Goal: Task Accomplishment & Management: Find specific page/section

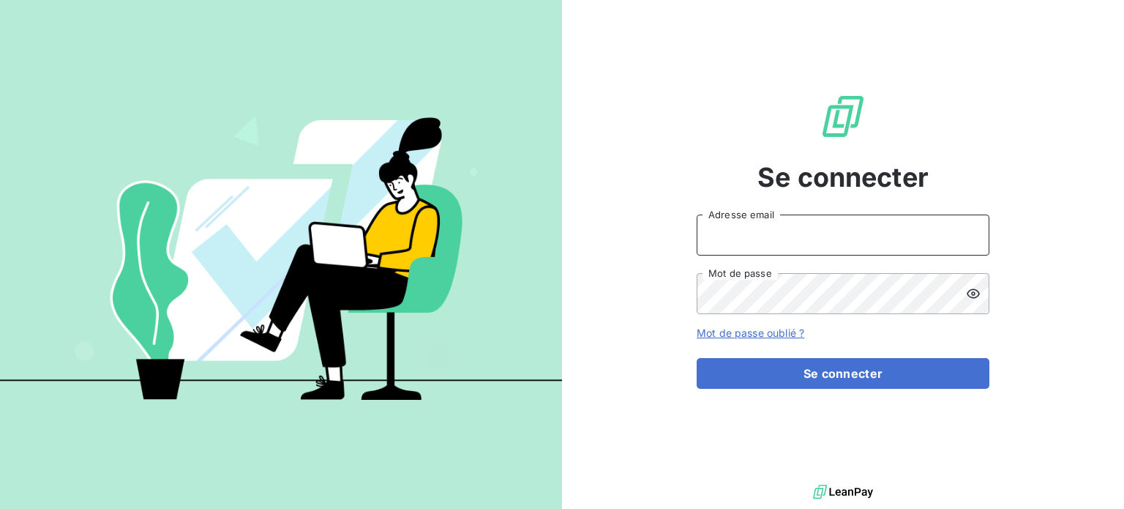
click at [760, 250] on input "Adresse email" at bounding box center [843, 234] width 293 height 41
type input "[EMAIL_ADDRESS][DOMAIN_NAME]"
click at [697, 358] on button "Se connecter" at bounding box center [843, 373] width 293 height 31
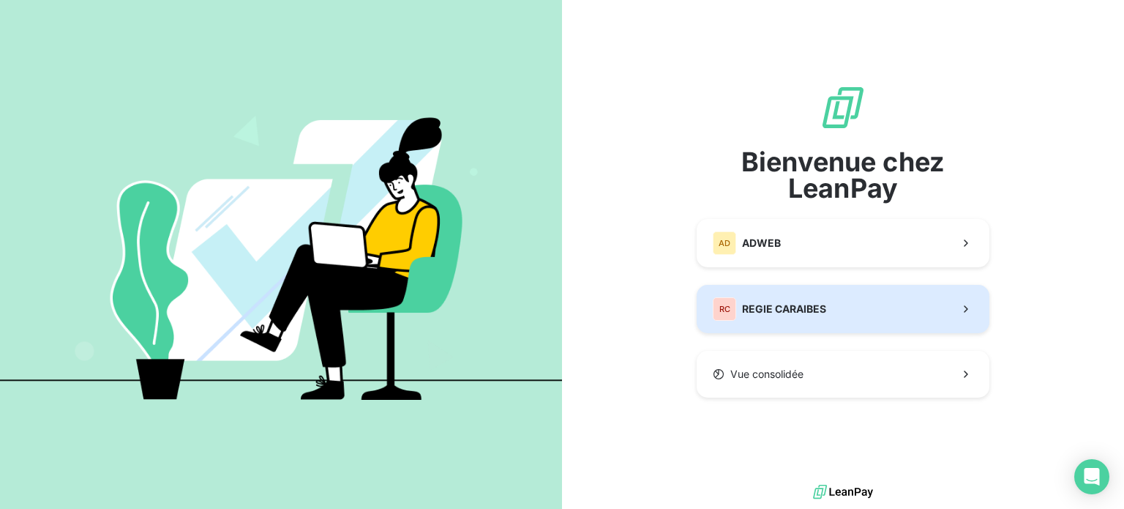
click at [761, 290] on button "RC REGIE CARAIBES" at bounding box center [843, 309] width 293 height 48
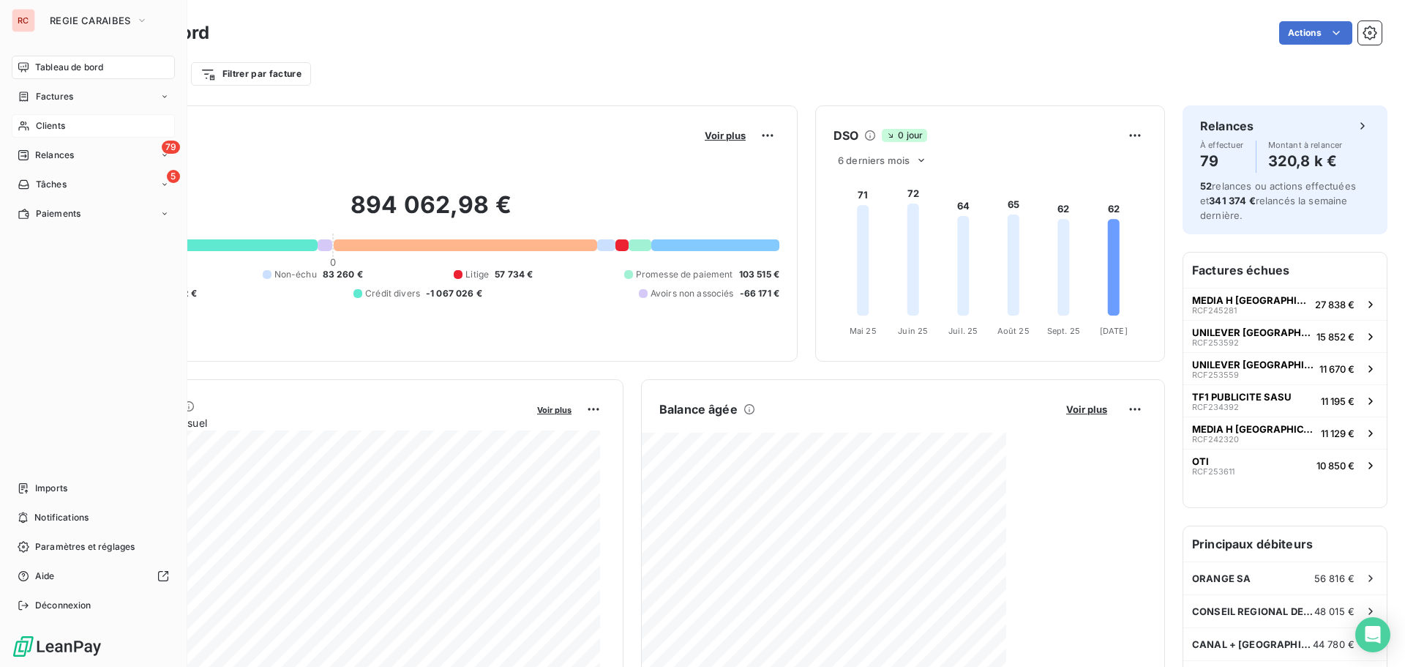
click at [61, 127] on span "Clients" at bounding box center [50, 125] width 29 height 13
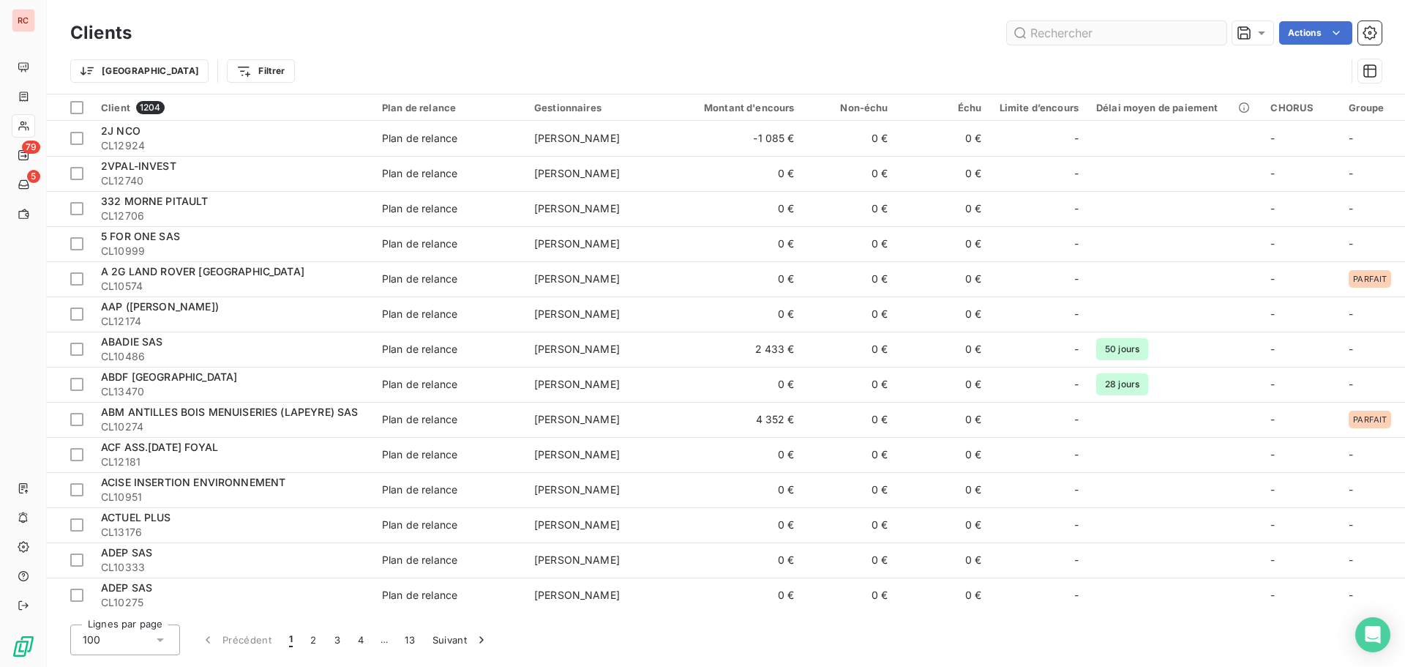
click at [1044, 39] on input "text" at bounding box center [1117, 32] width 220 height 23
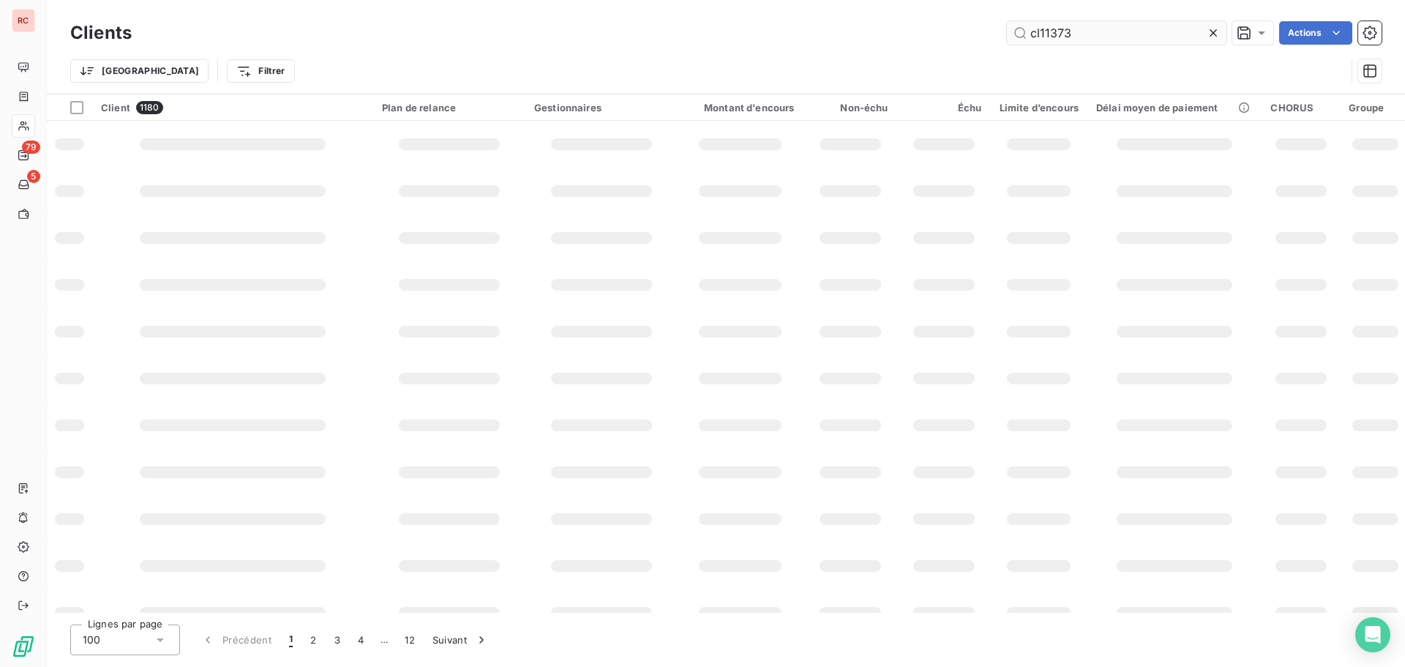
type input "cl11373"
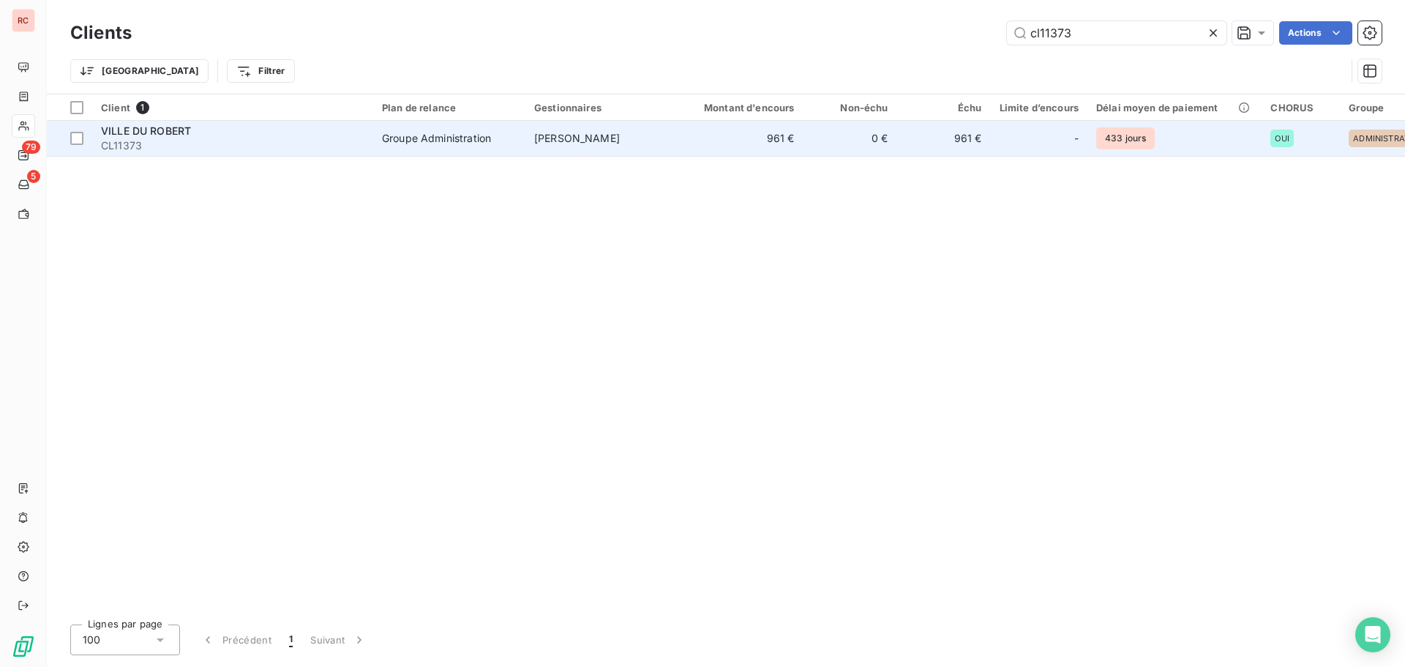
click at [455, 140] on div "Groupe Administration" at bounding box center [436, 138] width 109 height 15
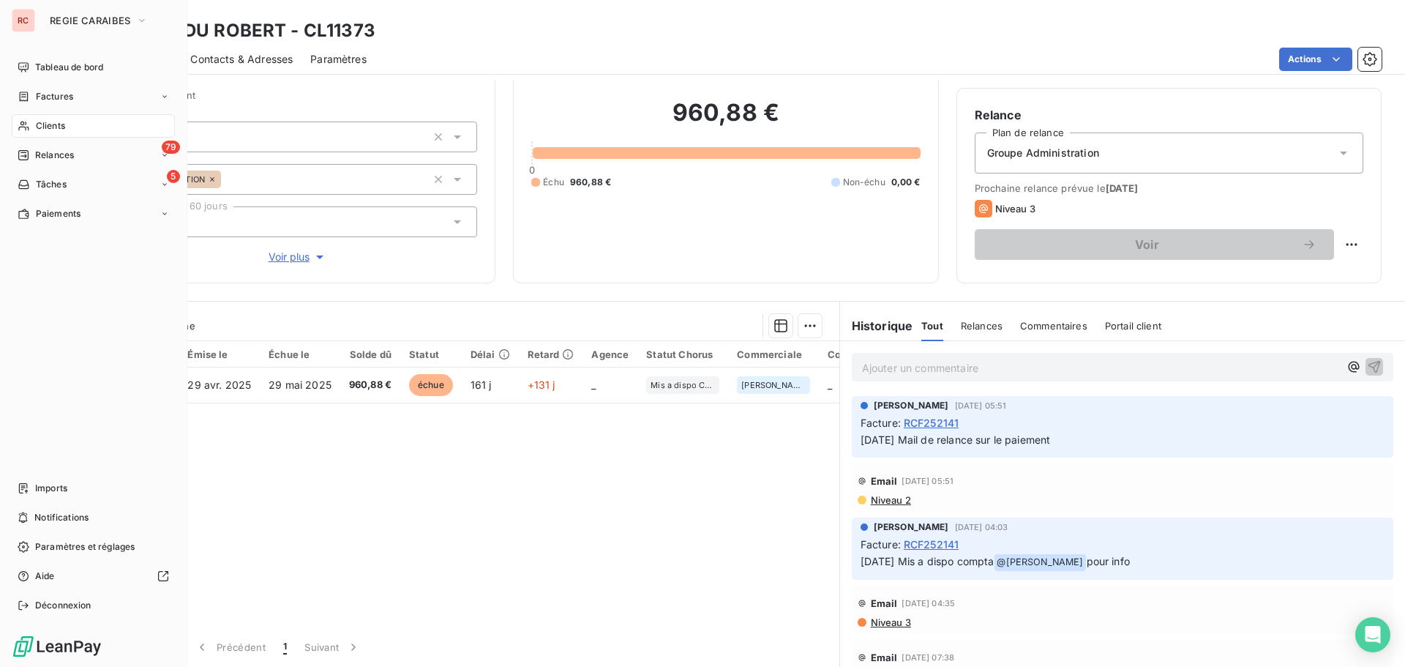
click at [72, 131] on div "Clients" at bounding box center [93, 125] width 163 height 23
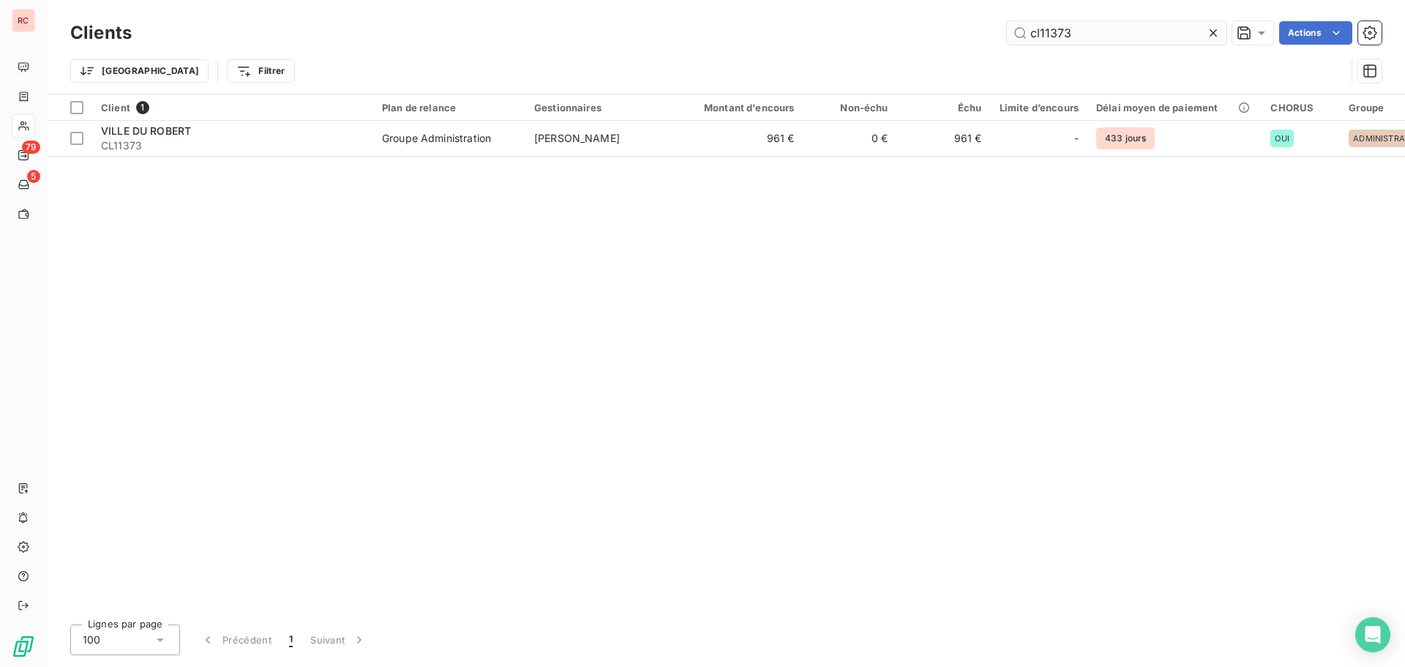
click at [1079, 33] on input "cl11373" at bounding box center [1117, 32] width 220 height 23
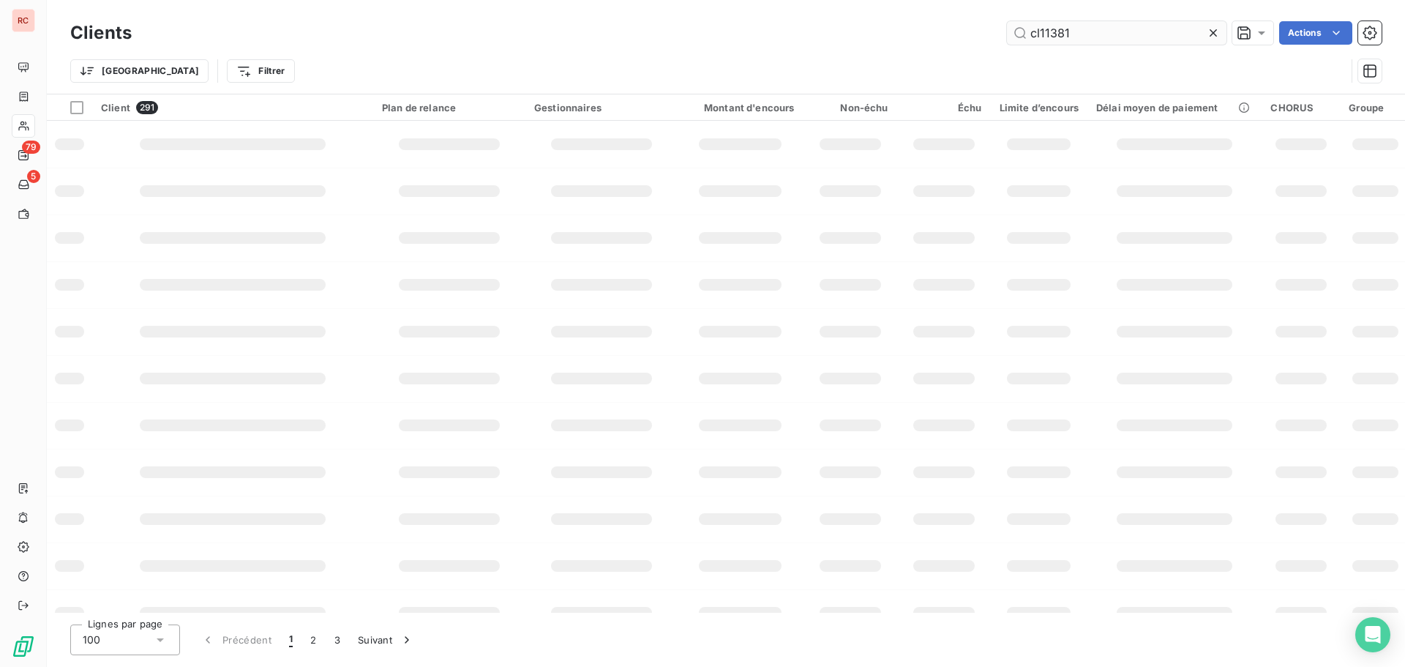
type input "cl11381"
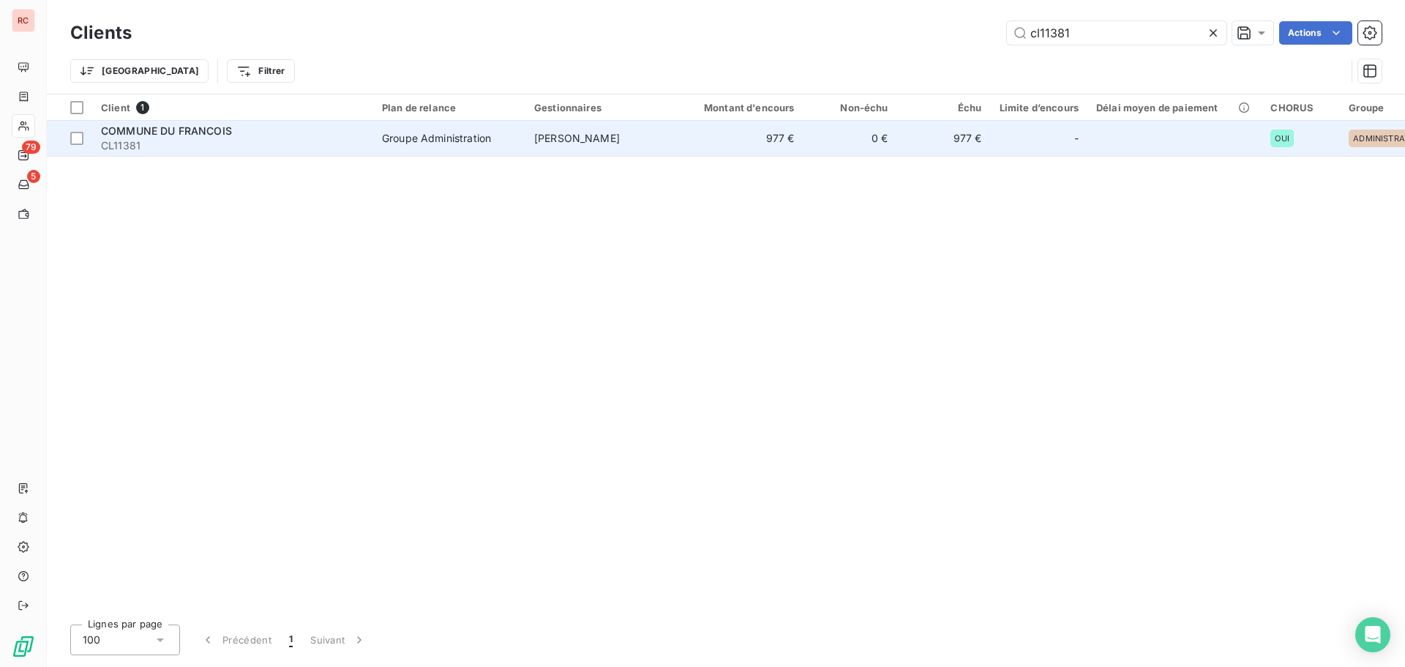
click at [426, 143] on div "Groupe Administration" at bounding box center [436, 138] width 109 height 15
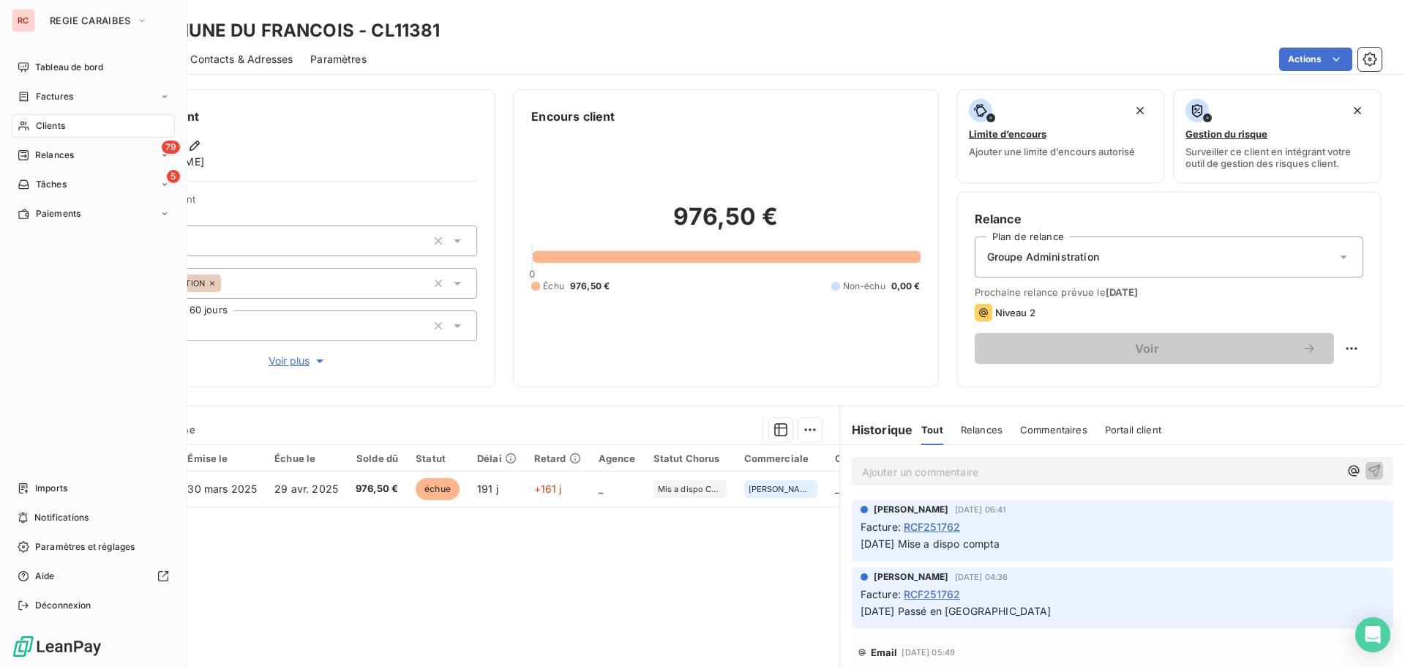
click at [91, 125] on div "Clients" at bounding box center [93, 125] width 163 height 23
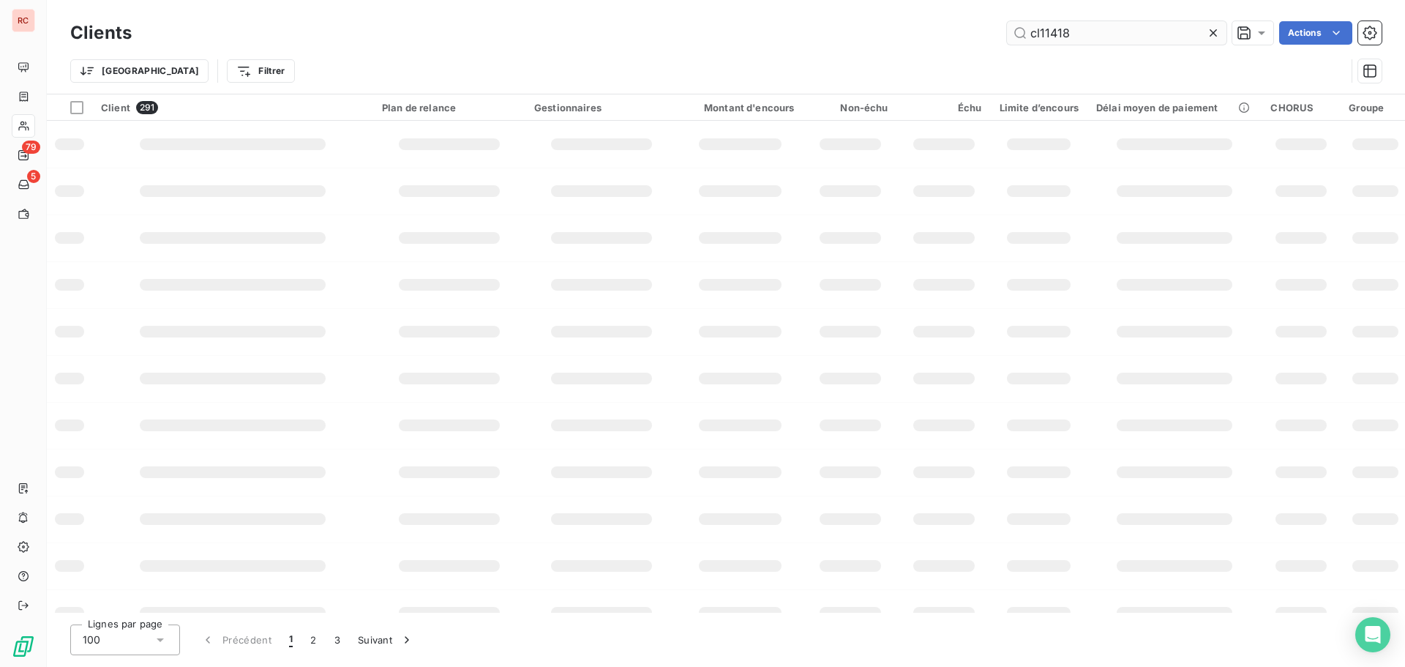
type input "cl11418"
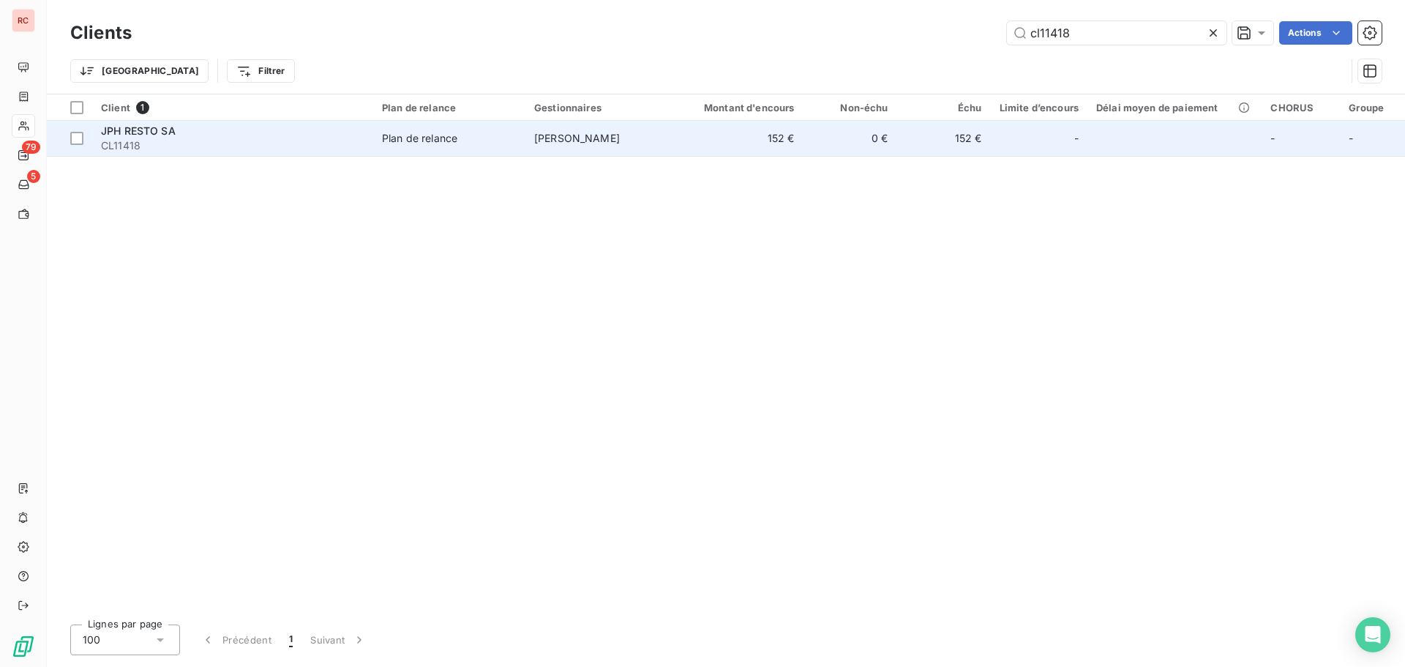
click at [608, 131] on td "[PERSON_NAME]" at bounding box center [601, 138] width 152 height 35
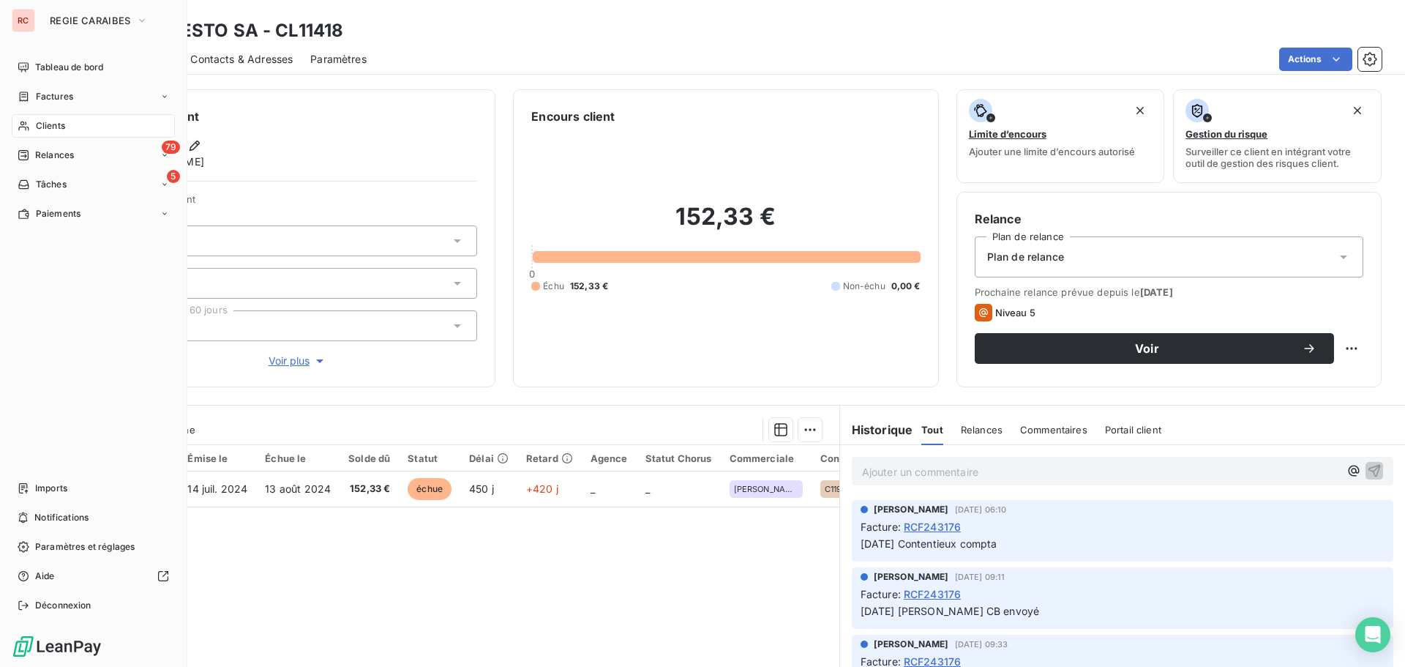
click at [74, 127] on div "Clients" at bounding box center [93, 125] width 163 height 23
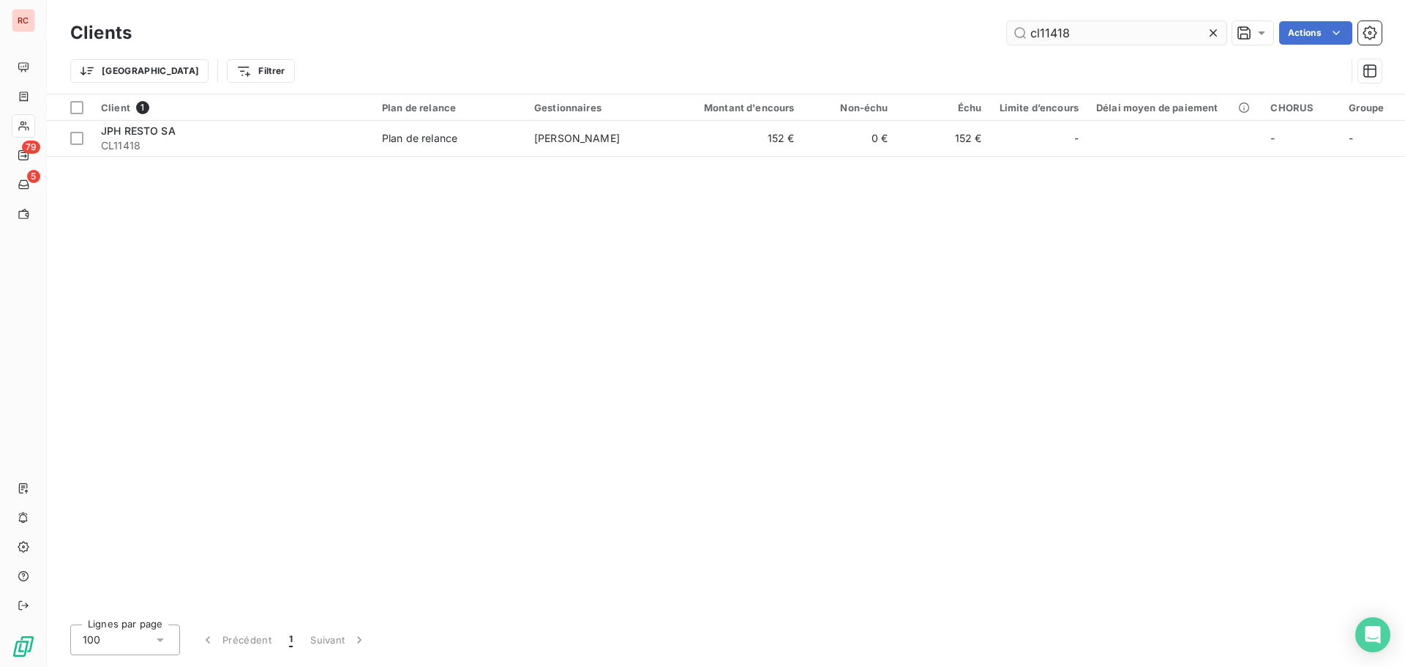
click at [1114, 31] on input "cl11418" at bounding box center [1117, 32] width 220 height 23
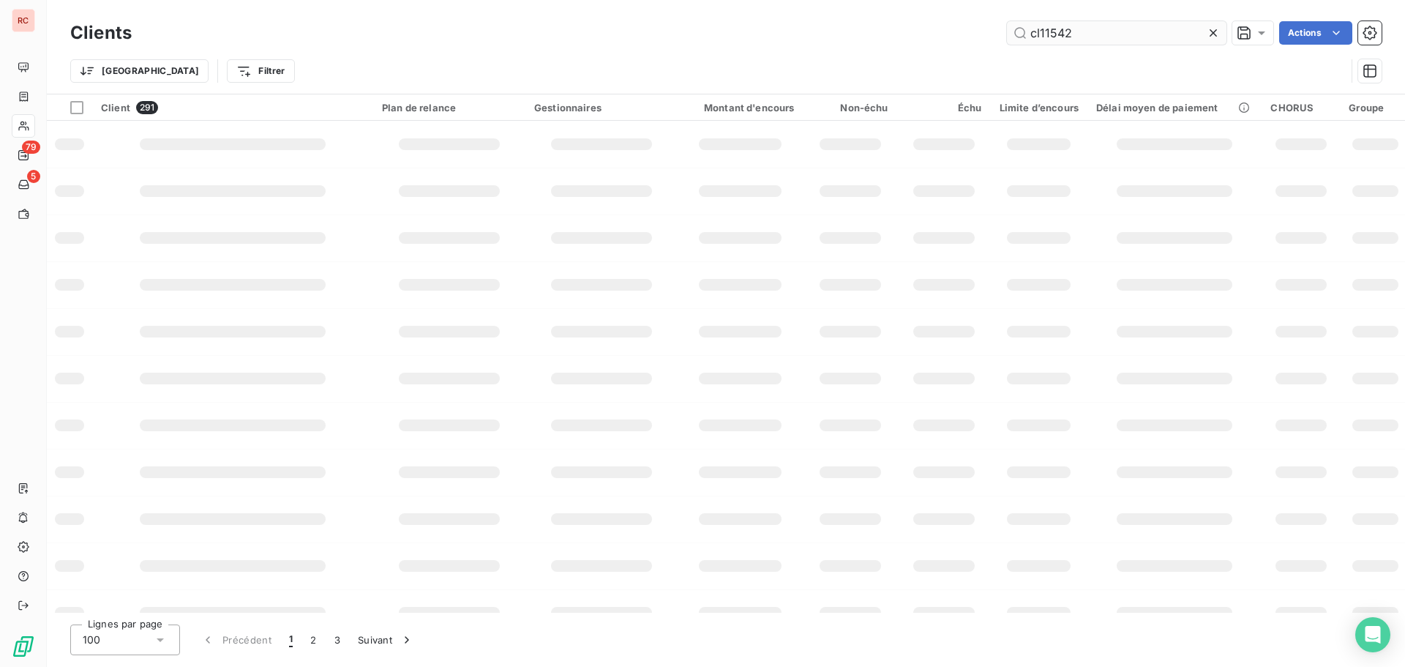
type input "cl11542"
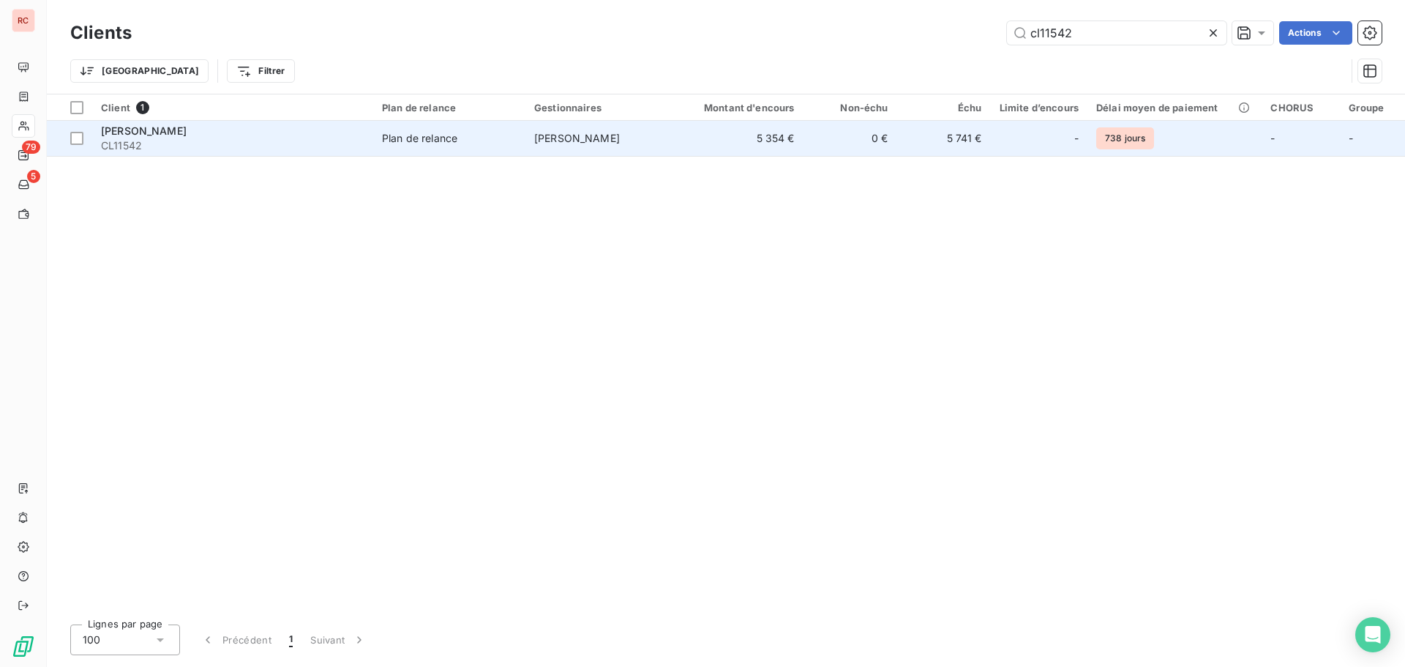
click at [278, 137] on div "[PERSON_NAME]" at bounding box center [232, 131] width 263 height 15
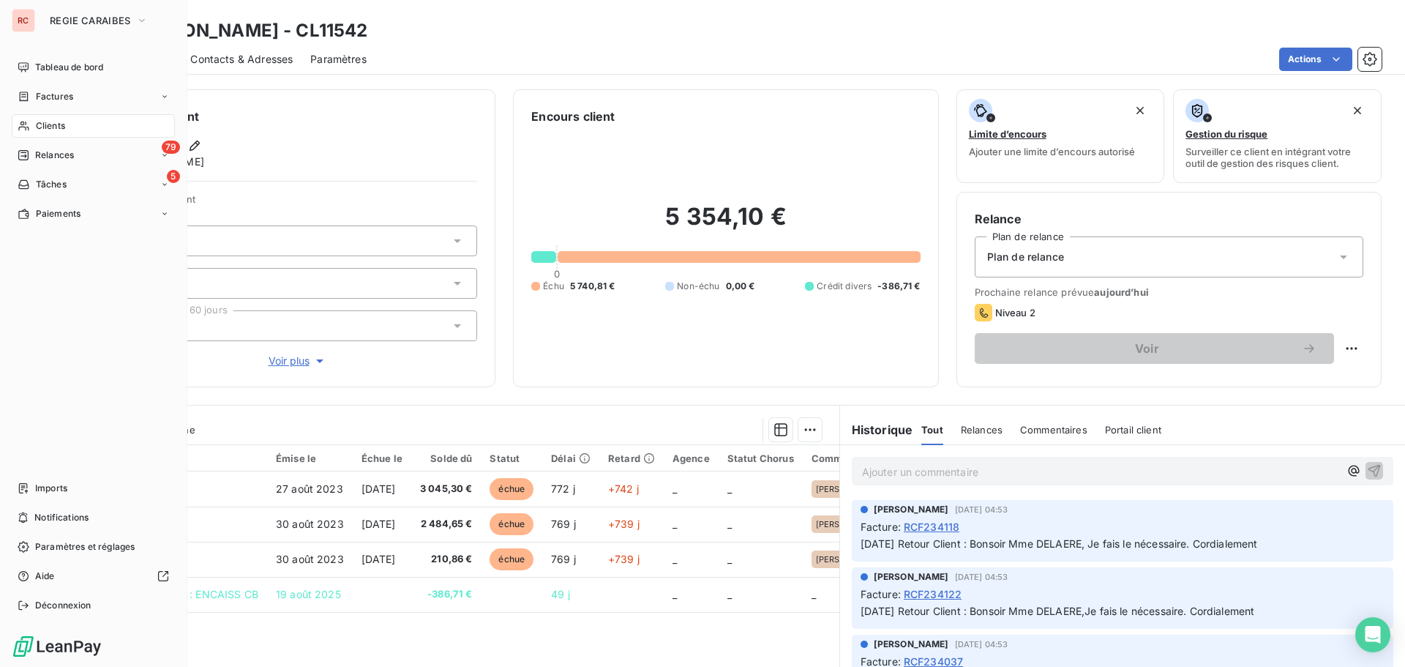
click at [45, 128] on span "Clients" at bounding box center [50, 125] width 29 height 13
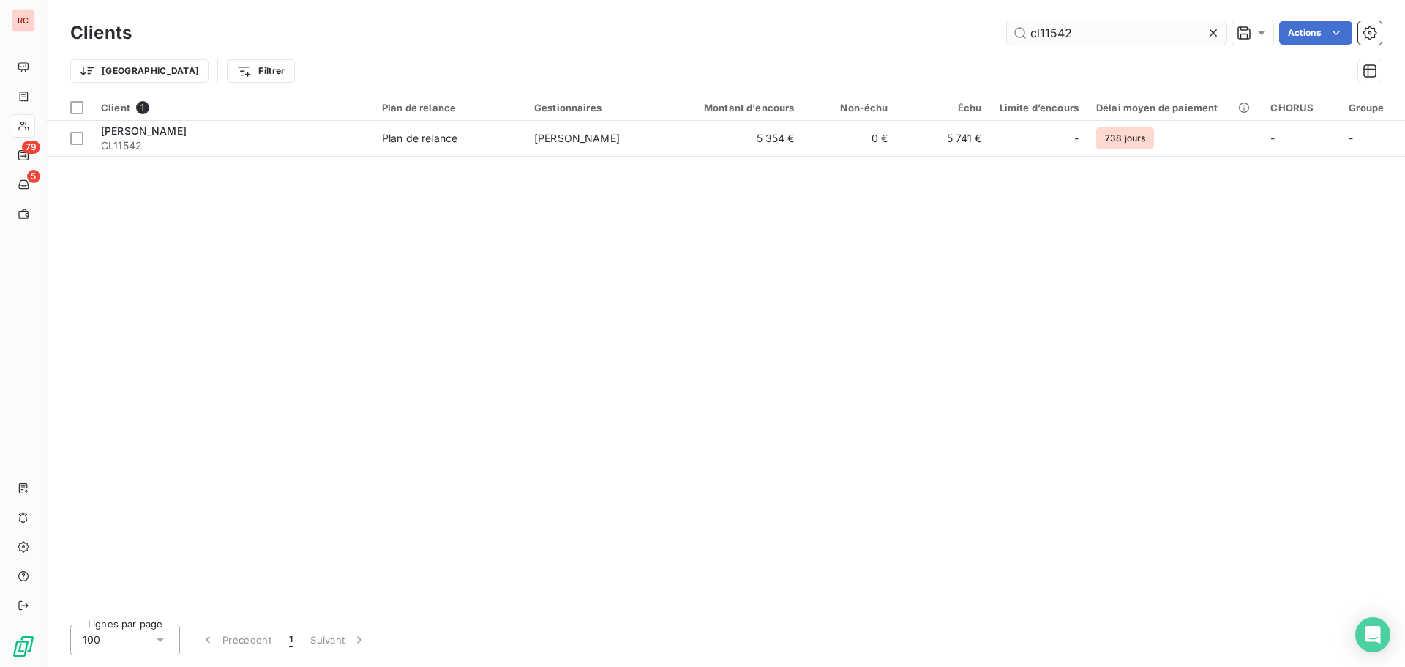
click at [1095, 30] on input "cl11542" at bounding box center [1117, 32] width 220 height 23
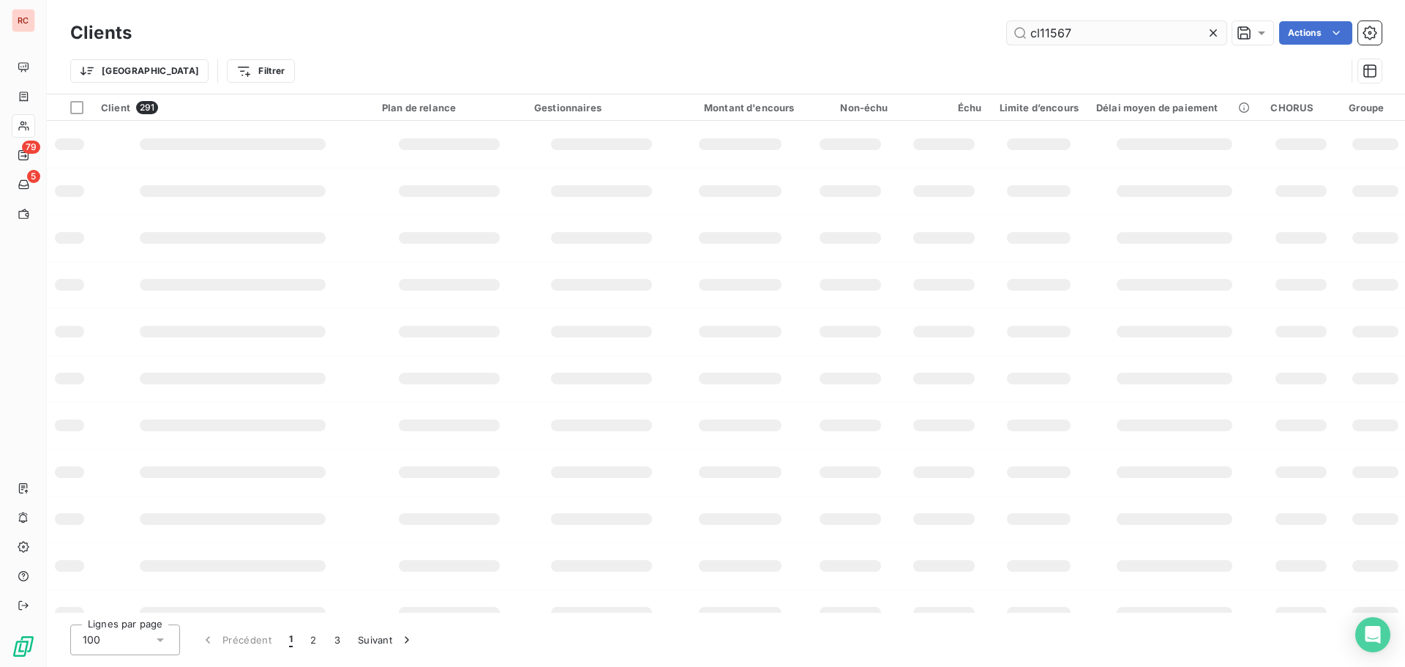
type input "cl11567"
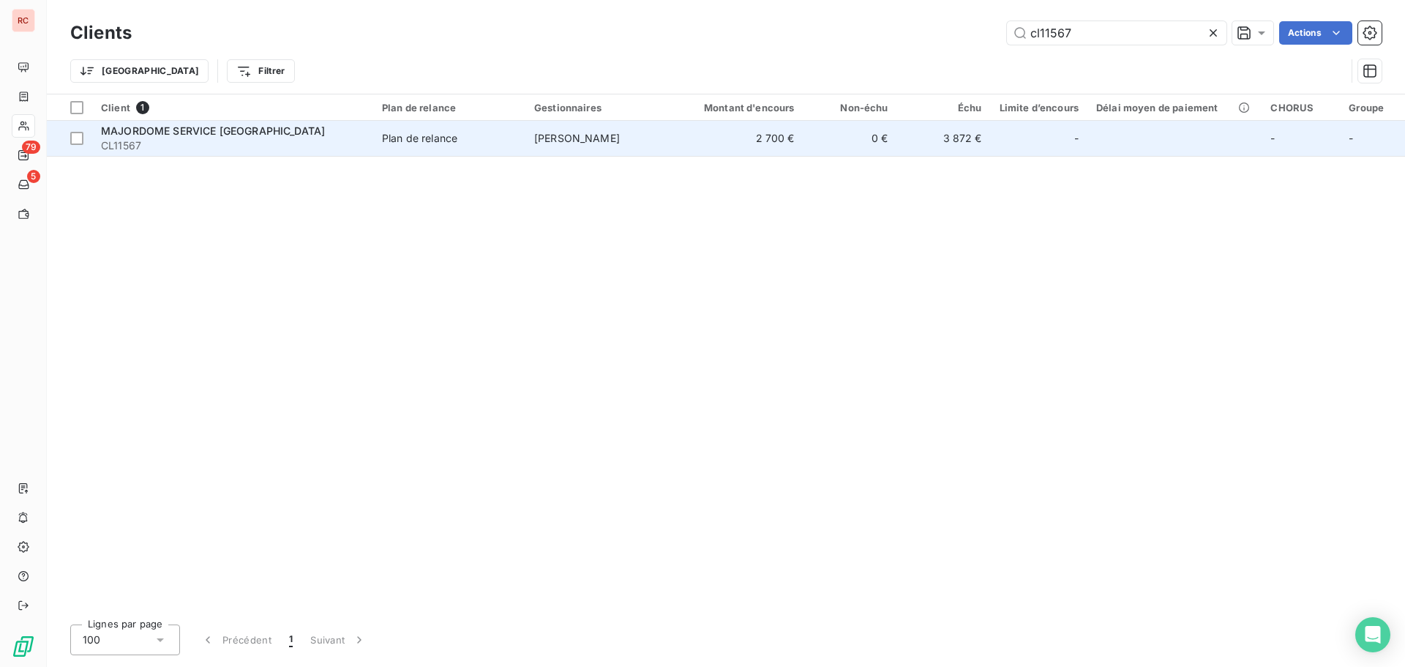
click at [640, 132] on td "[PERSON_NAME]" at bounding box center [601, 138] width 152 height 35
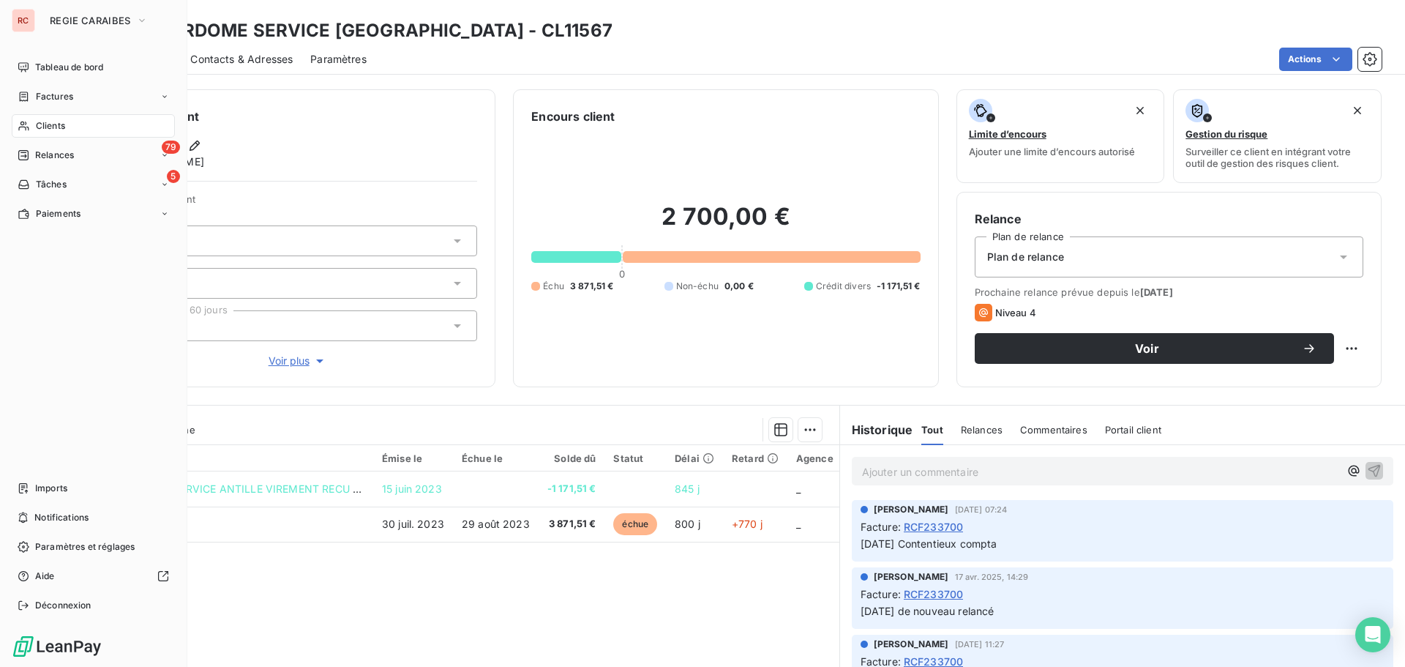
drag, startPoint x: 66, startPoint y: 127, endPoint x: 248, endPoint y: 143, distance: 182.9
click at [66, 127] on div "Clients" at bounding box center [93, 125] width 163 height 23
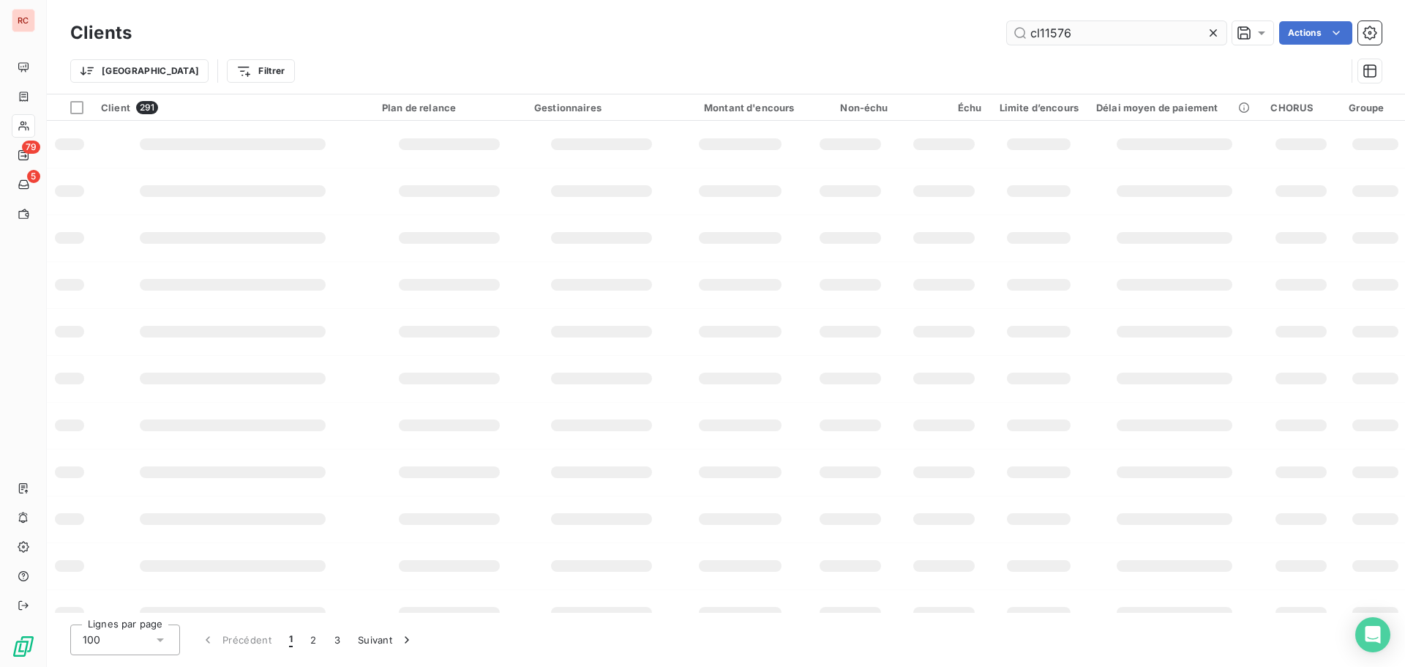
type input "cl11576"
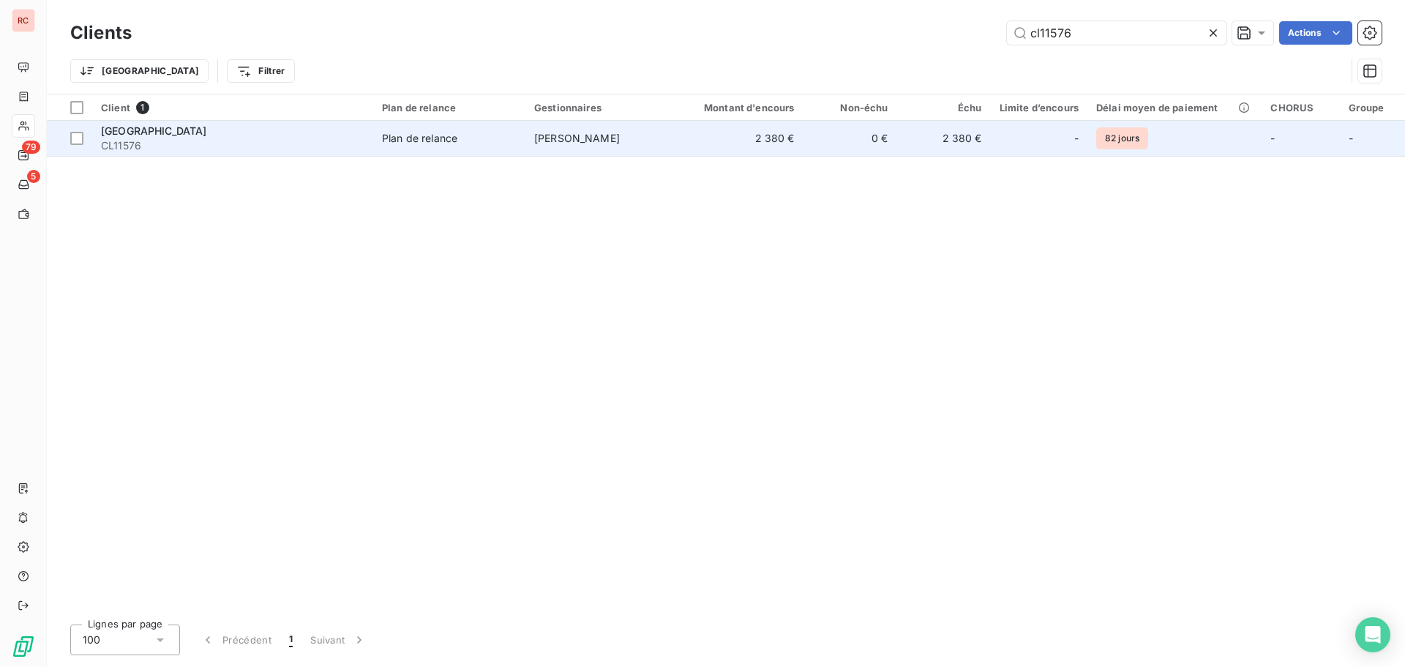
click at [487, 143] on span "Plan de relance" at bounding box center [449, 138] width 135 height 15
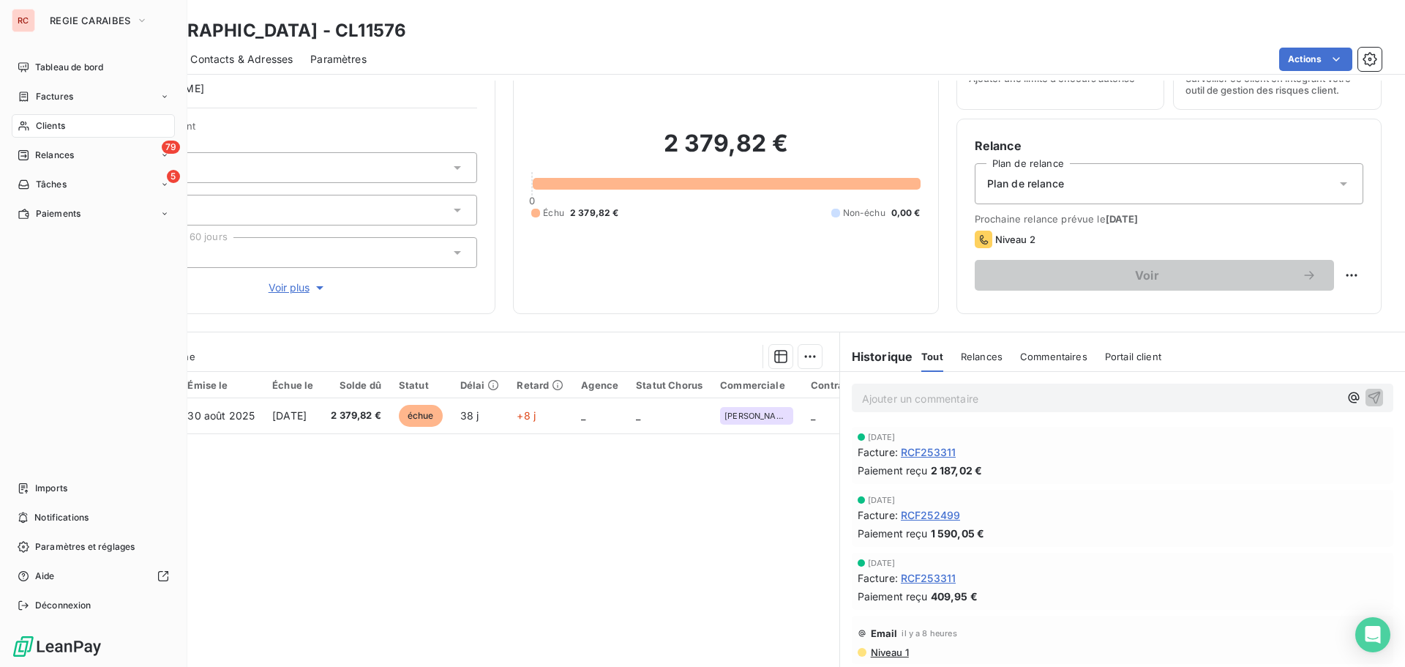
click at [86, 128] on div "Clients" at bounding box center [93, 125] width 163 height 23
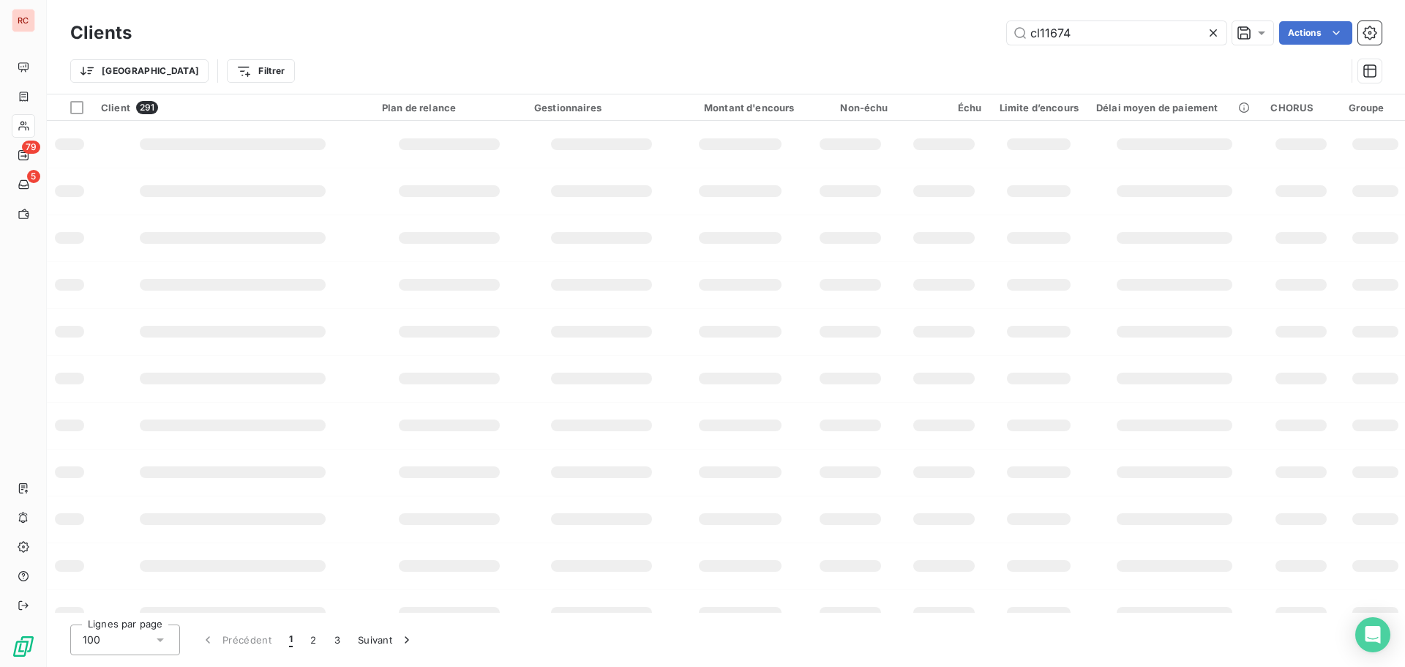
type input "cl11674"
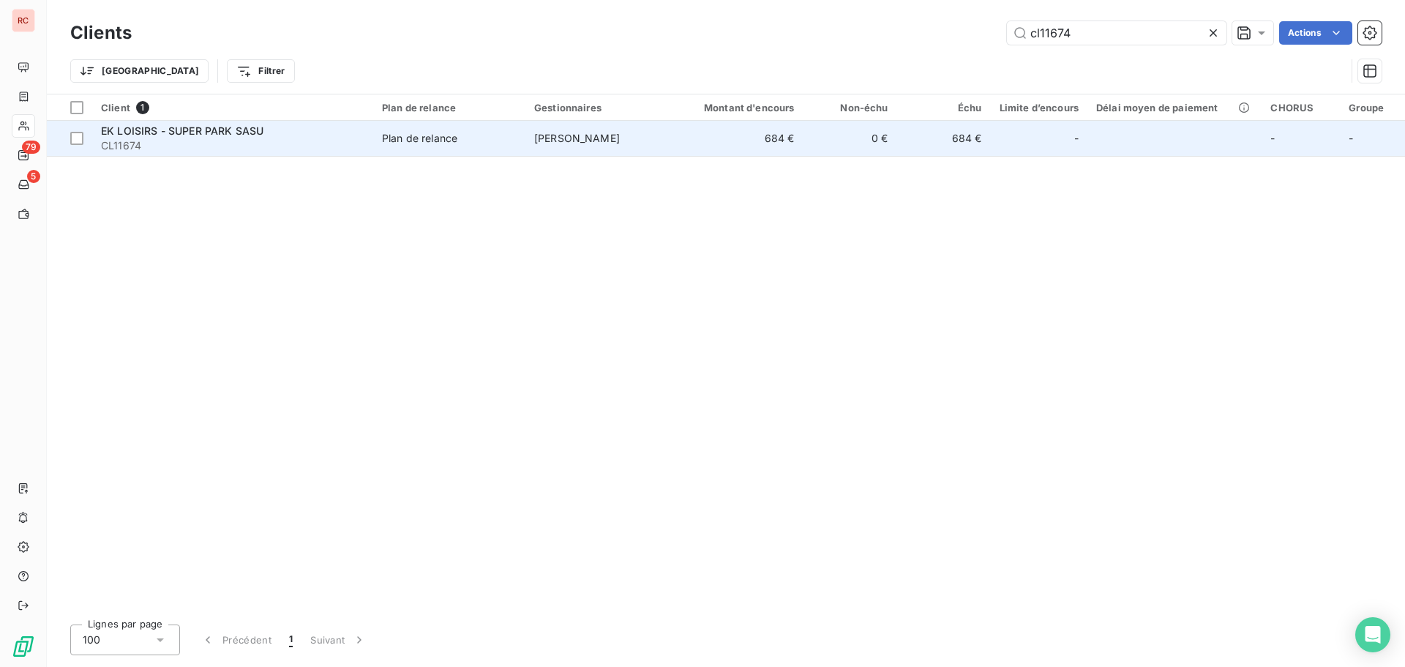
click at [542, 144] on td "[PERSON_NAME]" at bounding box center [601, 138] width 152 height 35
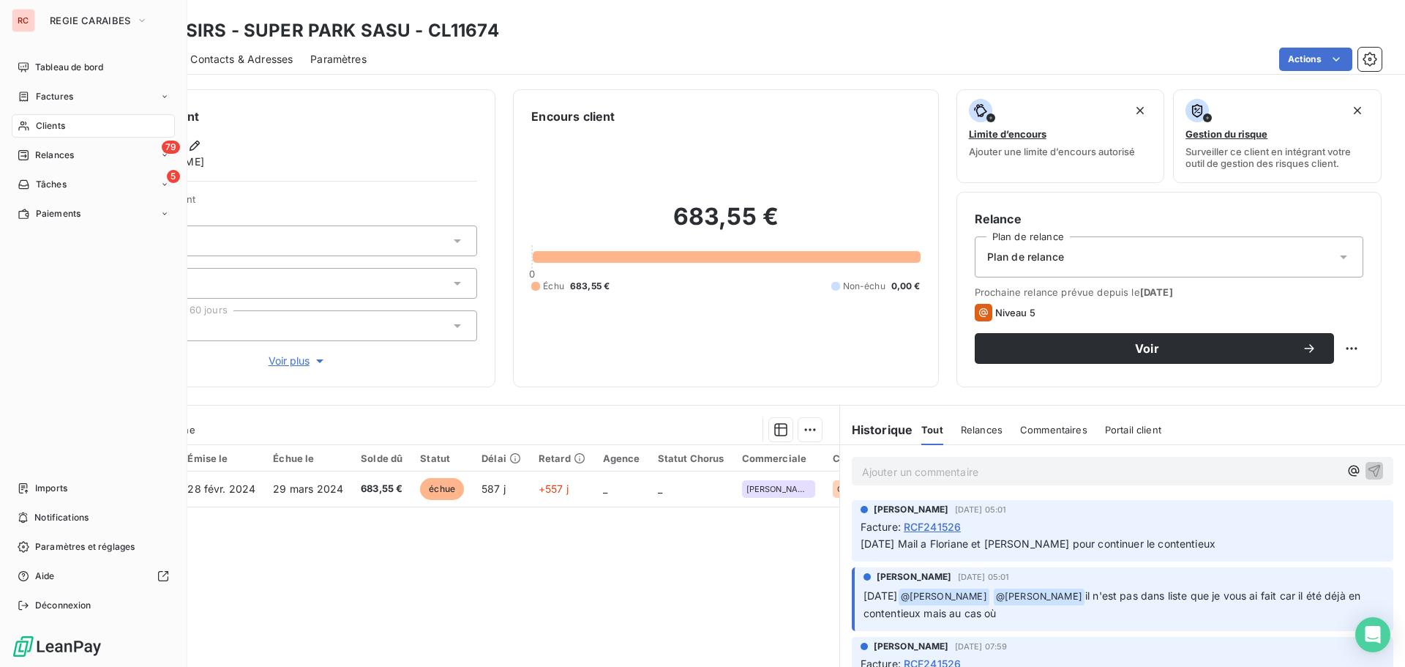
click at [66, 130] on div "Clients" at bounding box center [93, 125] width 163 height 23
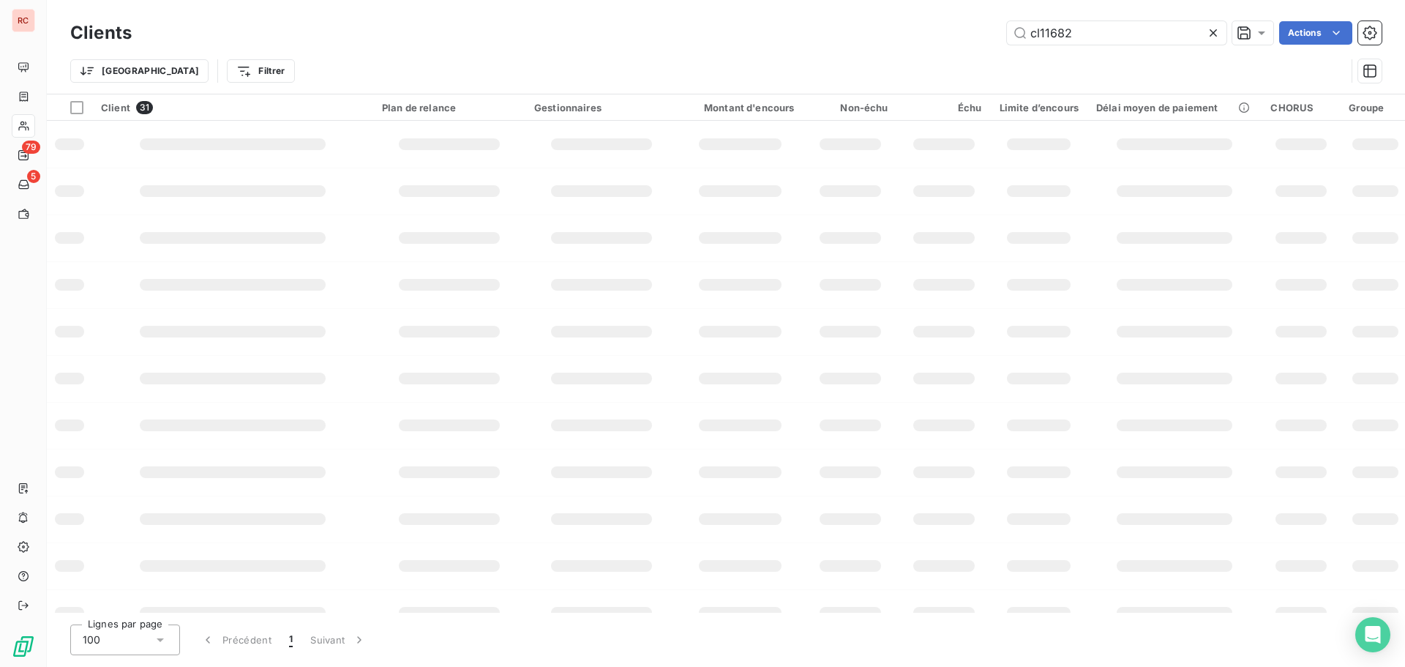
type input "cl11682"
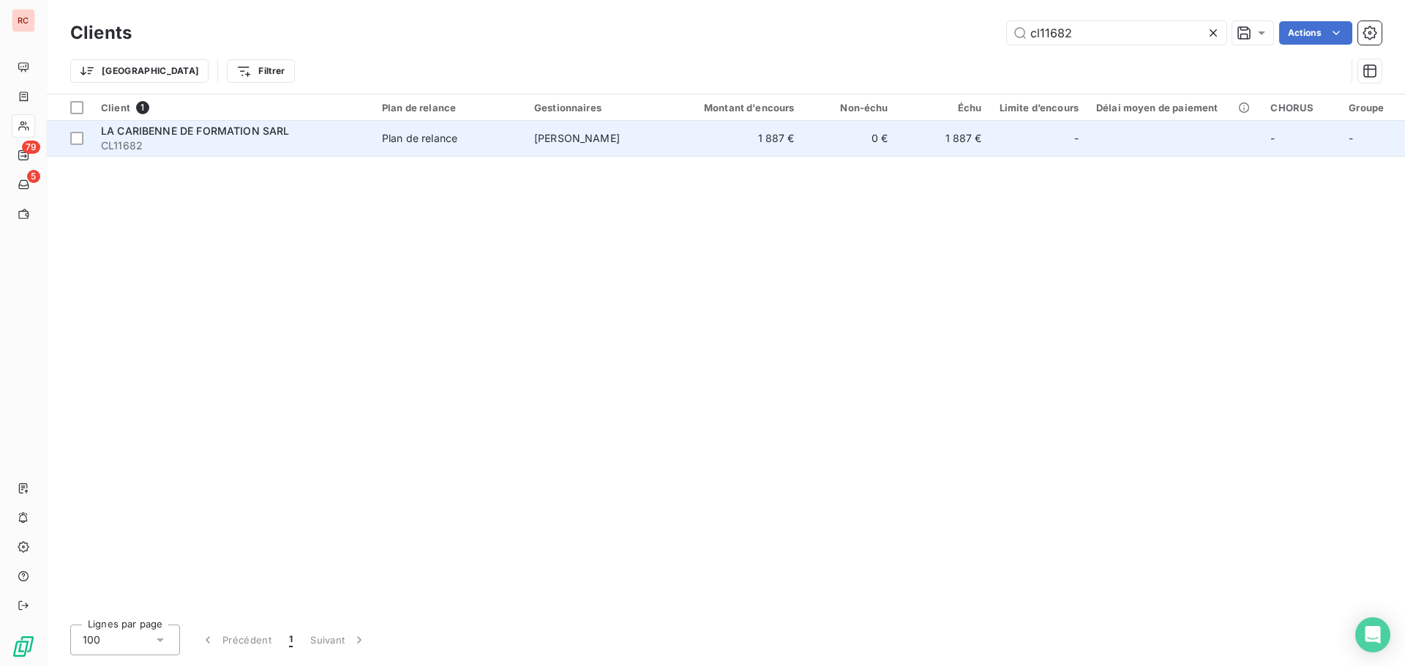
click at [659, 128] on td "[PERSON_NAME]" at bounding box center [601, 138] width 152 height 35
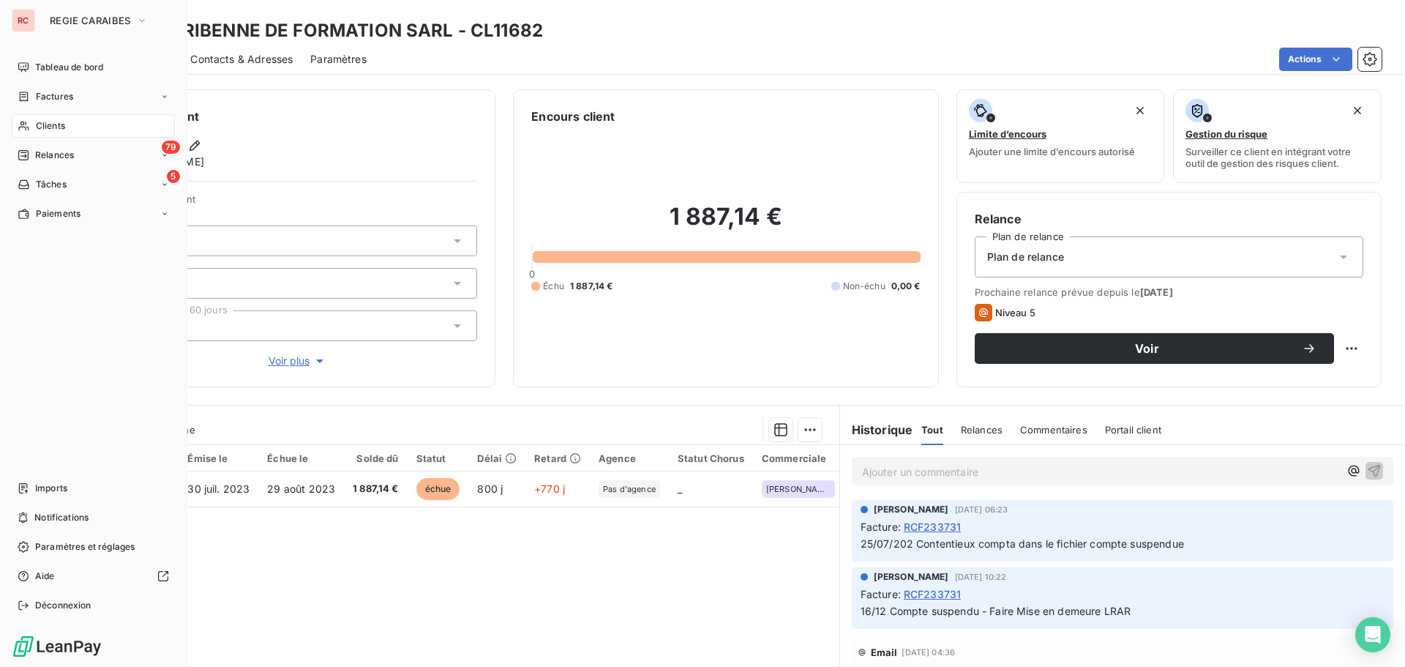
click at [50, 128] on span "Clients" at bounding box center [50, 125] width 29 height 13
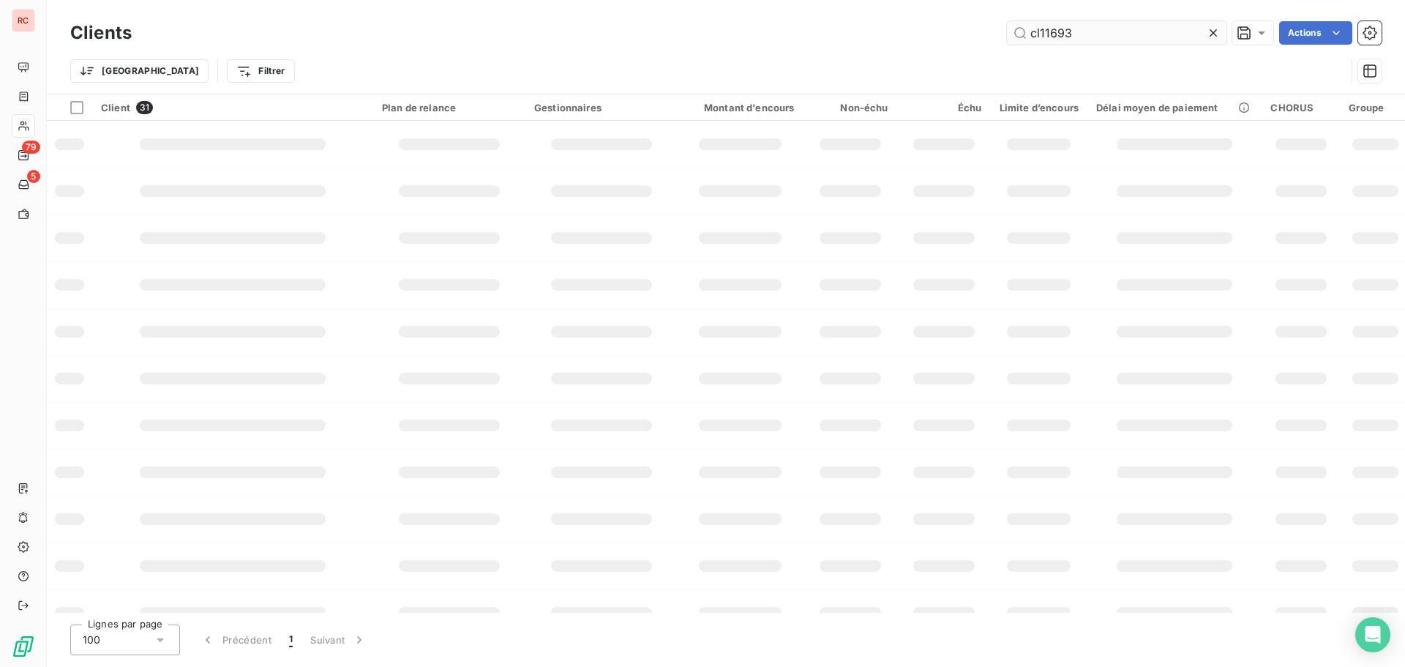
type input "cl11693"
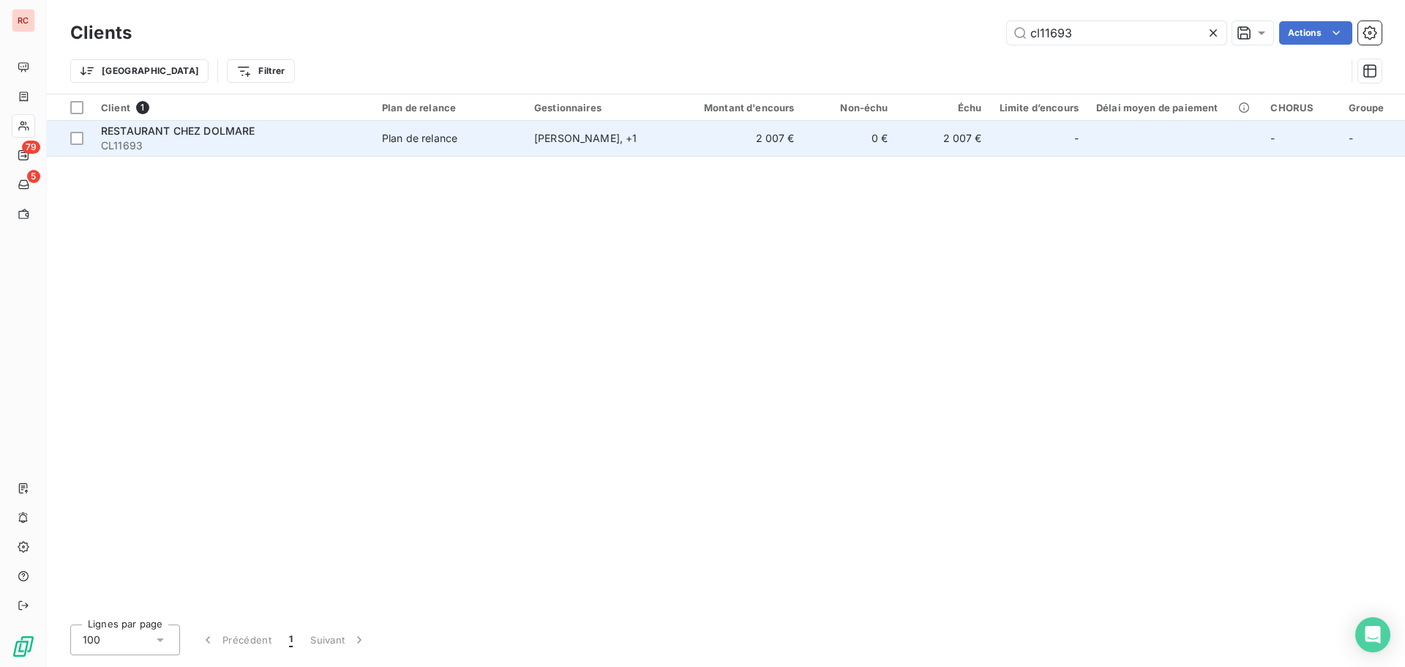
click at [509, 124] on td "Plan de relance" at bounding box center [449, 138] width 152 height 35
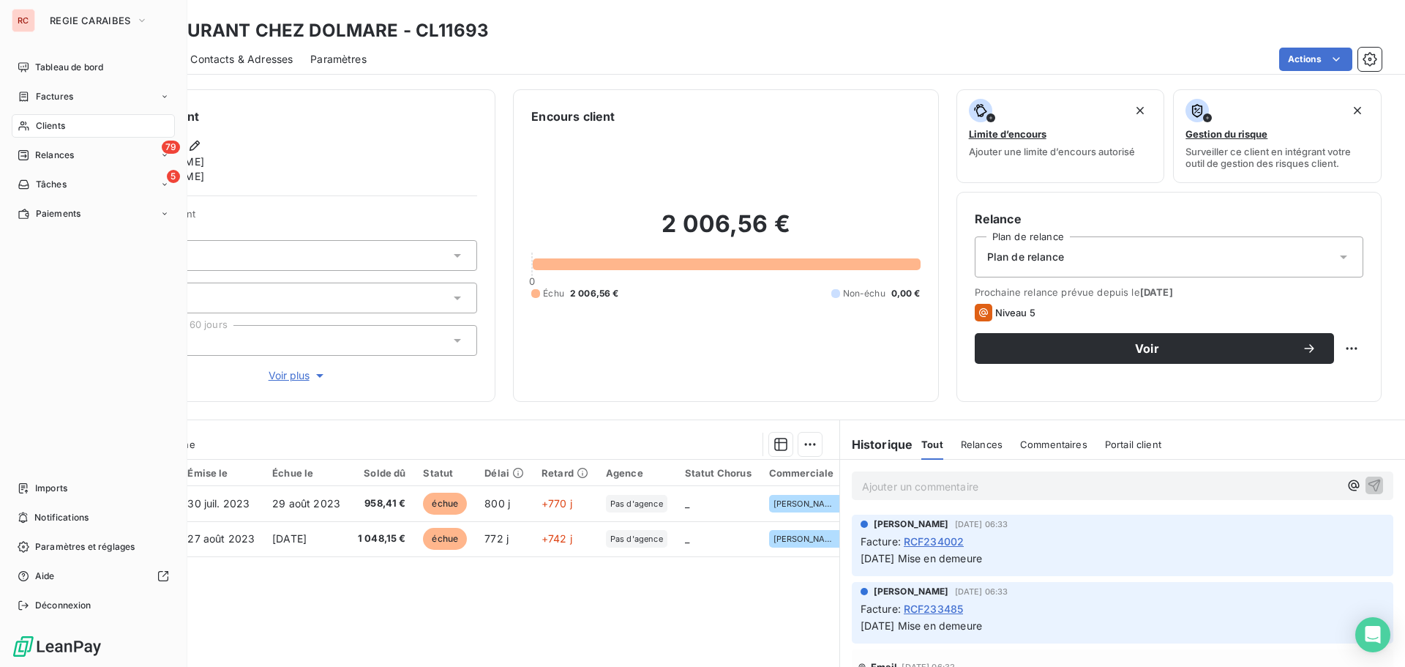
click at [70, 122] on div "Clients" at bounding box center [93, 125] width 163 height 23
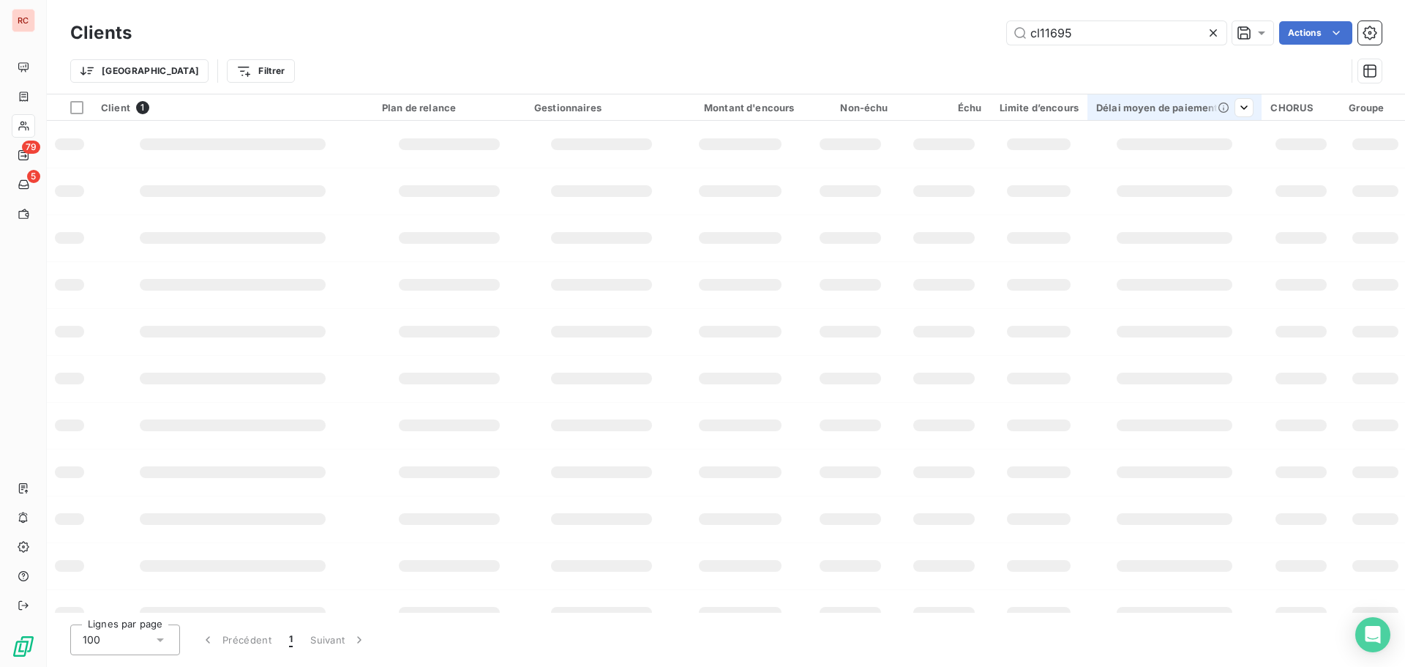
type input "cl11695"
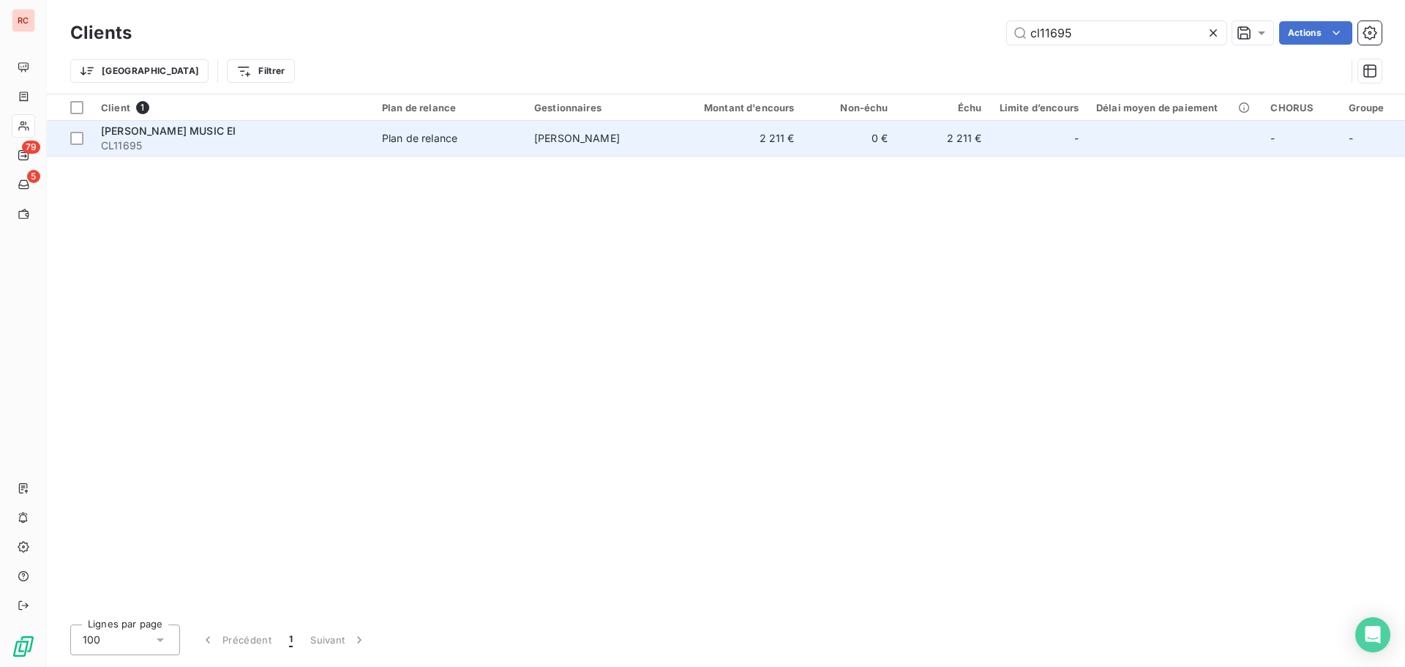
click at [701, 137] on td "2 211 €" at bounding box center [741, 138] width 126 height 35
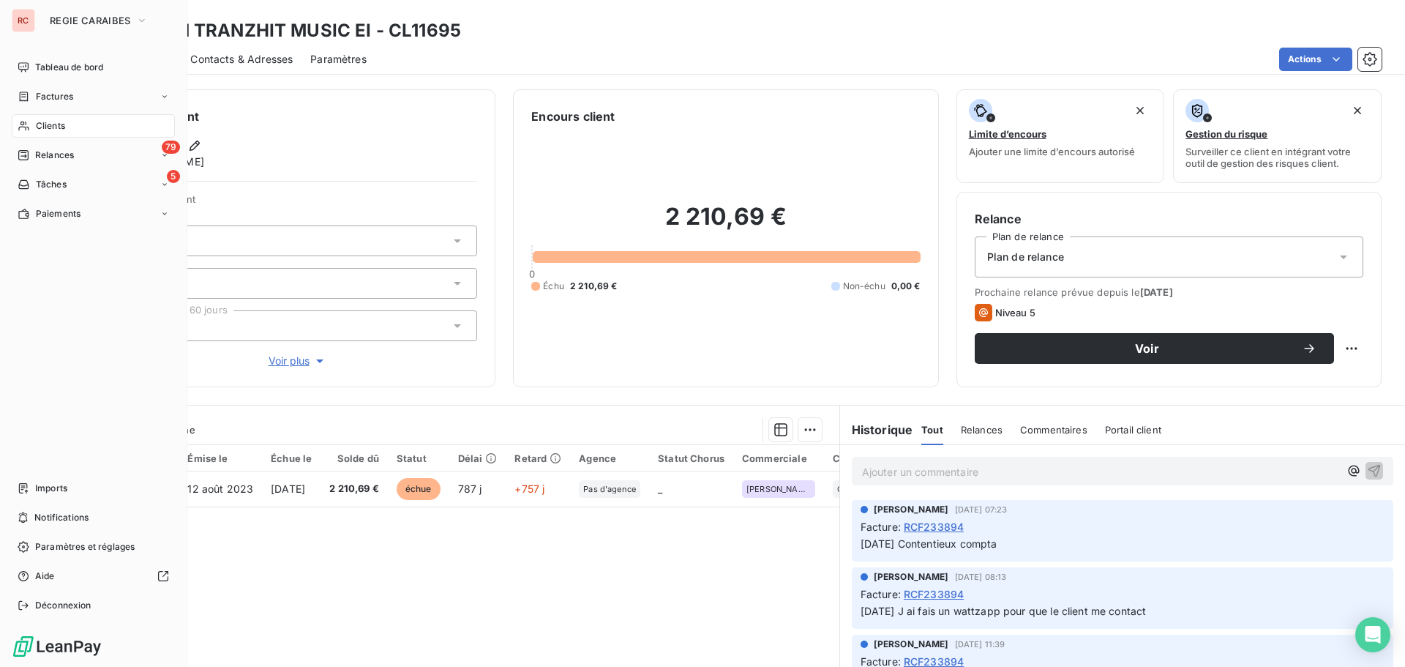
click at [74, 123] on div "Clients" at bounding box center [93, 125] width 163 height 23
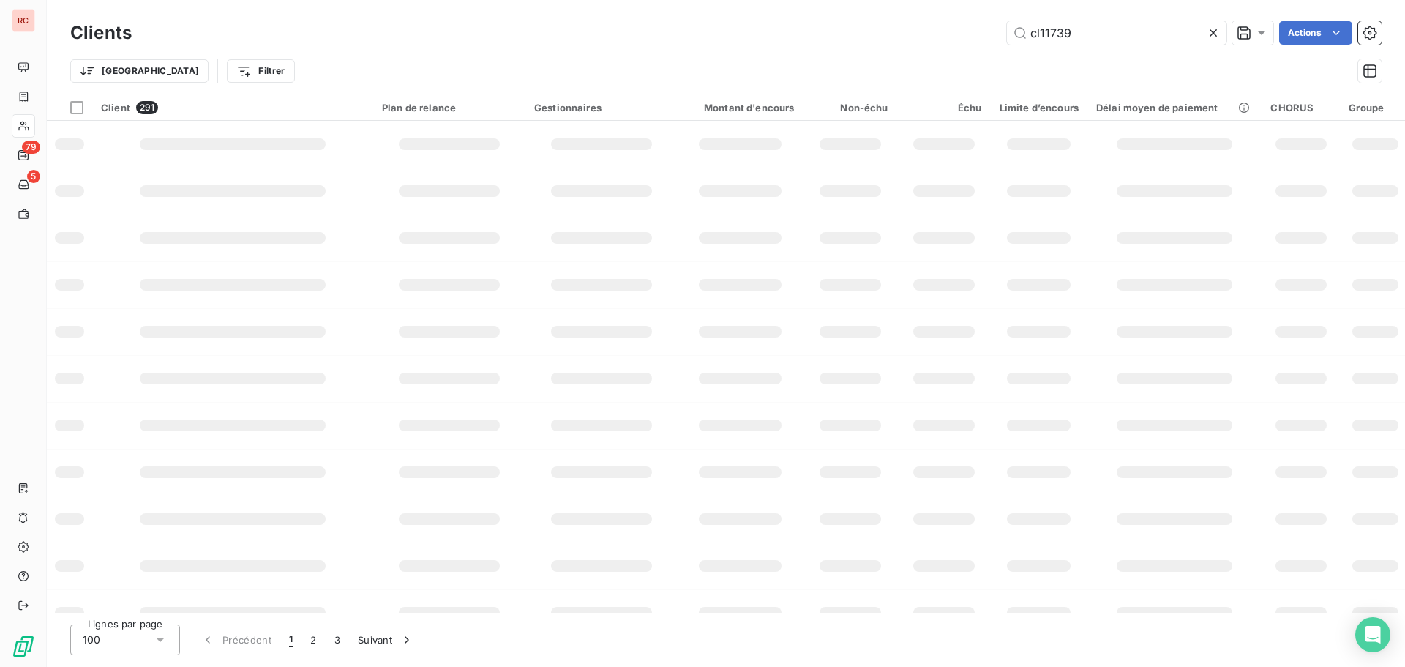
type input "cl11739"
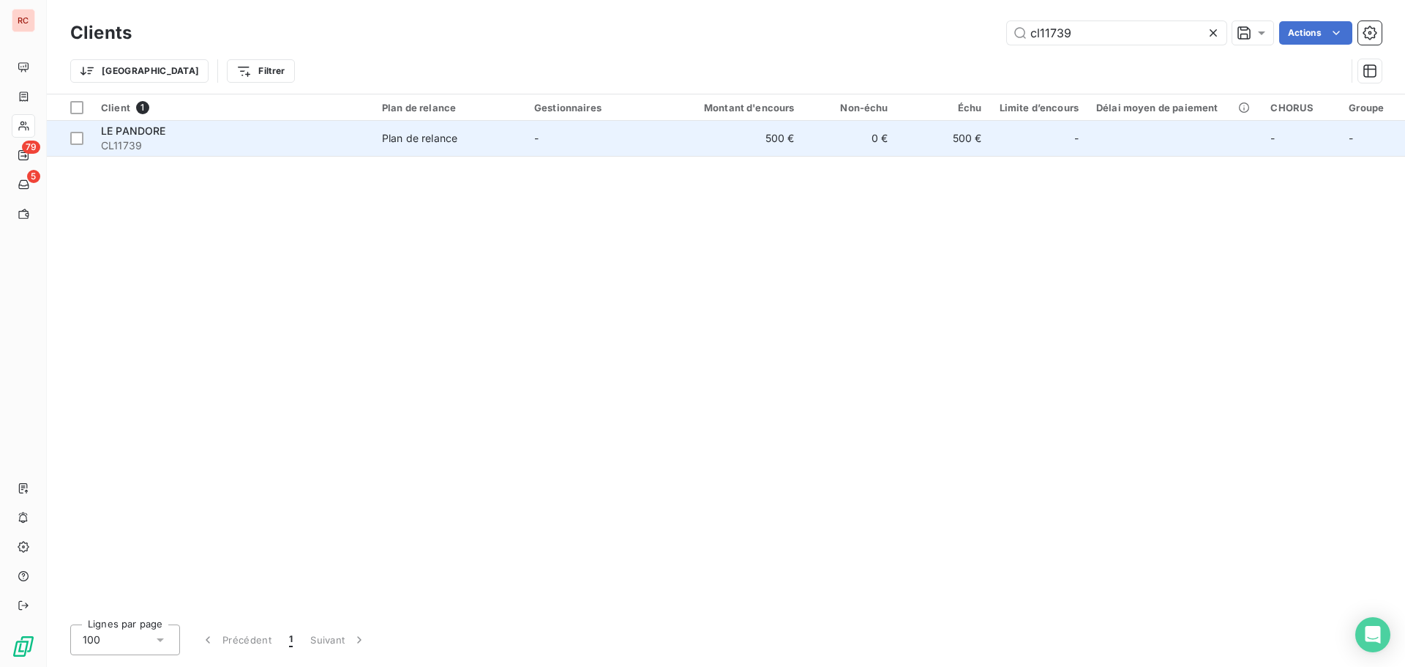
click at [496, 149] on td "Plan de relance" at bounding box center [449, 138] width 152 height 35
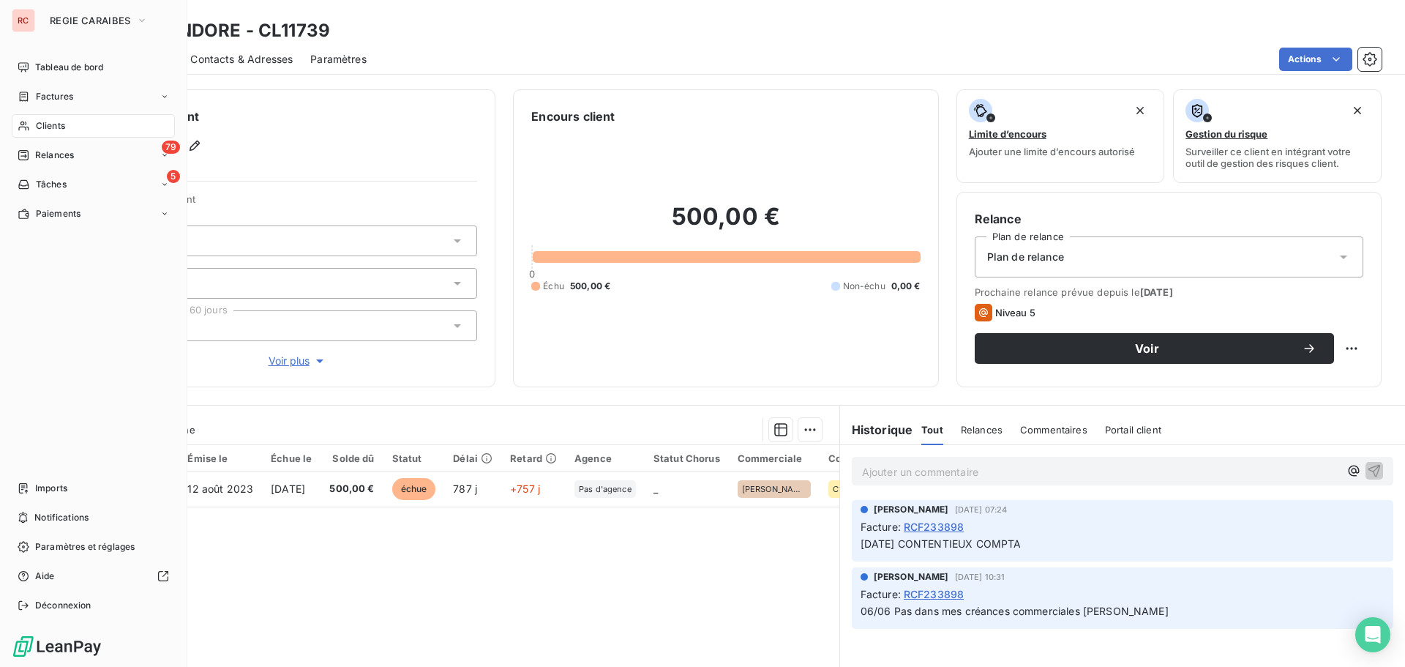
click at [65, 133] on div "Clients" at bounding box center [93, 125] width 163 height 23
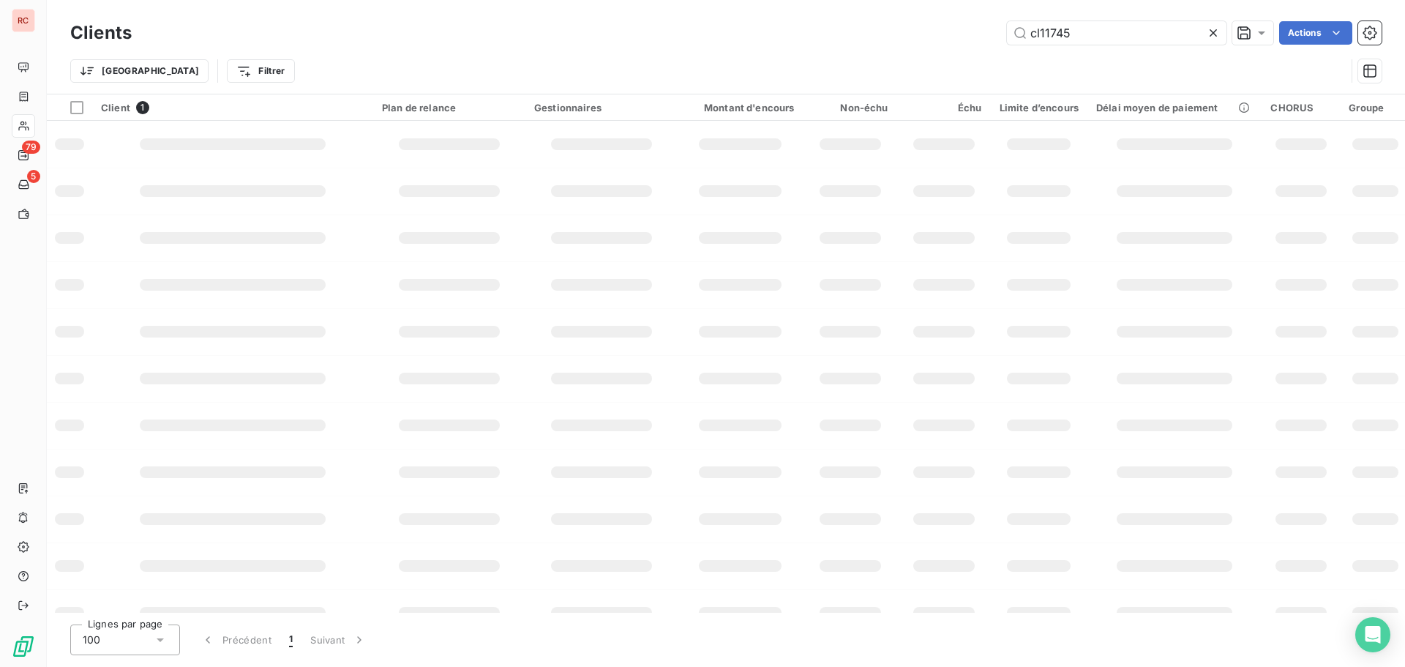
type input "cl11745"
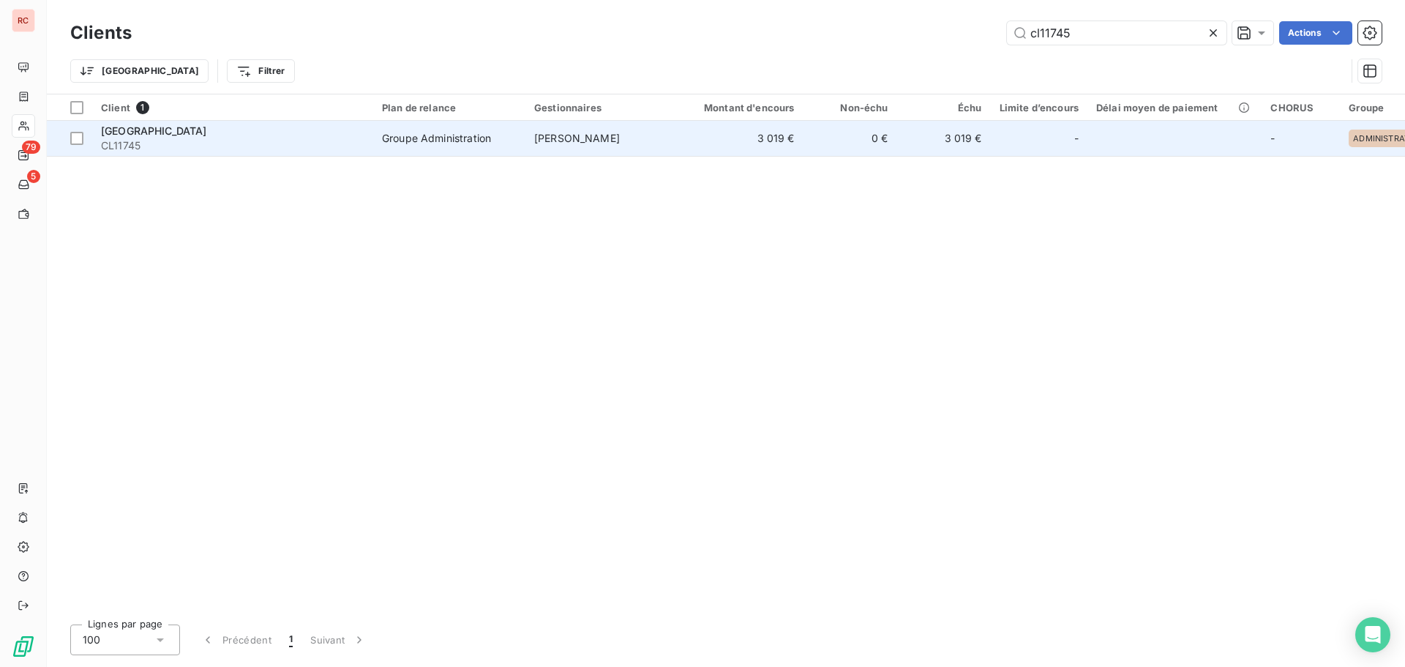
click at [657, 135] on td "[PERSON_NAME]" at bounding box center [601, 138] width 152 height 35
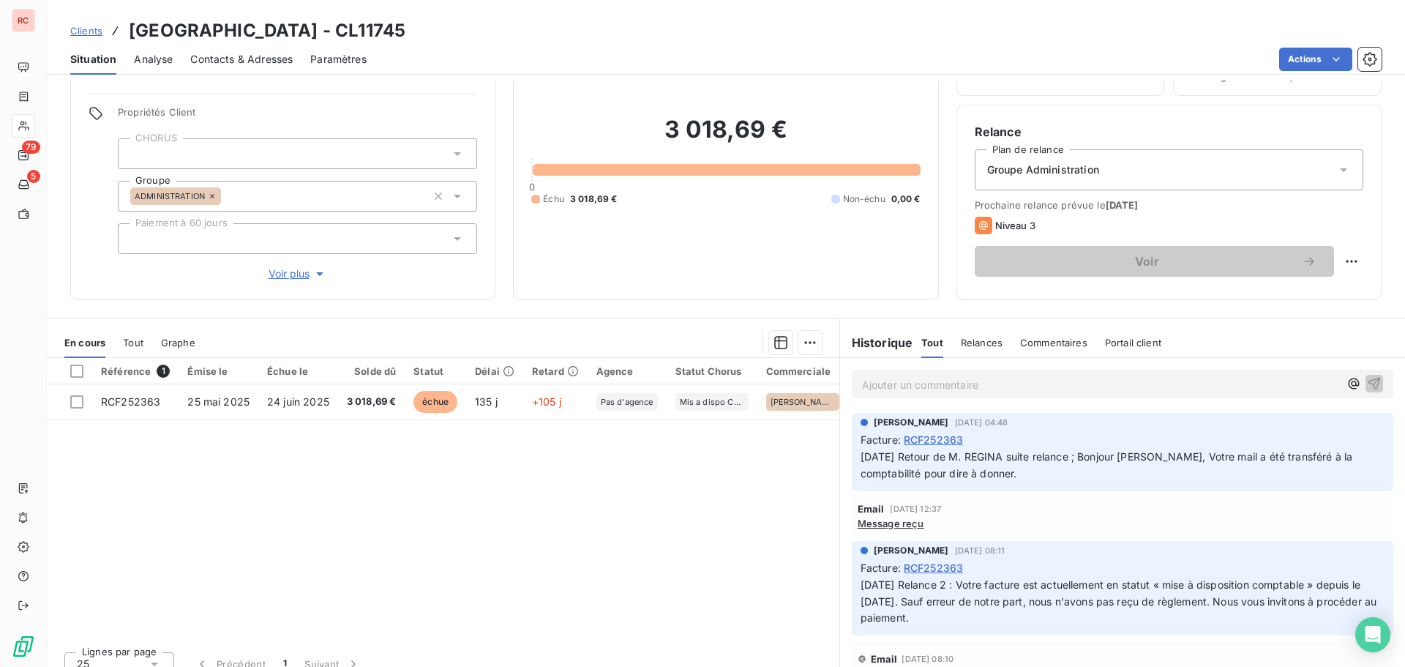
scroll to position [104, 0]
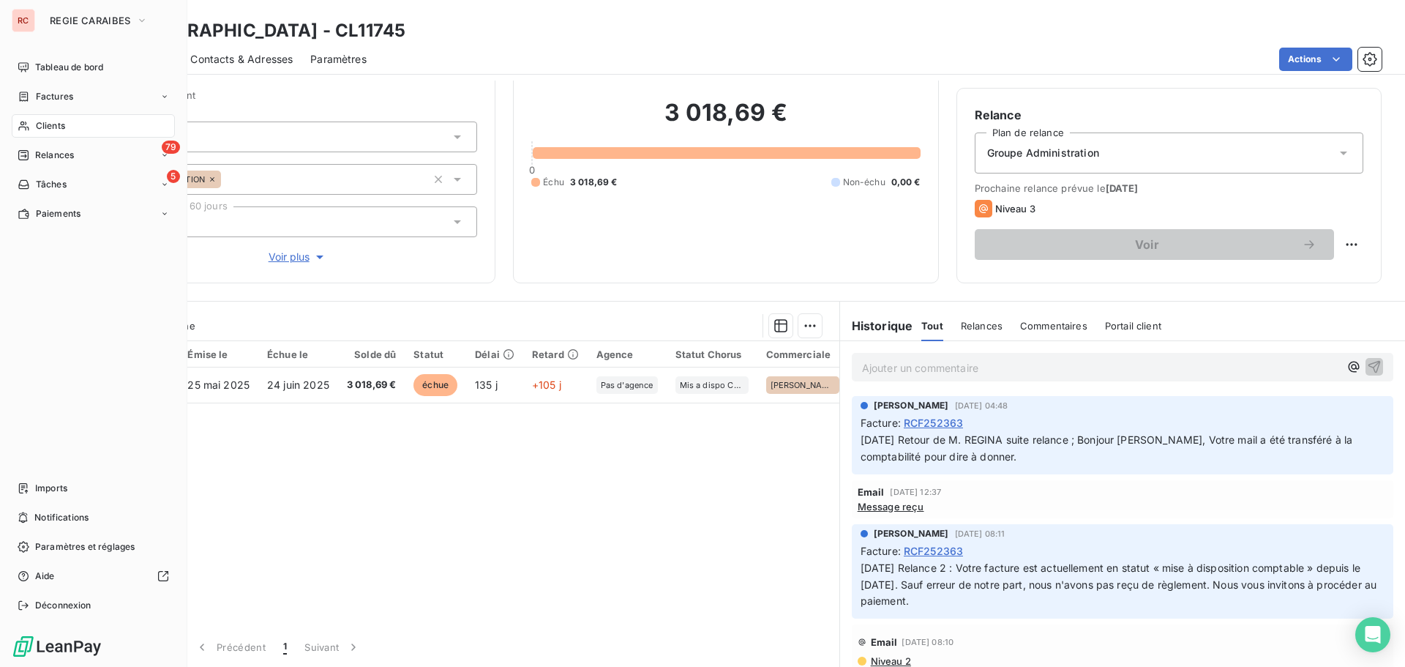
click at [119, 129] on div "Clients" at bounding box center [93, 125] width 163 height 23
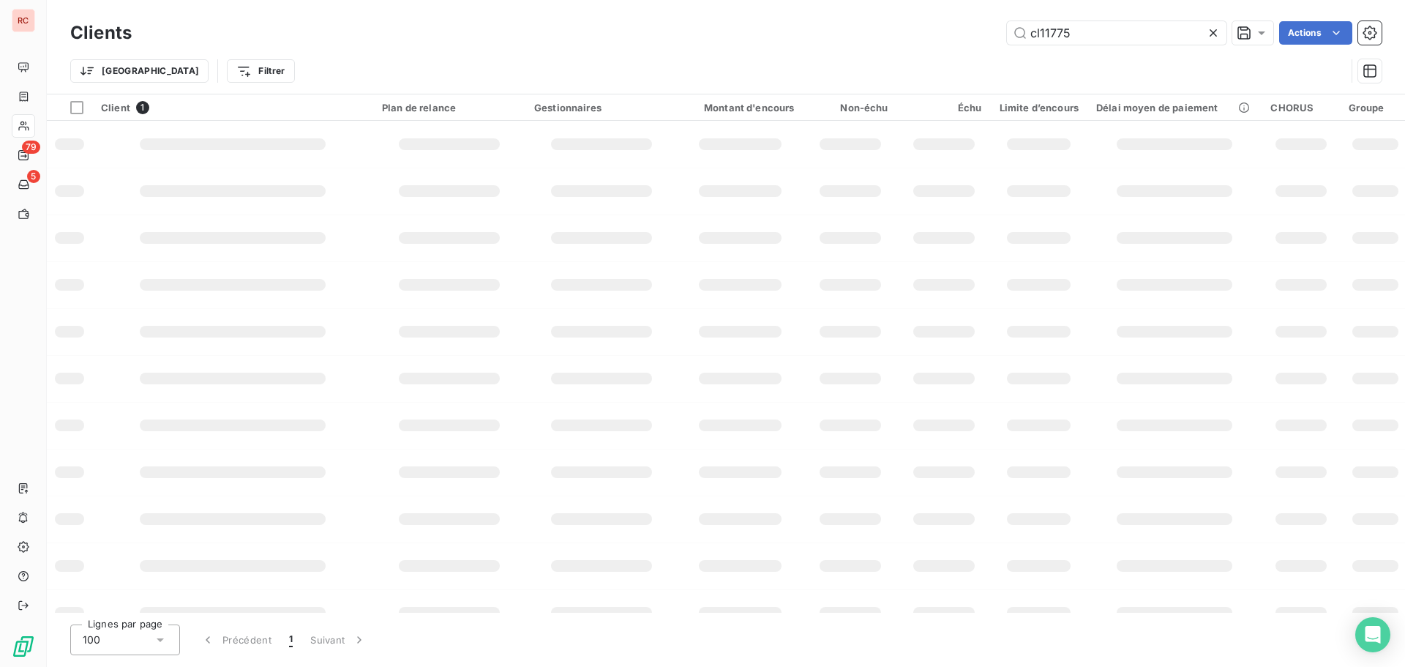
type input "cl11775"
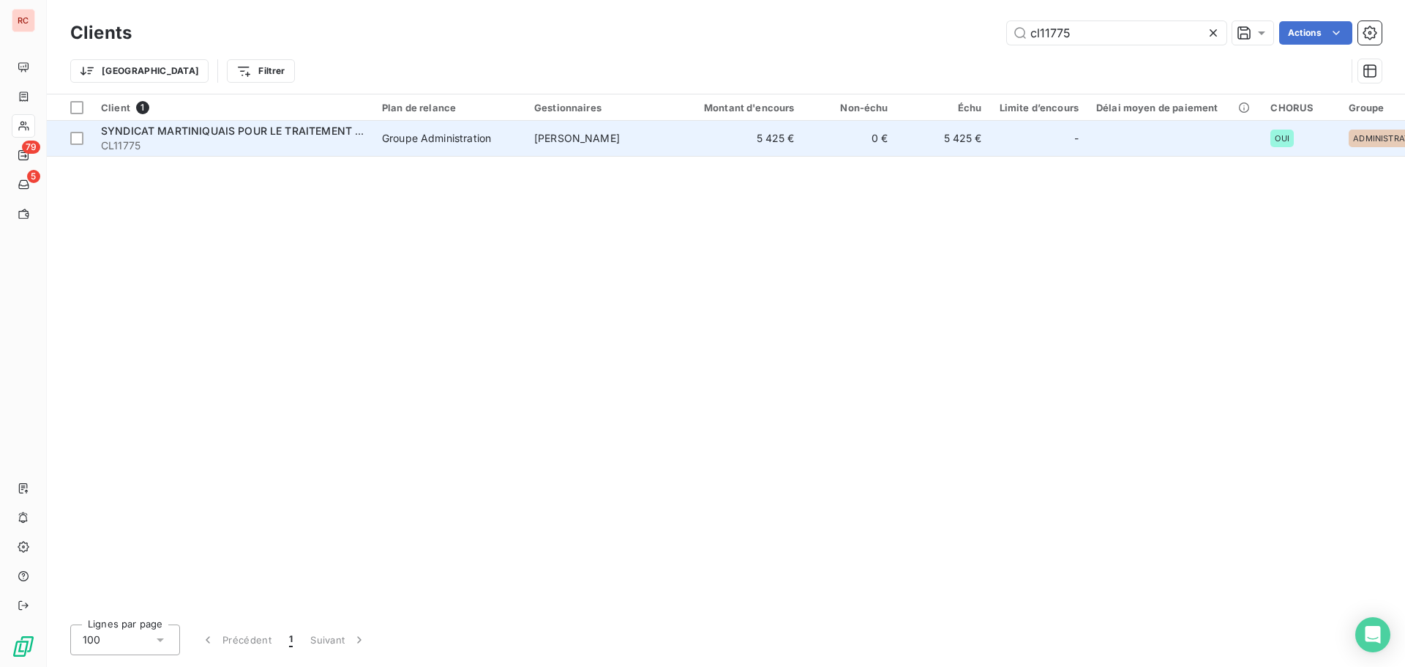
click at [760, 132] on td "5 425 €" at bounding box center [741, 138] width 126 height 35
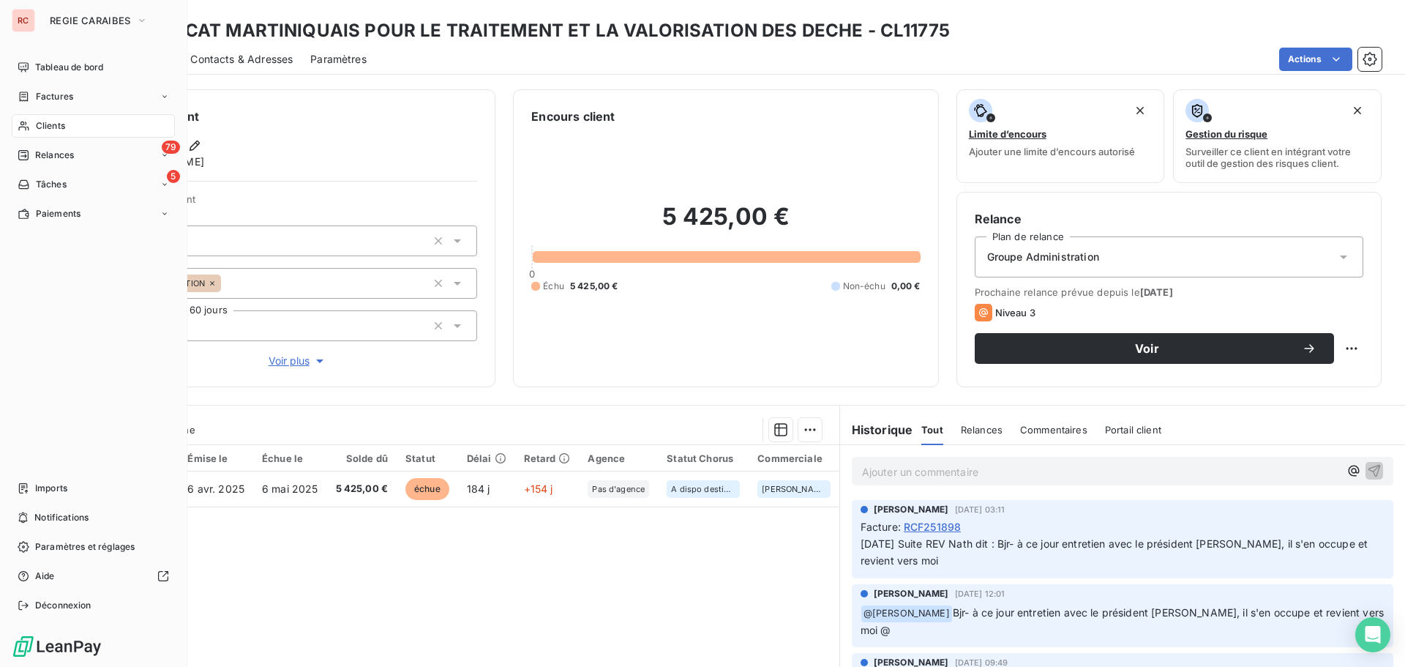
click at [48, 122] on span "Clients" at bounding box center [50, 125] width 29 height 13
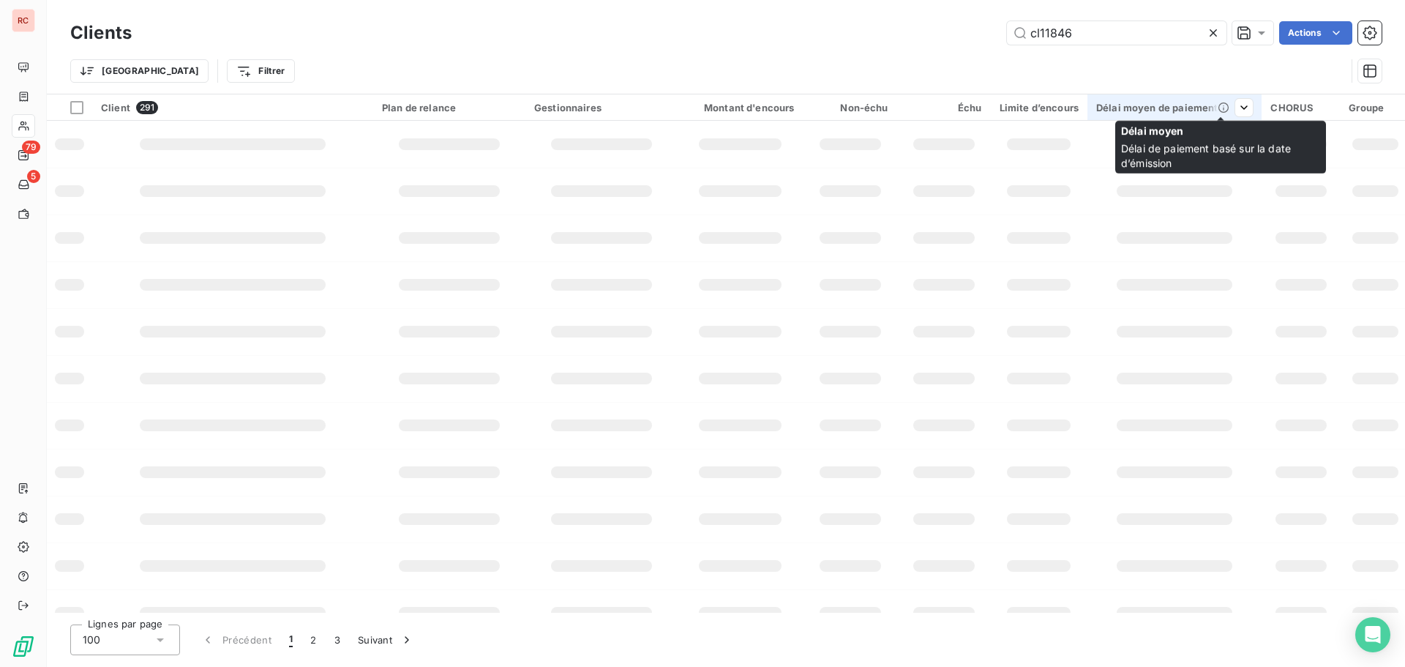
type input "cl11846"
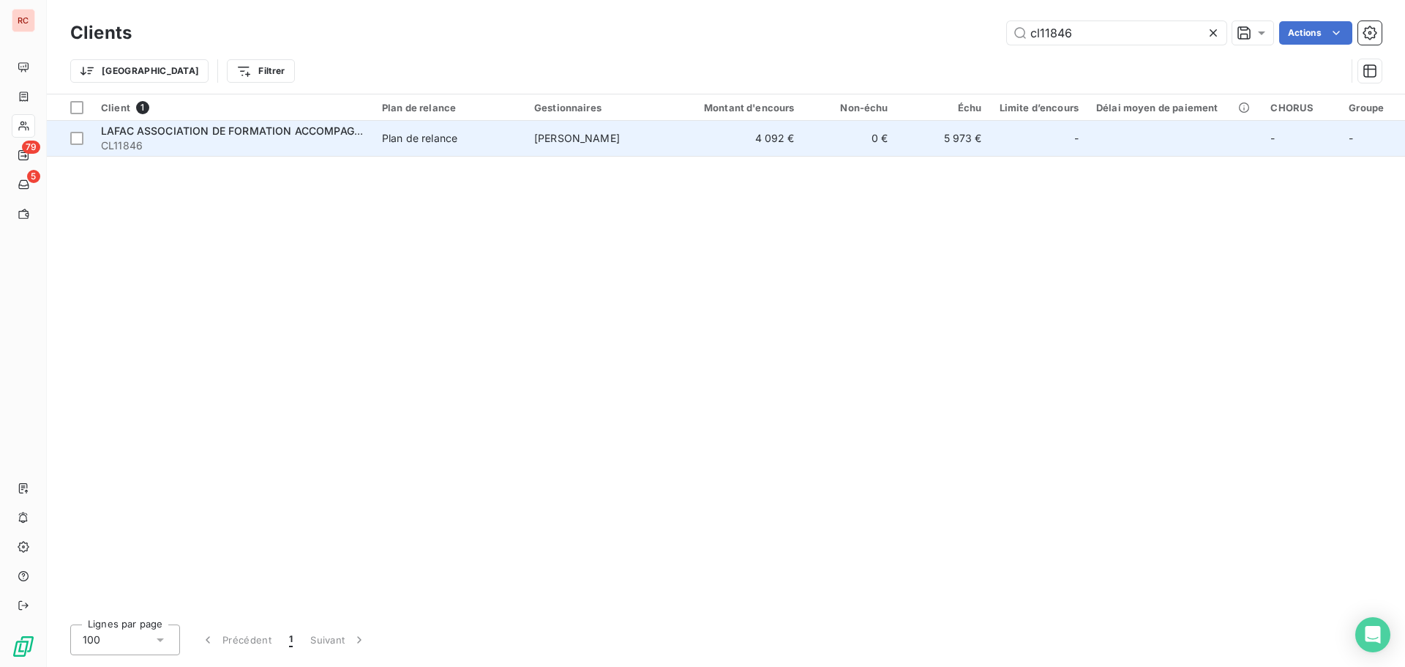
click at [766, 140] on td "4 092 €" at bounding box center [741, 138] width 126 height 35
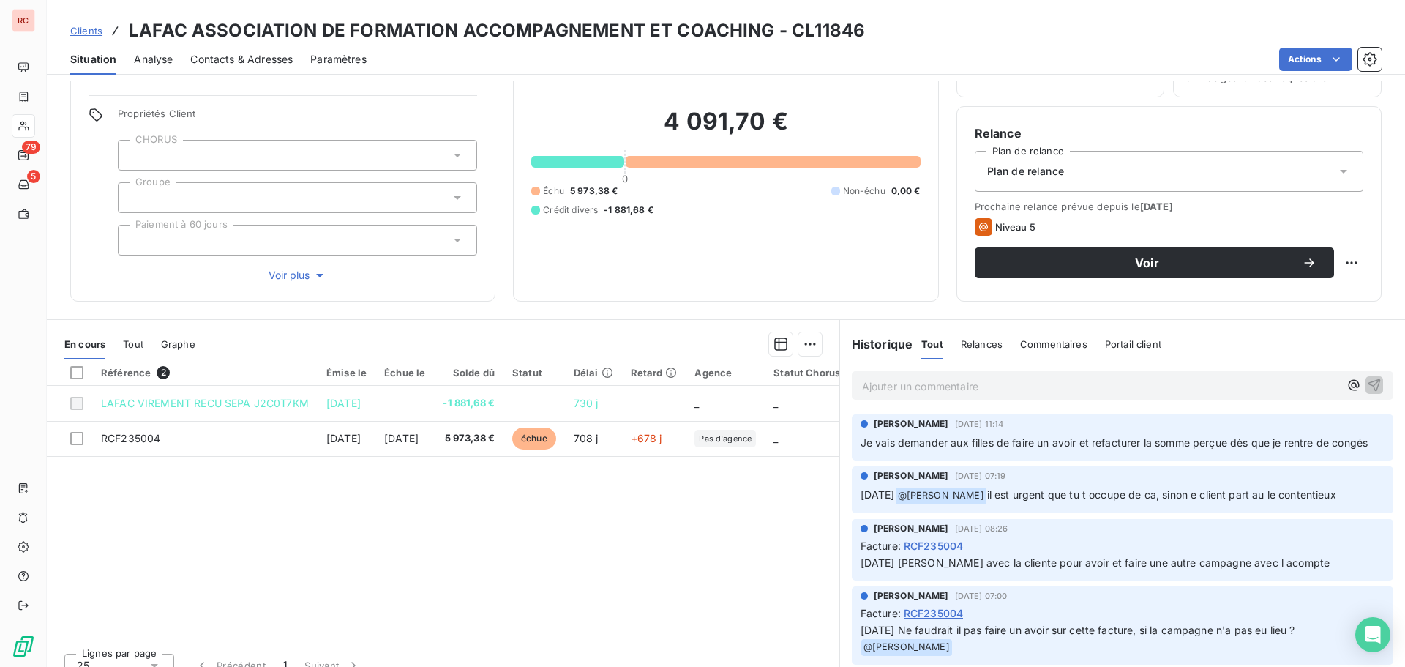
scroll to position [104, 0]
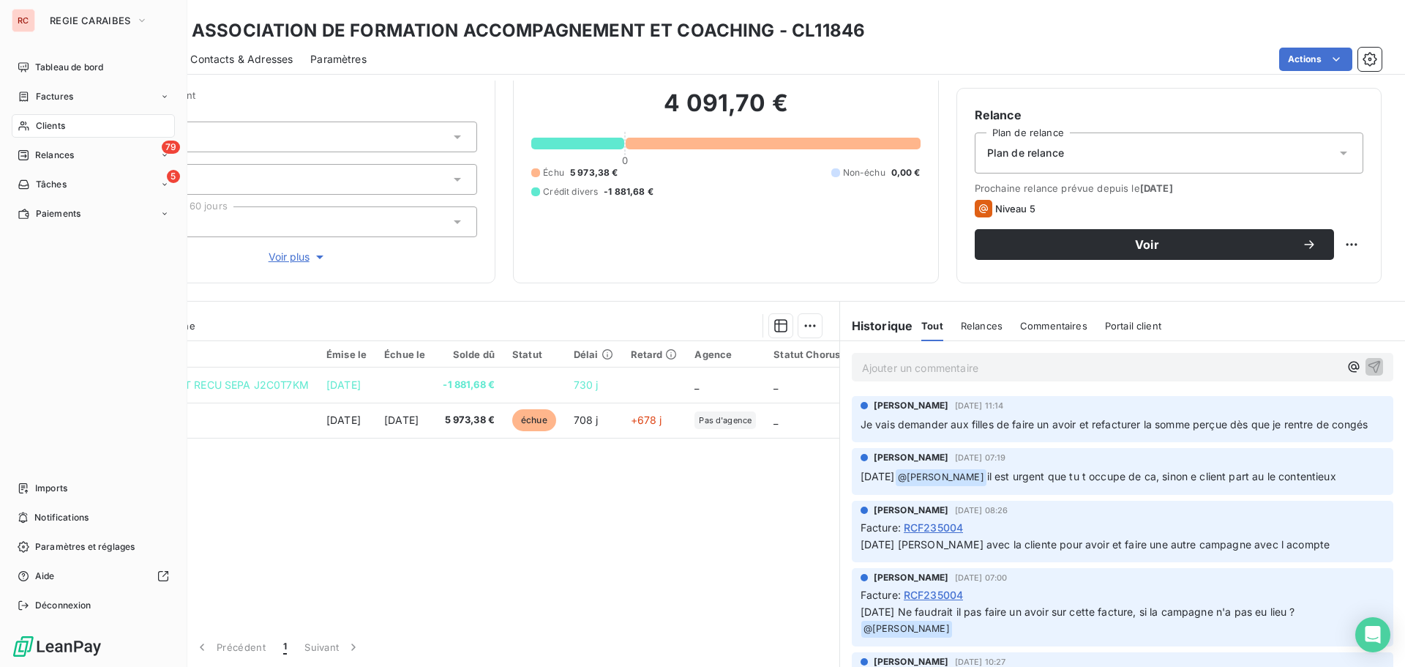
click at [60, 131] on span "Clients" at bounding box center [50, 125] width 29 height 13
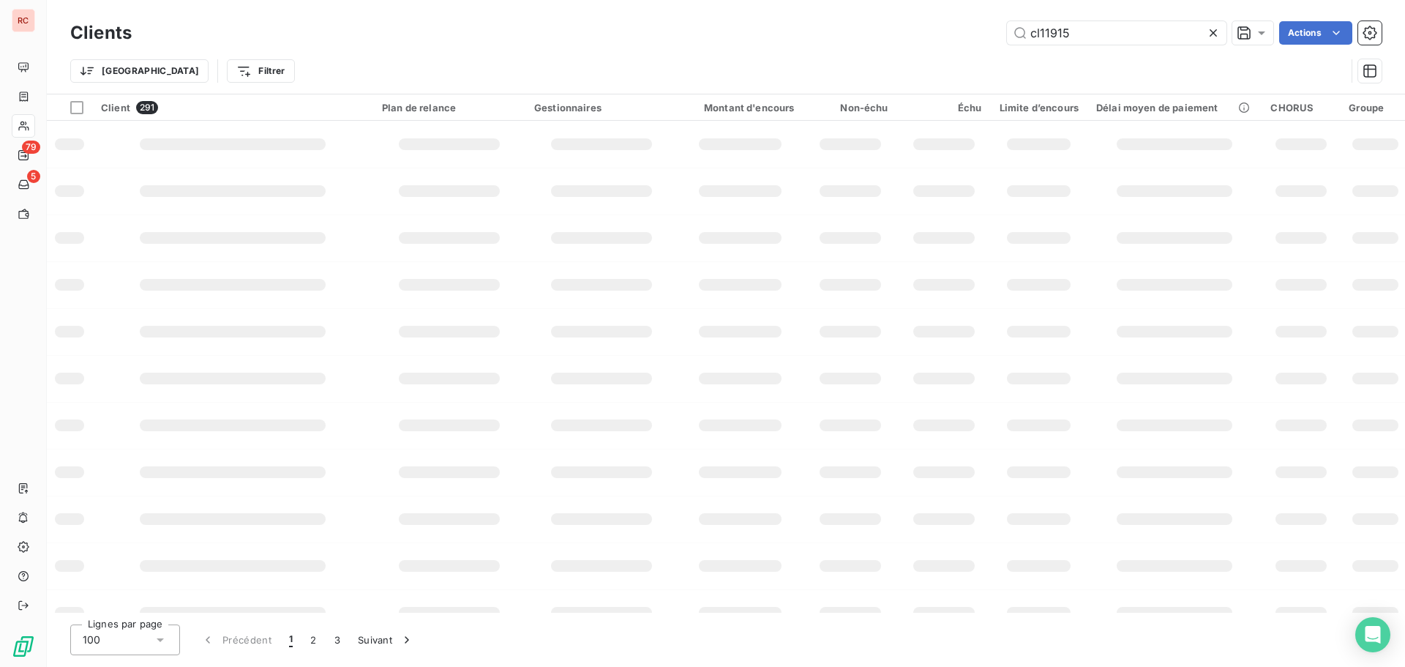
type input "cl11915"
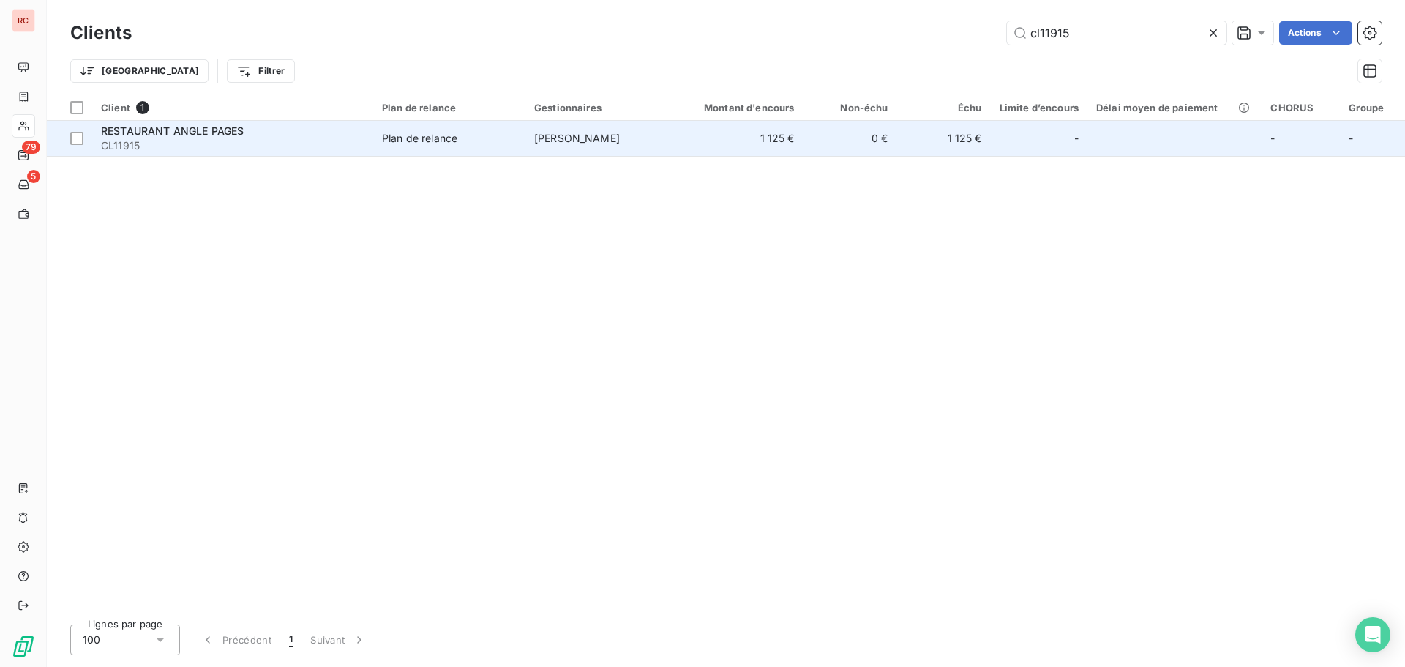
click at [748, 144] on td "1 125 €" at bounding box center [741, 138] width 126 height 35
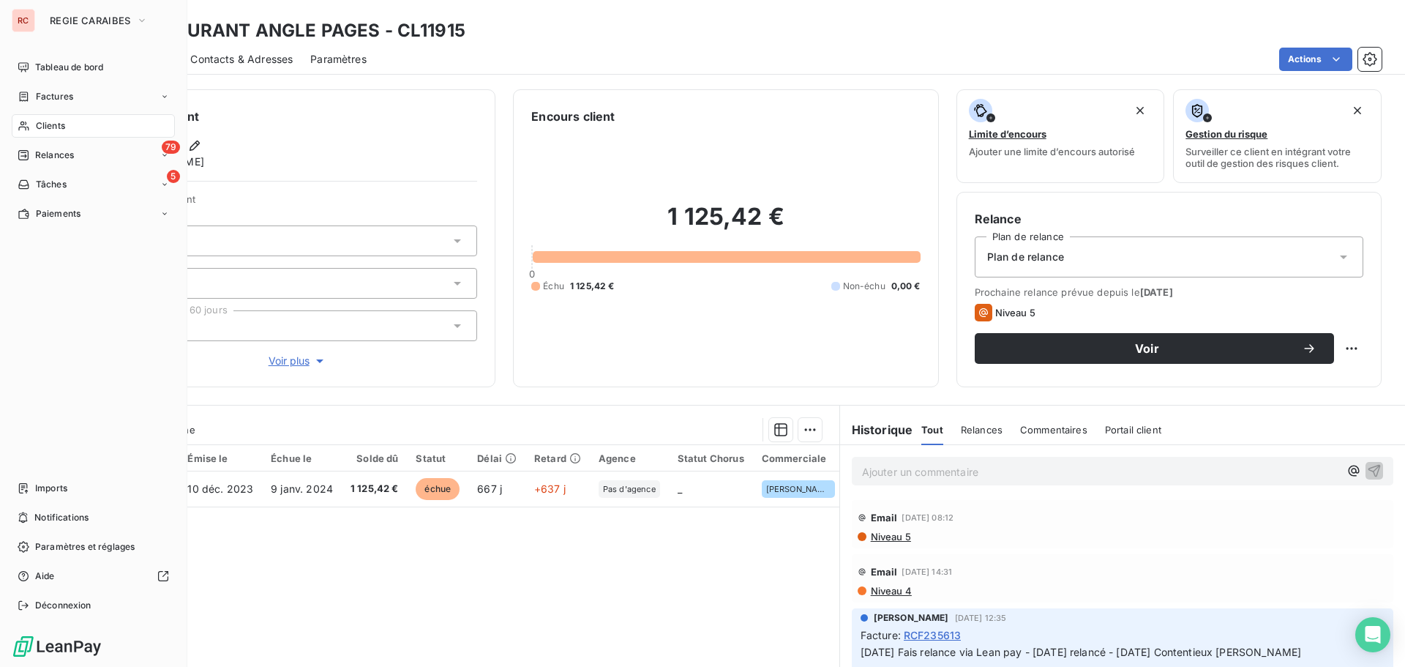
click at [36, 129] on span "Clients" at bounding box center [50, 125] width 29 height 13
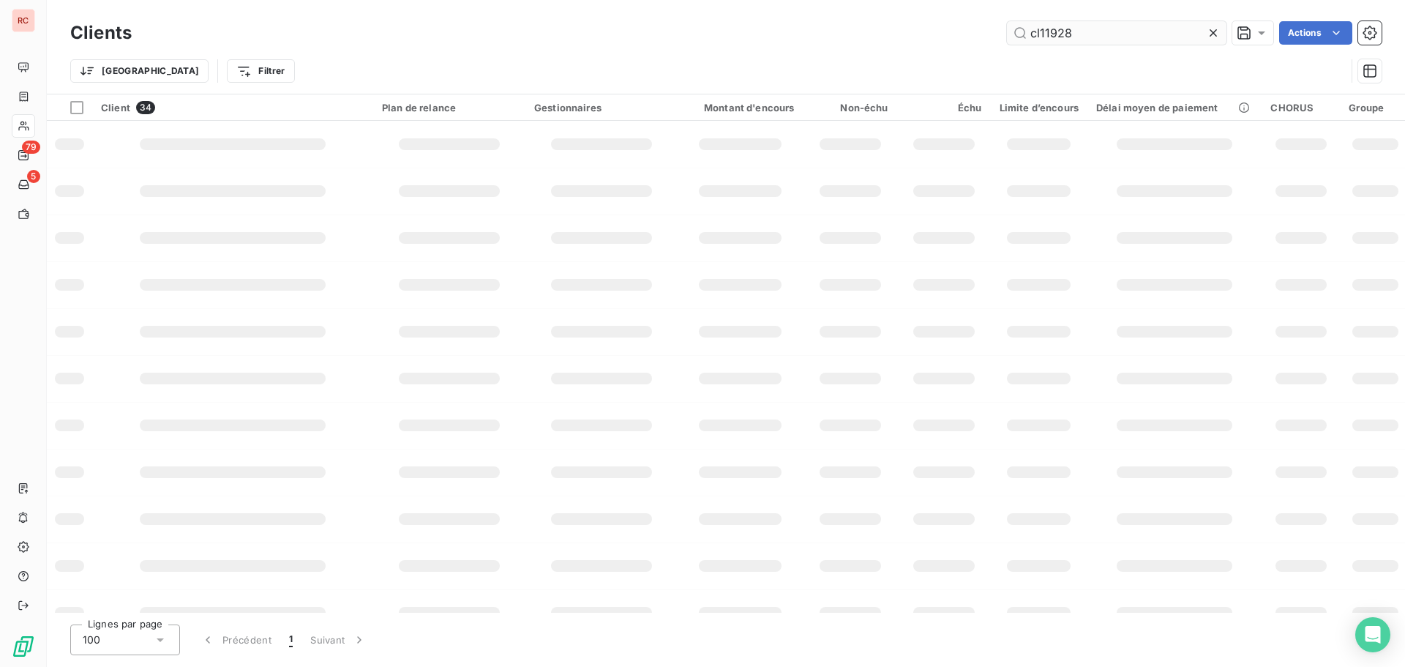
type input "cl11928"
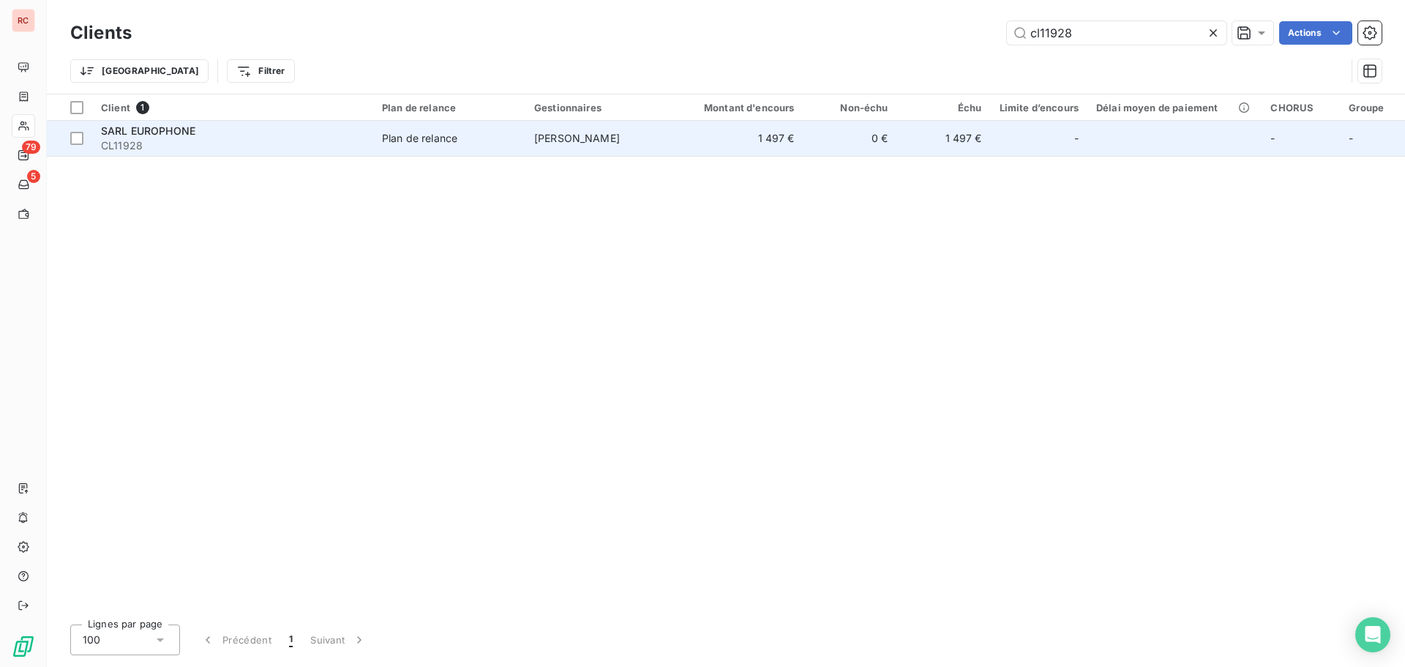
click at [729, 141] on td "1 497 €" at bounding box center [741, 138] width 126 height 35
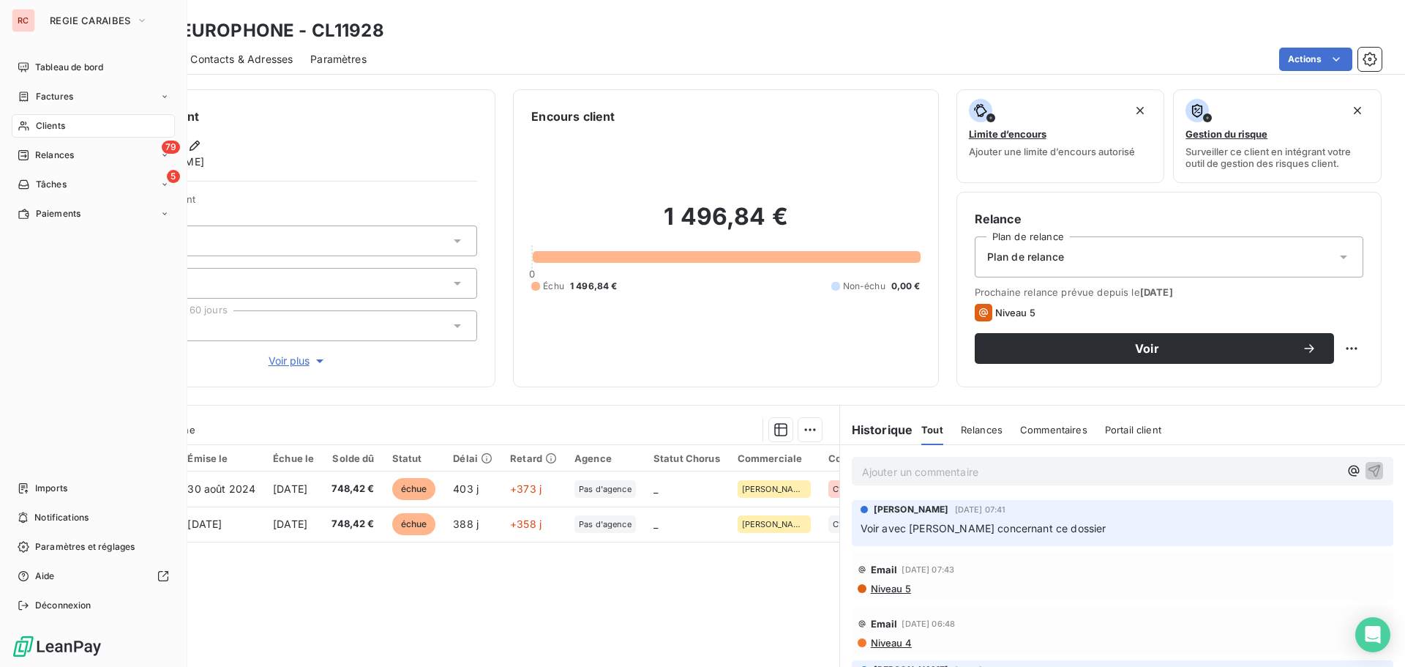
click at [53, 124] on span "Clients" at bounding box center [50, 125] width 29 height 13
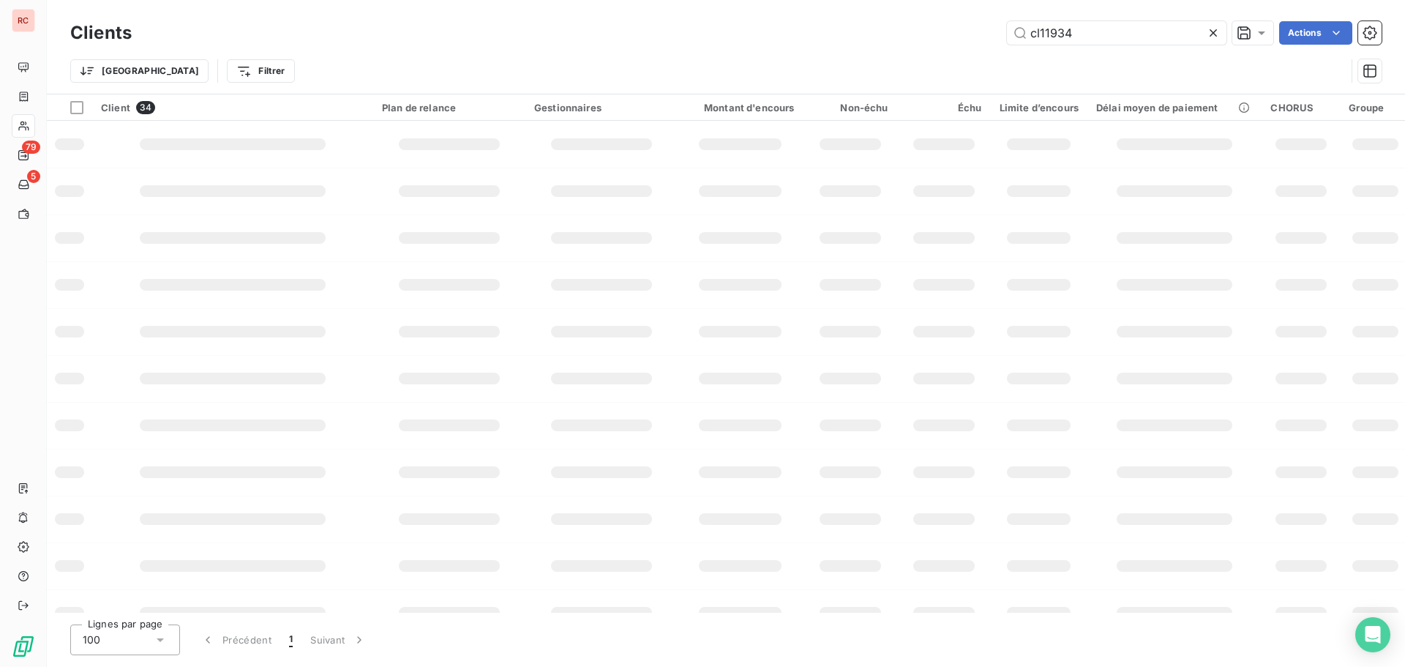
type input "cl11934"
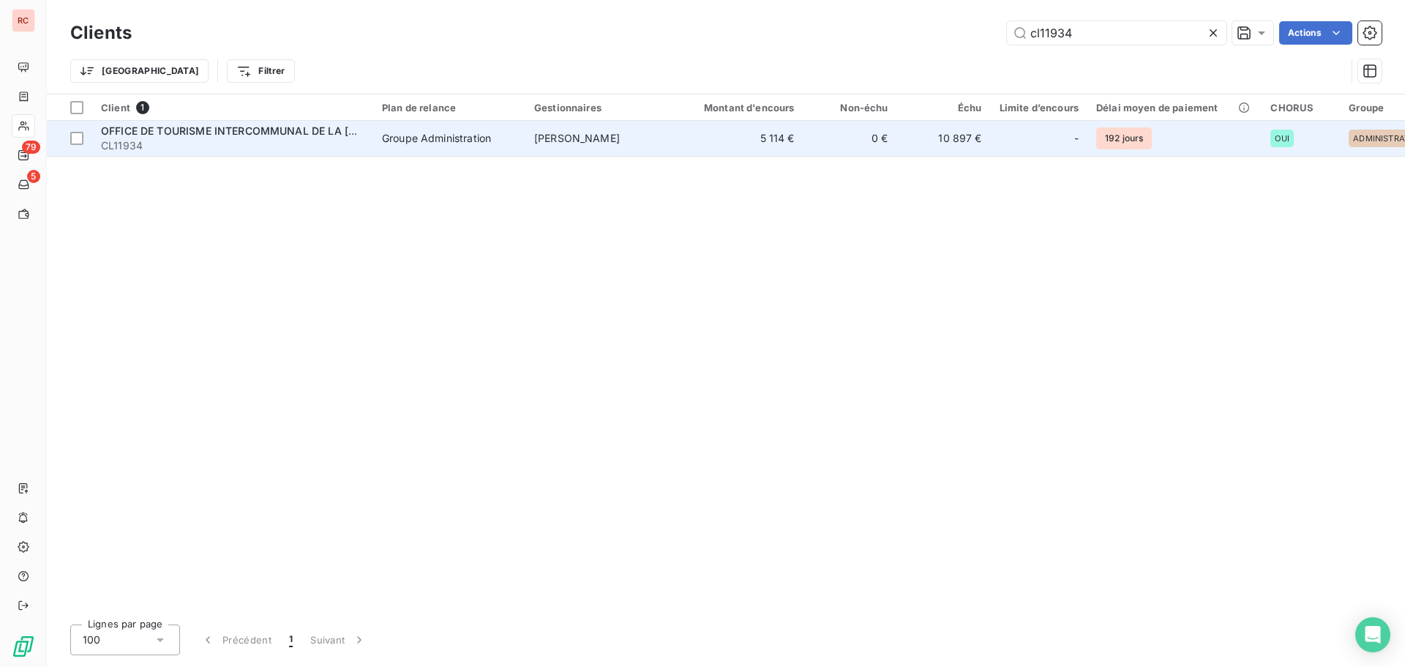
click at [448, 138] on div "Groupe Administration" at bounding box center [436, 138] width 109 height 15
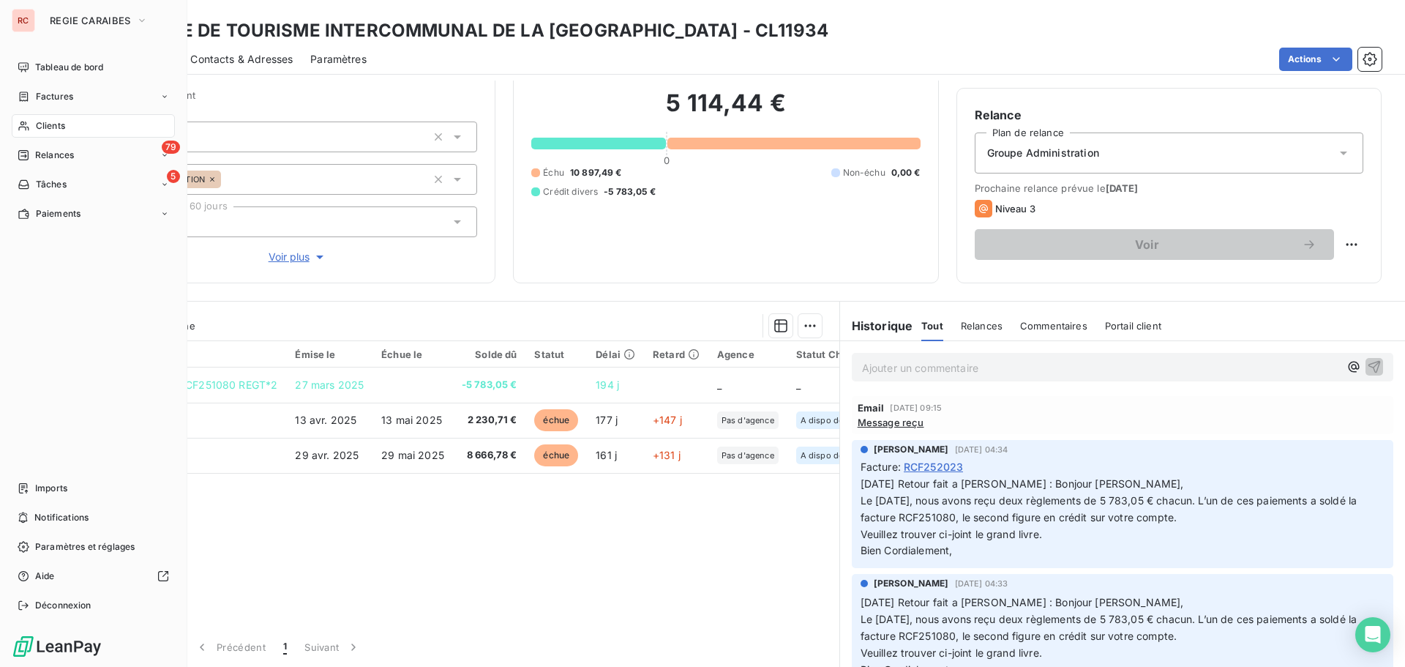
click at [49, 124] on span "Clients" at bounding box center [50, 125] width 29 height 13
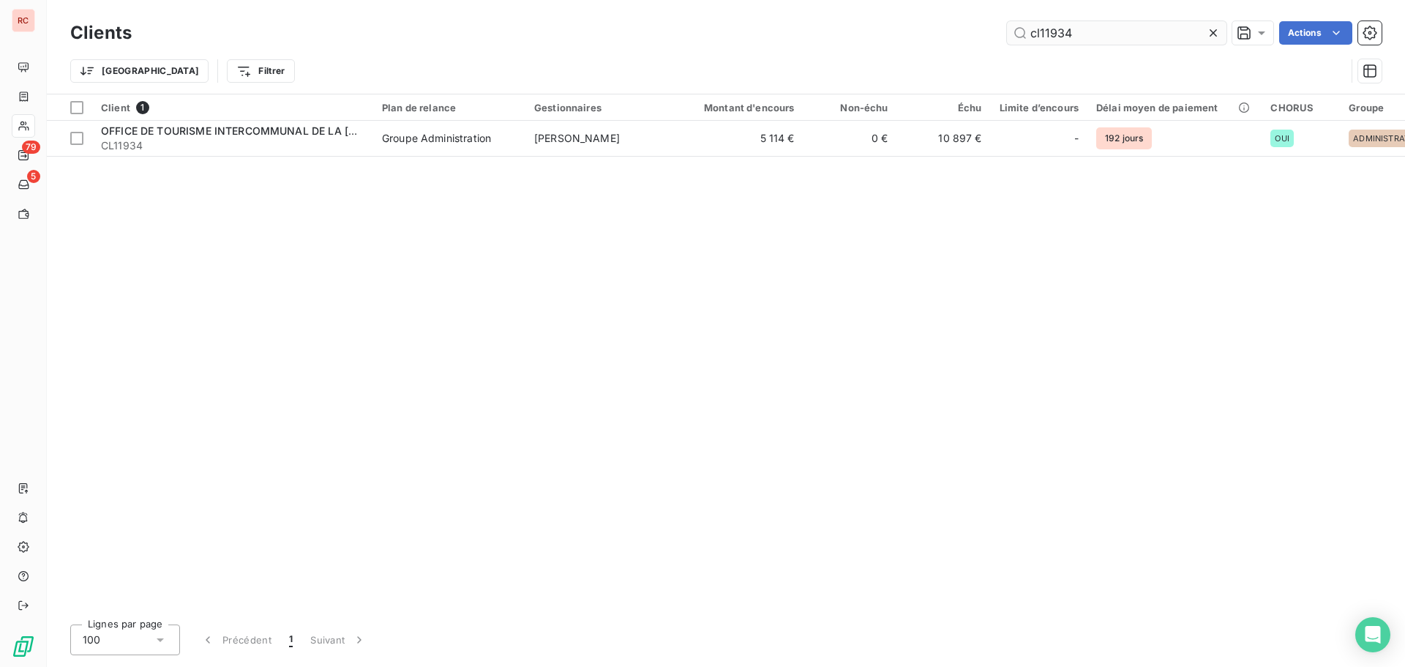
click at [1090, 29] on input "cl11934" at bounding box center [1117, 32] width 220 height 23
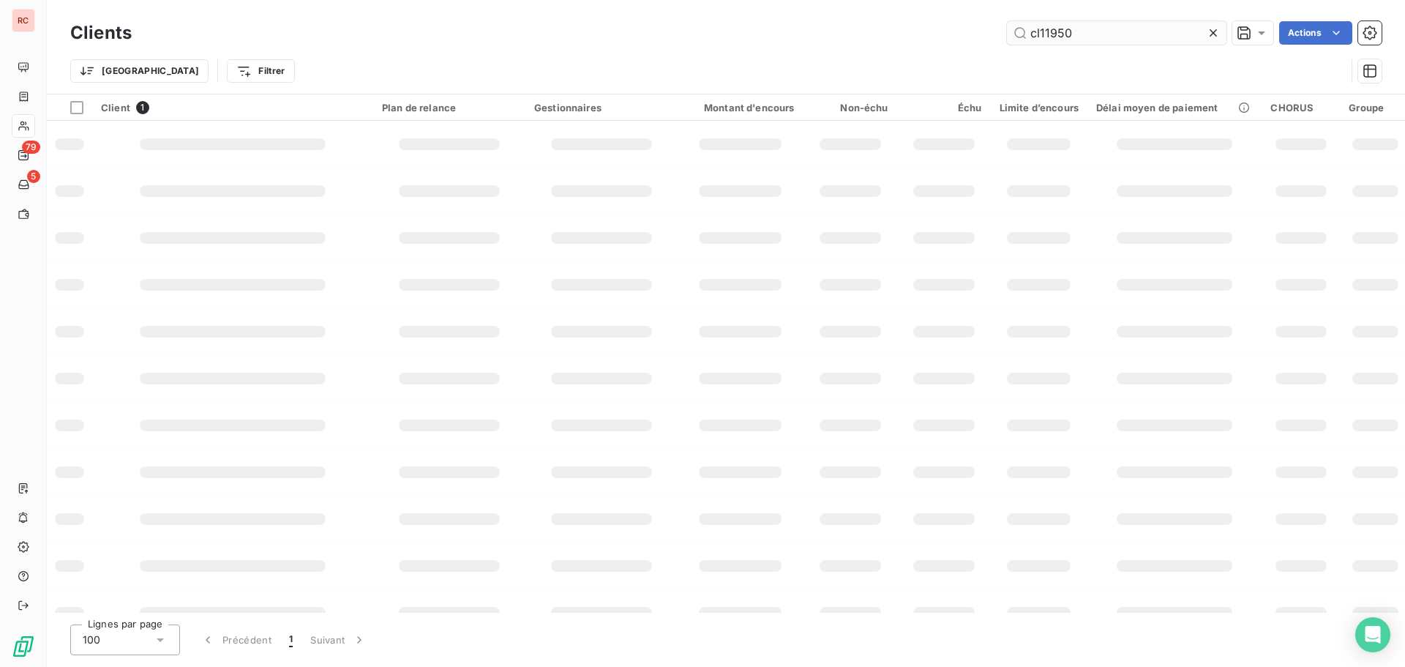
type input "cl11950"
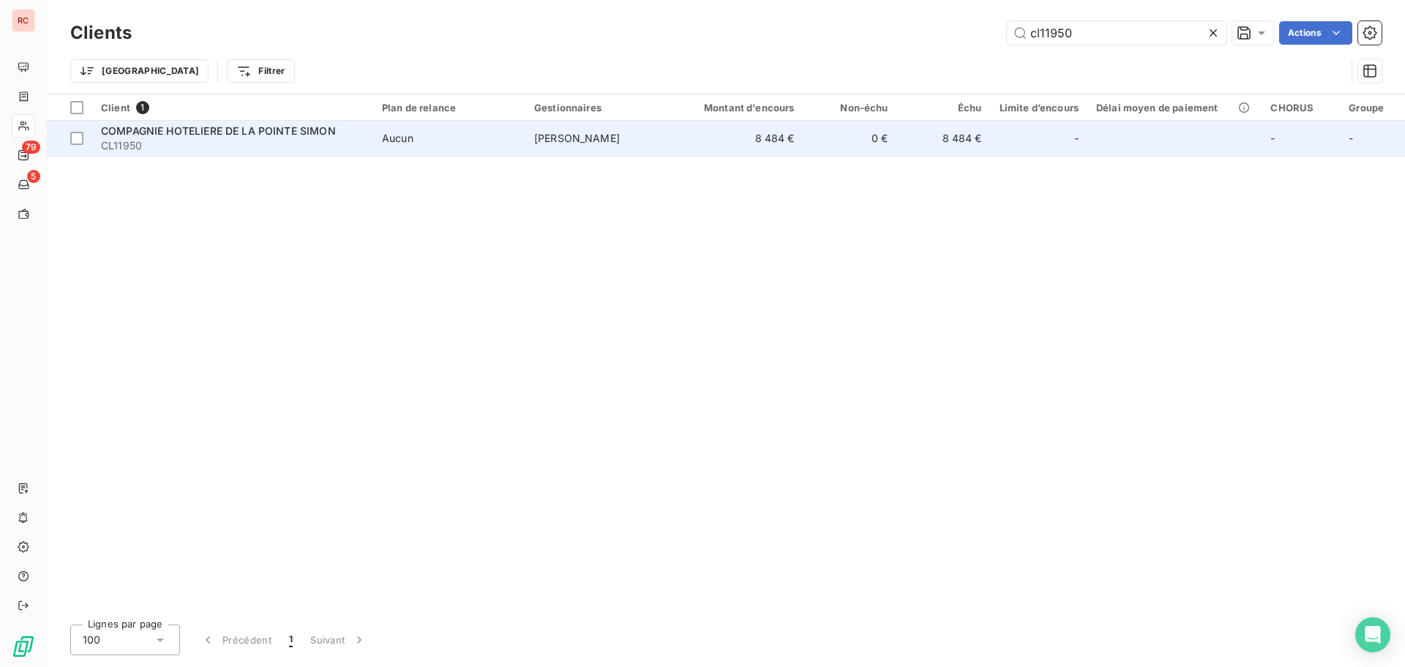
click at [692, 132] on td "8 484 €" at bounding box center [741, 138] width 126 height 35
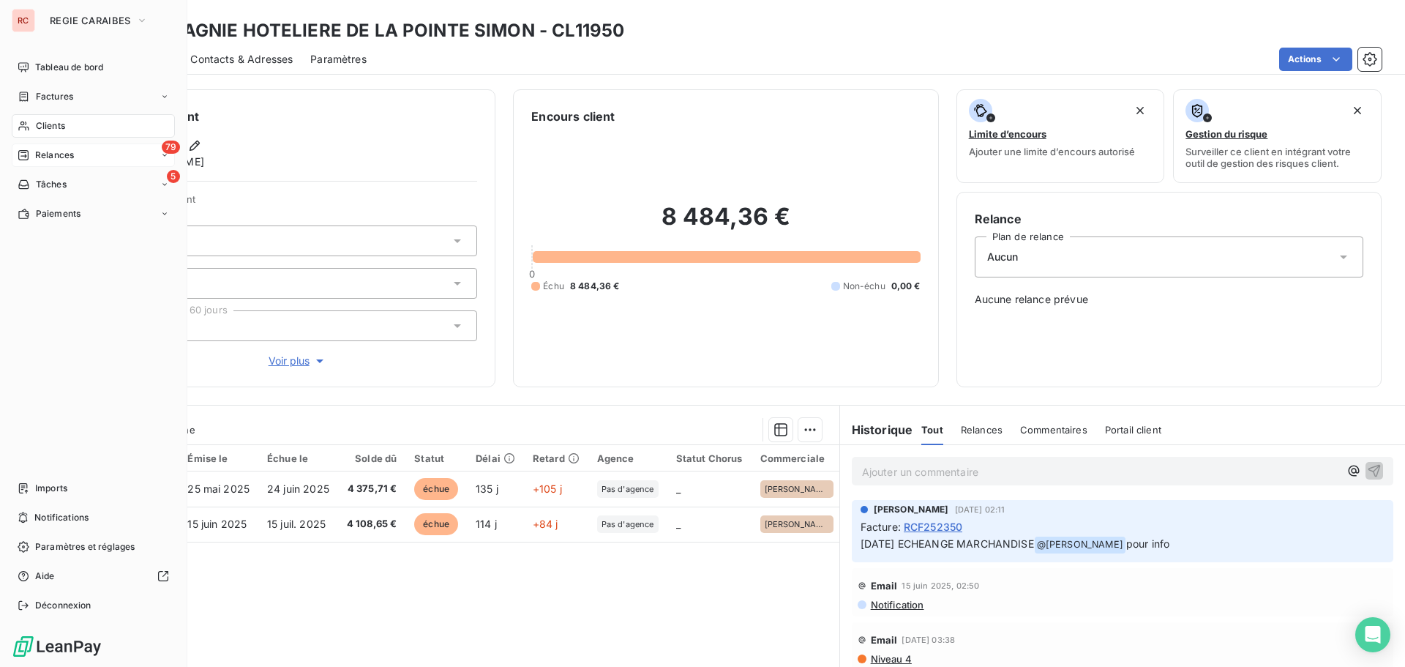
click at [70, 160] on span "Relances" at bounding box center [54, 155] width 39 height 13
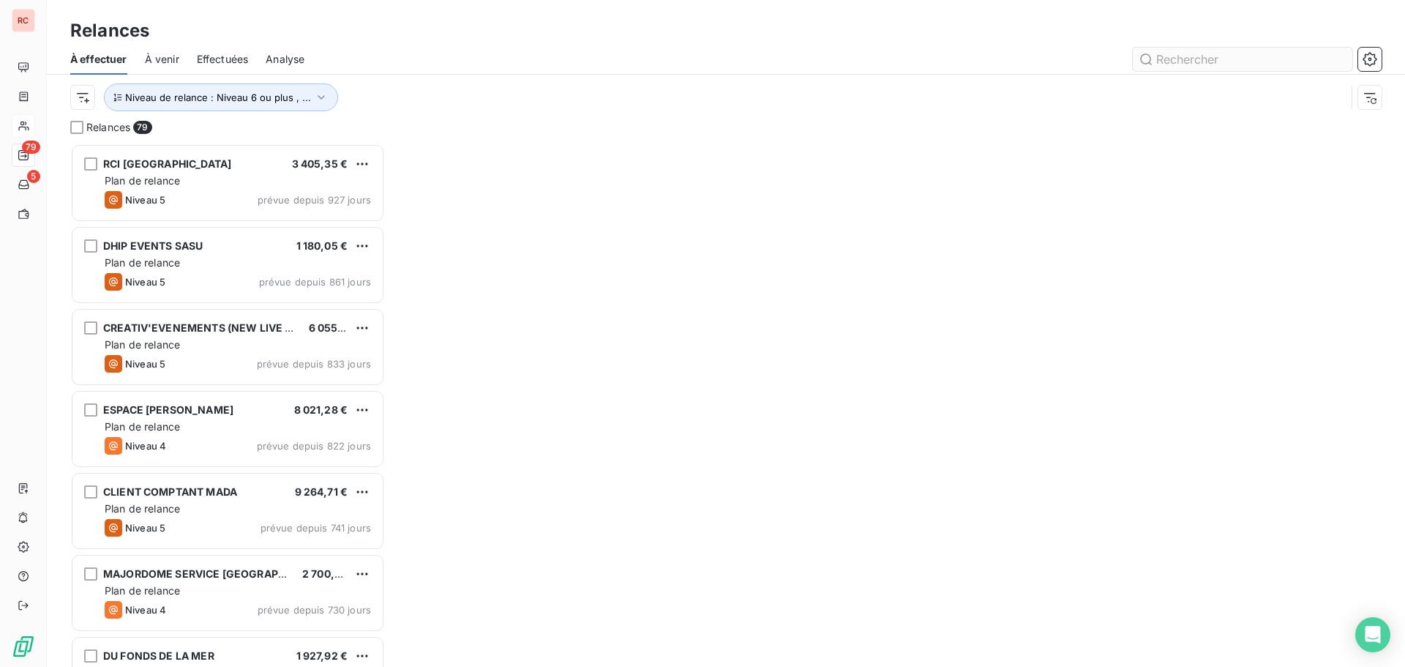
scroll to position [512, 304]
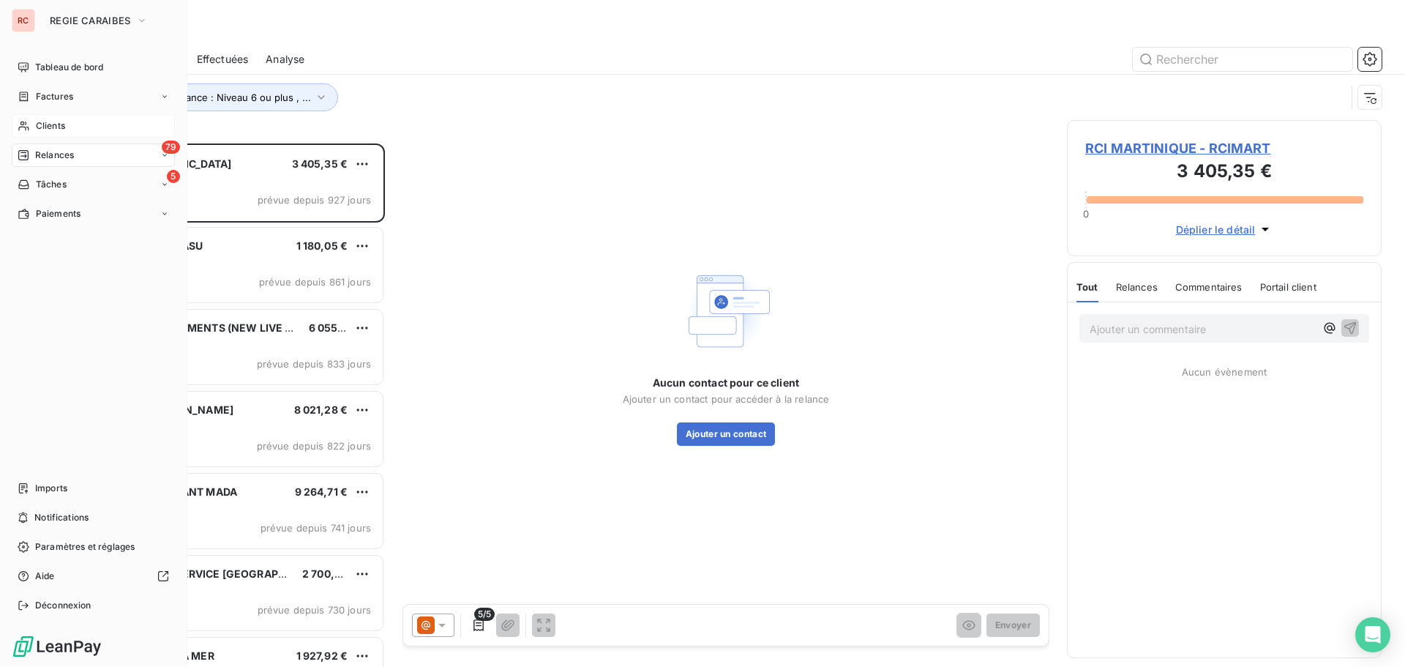
click at [45, 124] on span "Clients" at bounding box center [50, 125] width 29 height 13
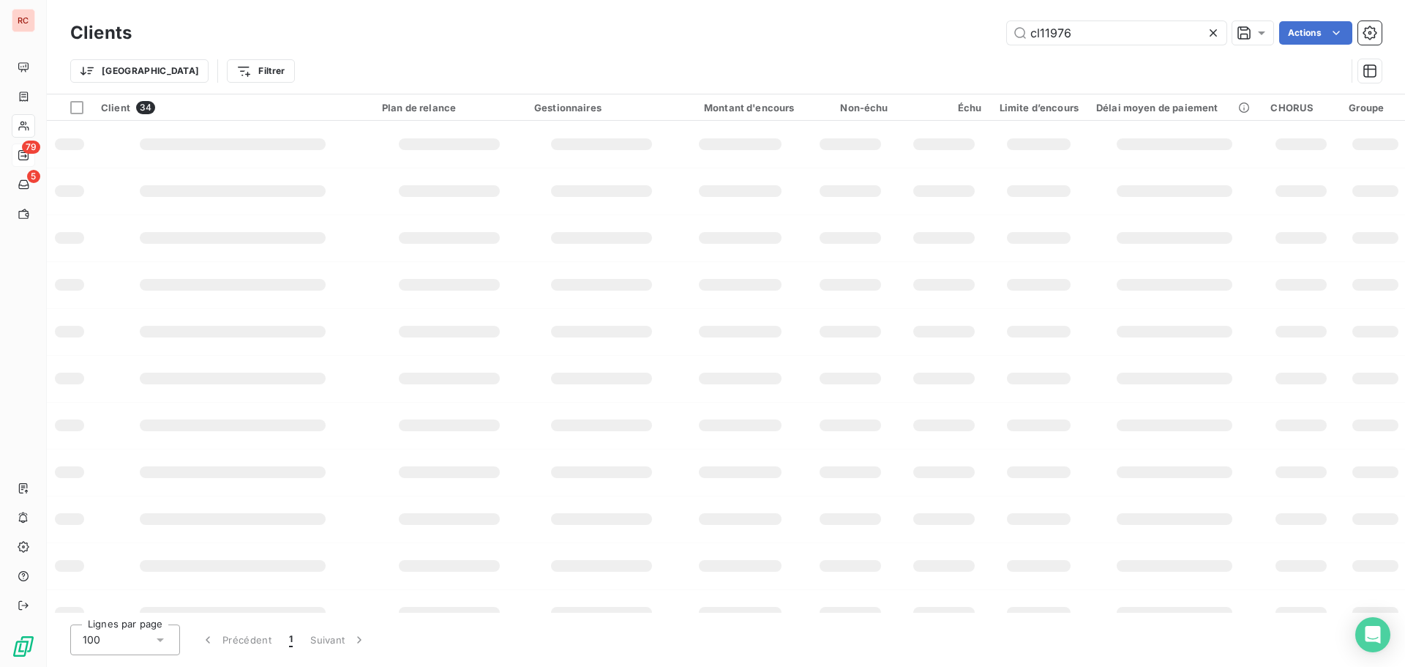
type input "cl11976"
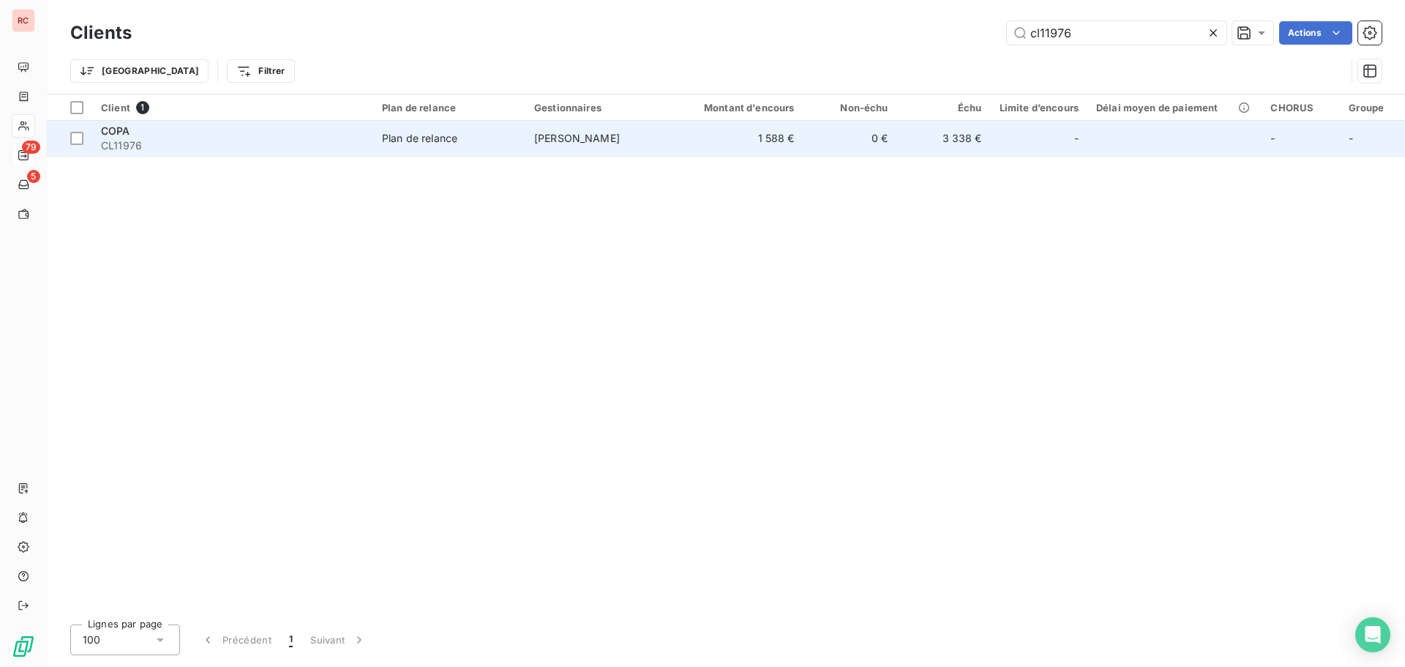
click at [709, 143] on td "1 588 €" at bounding box center [741, 138] width 126 height 35
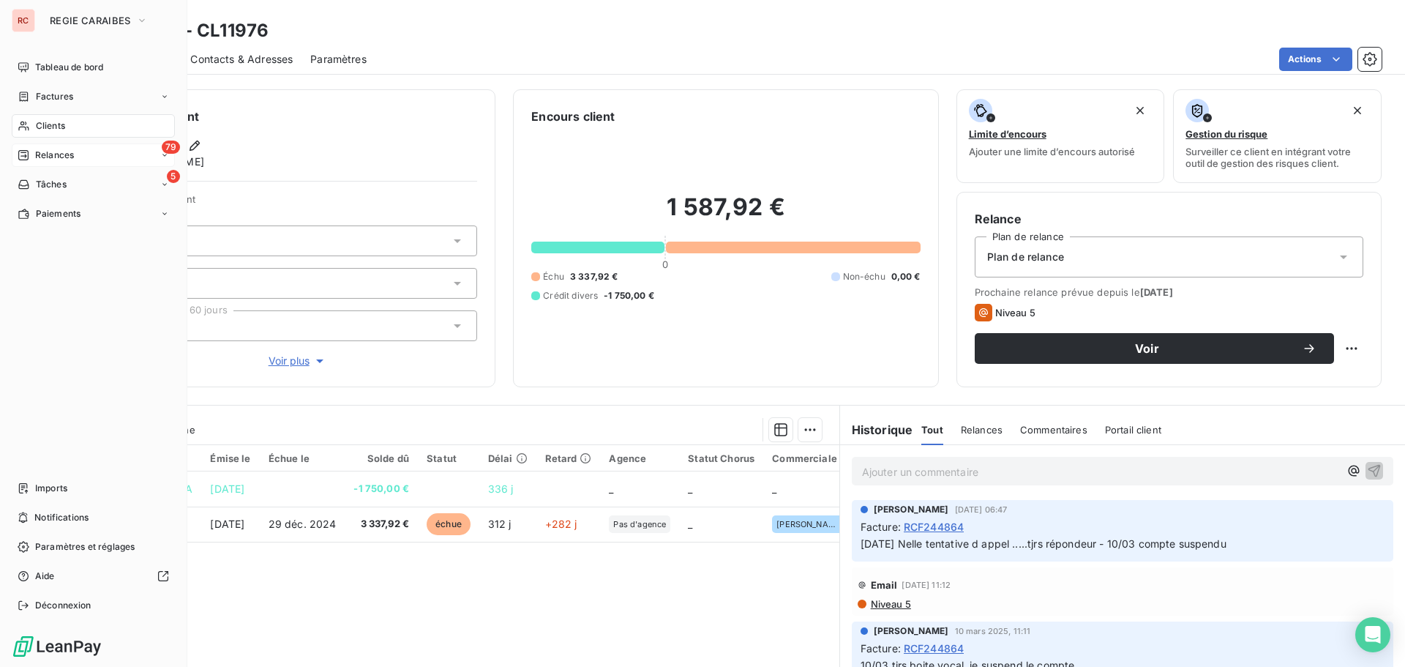
click at [100, 124] on div "Clients" at bounding box center [93, 125] width 163 height 23
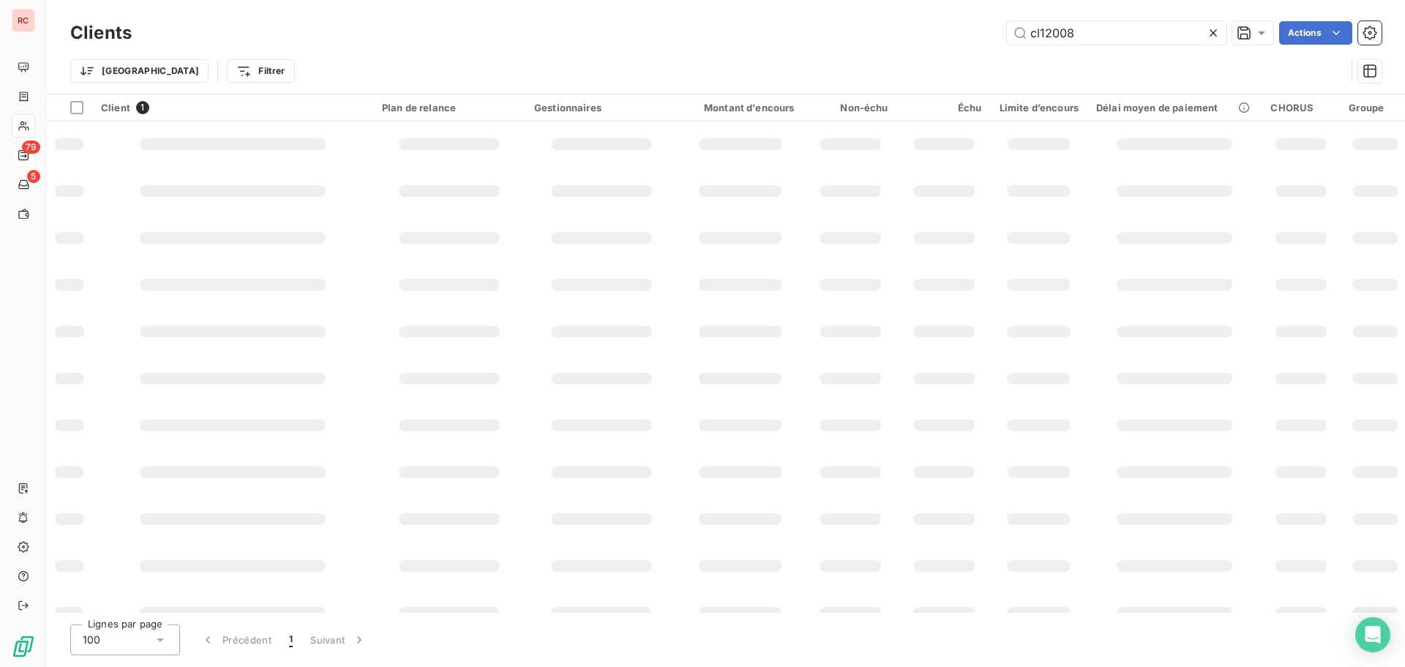
type input "cl12008"
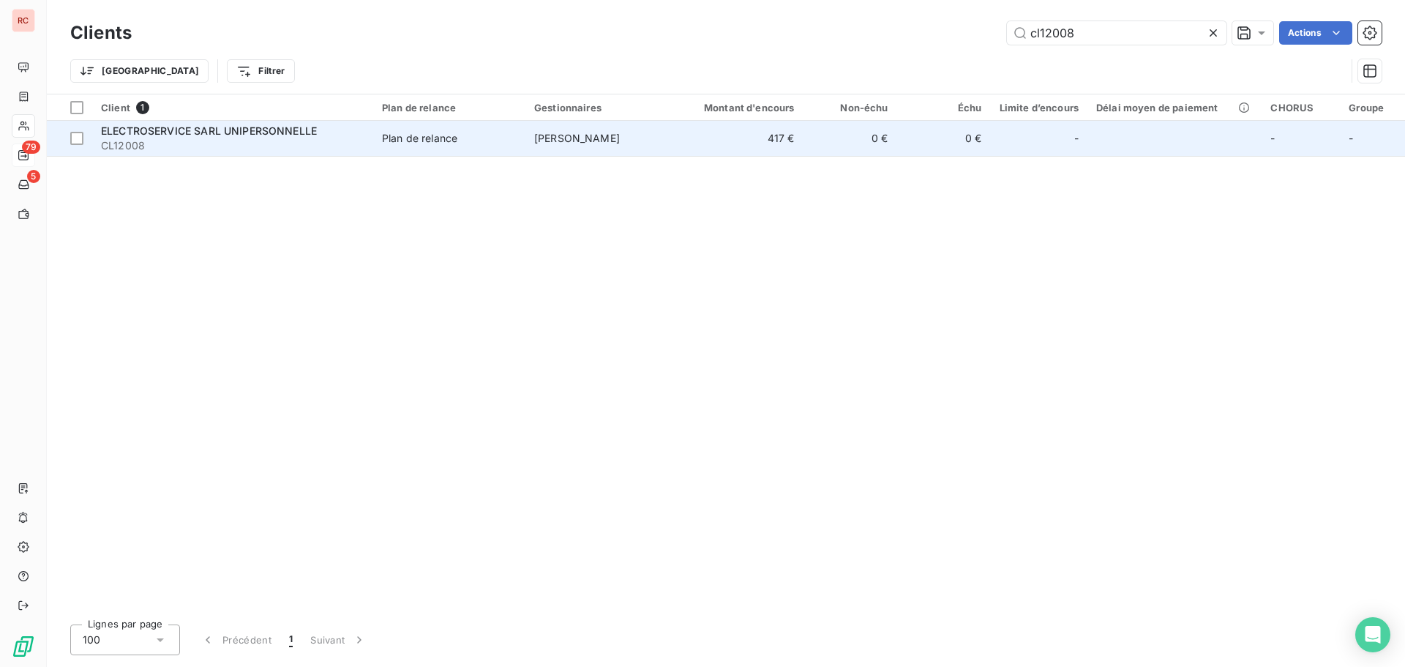
click at [618, 139] on span "[PERSON_NAME]" at bounding box center [577, 138] width 86 height 12
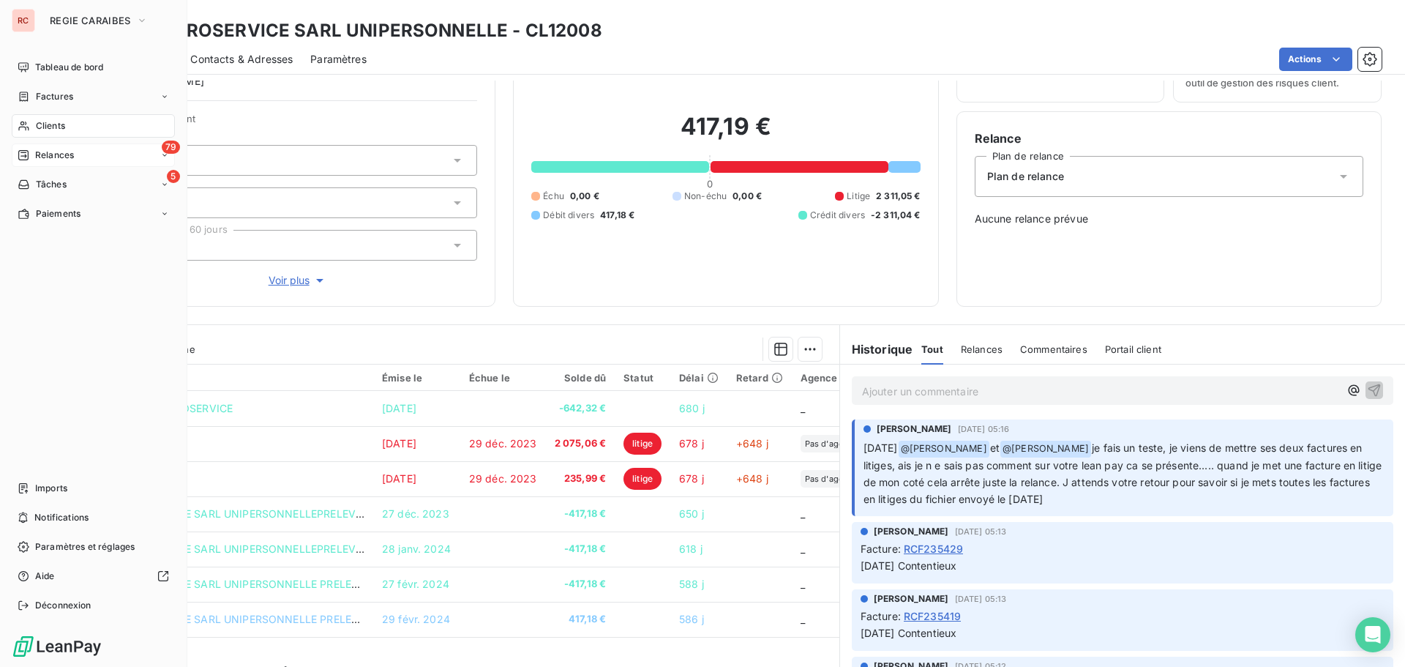
click at [55, 129] on span "Clients" at bounding box center [50, 125] width 29 height 13
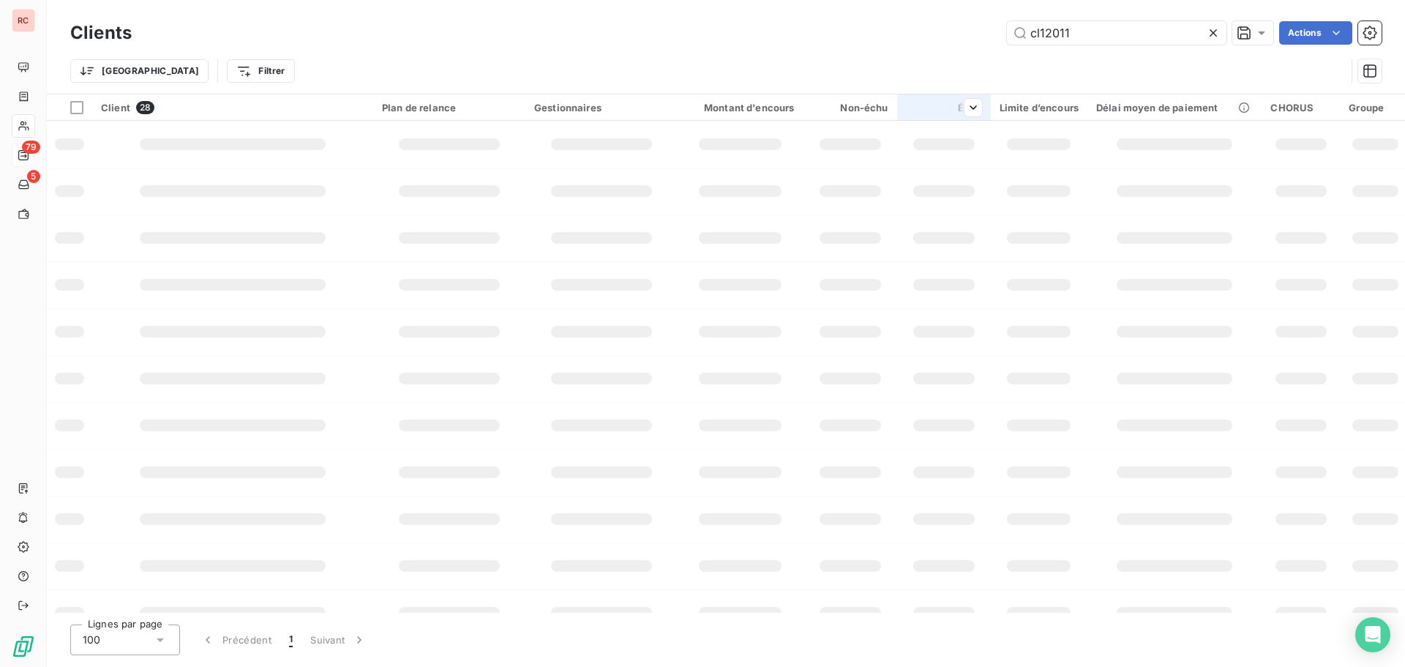
type input "cl12011"
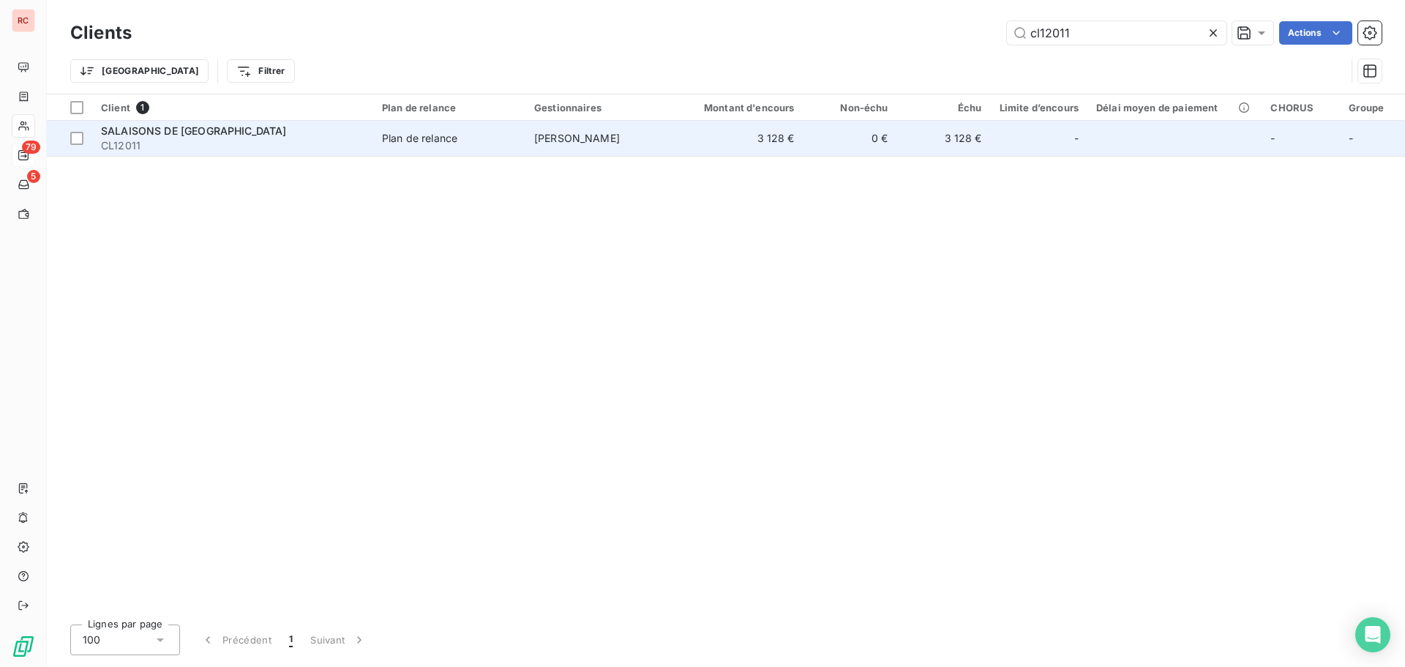
click at [550, 151] on td "[PERSON_NAME]" at bounding box center [601, 138] width 152 height 35
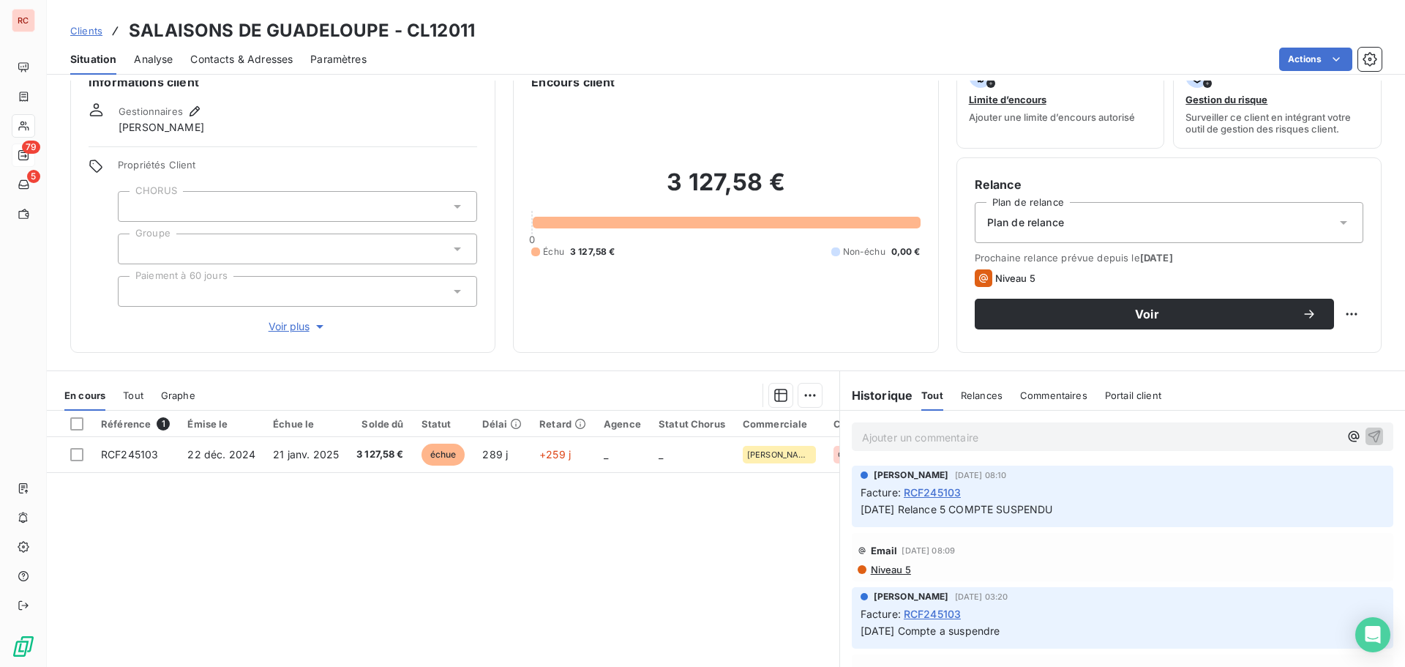
scroll to position [39, 0]
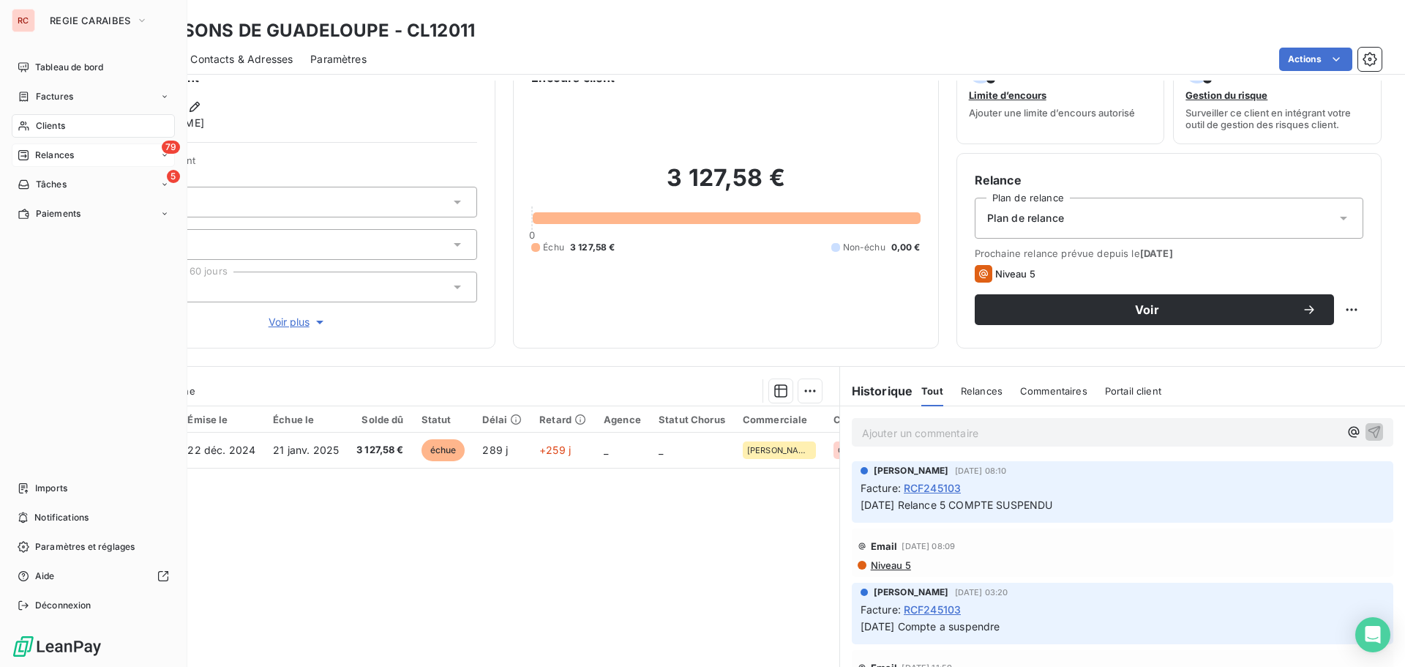
click at [74, 125] on div "Clients" at bounding box center [93, 125] width 163 height 23
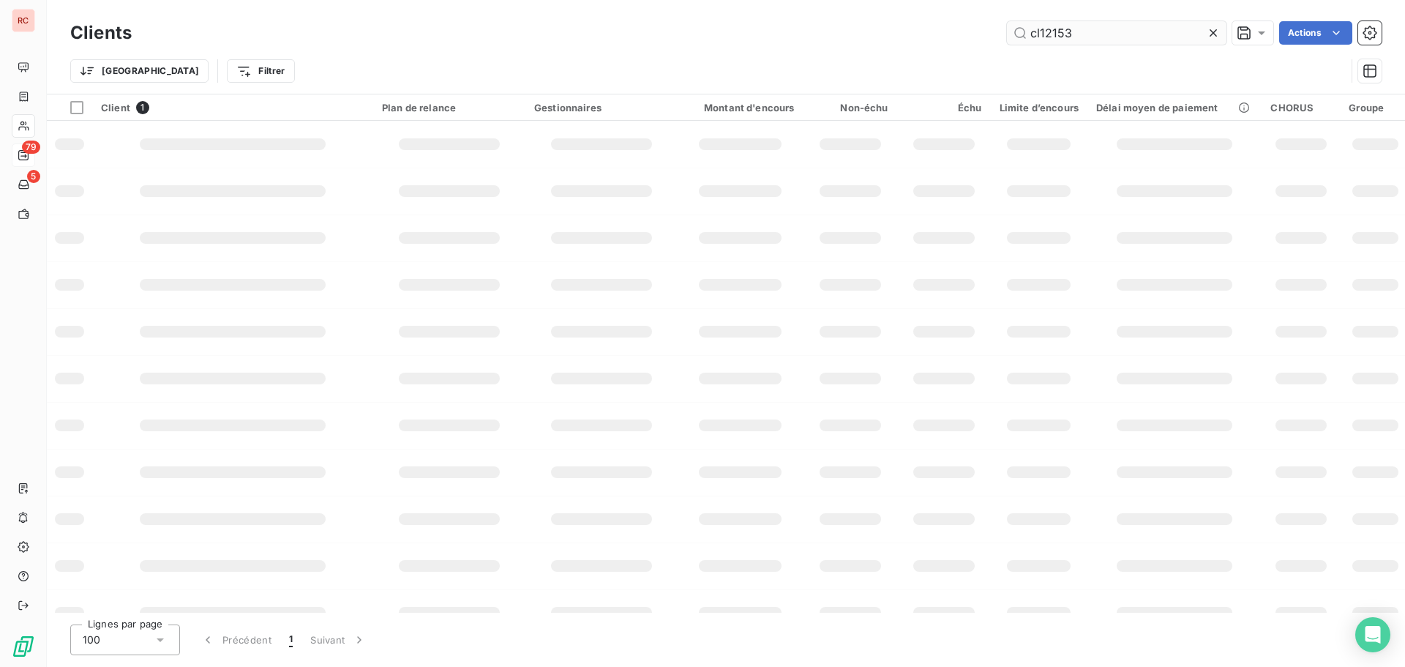
type input "cl12153"
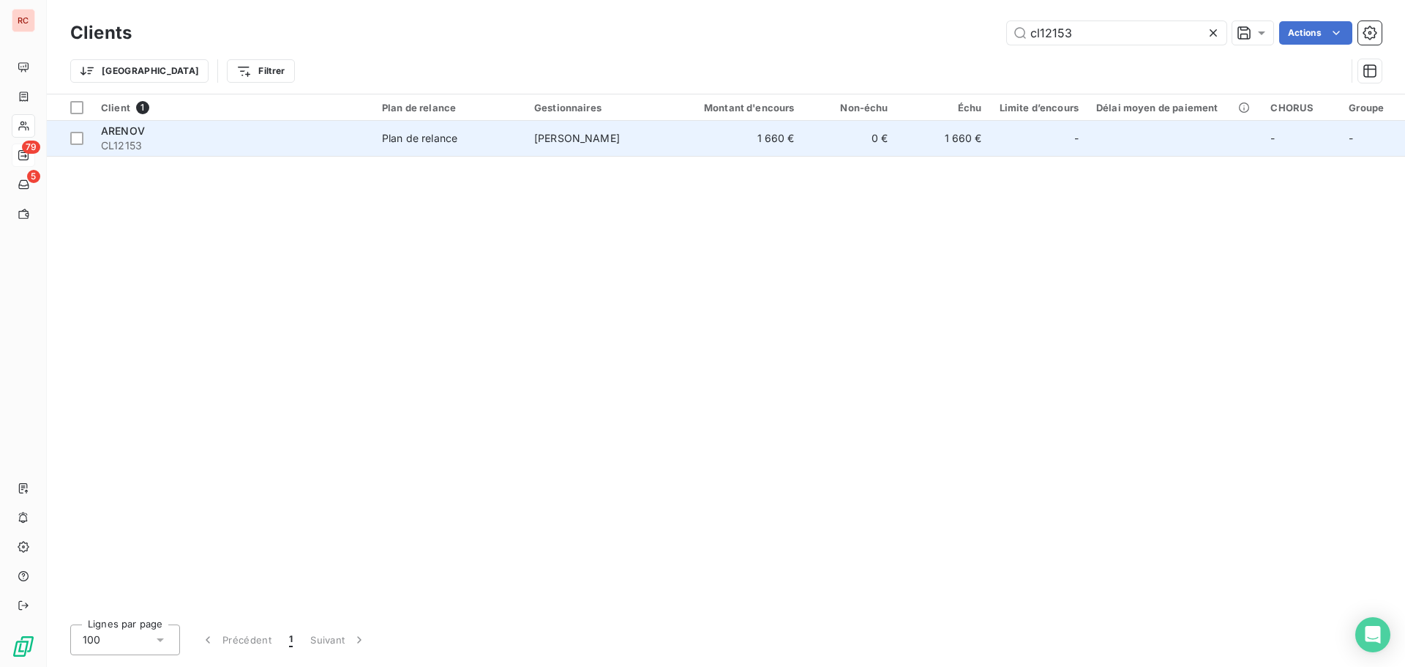
click at [610, 130] on td "[PERSON_NAME]" at bounding box center [601, 138] width 152 height 35
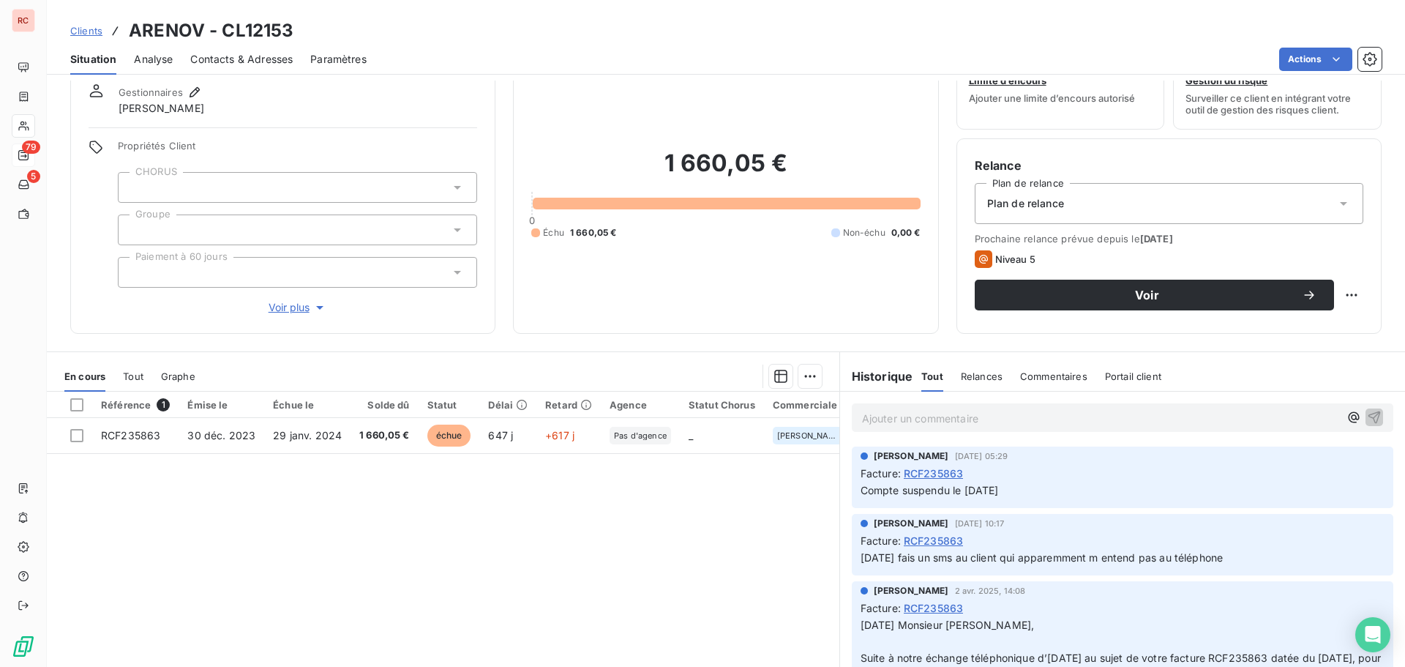
scroll to position [58, 0]
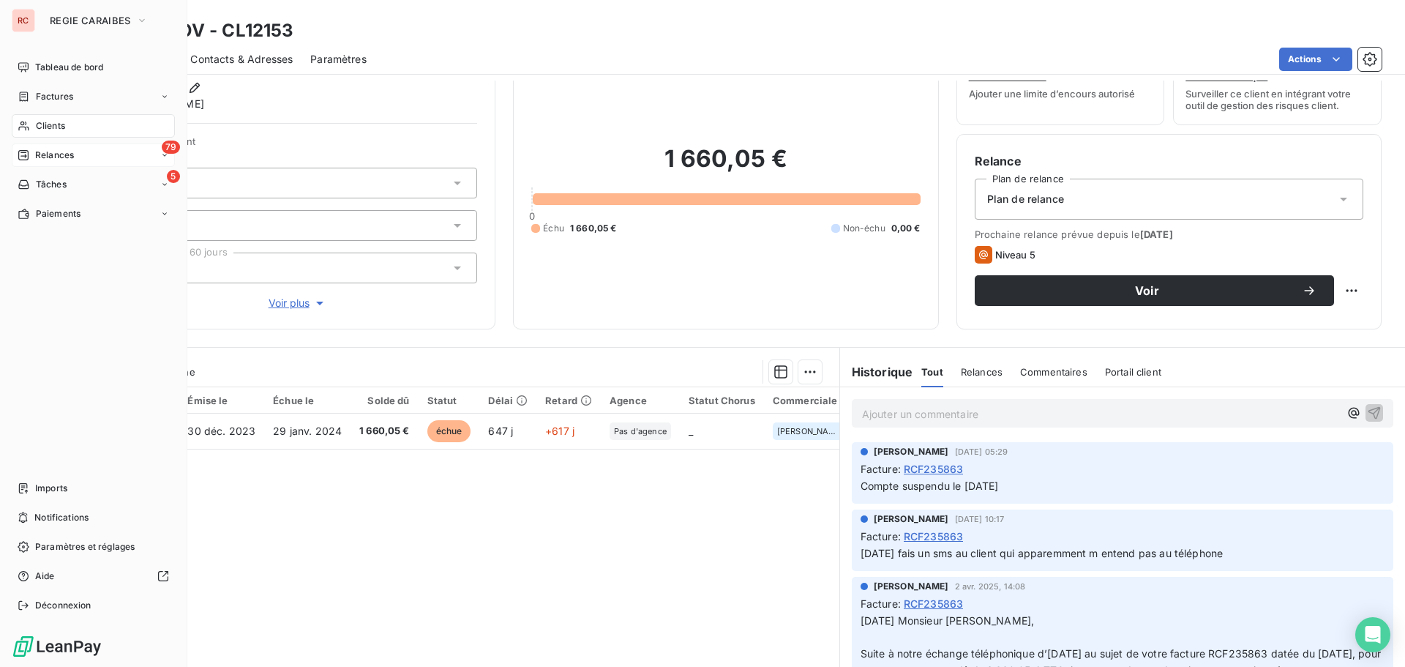
click at [59, 130] on span "Clients" at bounding box center [50, 125] width 29 height 13
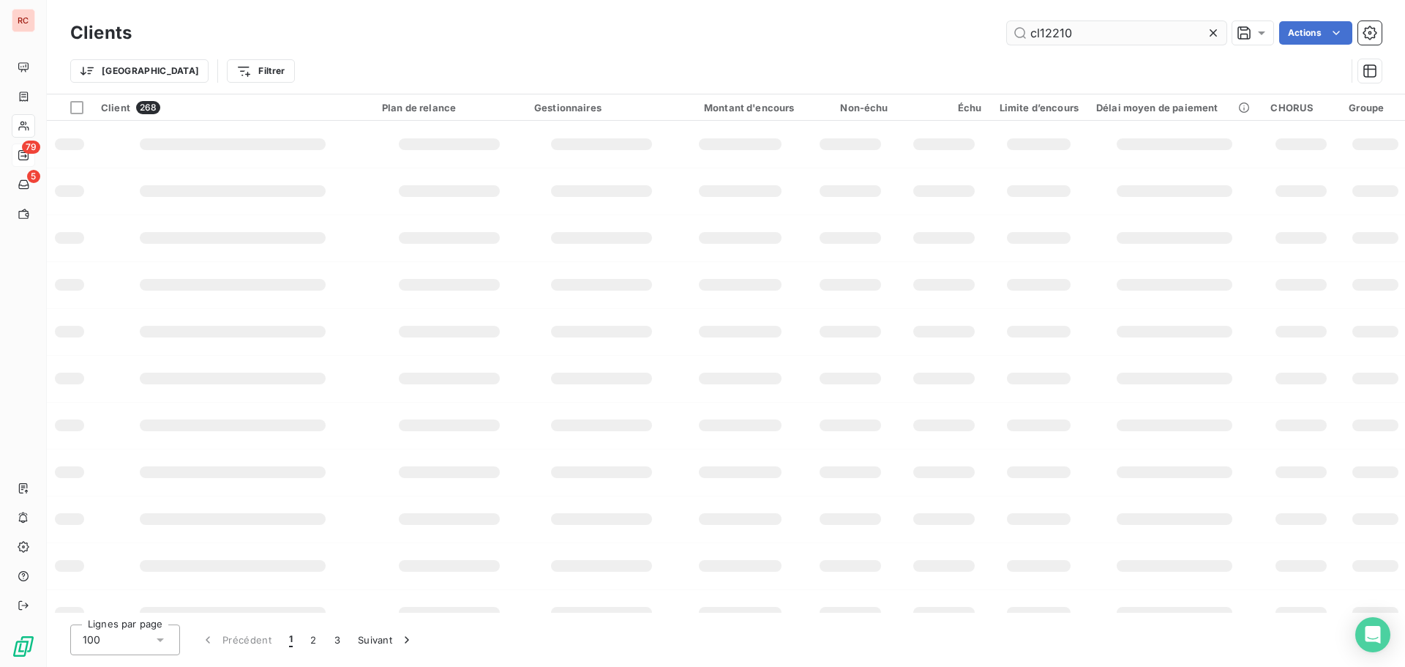
type input "cl12210"
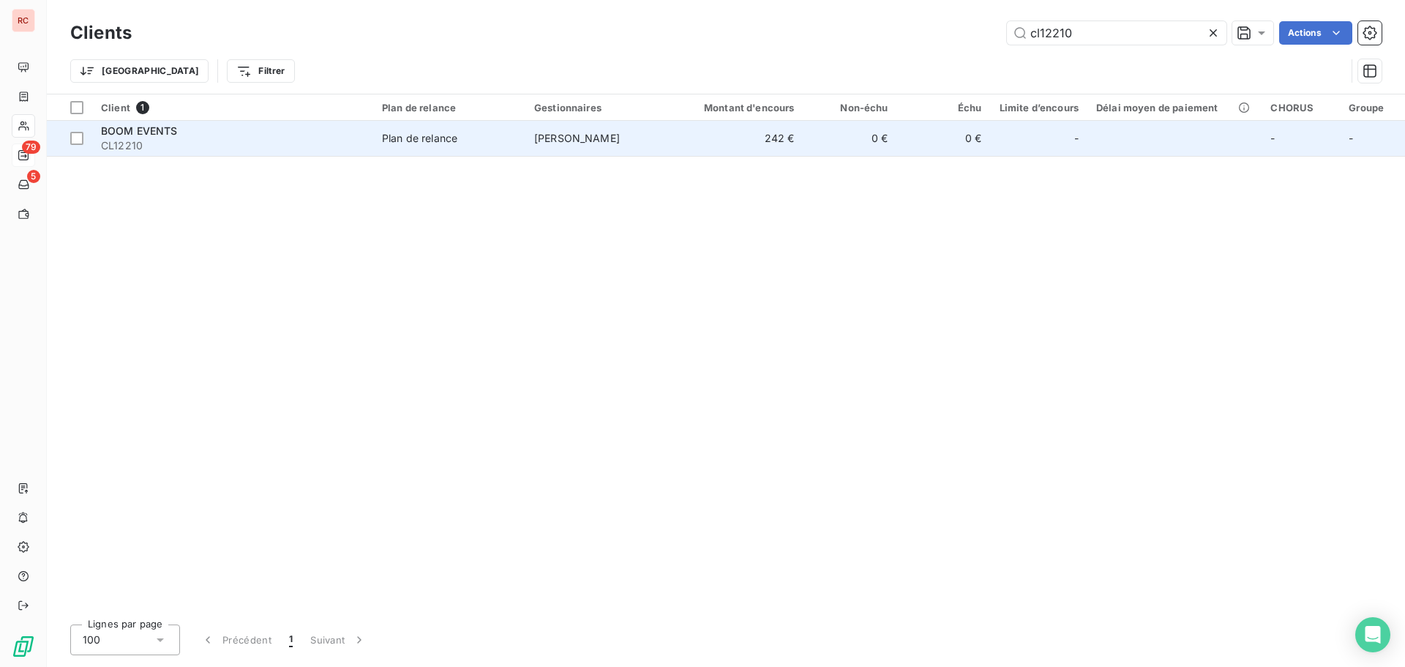
click at [713, 143] on td "242 €" at bounding box center [741, 138] width 126 height 35
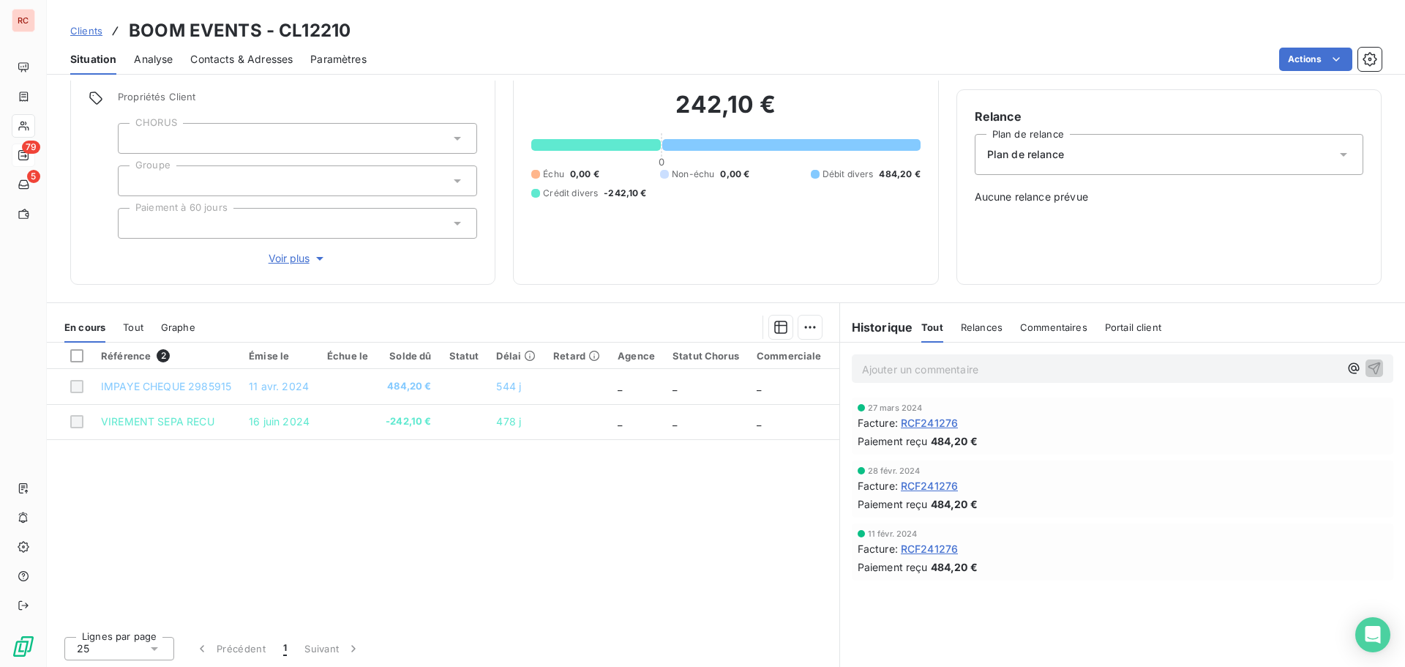
scroll to position [104, 0]
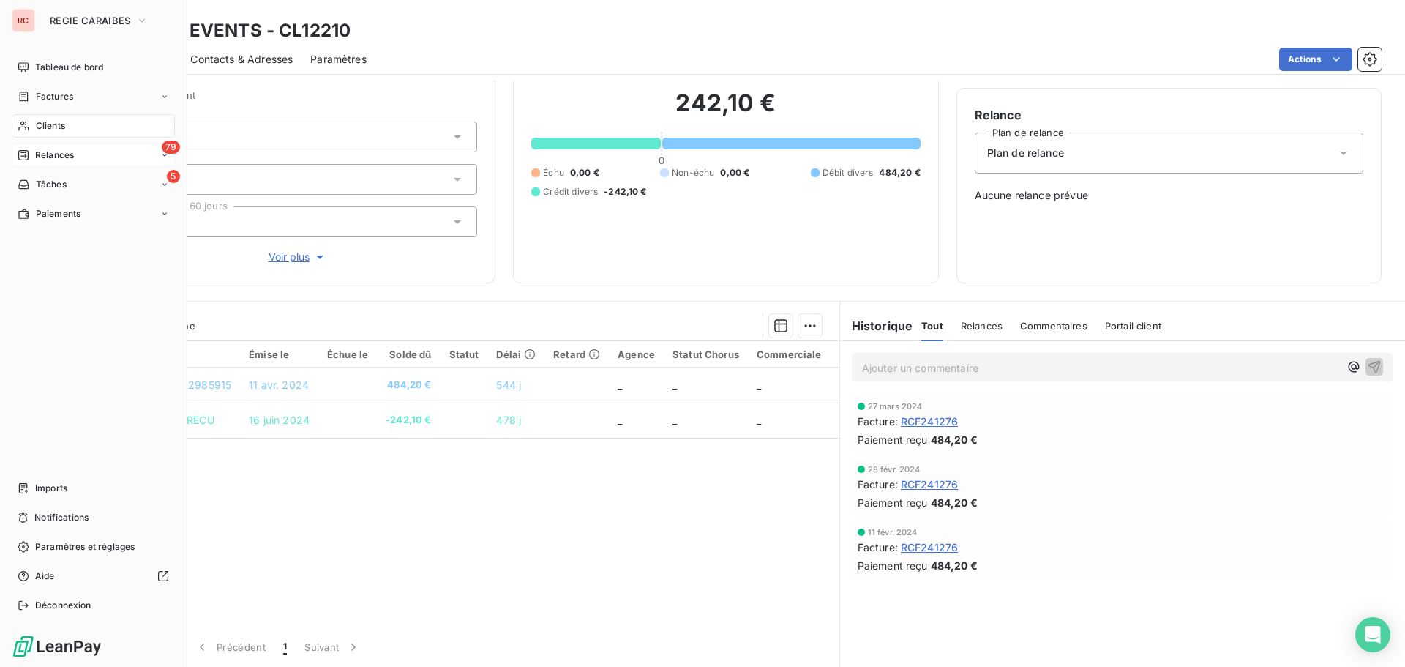
click at [72, 129] on div "Clients" at bounding box center [93, 125] width 163 height 23
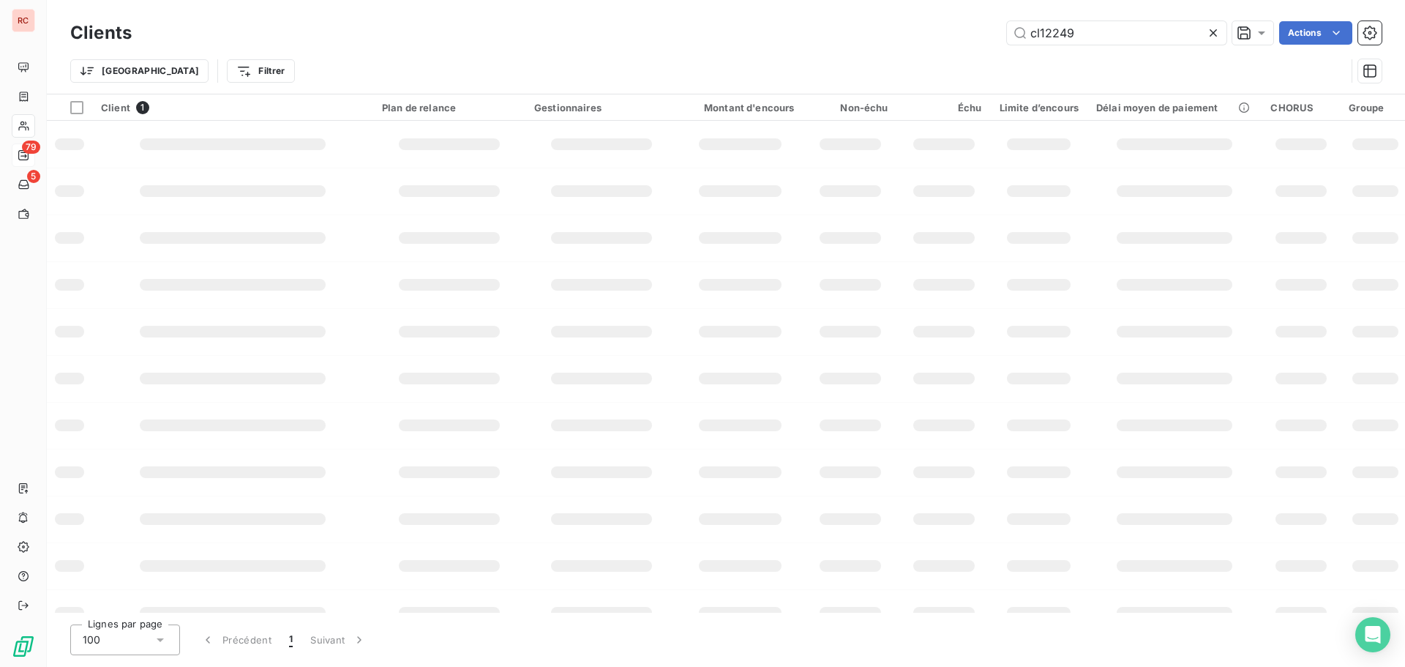
type input "cl12249"
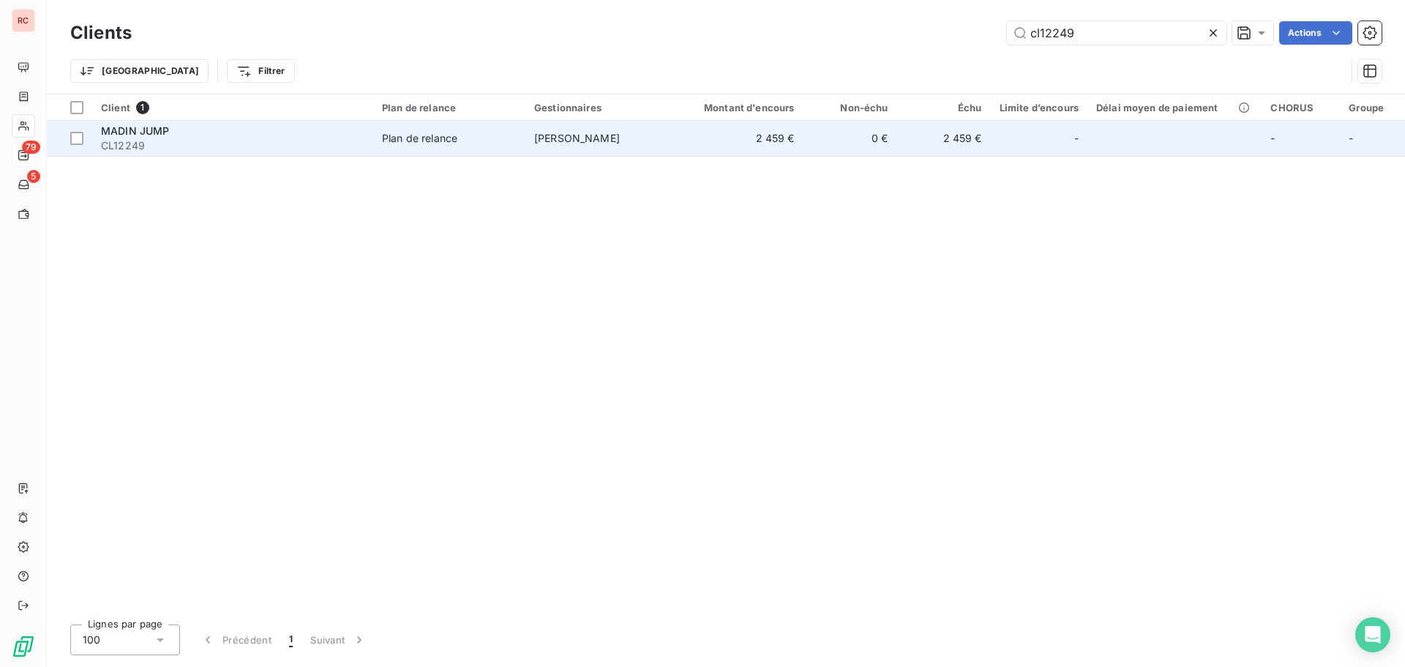
click at [674, 142] on td "[PERSON_NAME]" at bounding box center [601, 138] width 152 height 35
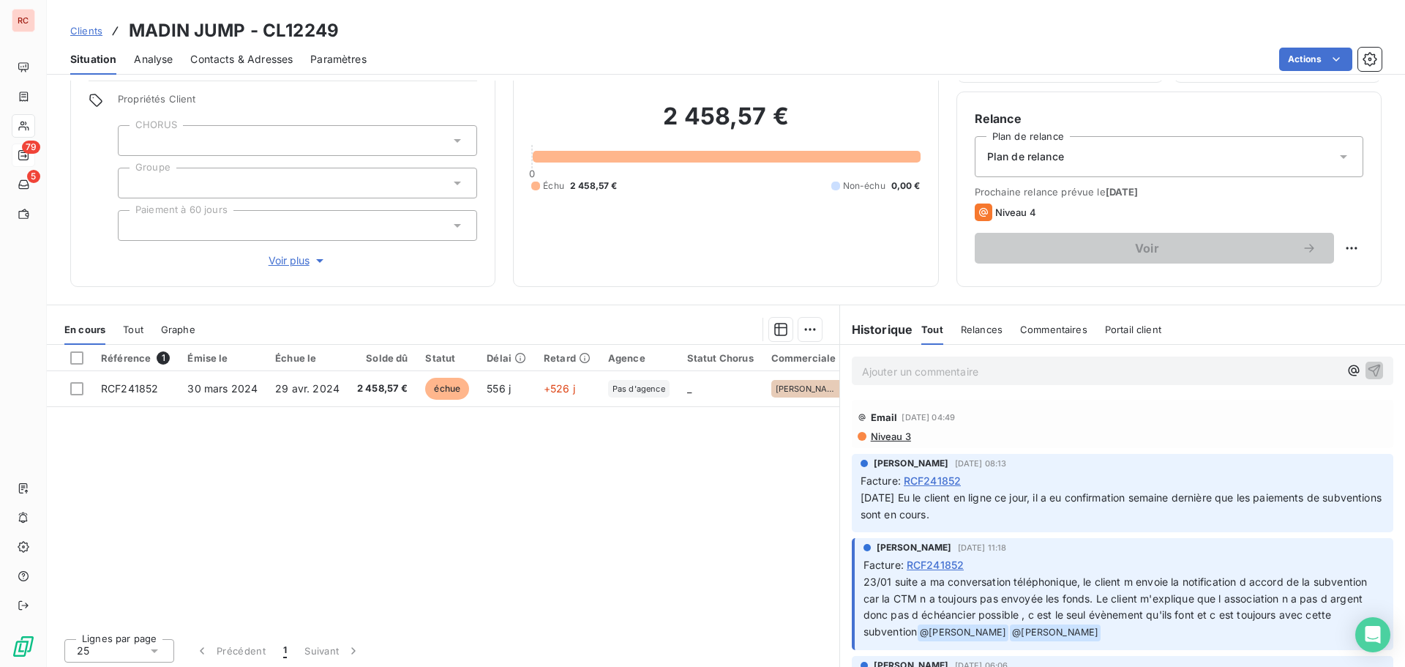
scroll to position [104, 0]
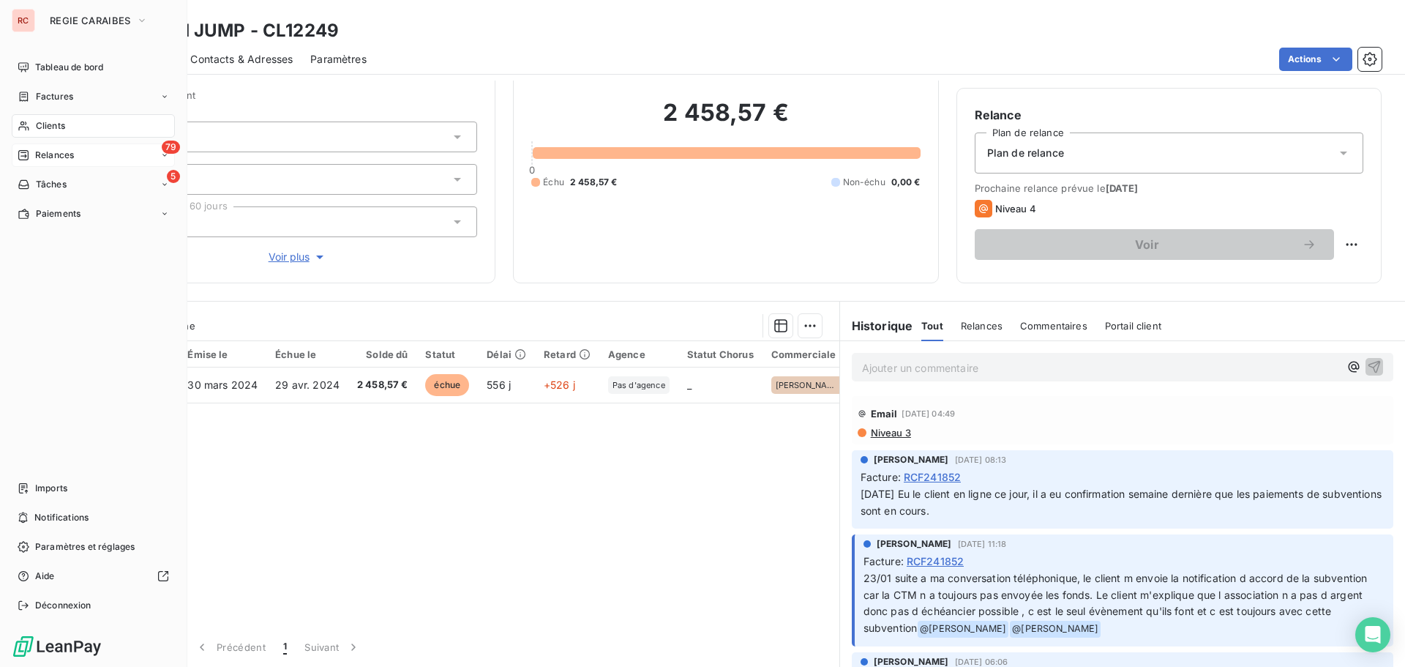
click at [51, 123] on span "Clients" at bounding box center [50, 125] width 29 height 13
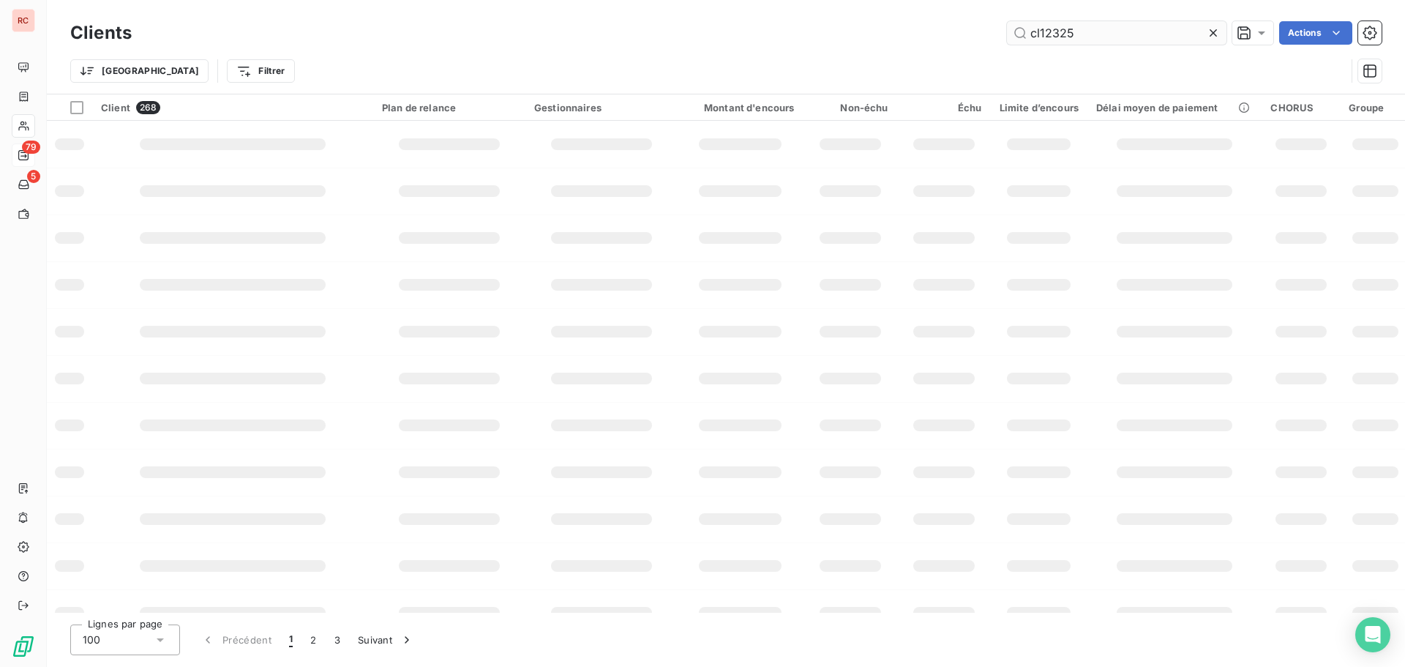
type input "cl12325"
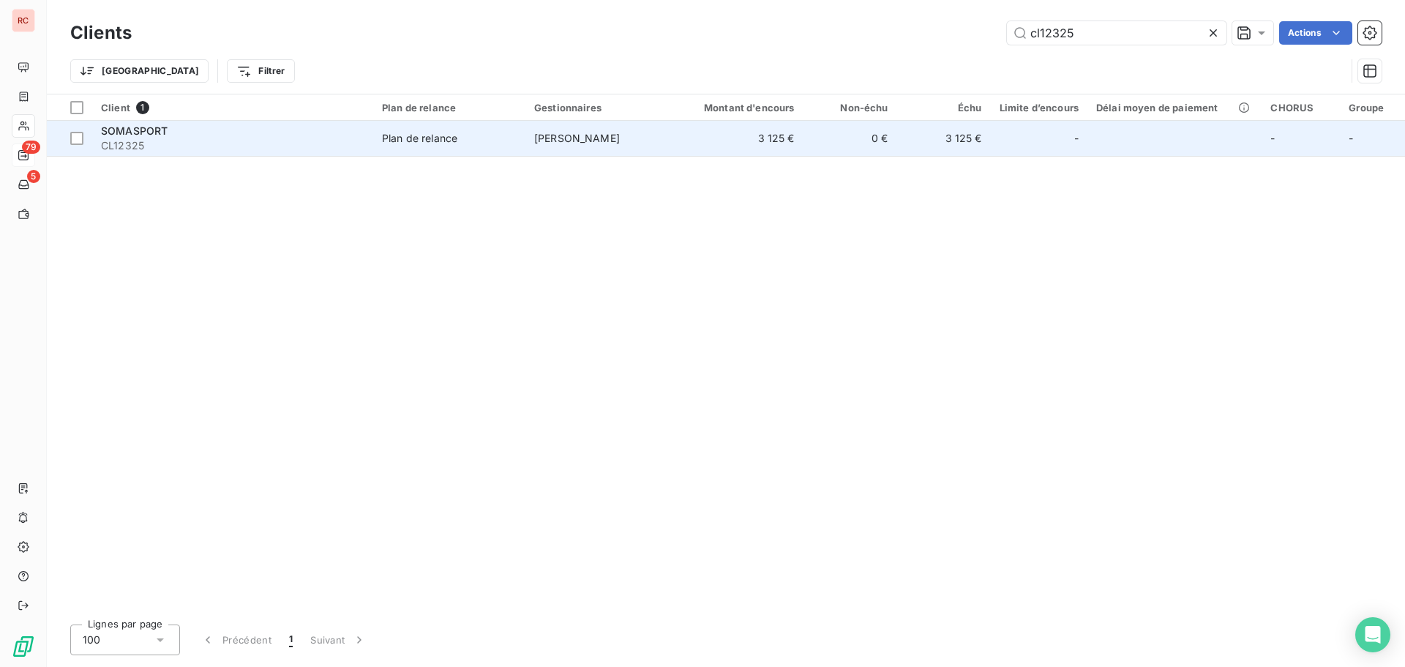
click at [555, 138] on span "[PERSON_NAME]" at bounding box center [577, 138] width 86 height 12
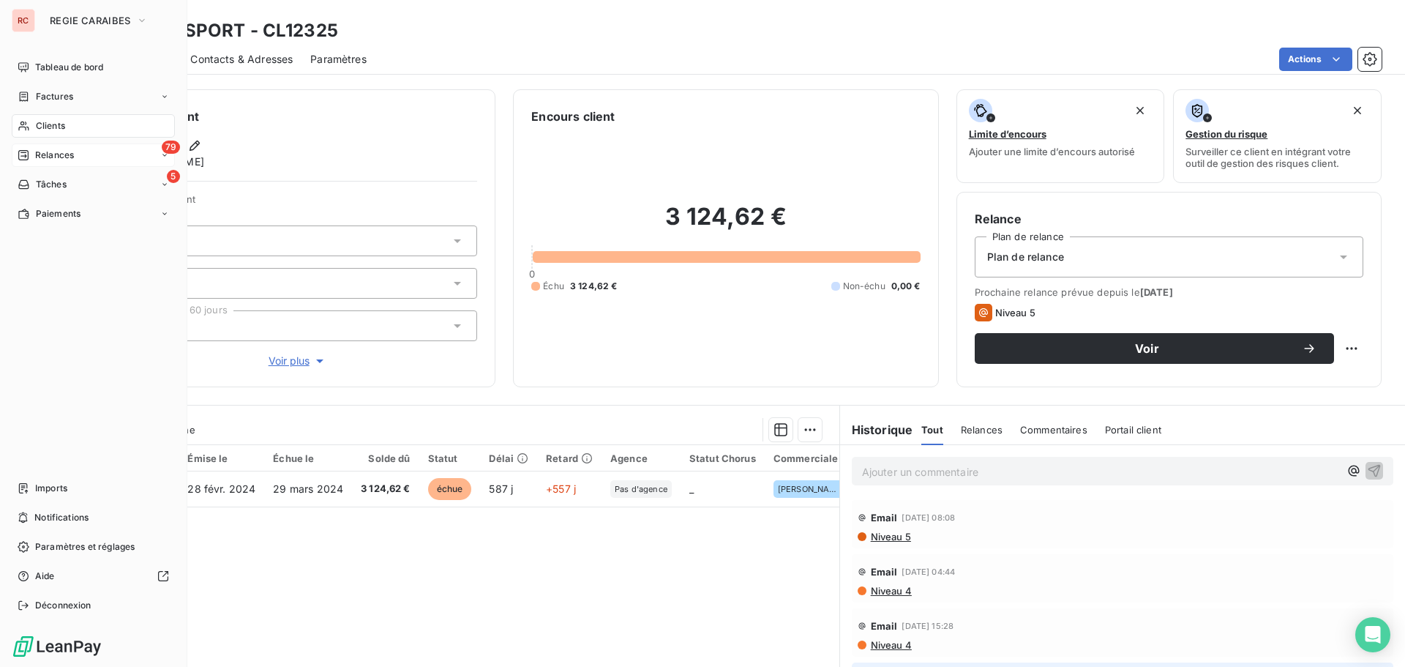
click at [59, 129] on span "Clients" at bounding box center [50, 125] width 29 height 13
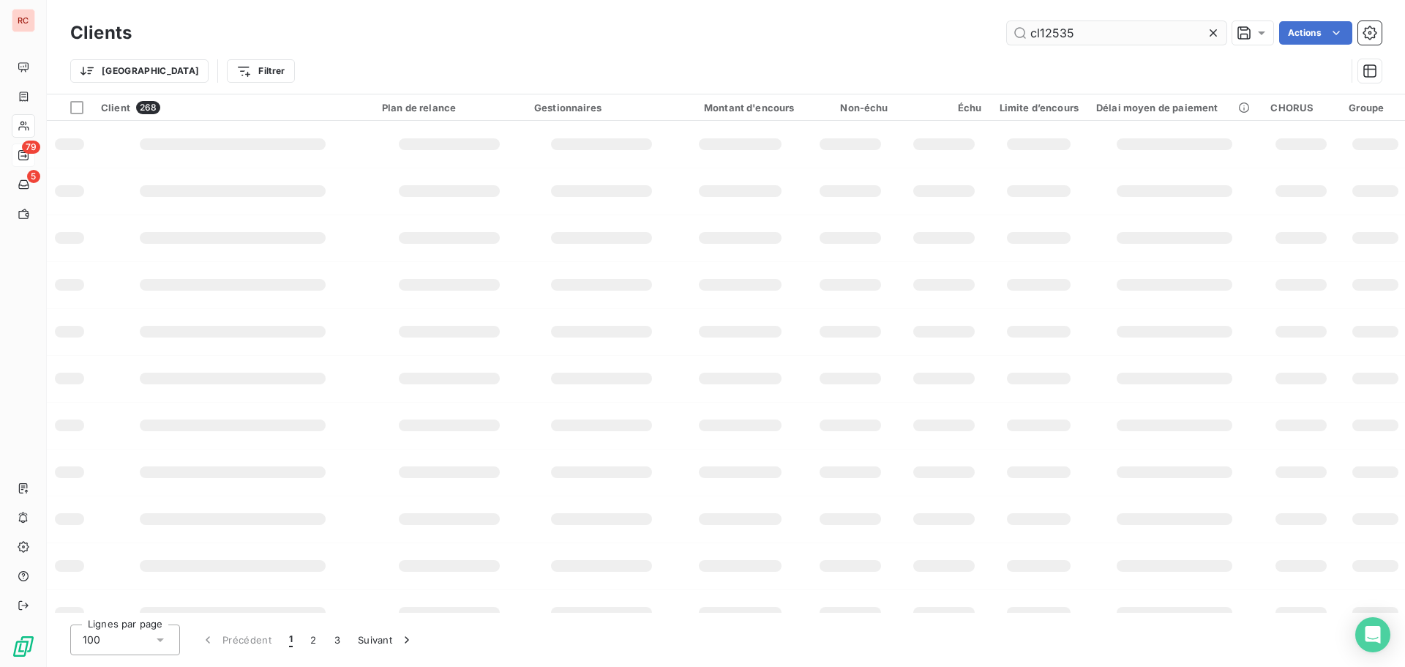
type input "cl12535"
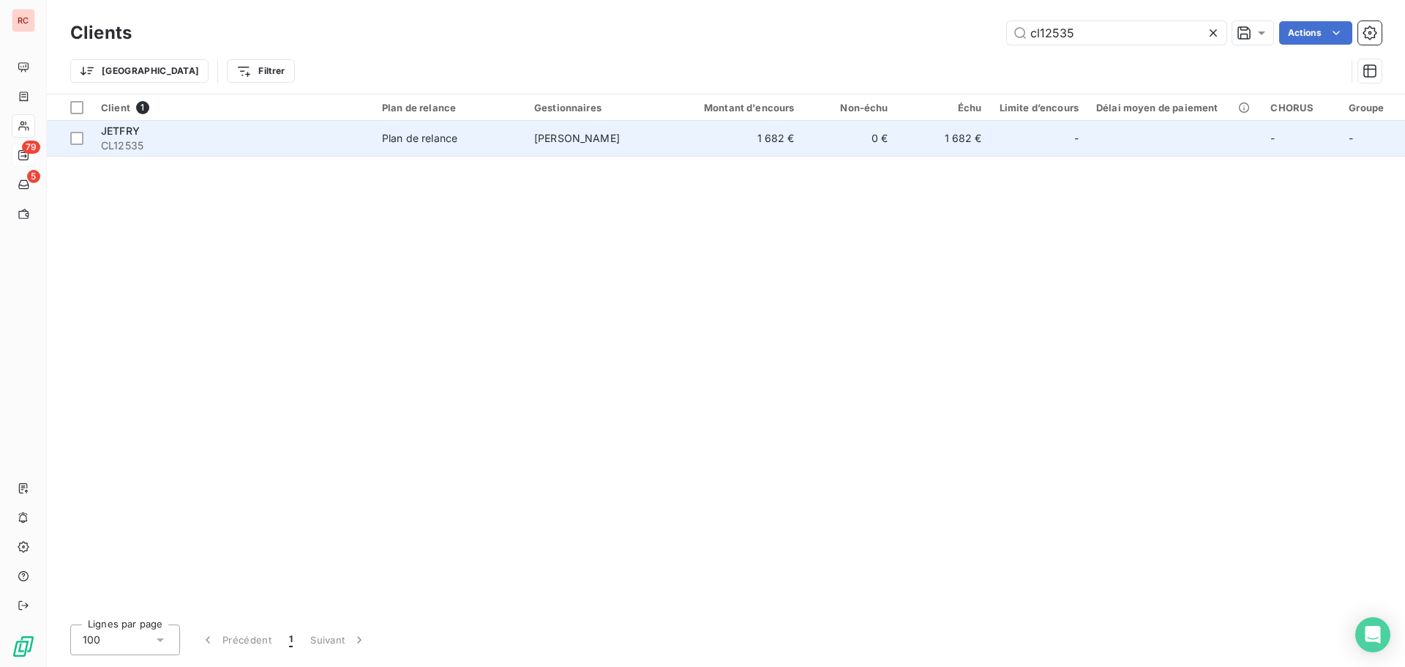
click at [667, 132] on td "[PERSON_NAME]" at bounding box center [601, 138] width 152 height 35
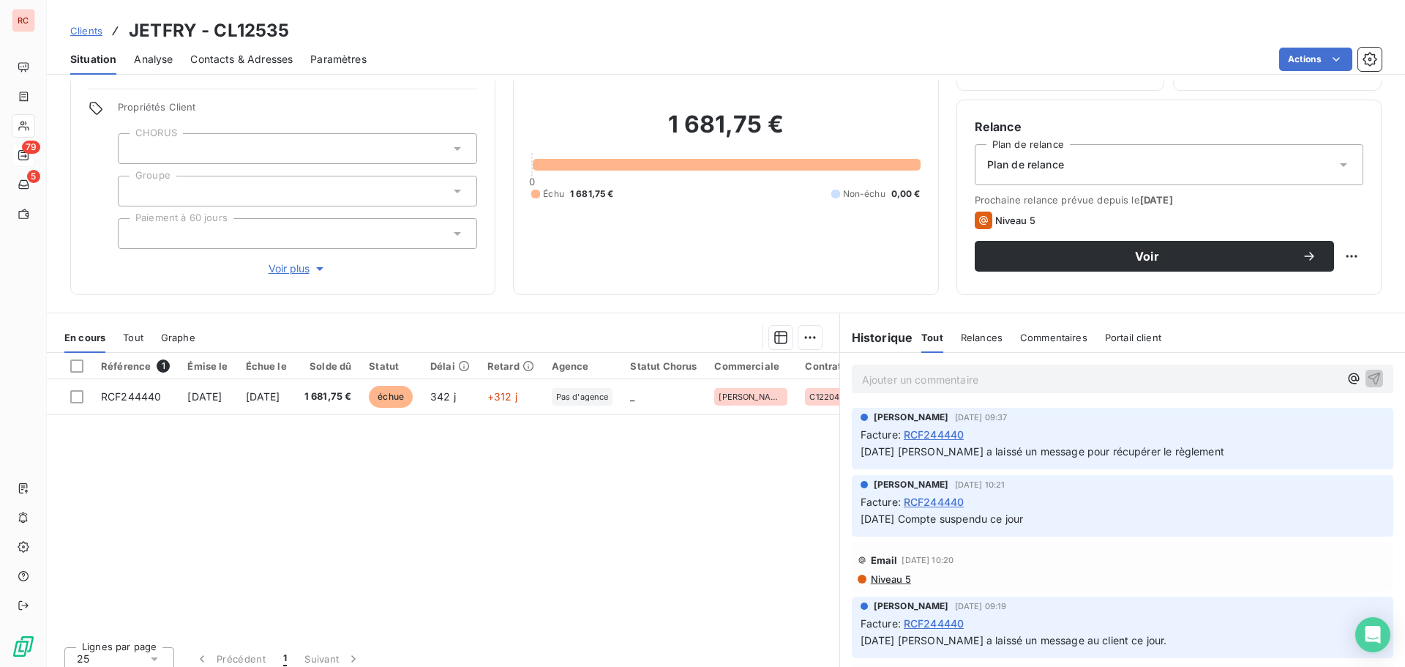
scroll to position [91, 0]
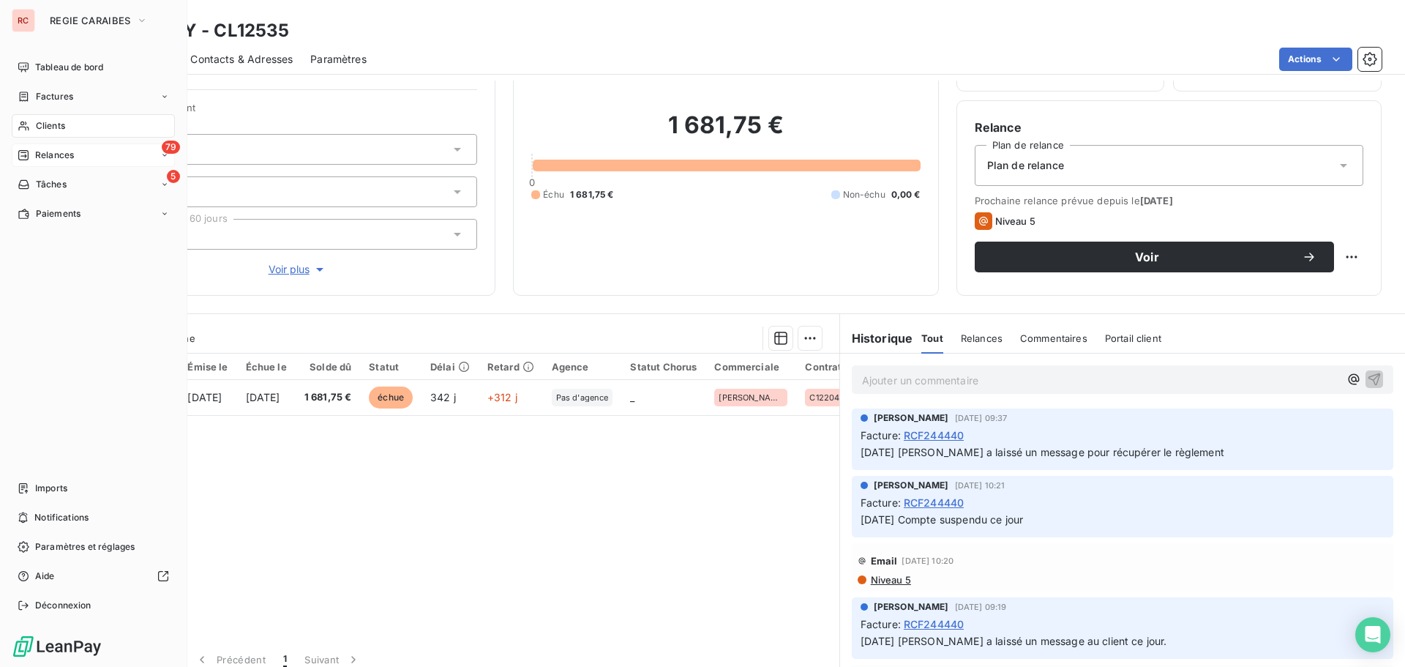
click at [59, 126] on span "Clients" at bounding box center [50, 125] width 29 height 13
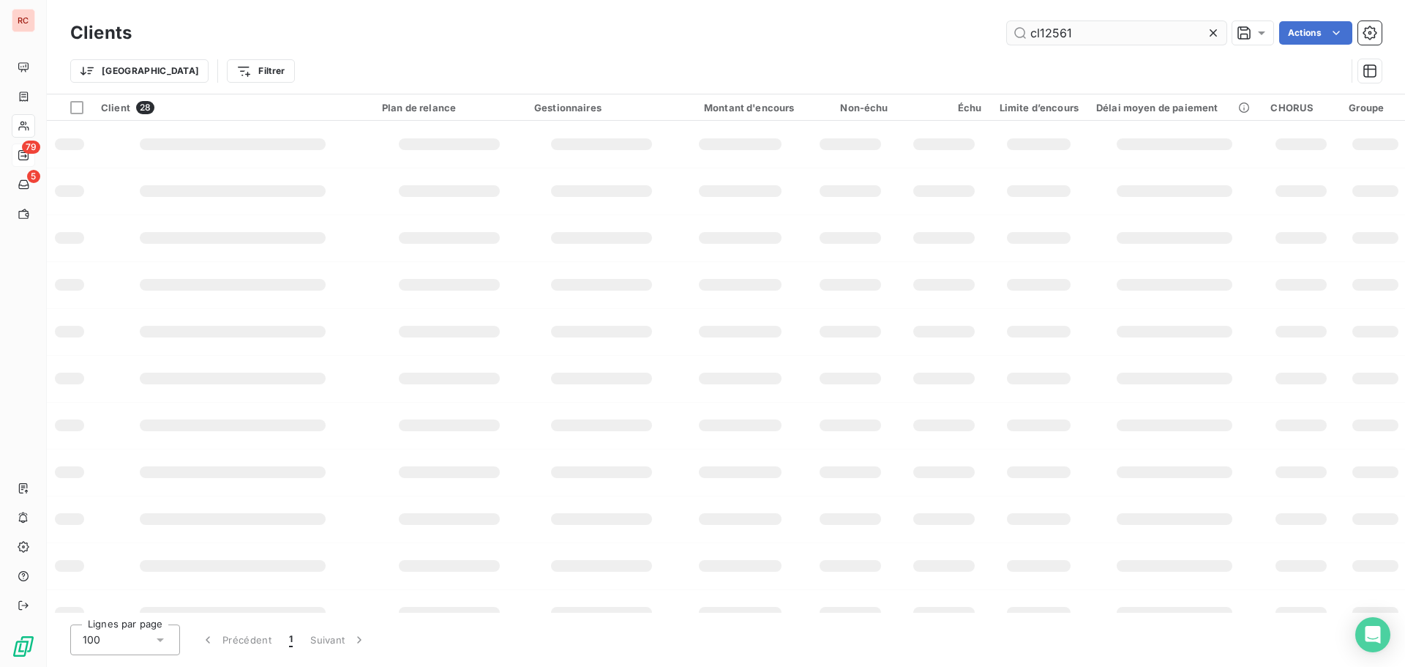
type input "cl12561"
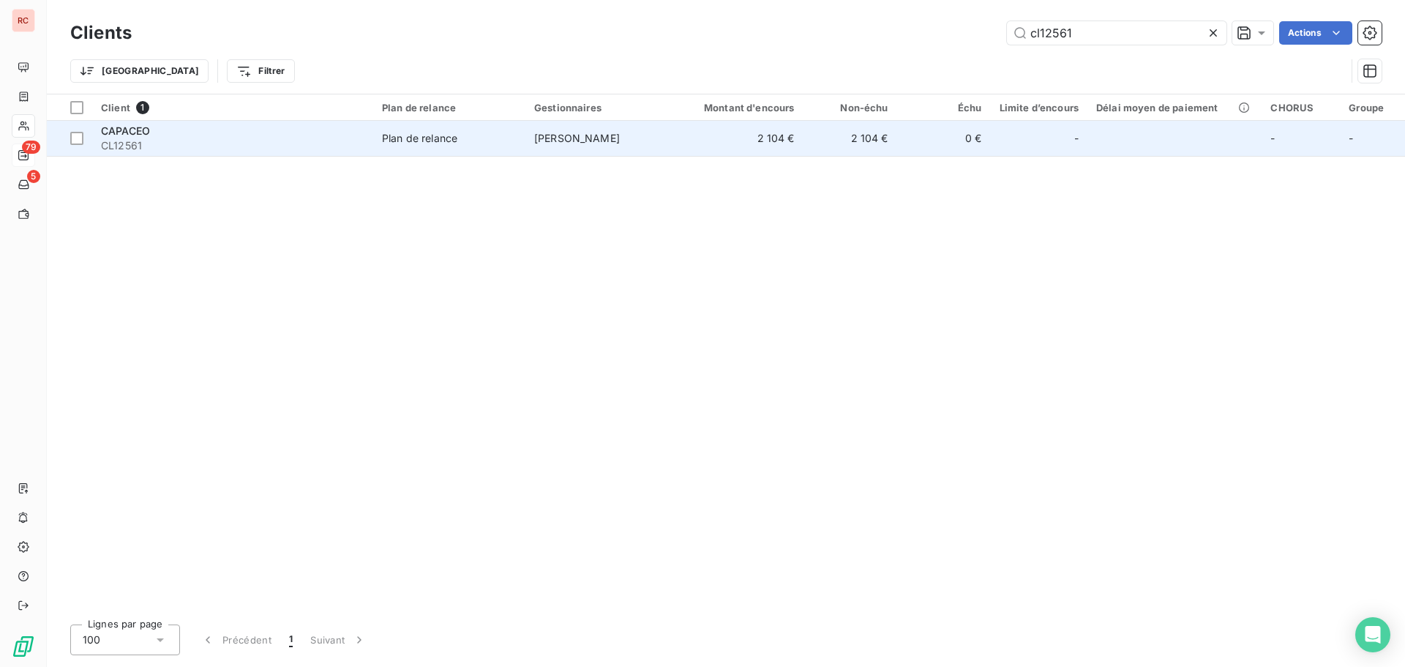
click at [620, 140] on span "[PERSON_NAME]" at bounding box center [577, 138] width 86 height 12
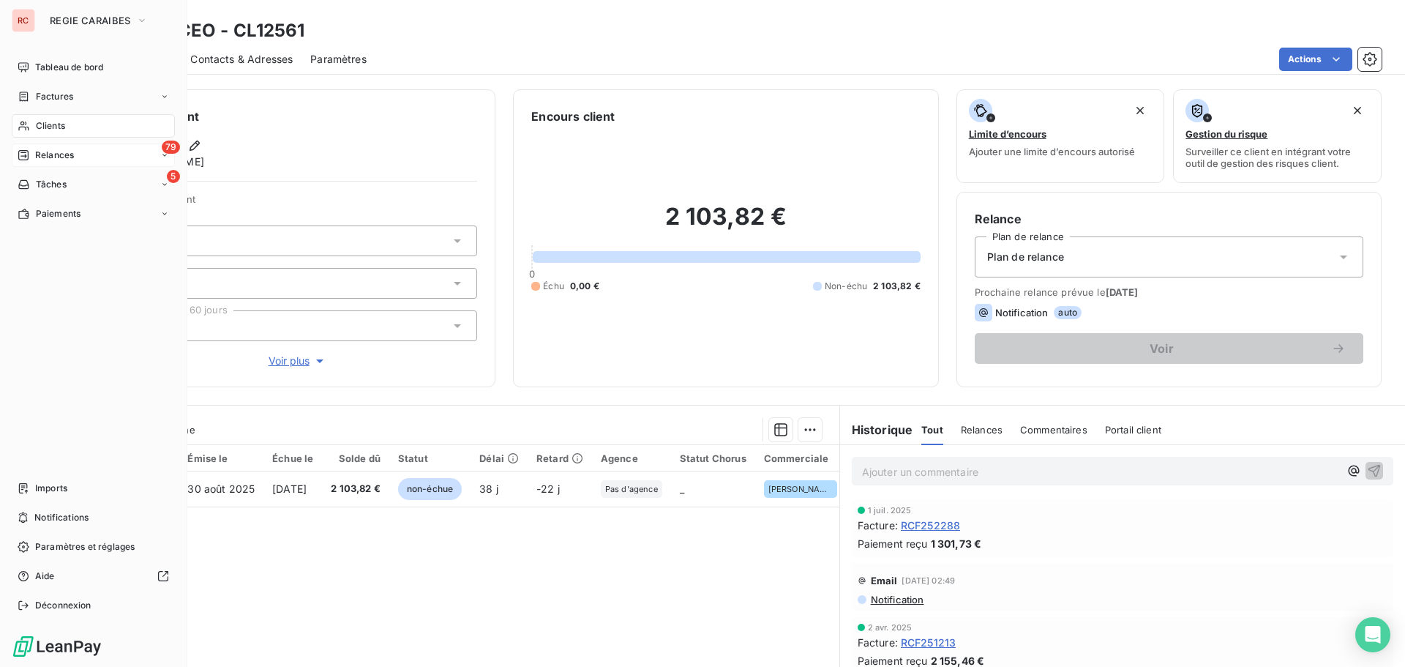
click at [68, 127] on div "Clients" at bounding box center [93, 125] width 163 height 23
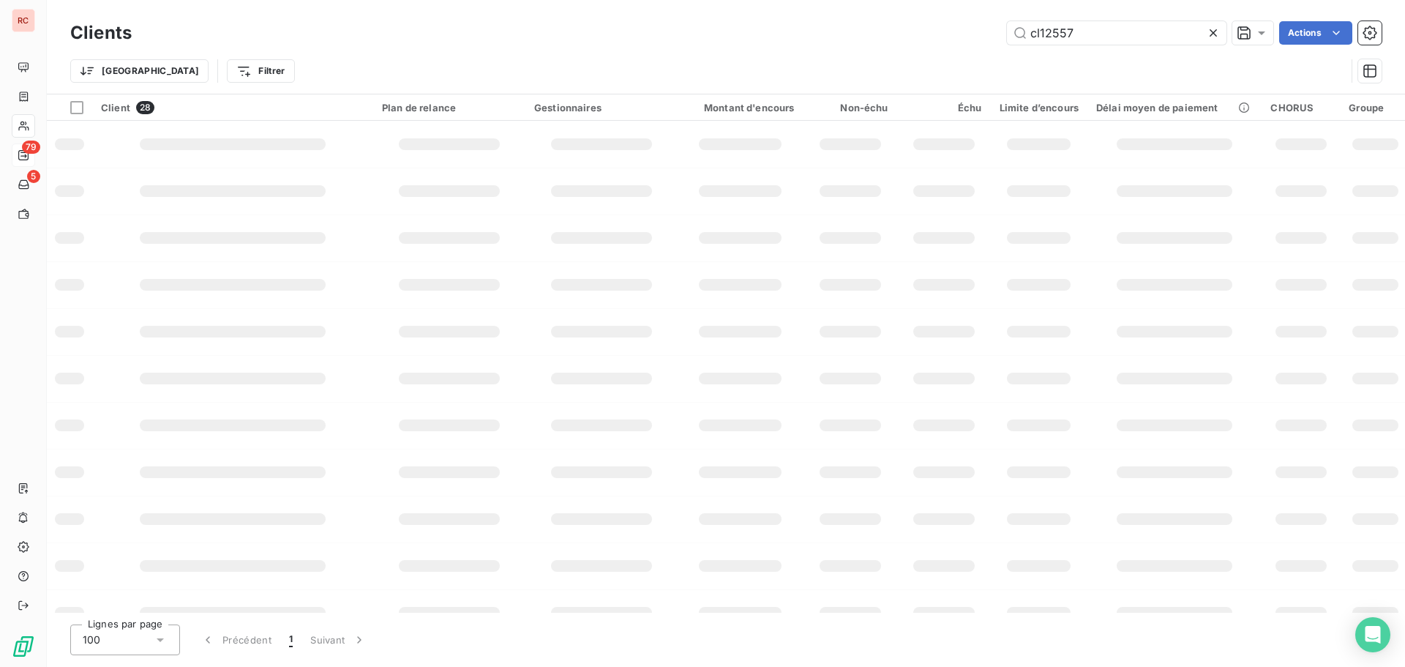
type input "cl12557"
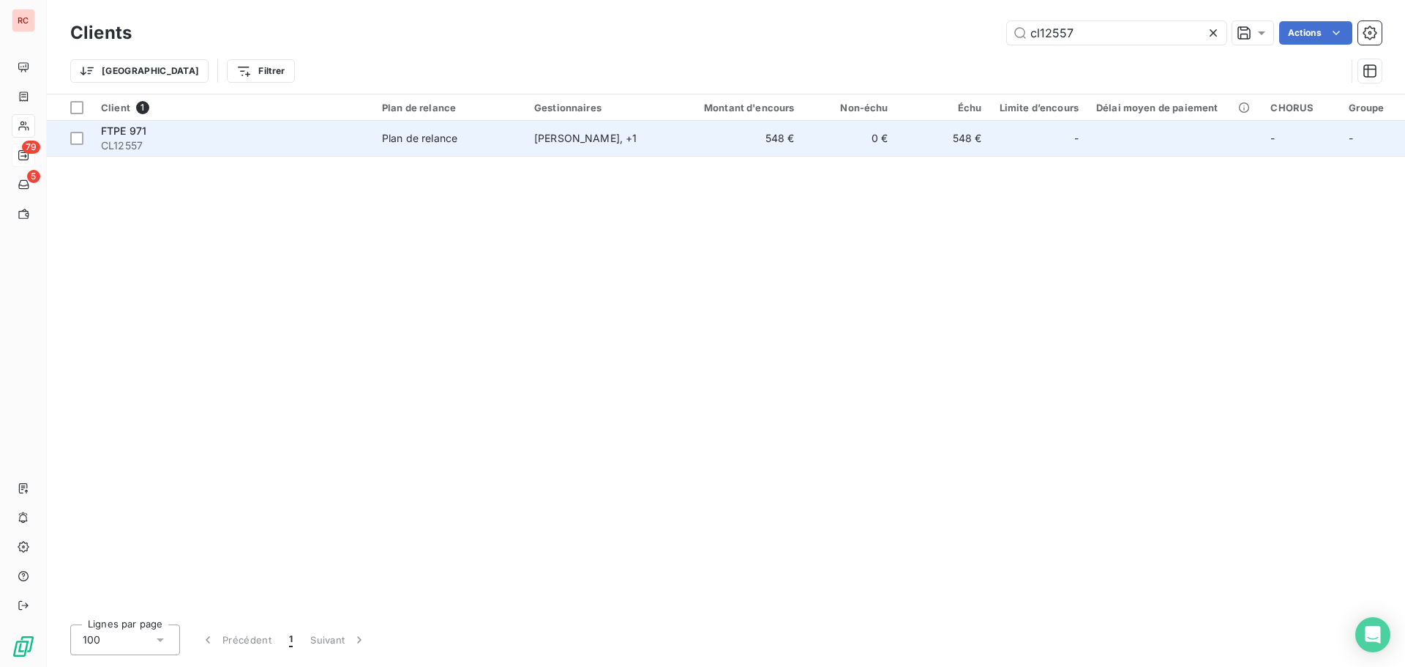
click at [784, 130] on td "548 €" at bounding box center [741, 138] width 126 height 35
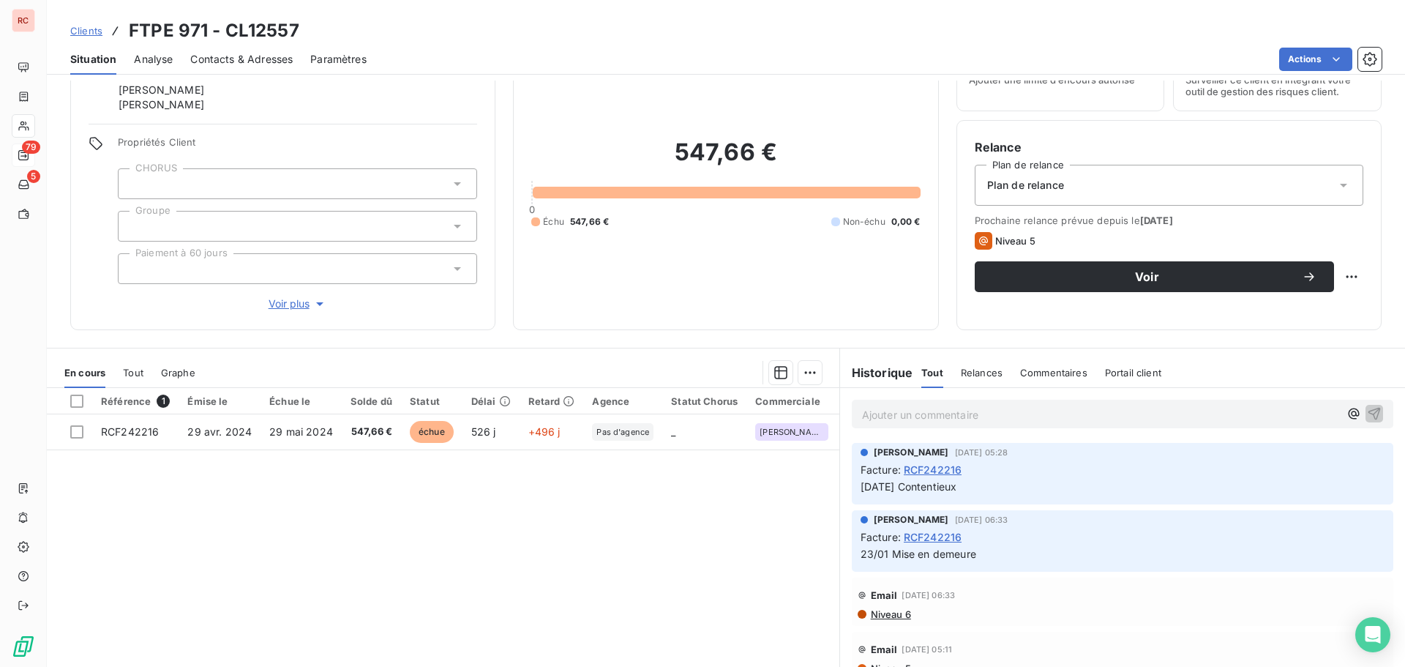
scroll to position [80, 0]
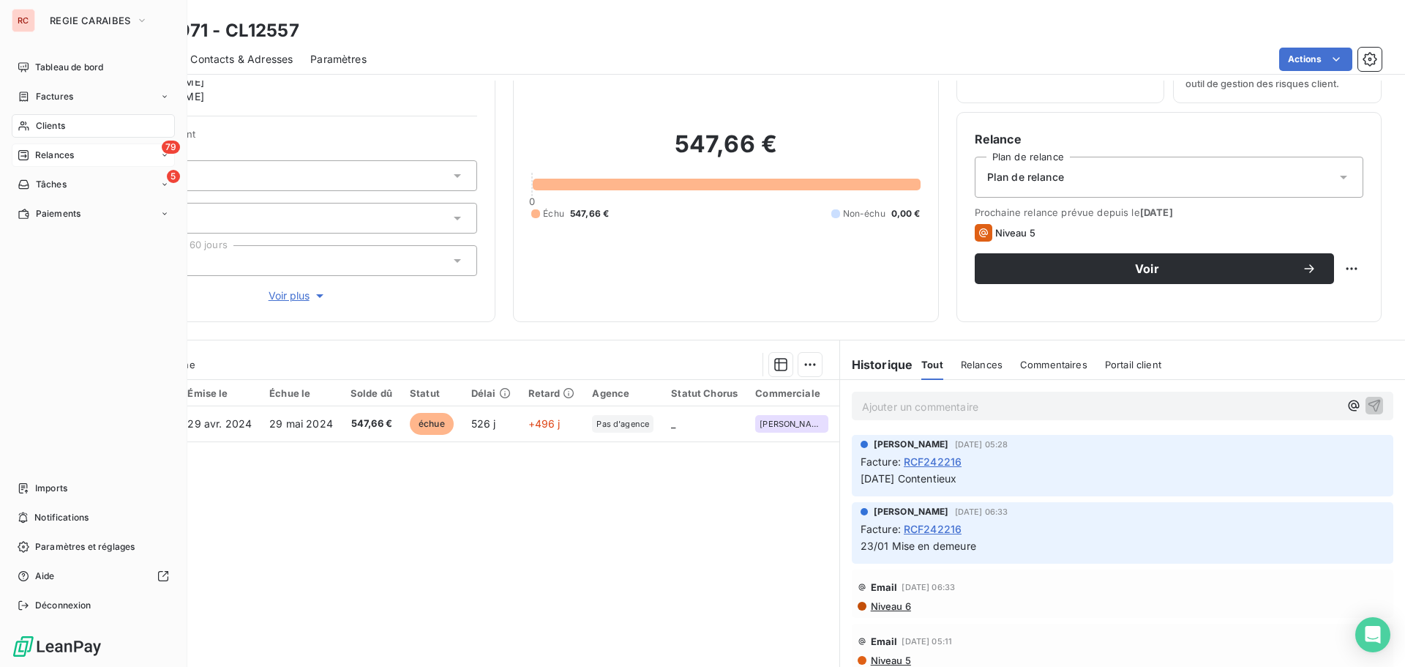
click at [38, 127] on span "Clients" at bounding box center [50, 125] width 29 height 13
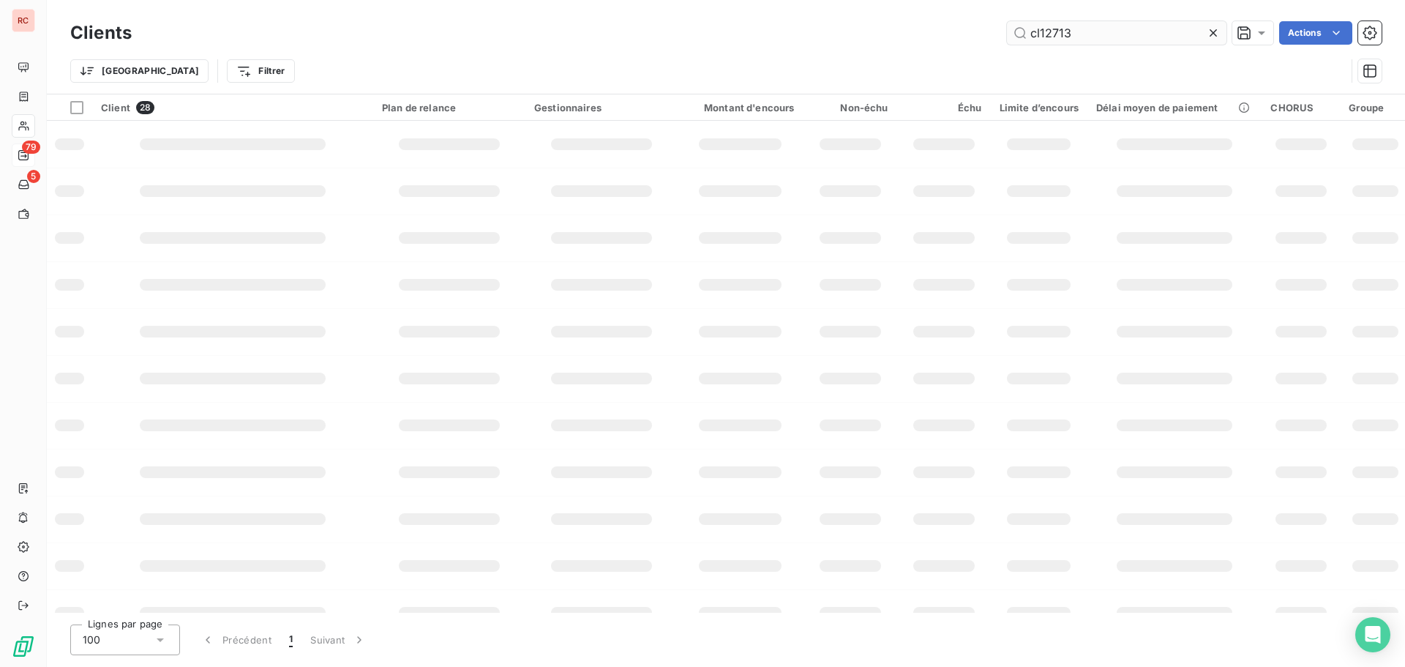
type input "cl12713"
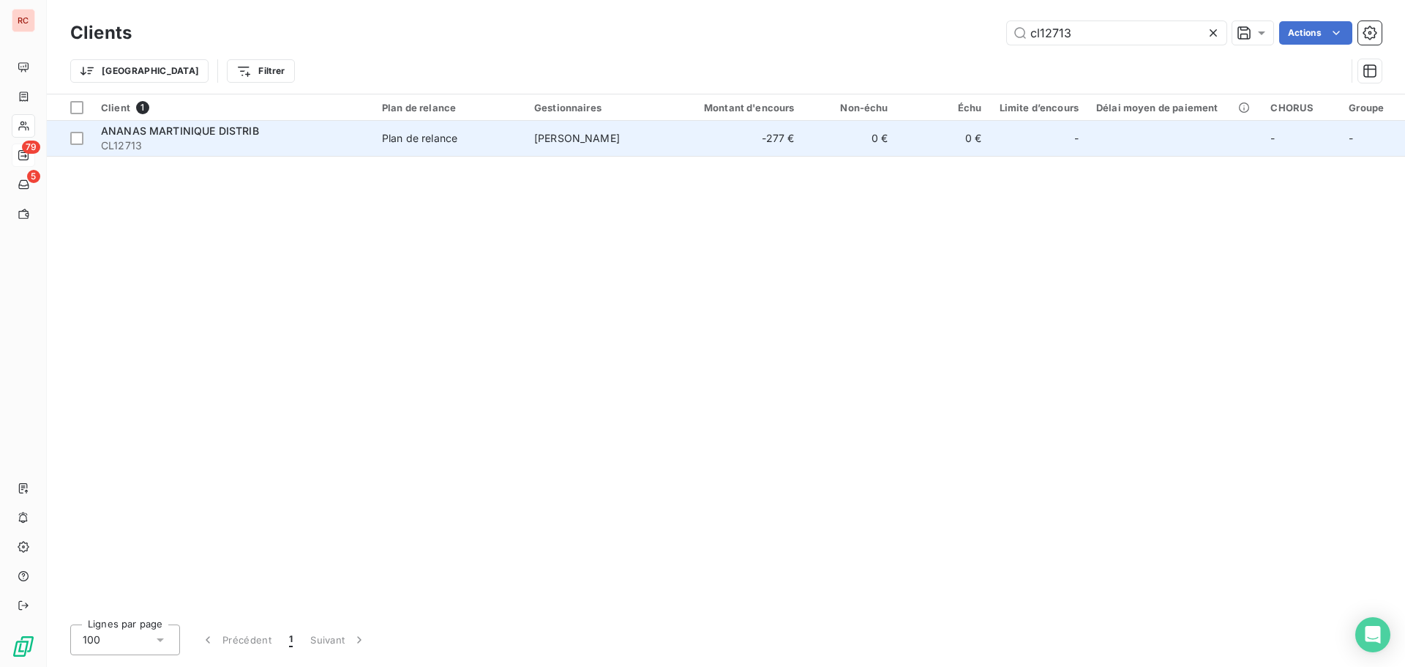
click at [762, 141] on td "-277 €" at bounding box center [741, 138] width 126 height 35
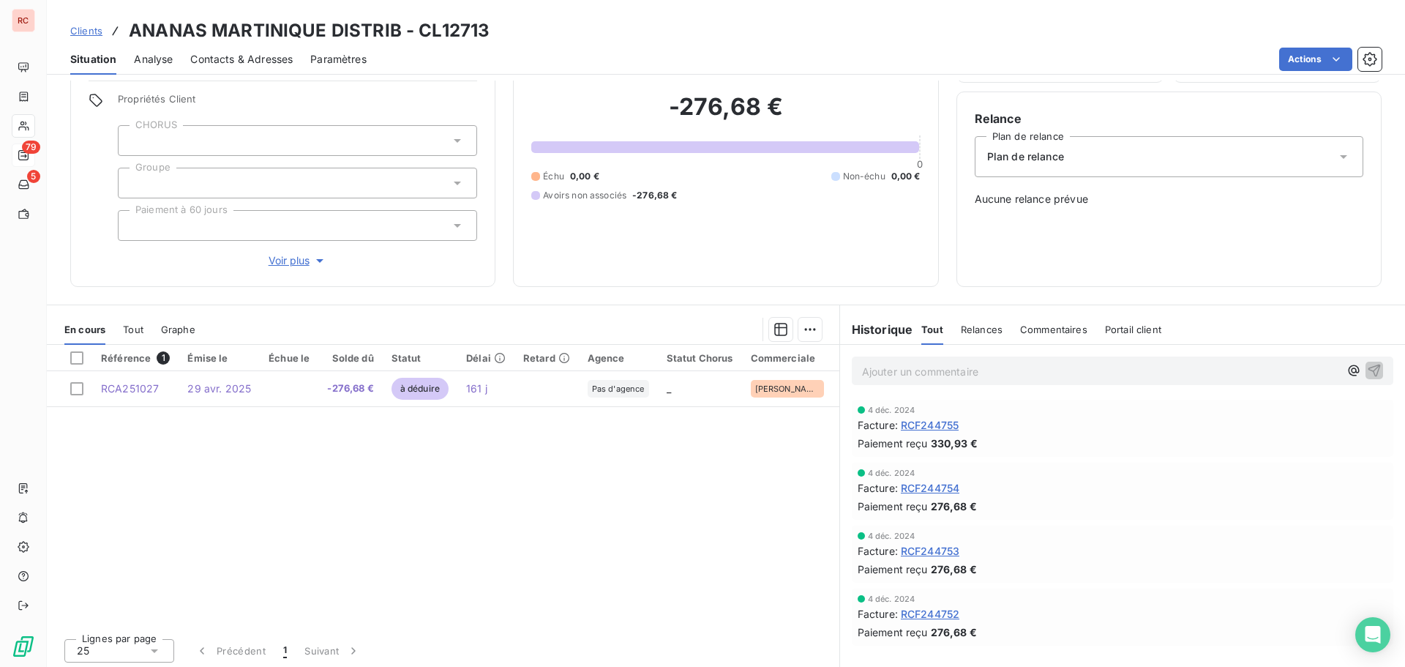
scroll to position [104, 0]
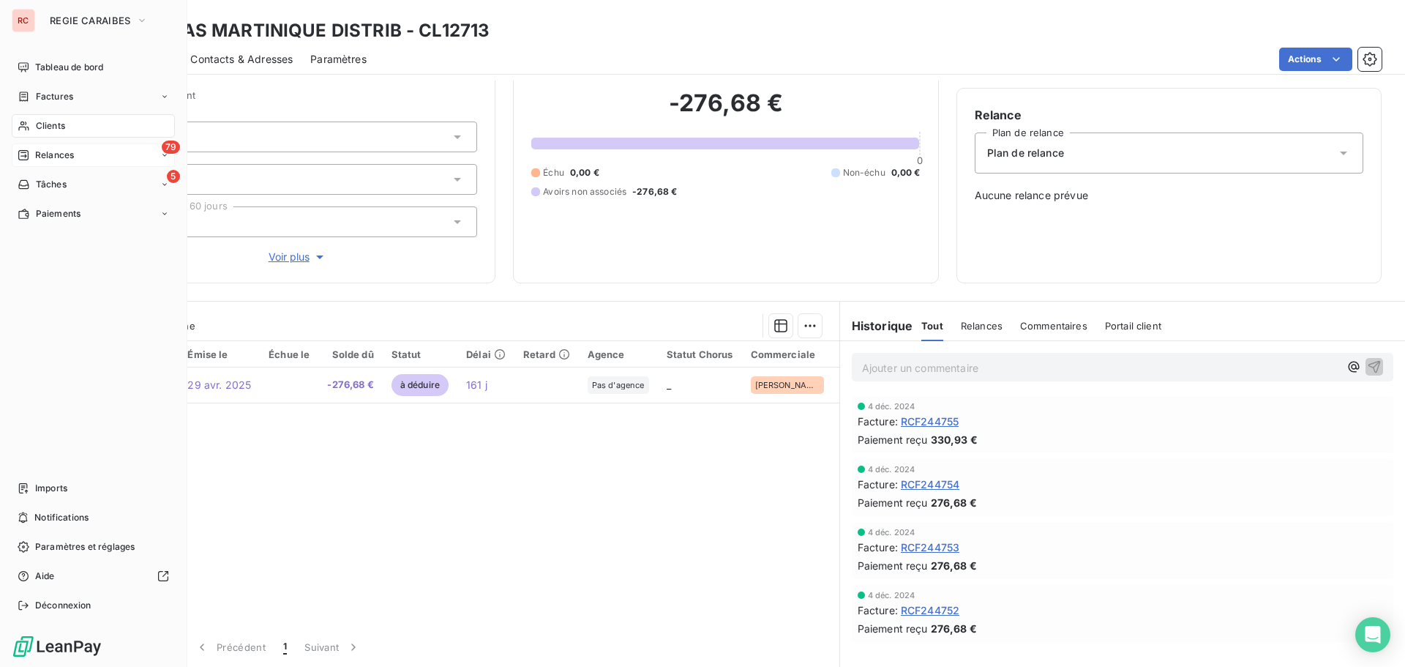
click at [67, 123] on div "Clients" at bounding box center [93, 125] width 163 height 23
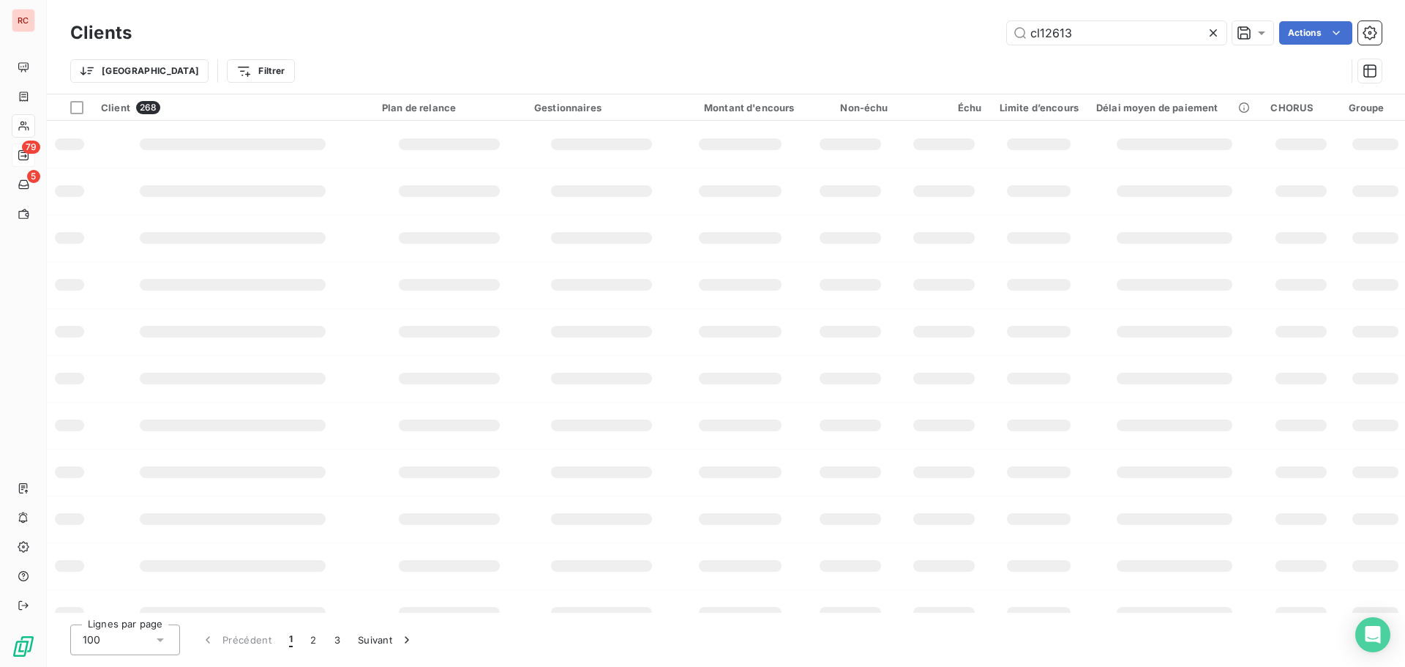
type input "cl12613"
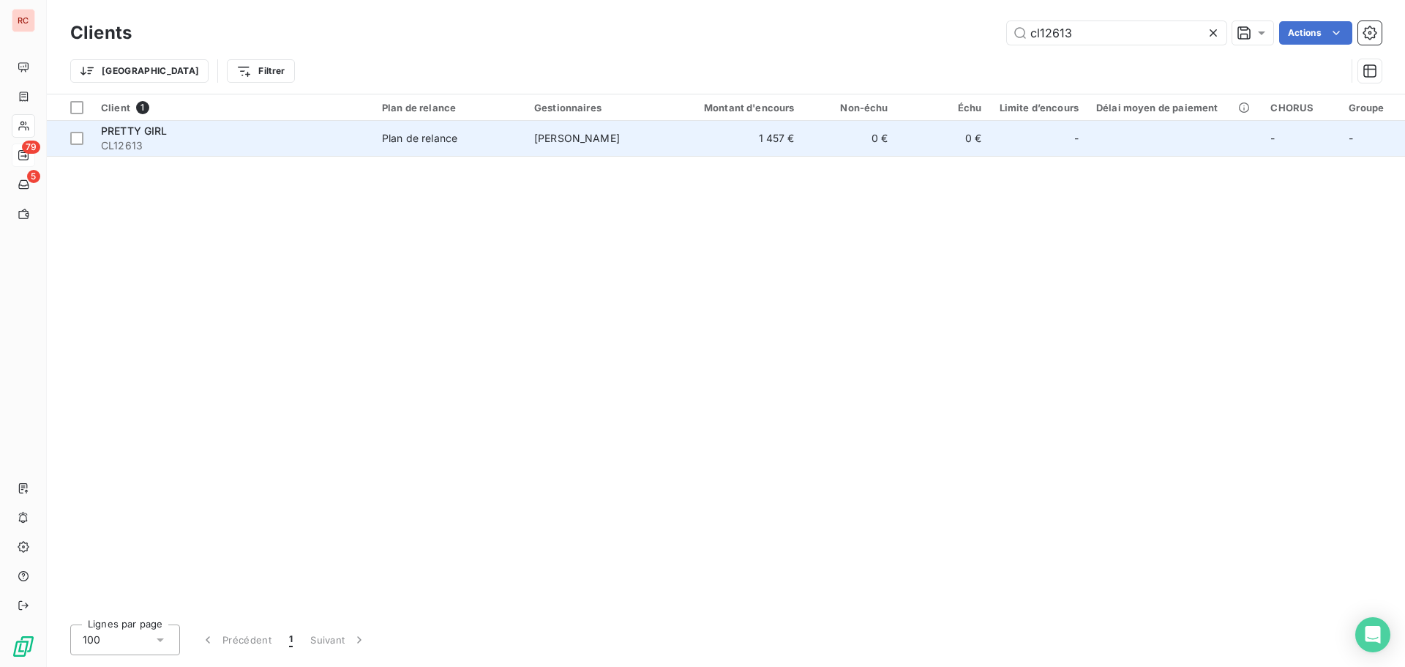
click at [755, 141] on td "1 457 €" at bounding box center [741, 138] width 126 height 35
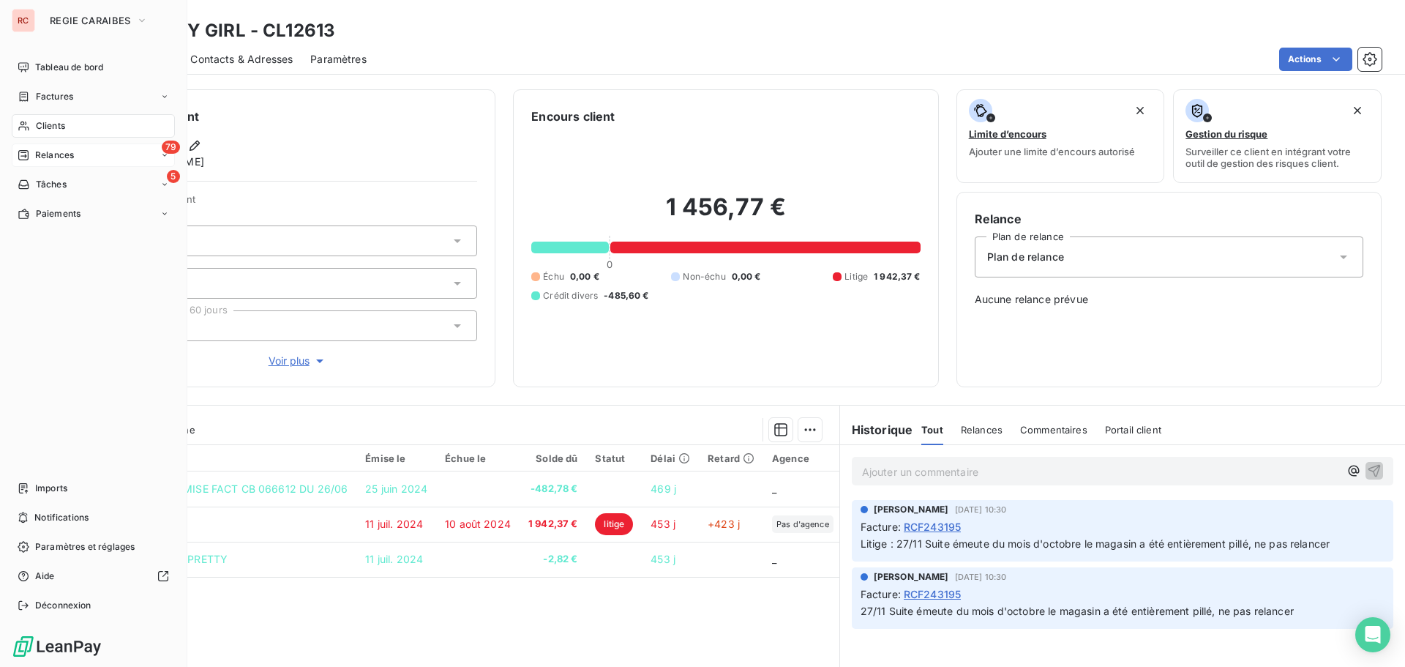
click at [47, 124] on span "Clients" at bounding box center [50, 125] width 29 height 13
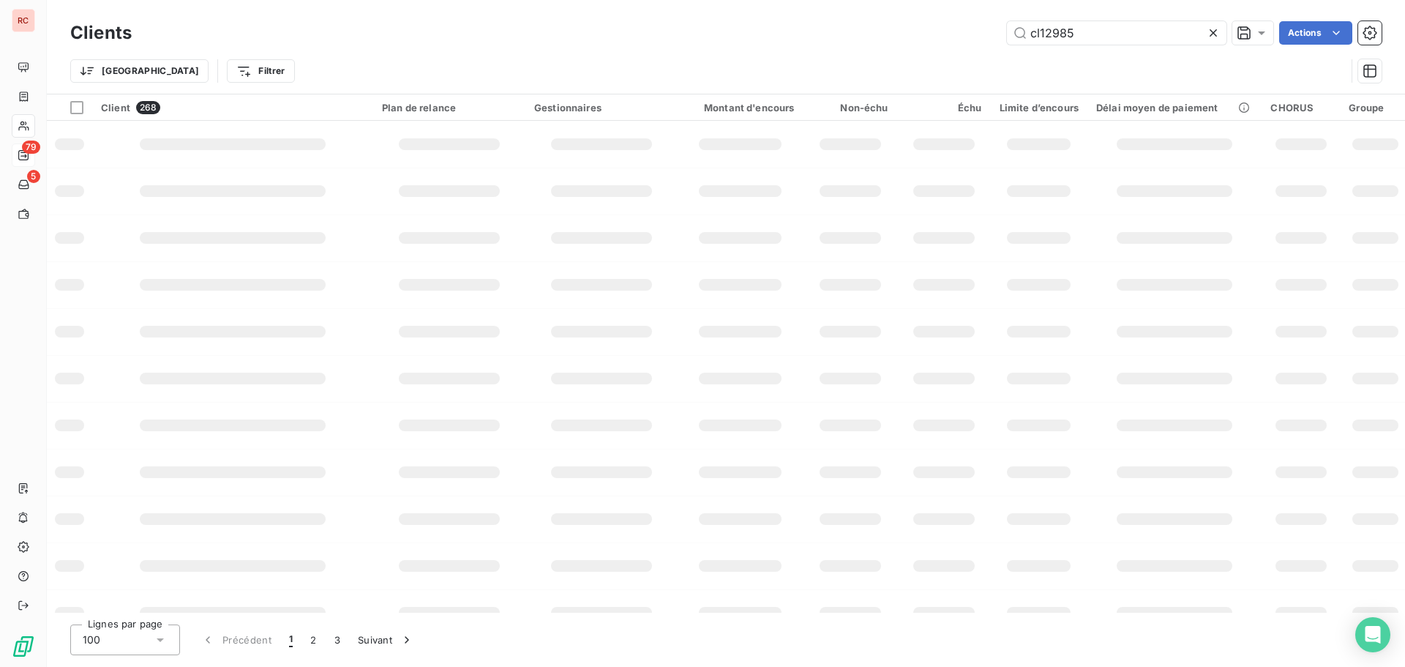
type input "cl12985"
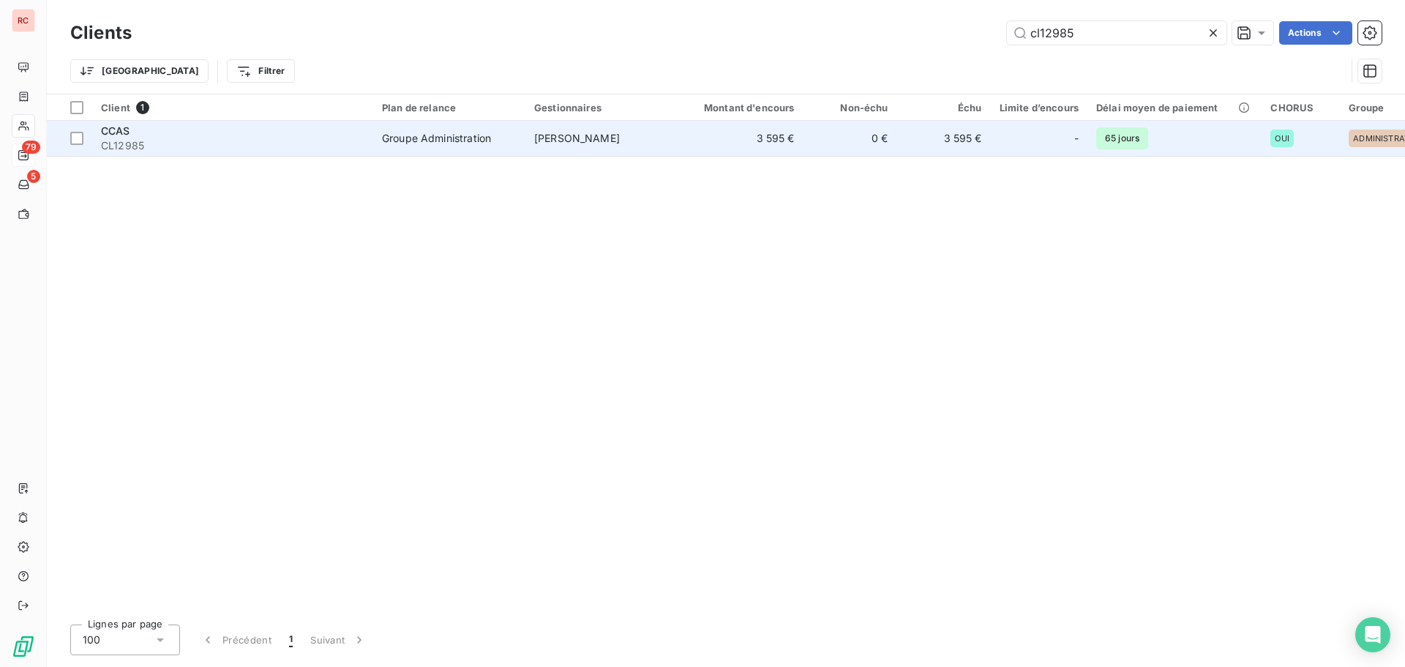
click at [490, 149] on td "Groupe Administration" at bounding box center [449, 138] width 152 height 35
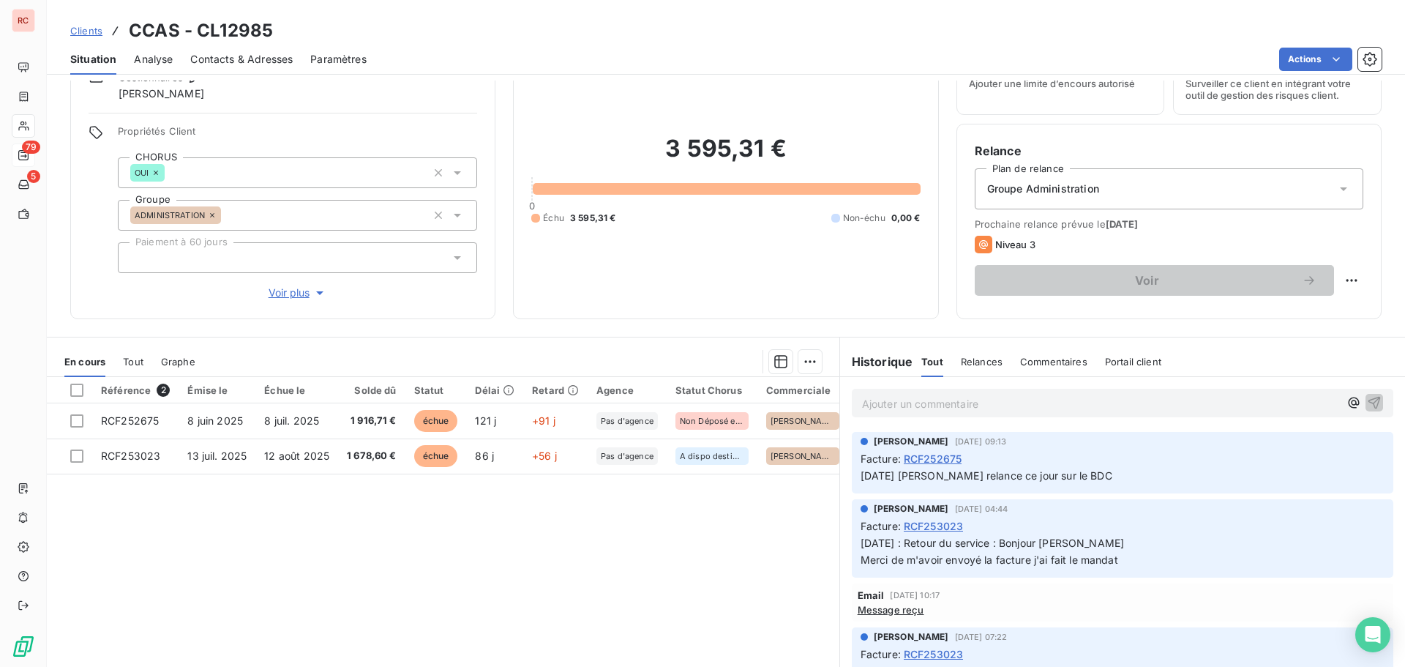
scroll to position [77, 0]
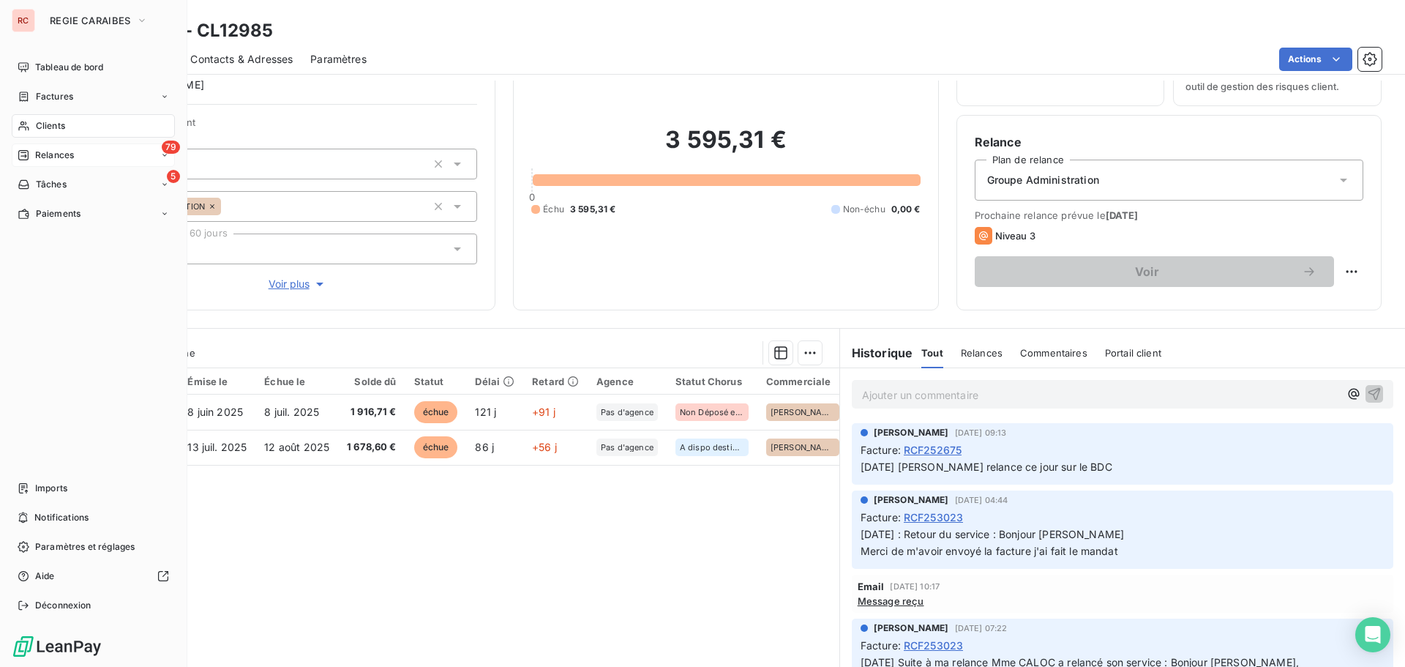
click at [73, 127] on div "Clients" at bounding box center [93, 125] width 163 height 23
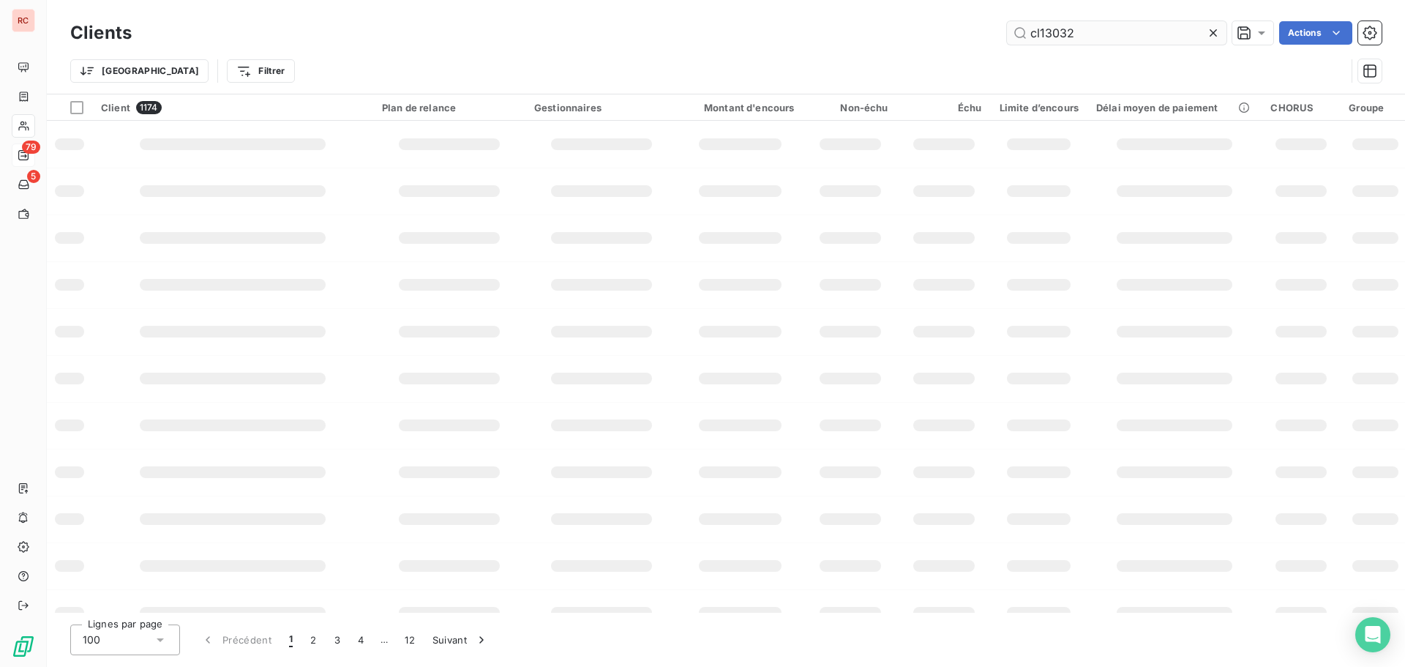
type input "cl13032"
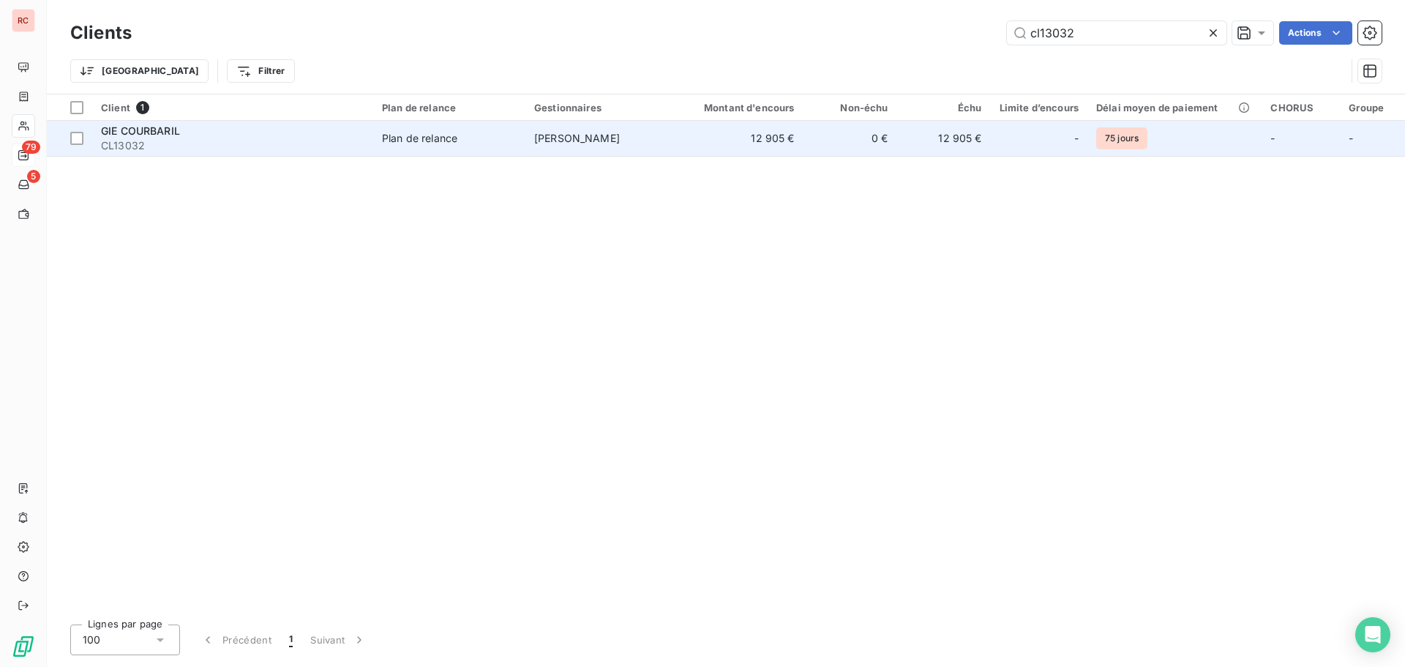
click at [750, 133] on td "12 905 €" at bounding box center [741, 138] width 126 height 35
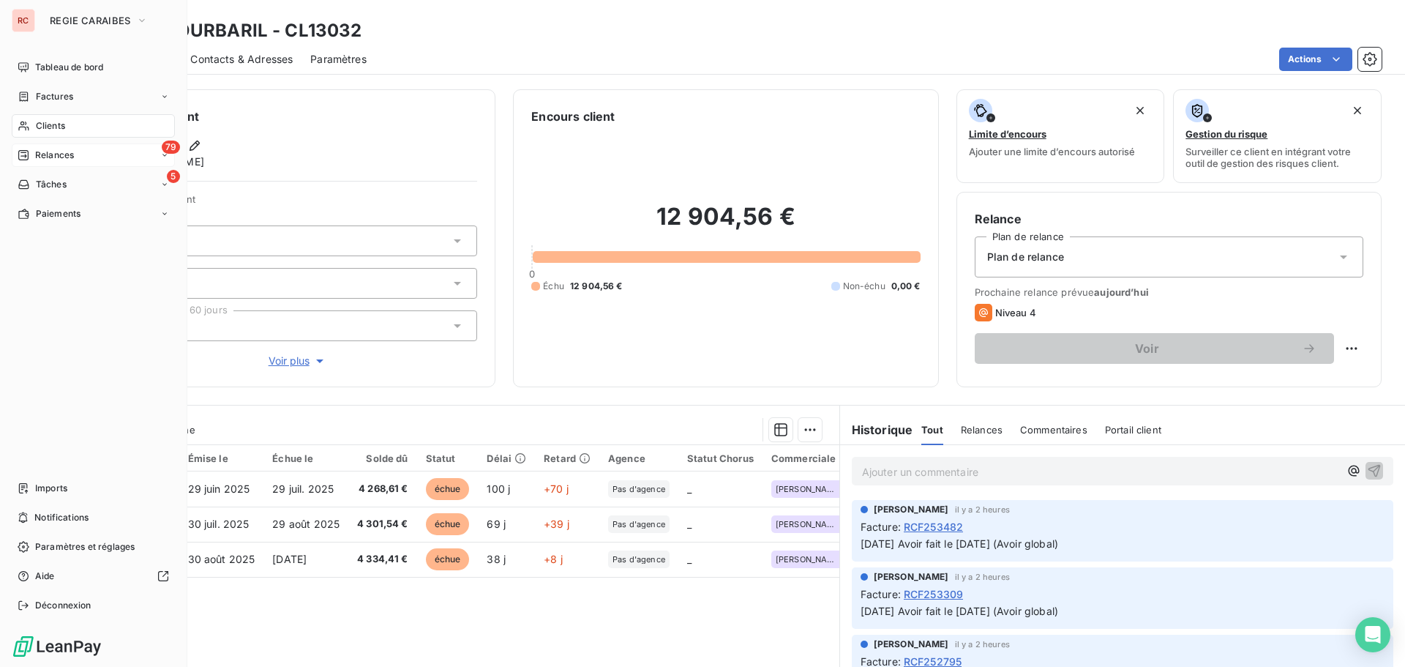
click at [67, 121] on div "Clients" at bounding box center [93, 125] width 163 height 23
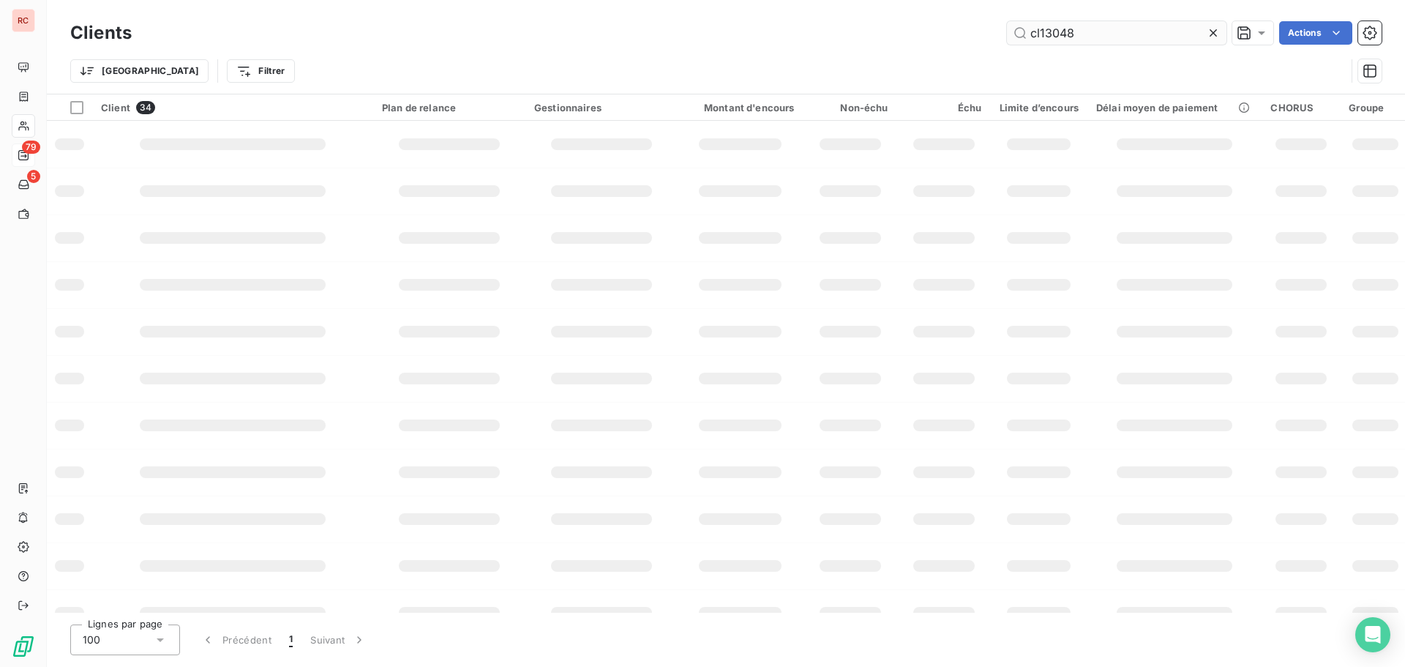
type input "cl13048"
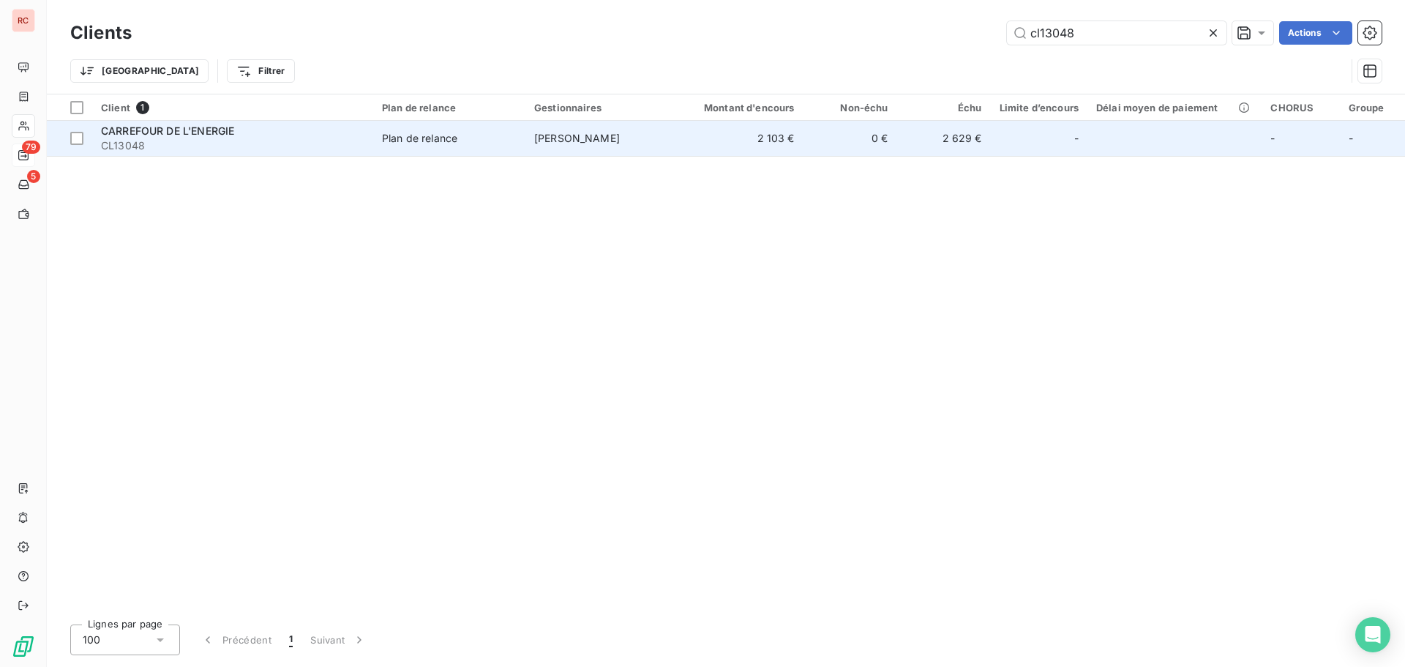
click at [528, 141] on td "[PERSON_NAME]" at bounding box center [601, 138] width 152 height 35
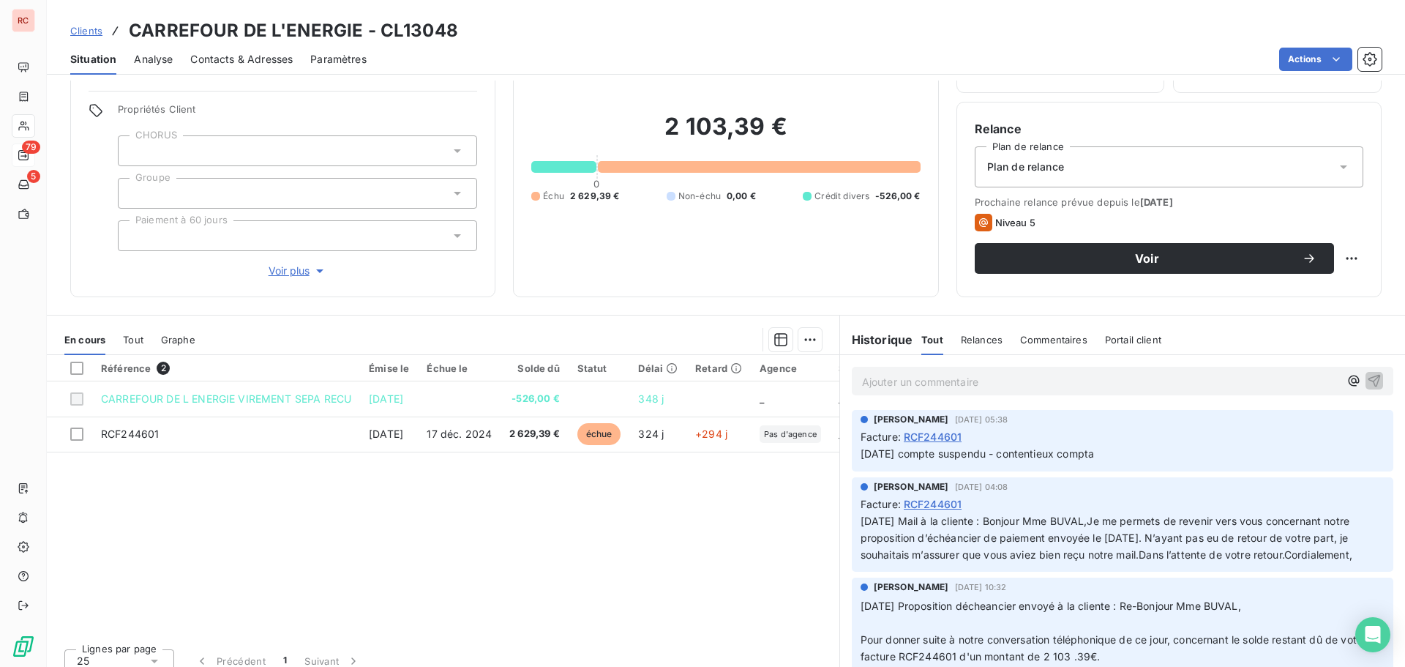
scroll to position [104, 0]
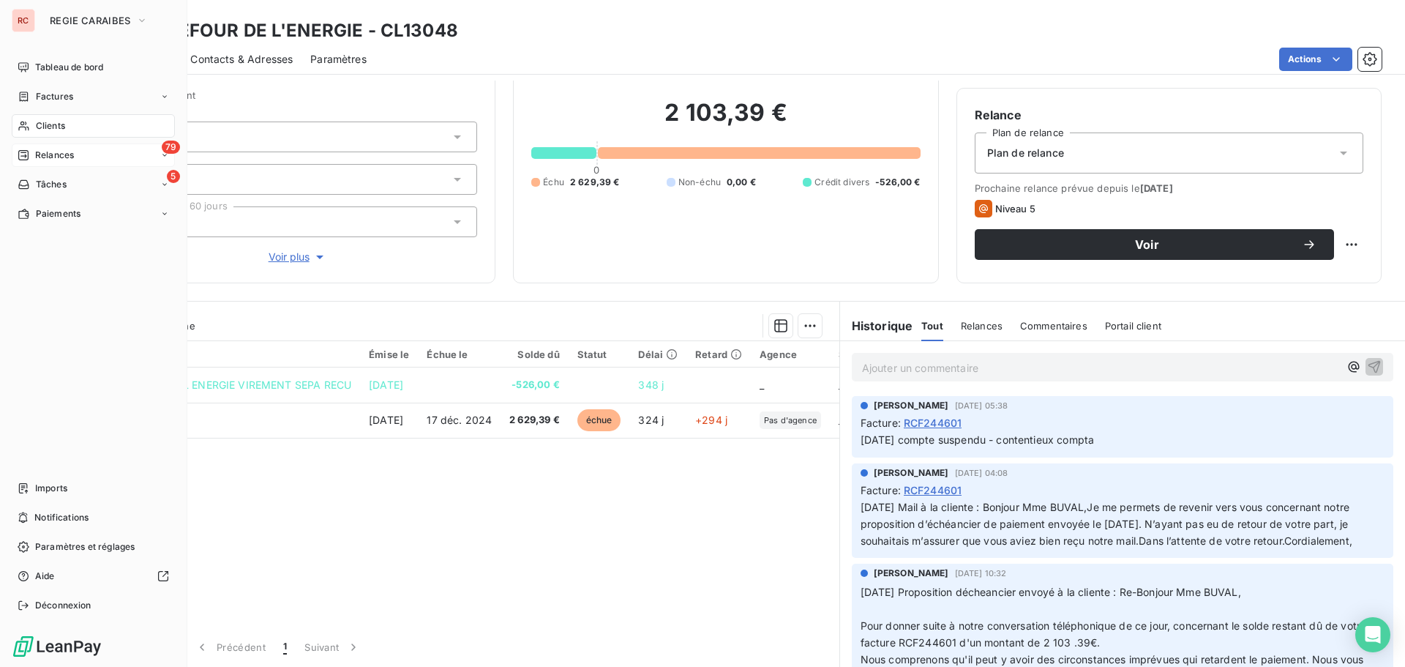
click at [60, 126] on span "Clients" at bounding box center [50, 125] width 29 height 13
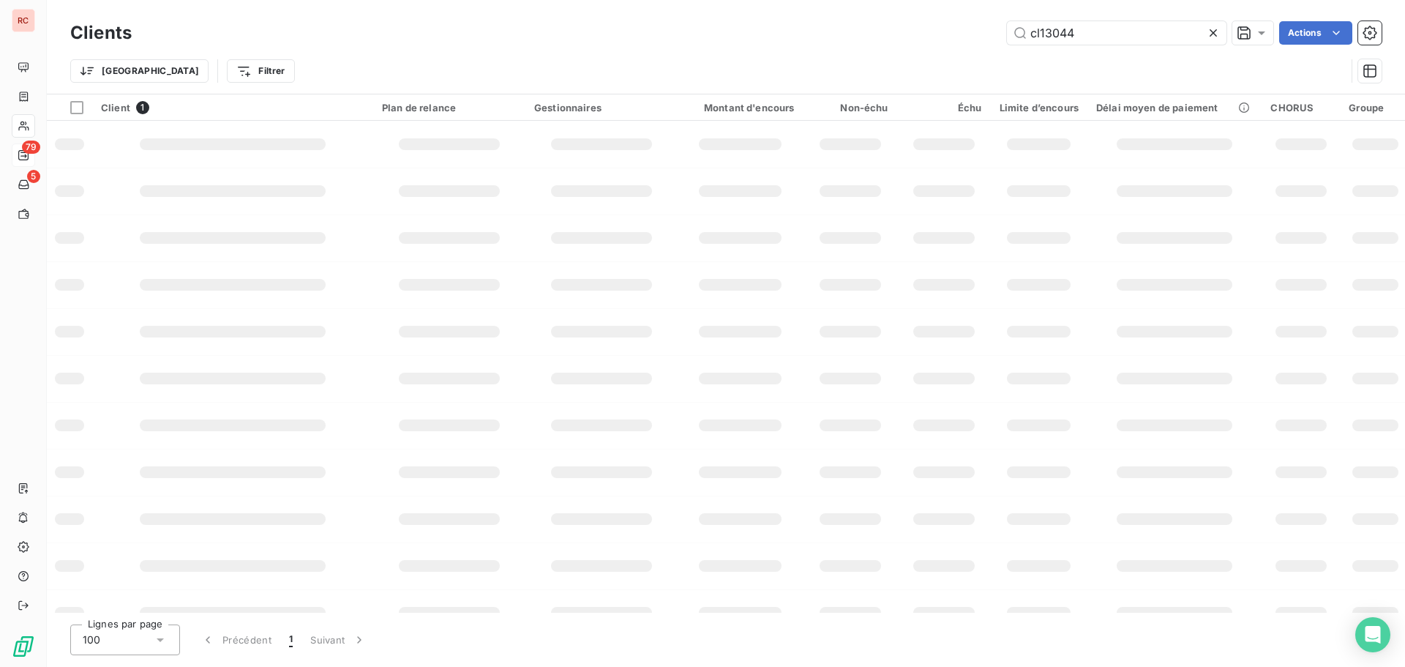
type input "cl13044"
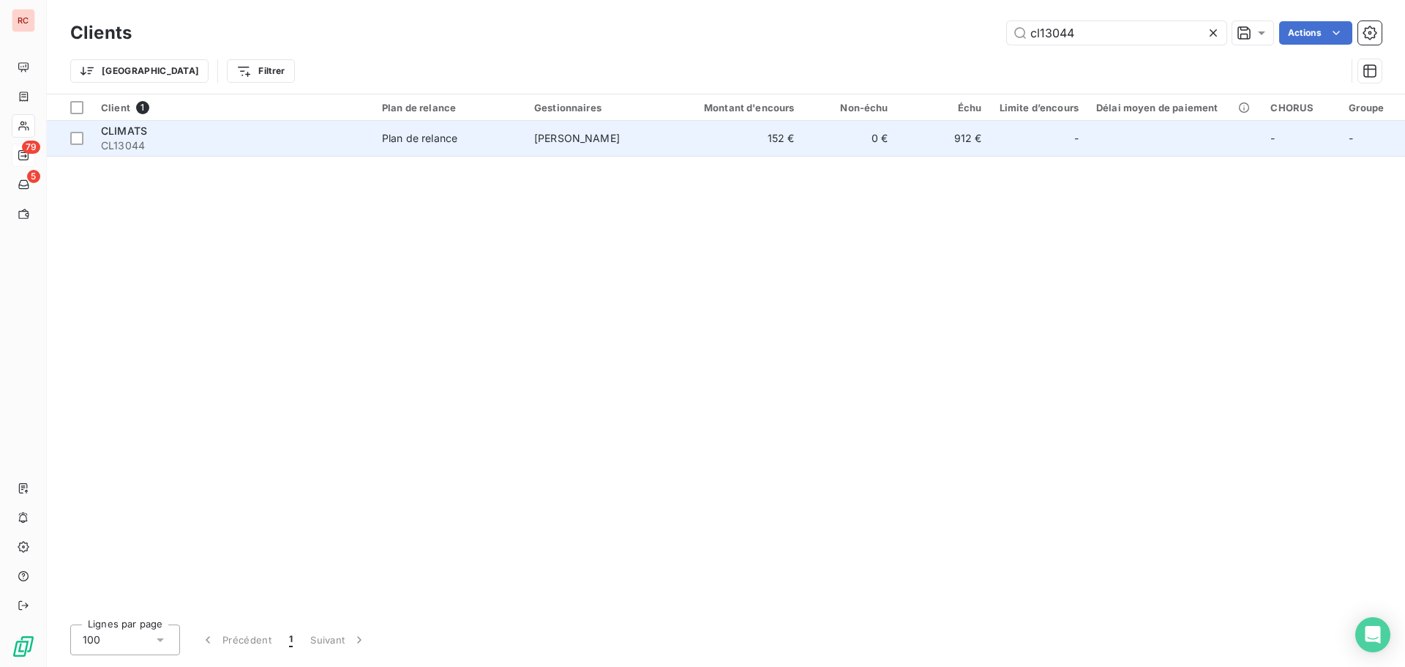
click at [918, 150] on td "912 €" at bounding box center [944, 138] width 94 height 35
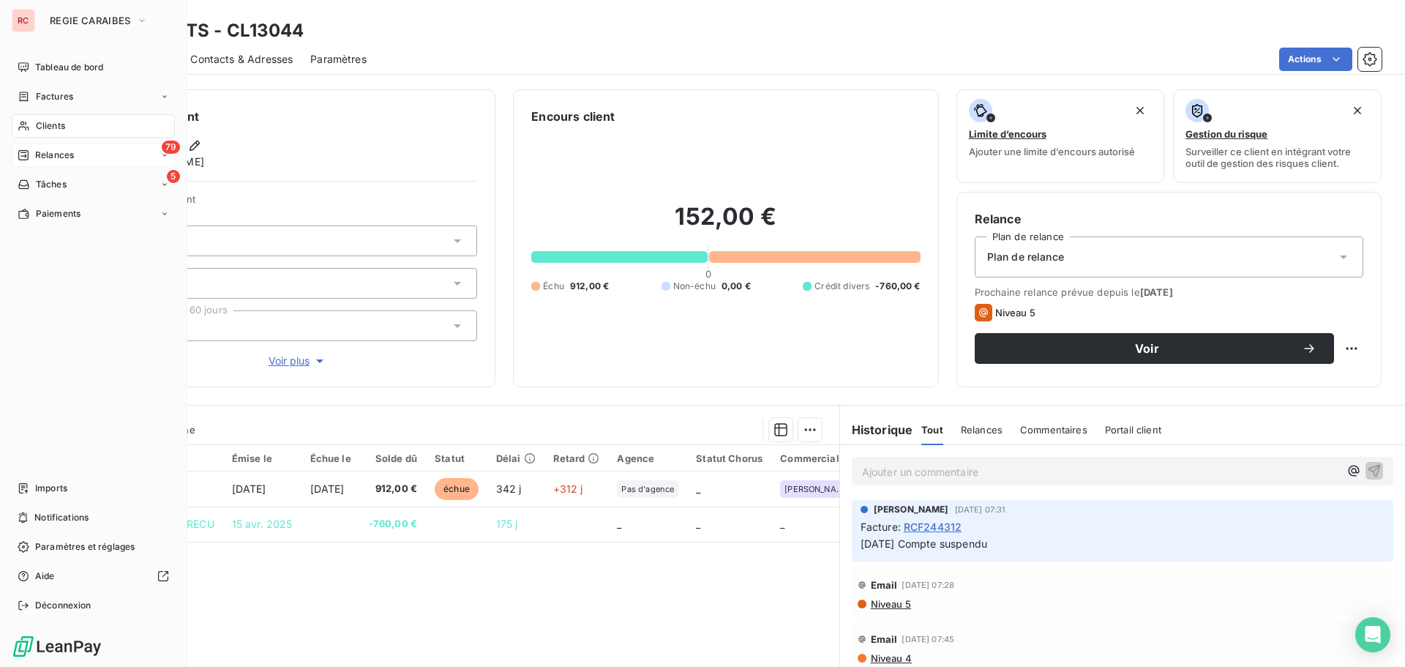
click at [62, 132] on div "Clients" at bounding box center [93, 125] width 163 height 23
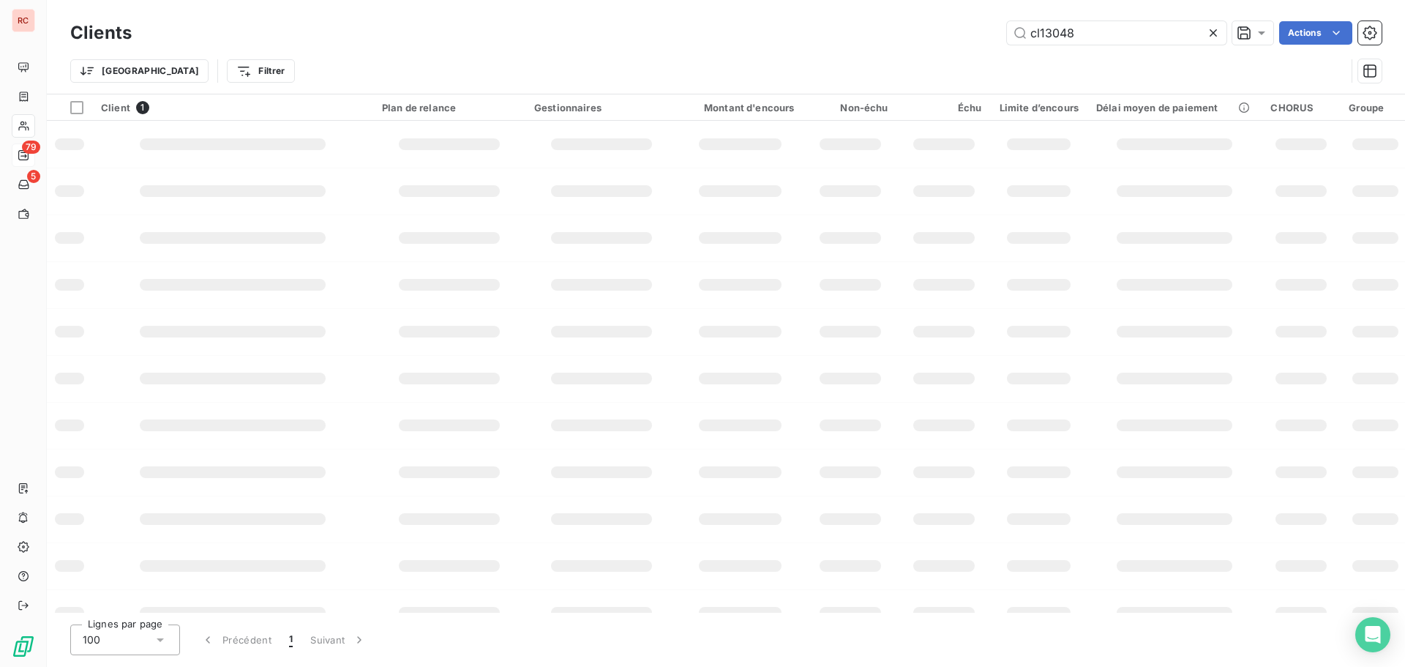
type input "cl13048"
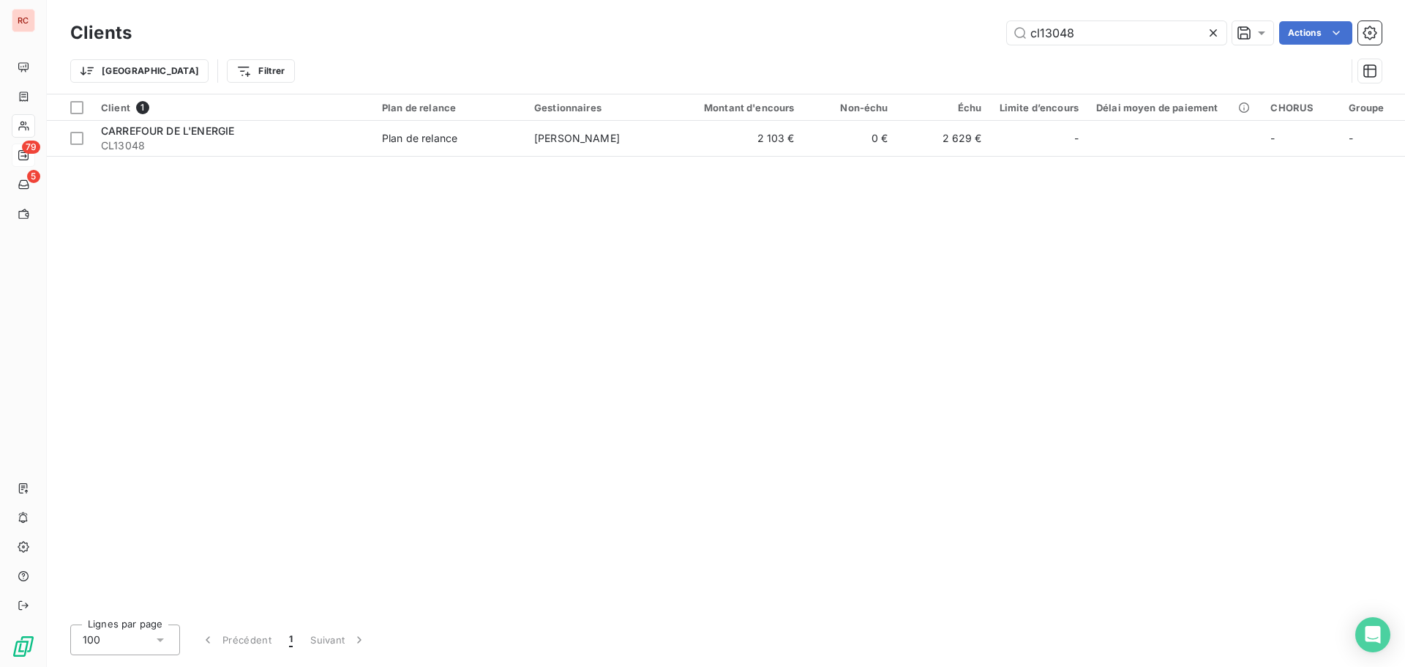
click at [285, 138] on span "CL13048" at bounding box center [232, 145] width 263 height 15
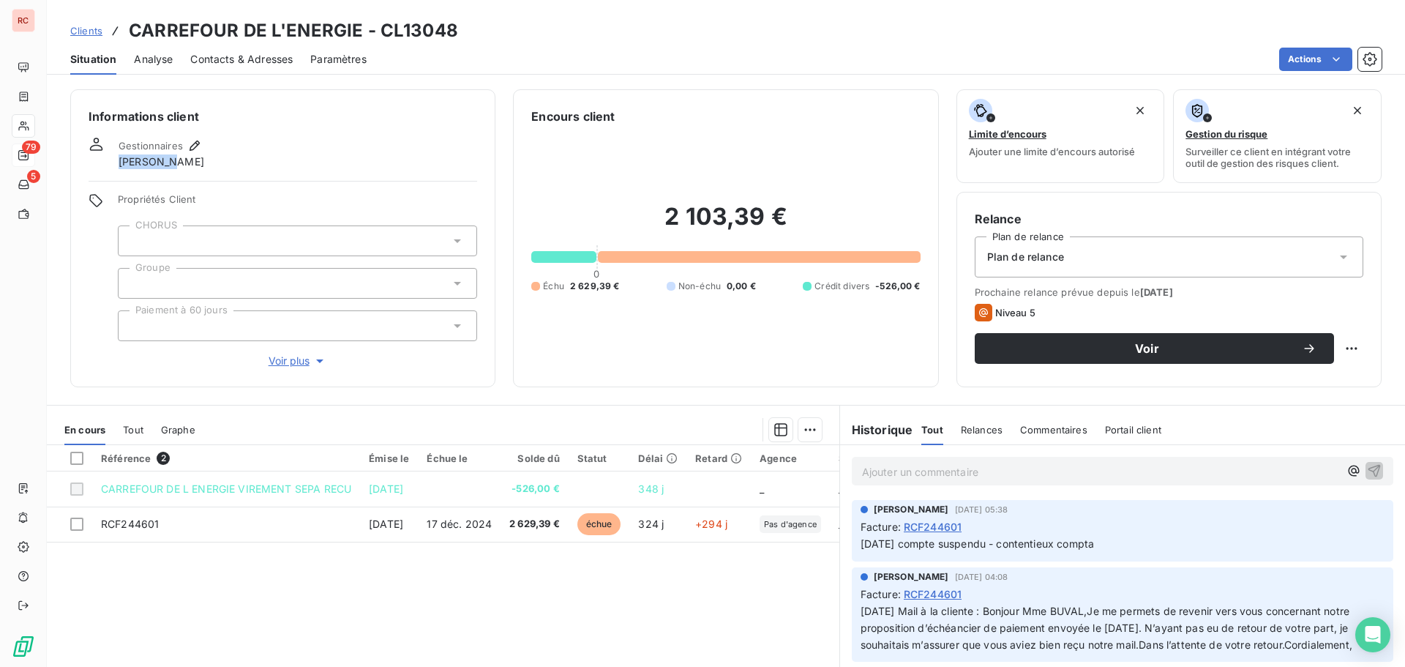
click at [285, 138] on div "Gestionnaires [PERSON_NAME]" at bounding box center [283, 153] width 389 height 32
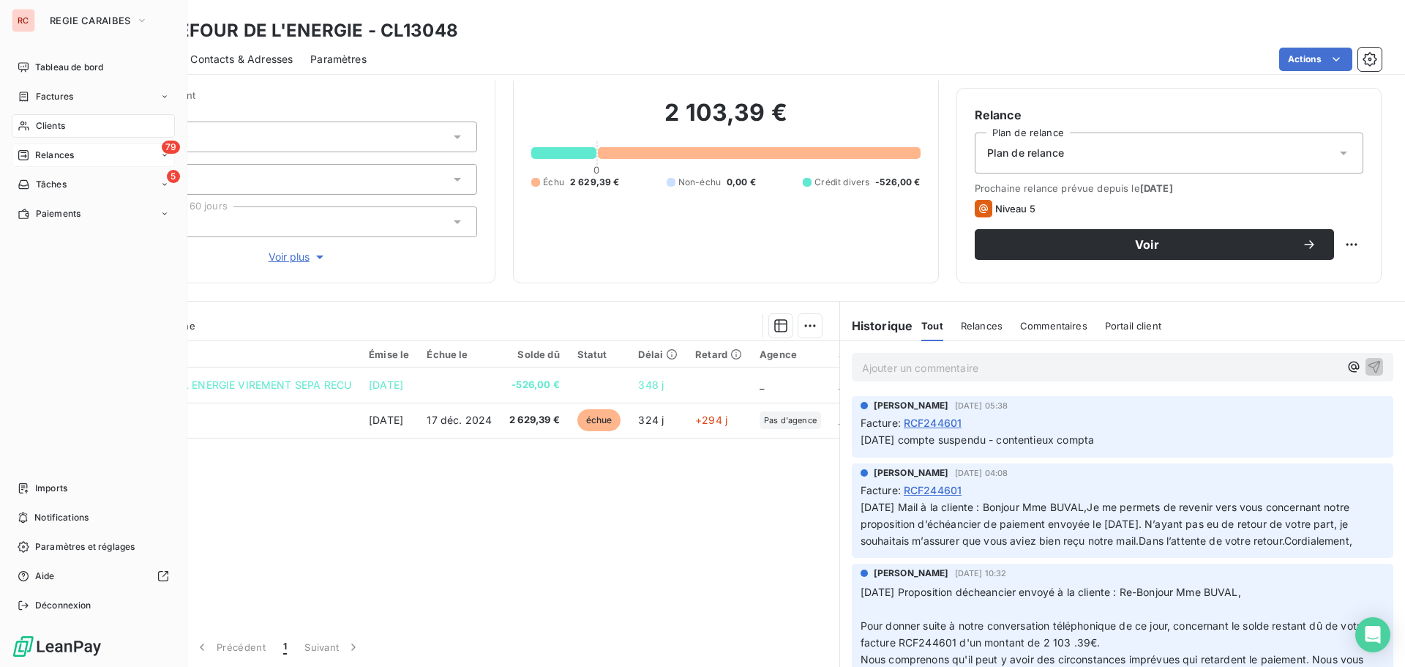
click at [56, 114] on div "Clients" at bounding box center [93, 125] width 163 height 23
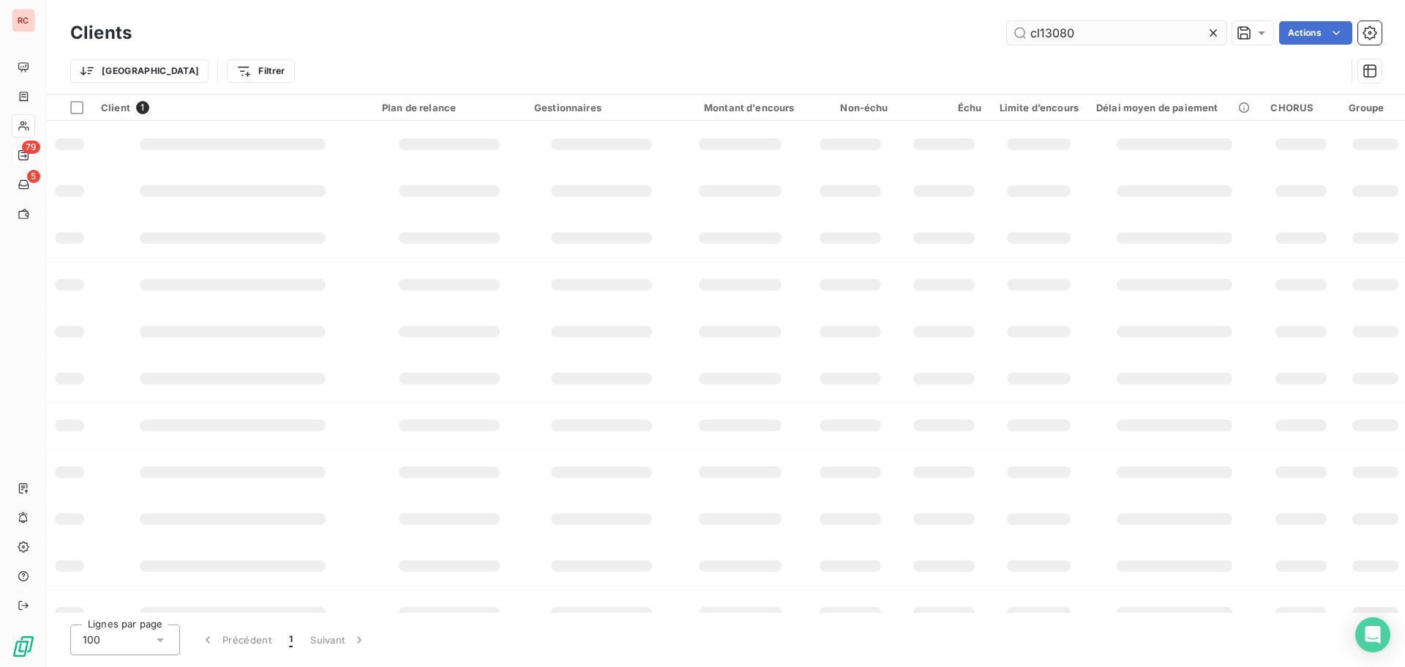
type input "cl13080"
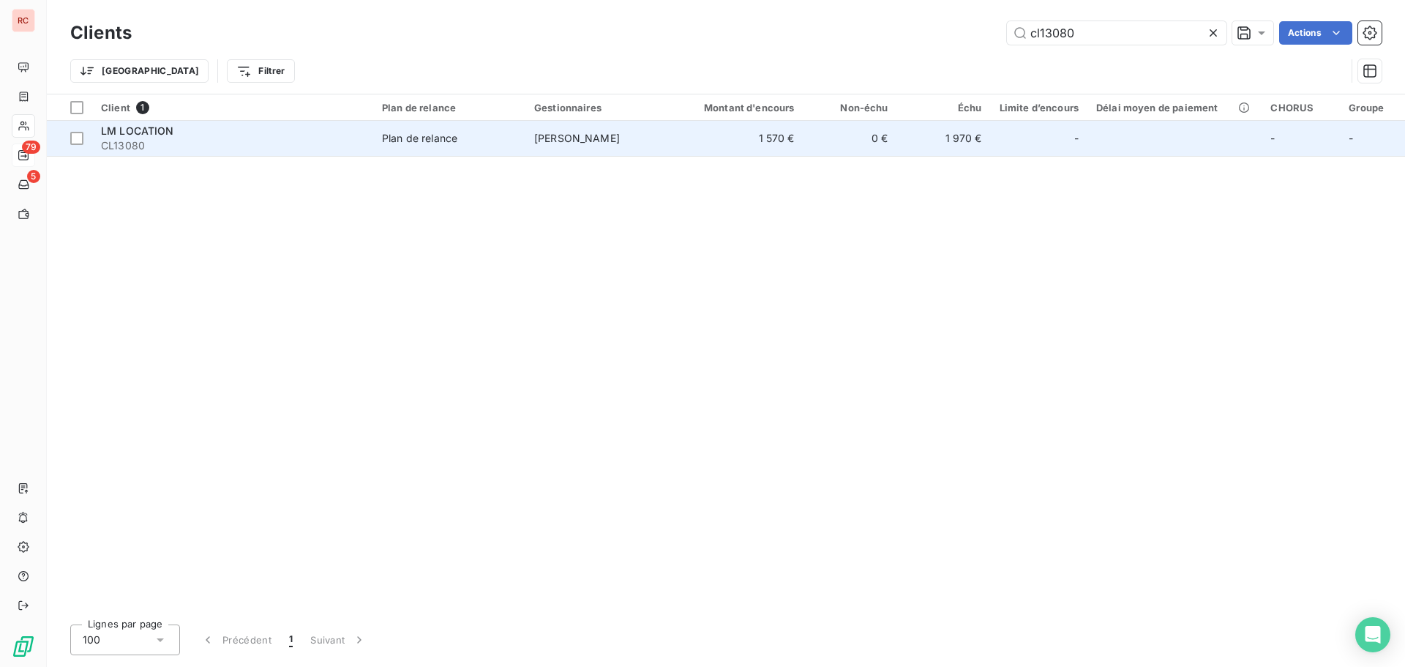
click at [754, 148] on td "1 570 €" at bounding box center [741, 138] width 126 height 35
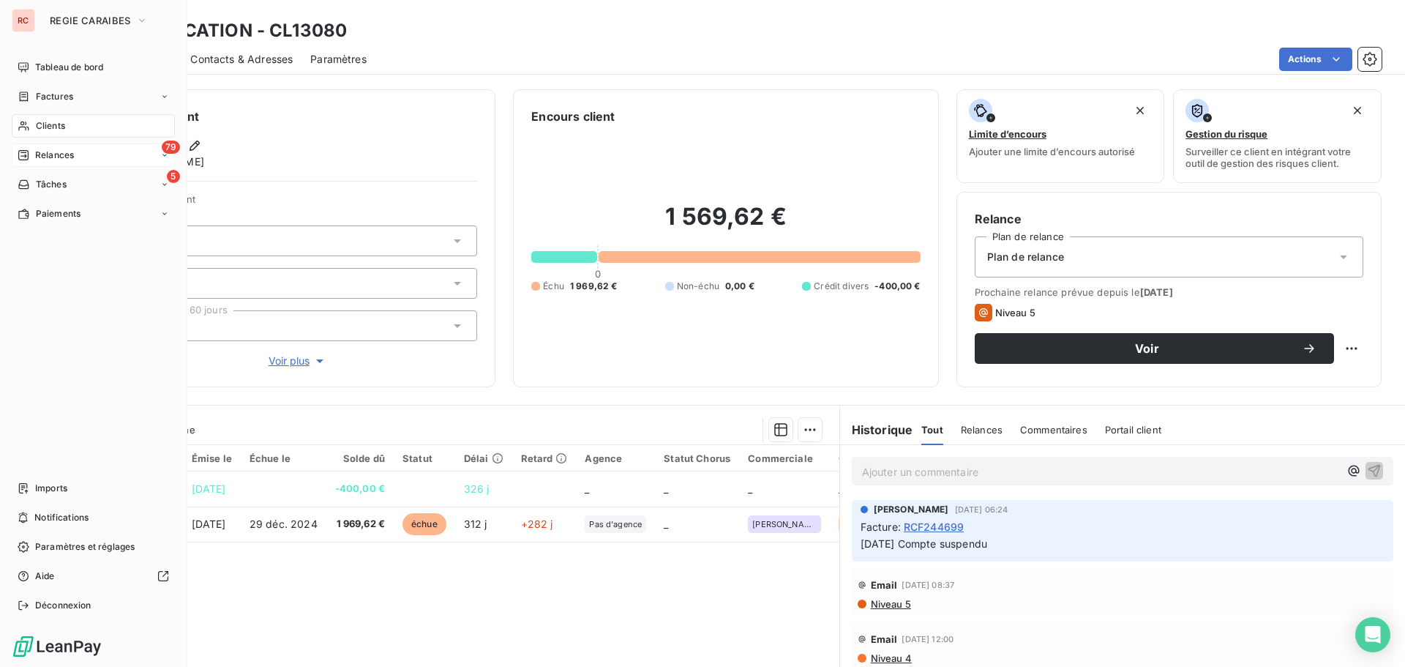
click at [70, 138] on nav "Tableau de bord Factures Clients 79 Relances 5 Tâches Paiements" at bounding box center [93, 141] width 163 height 170
click at [70, 131] on div "Clients" at bounding box center [93, 125] width 163 height 23
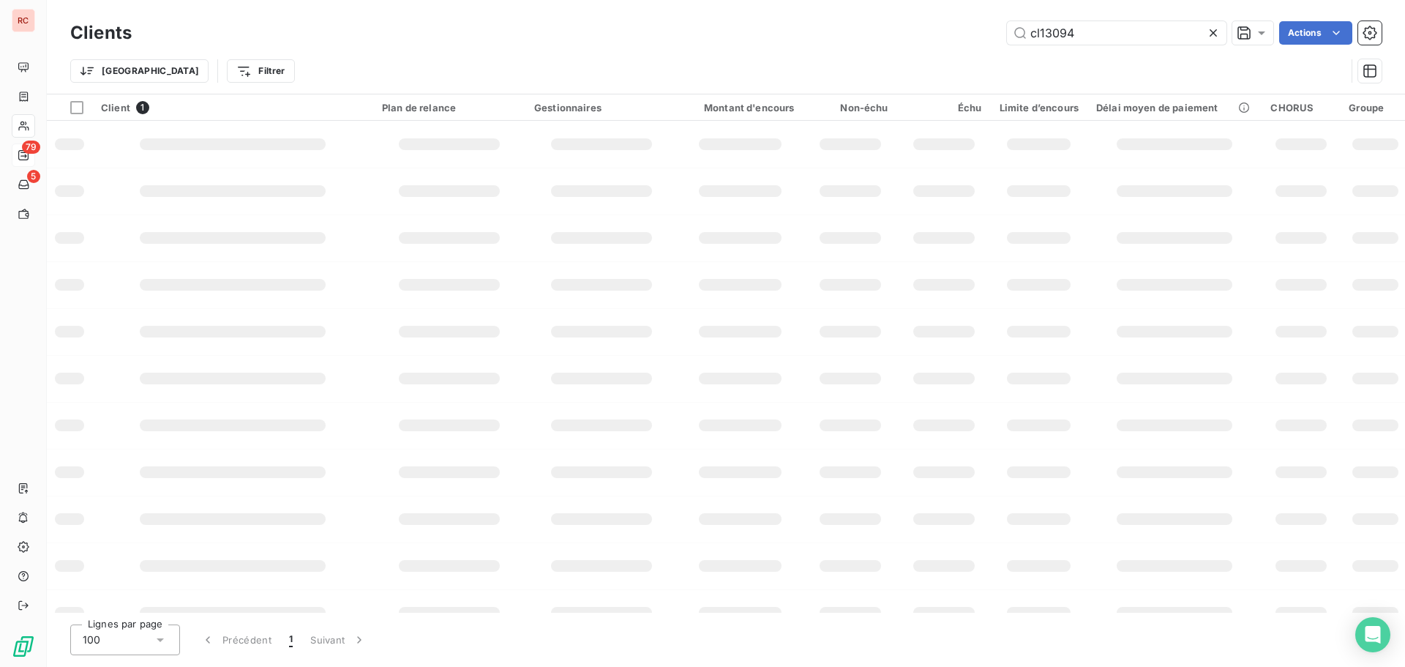
type input "cl13094"
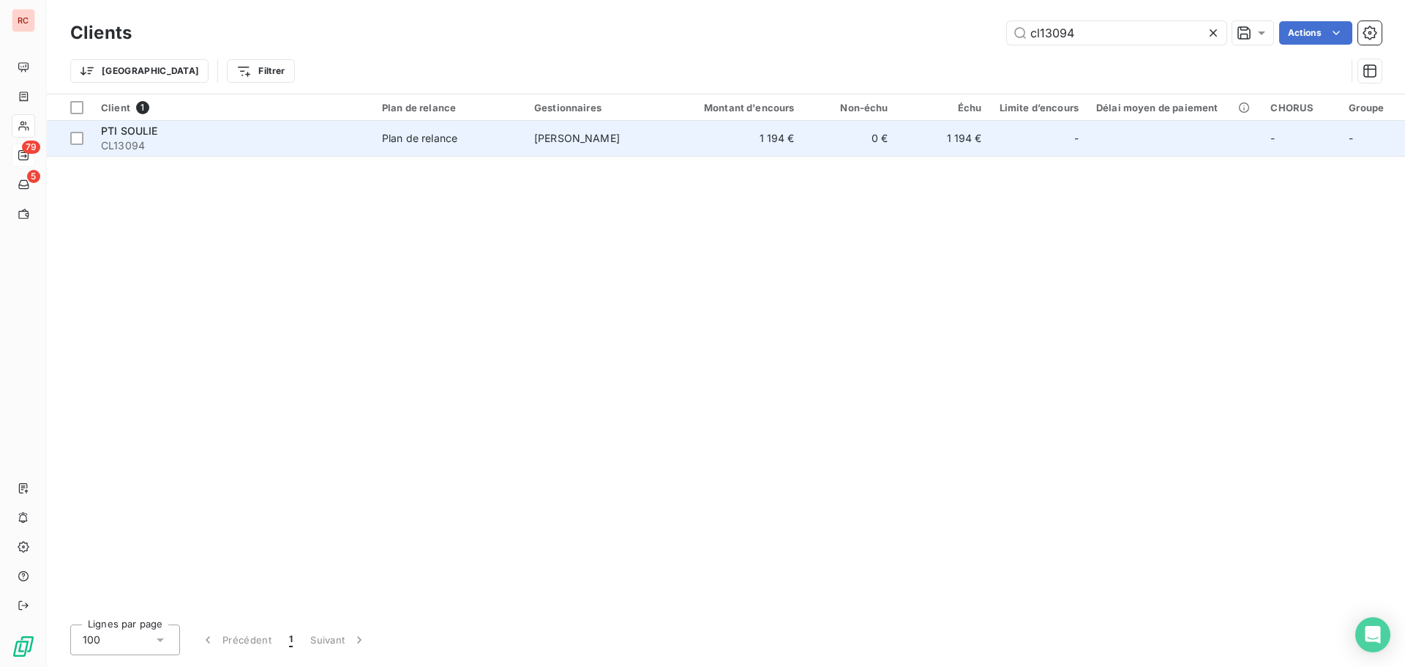
click at [644, 135] on td "[PERSON_NAME]" at bounding box center [601, 138] width 152 height 35
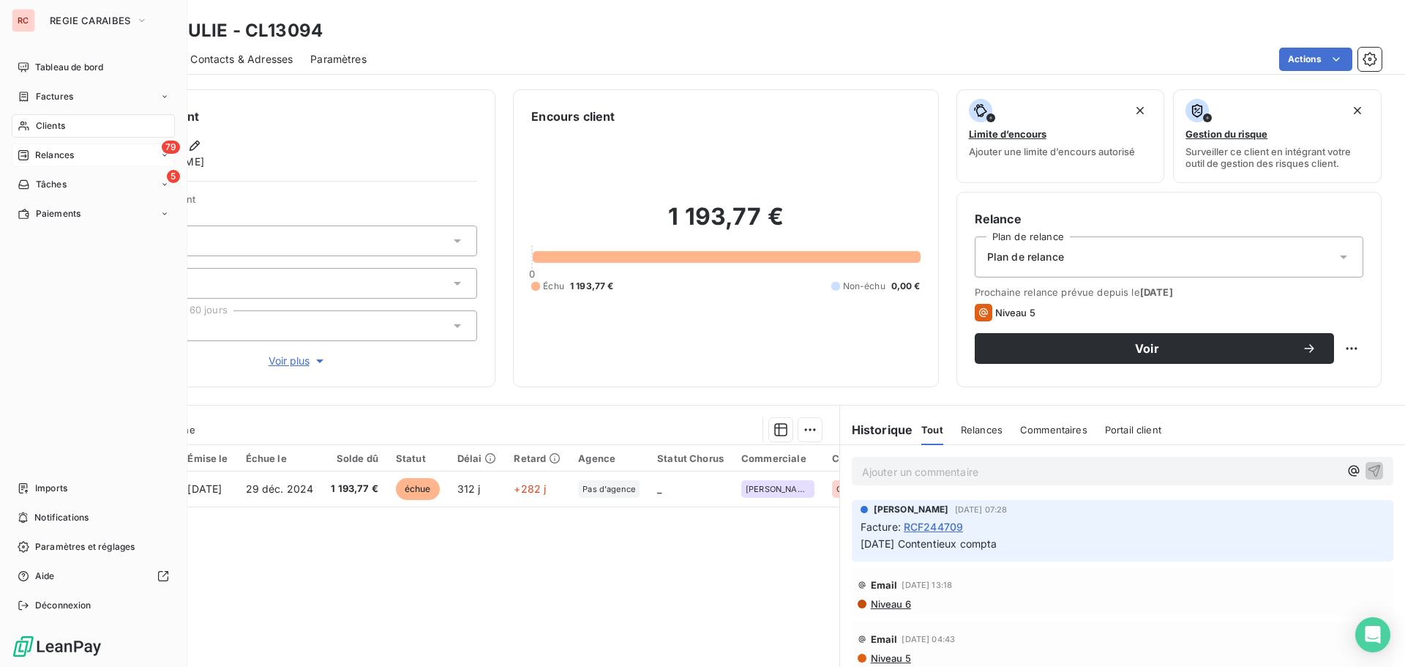
click at [52, 138] on nav "Tableau de bord Factures Clients 79 Relances 5 Tâches Paiements" at bounding box center [93, 141] width 163 height 170
click at [53, 131] on span "Clients" at bounding box center [50, 125] width 29 height 13
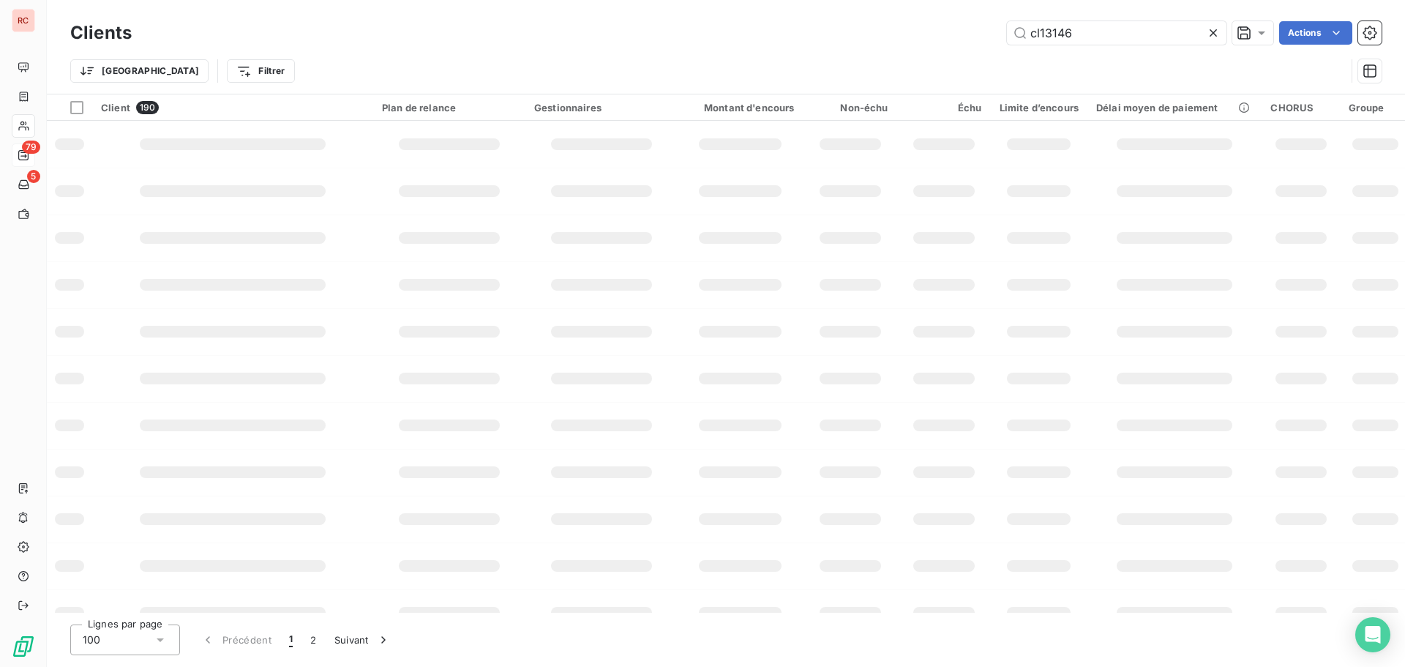
type input "cl13146"
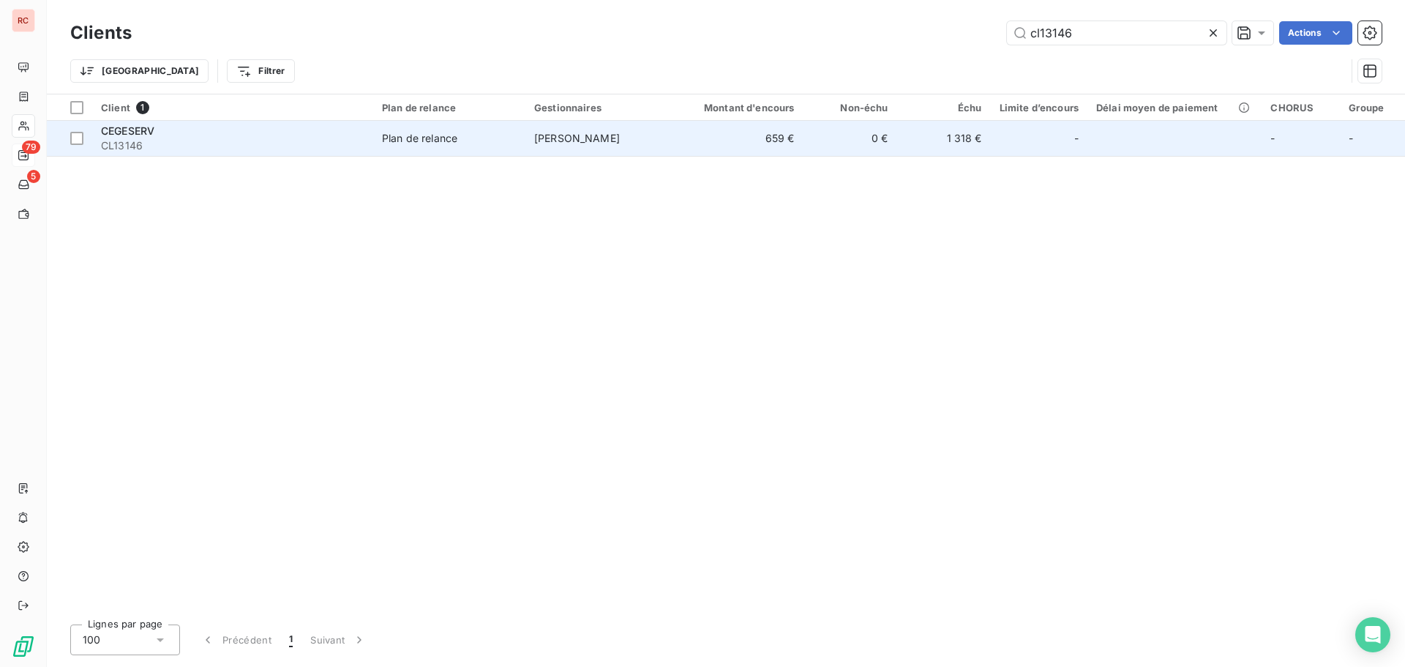
click at [858, 142] on td "0 €" at bounding box center [850, 138] width 94 height 35
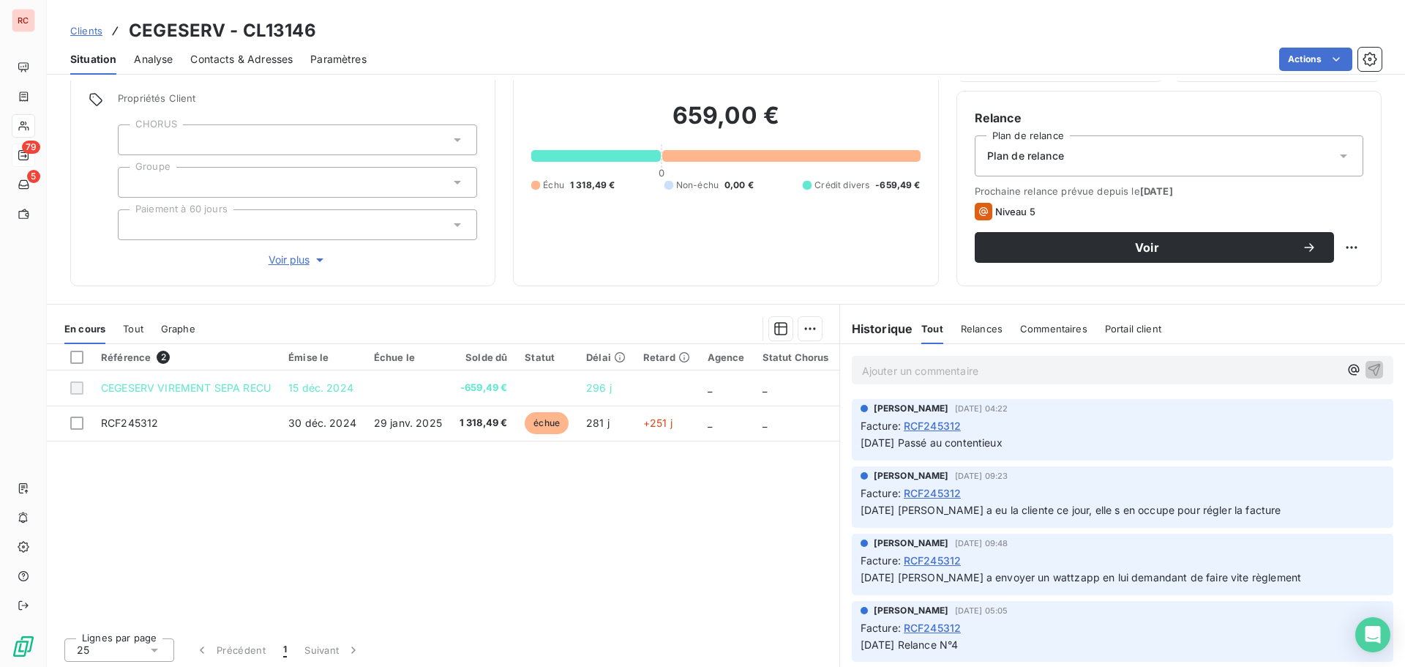
scroll to position [100, 0]
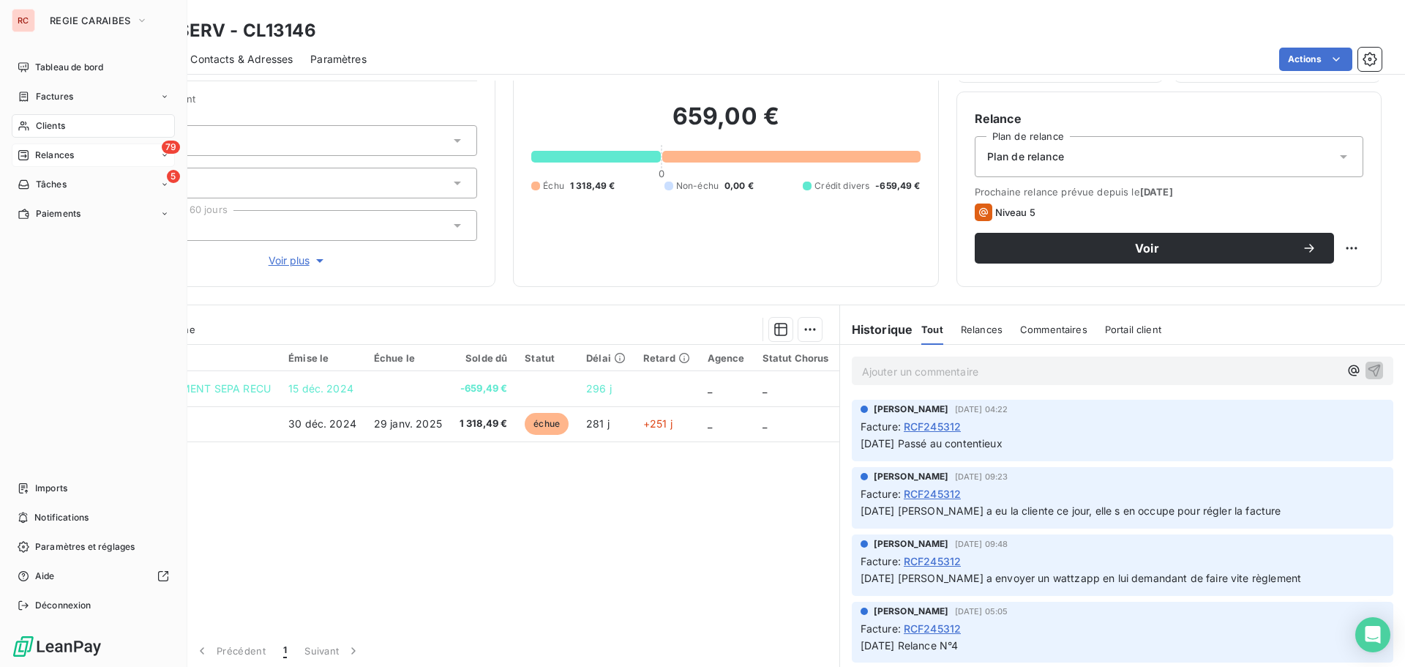
click at [48, 125] on span "Clients" at bounding box center [50, 125] width 29 height 13
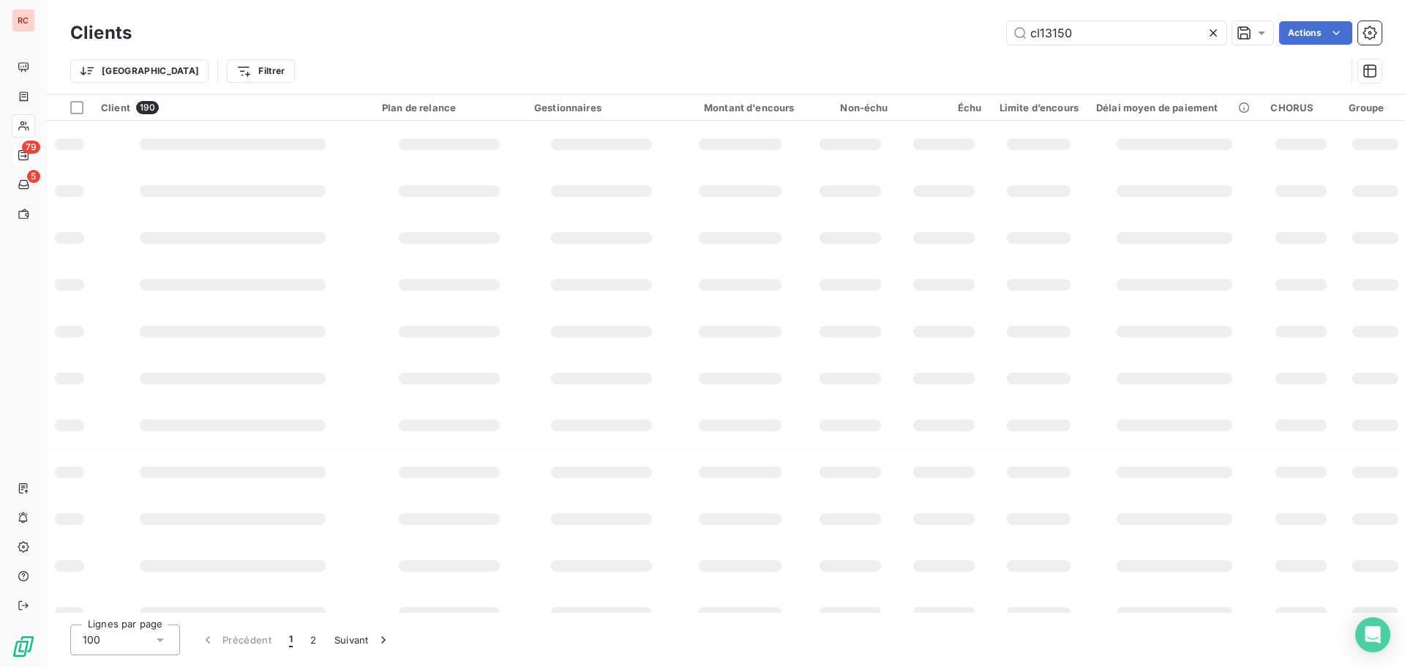
type input "cl13150"
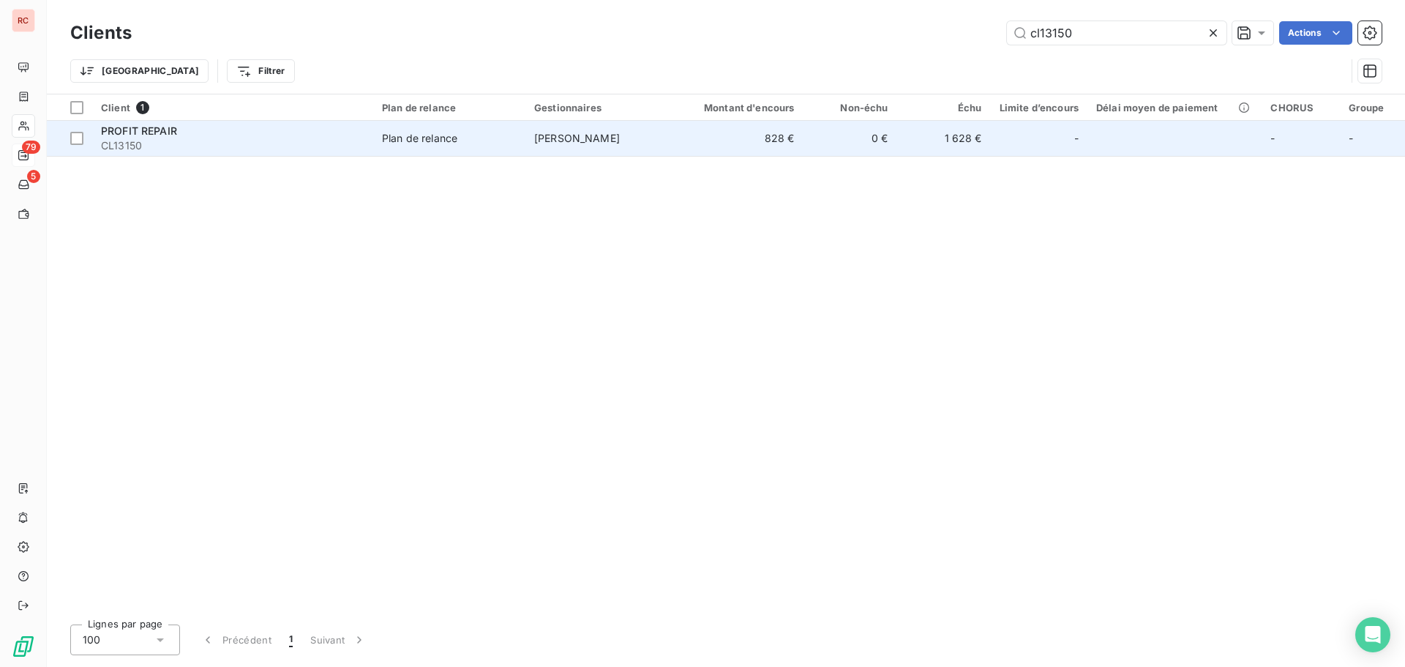
click at [449, 140] on div "Plan de relance" at bounding box center [419, 138] width 75 height 15
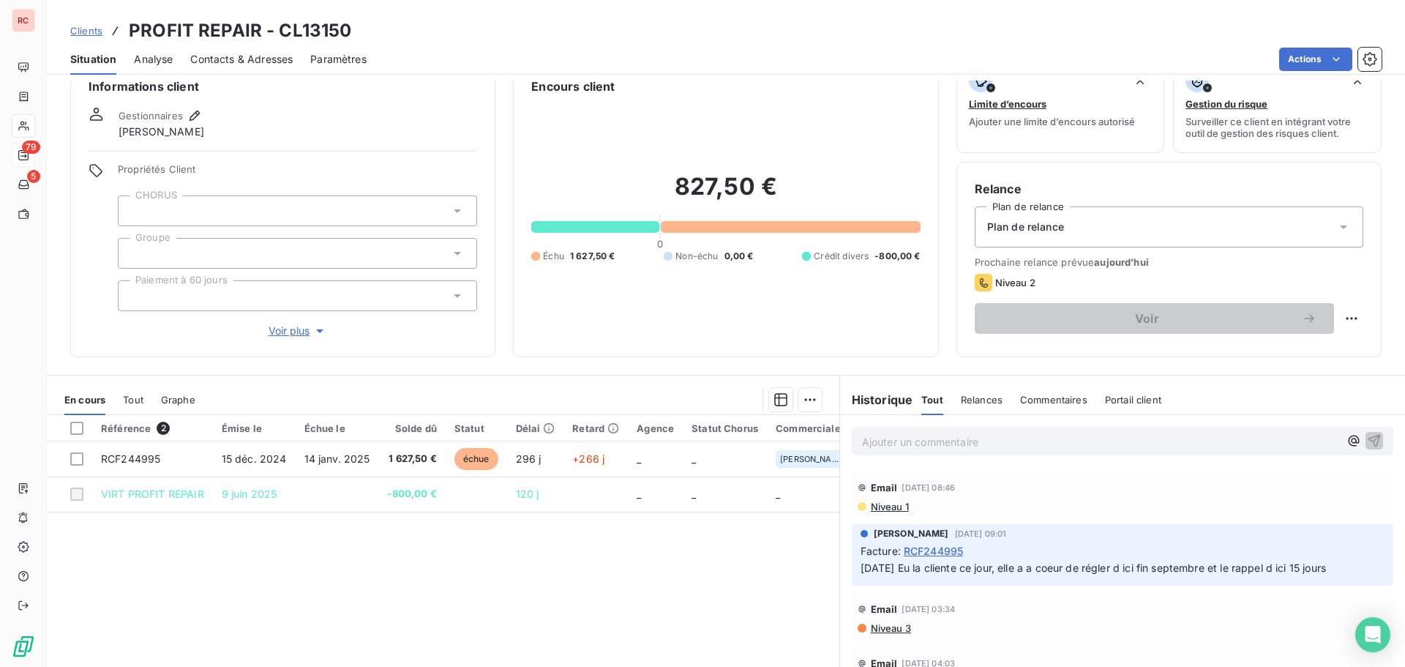
scroll to position [3, 0]
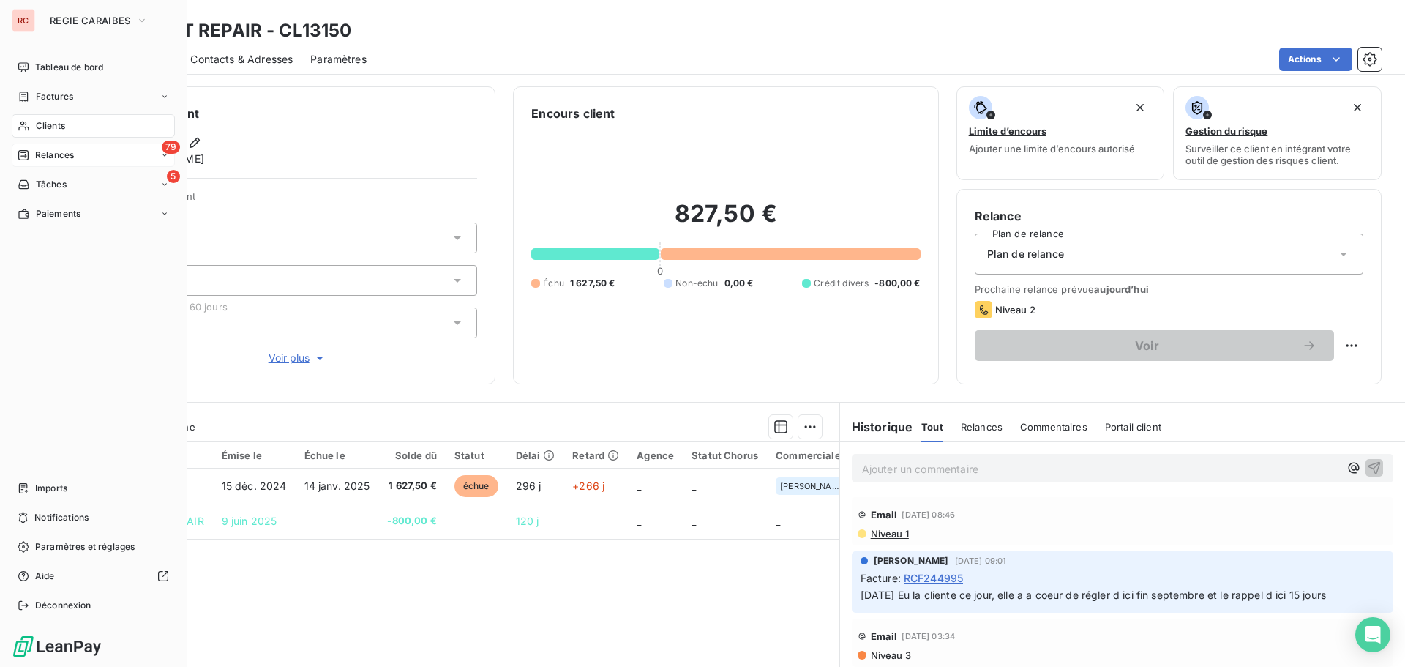
click at [37, 127] on span "Clients" at bounding box center [50, 125] width 29 height 13
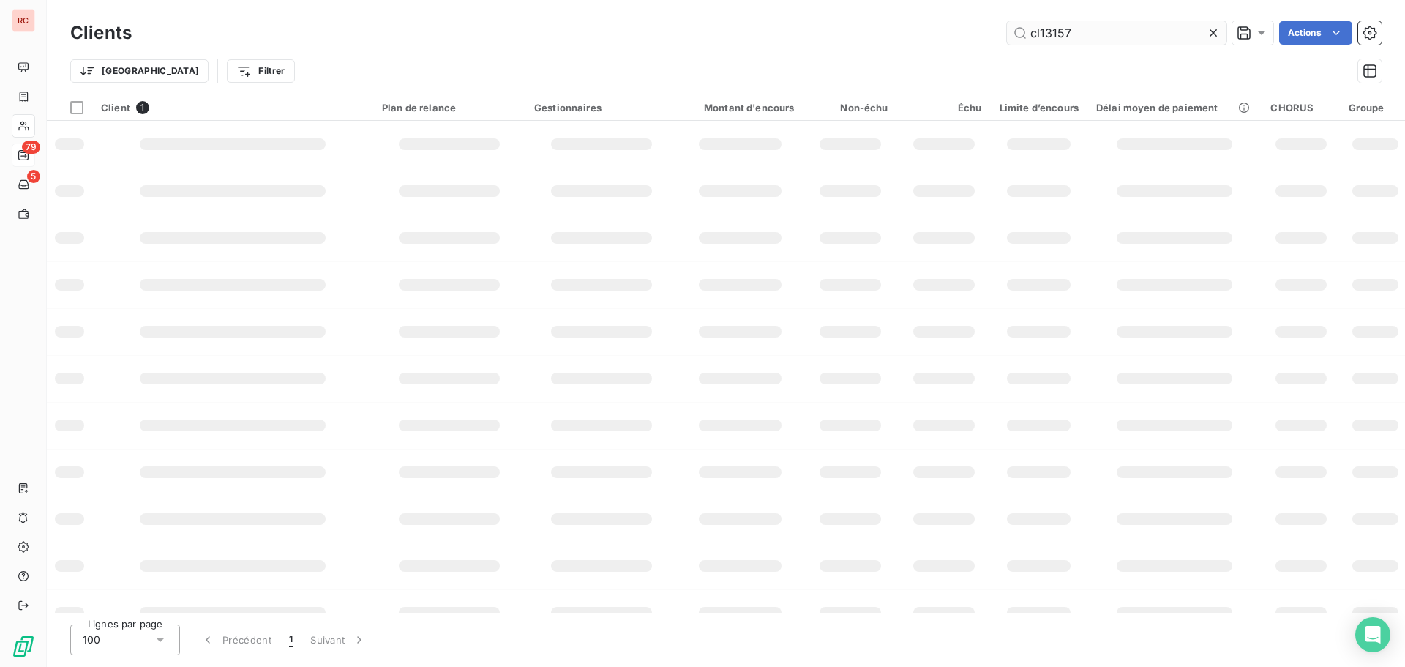
type input "cl13157"
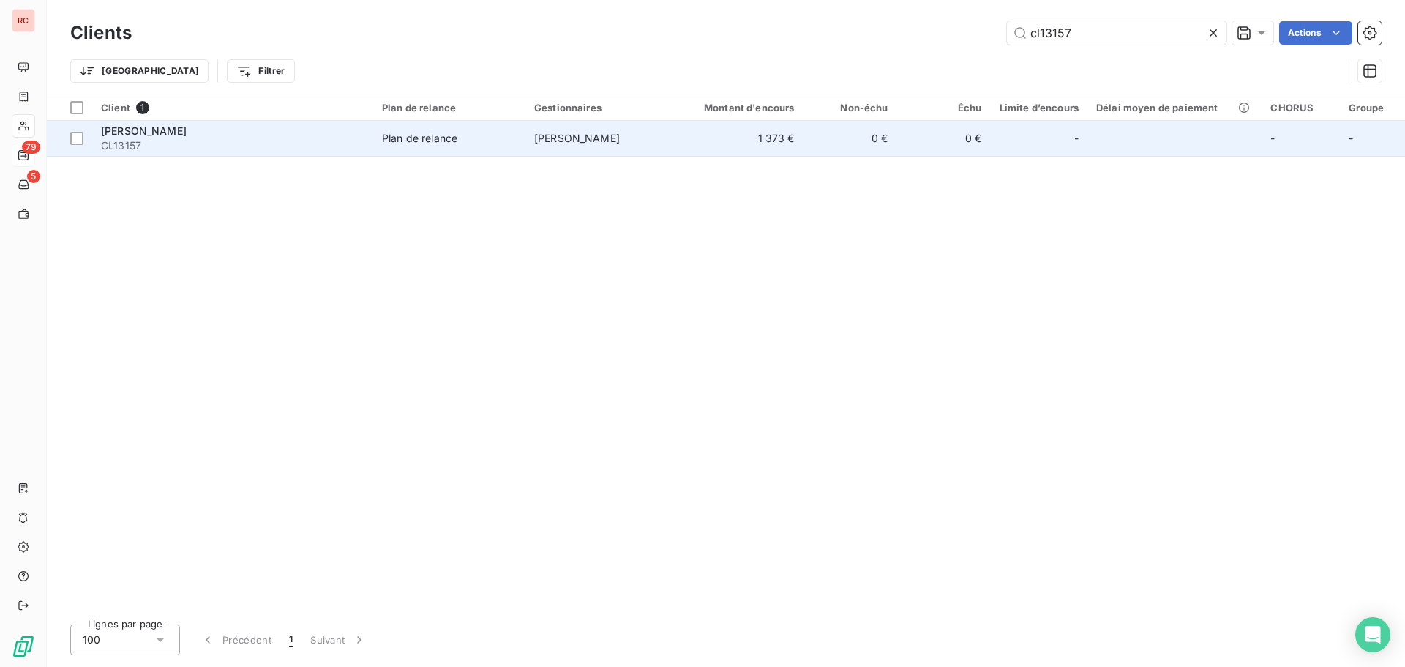
click at [747, 138] on td "1 373 €" at bounding box center [741, 138] width 126 height 35
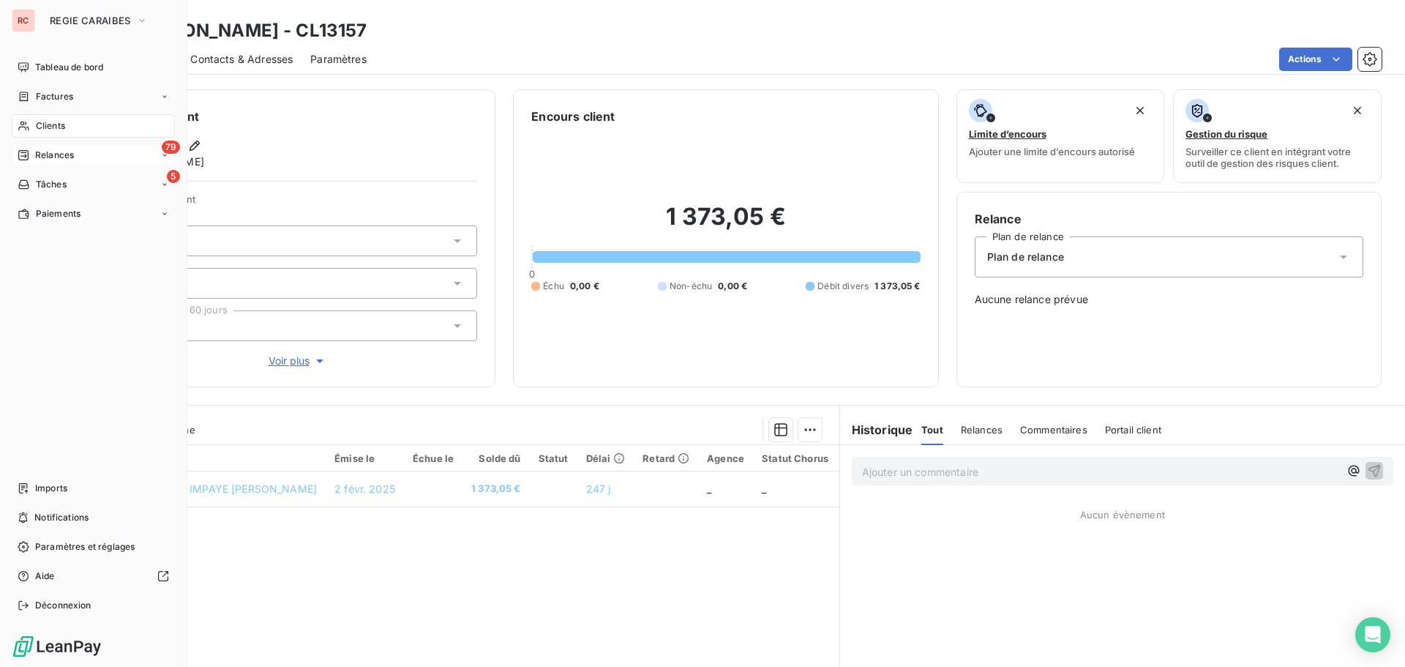
click at [42, 126] on span "Clients" at bounding box center [50, 125] width 29 height 13
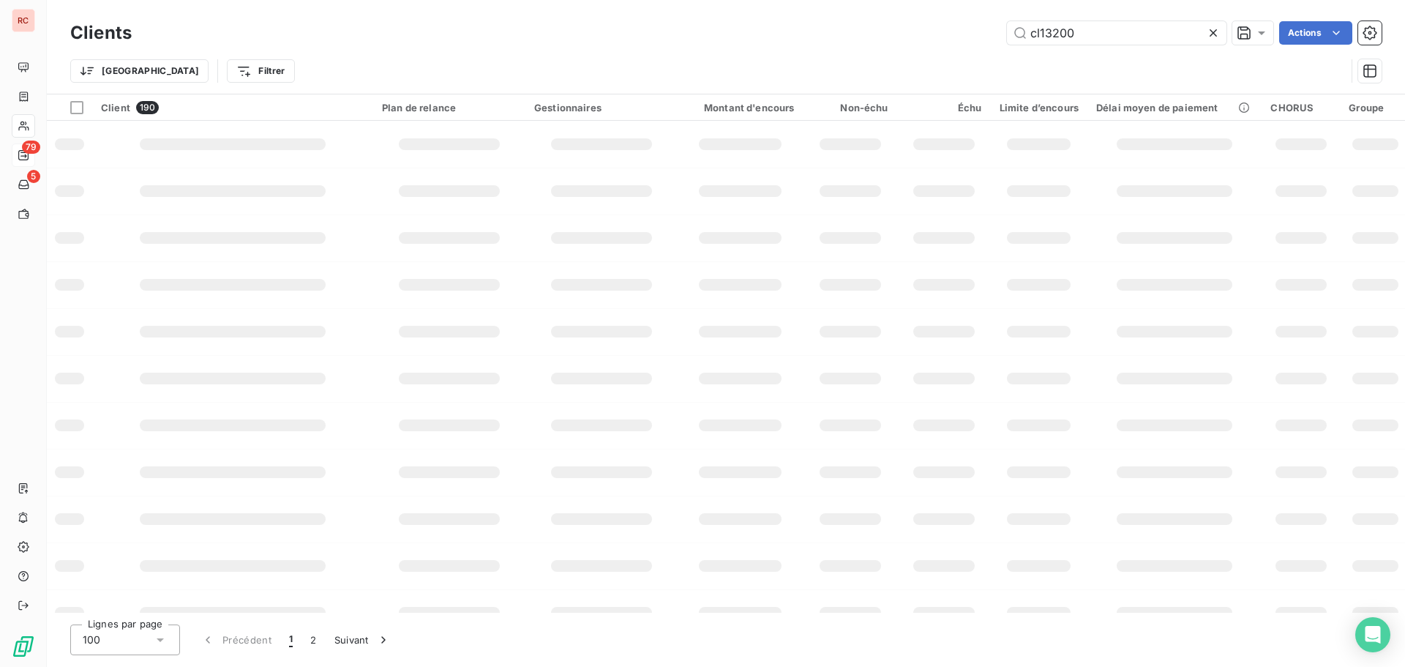
type input "cl13200"
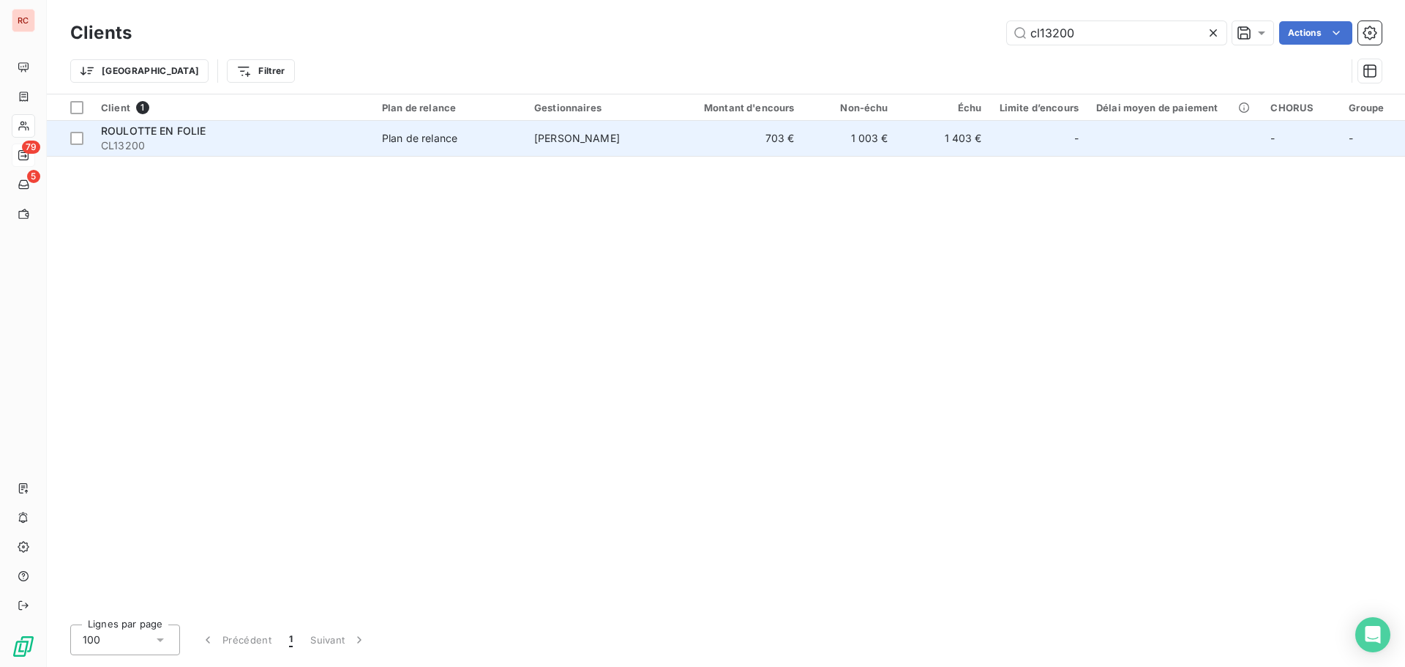
click at [651, 132] on td "[PERSON_NAME]" at bounding box center [601, 138] width 152 height 35
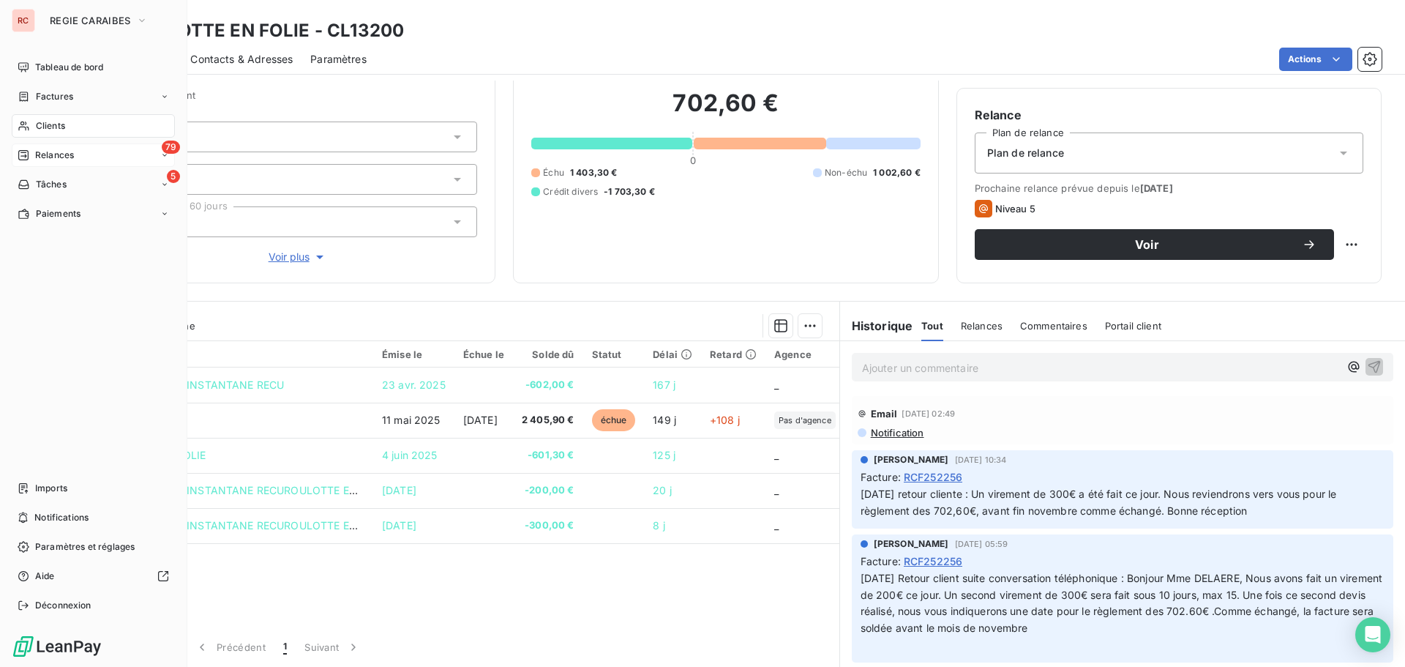
click at [70, 130] on div "Clients" at bounding box center [93, 125] width 163 height 23
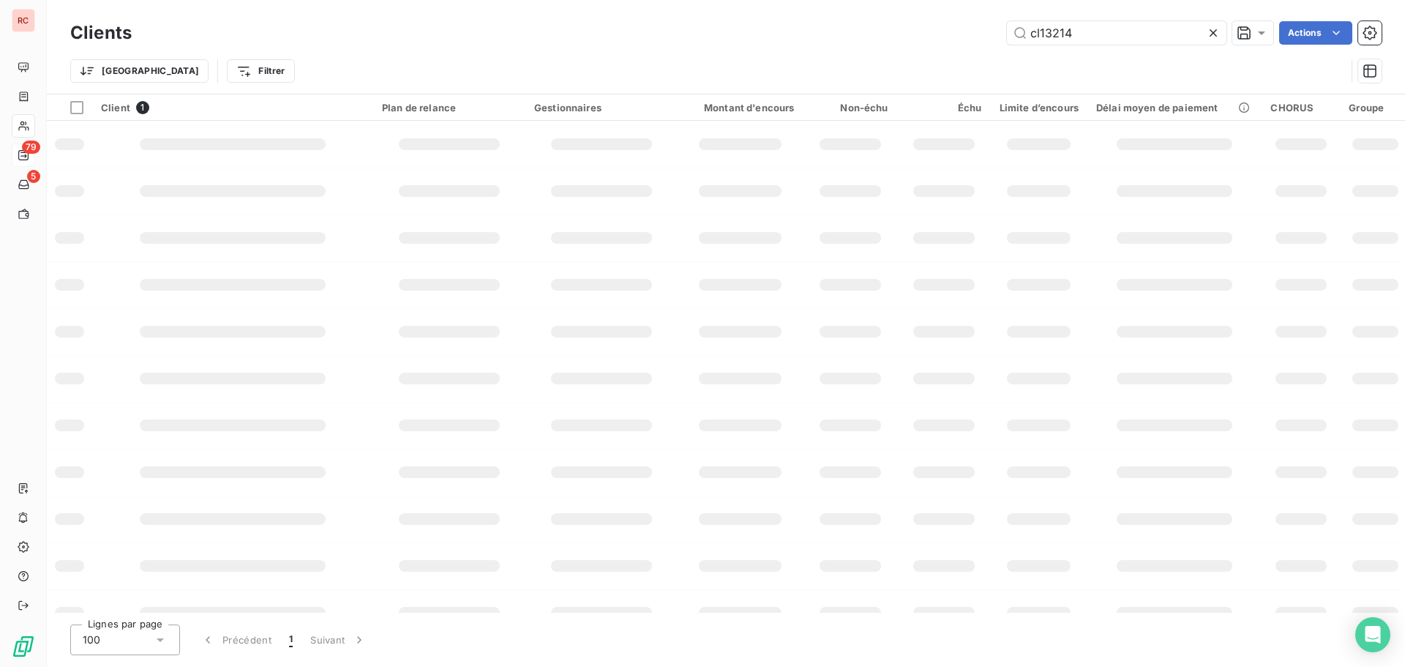
type input "cl13214"
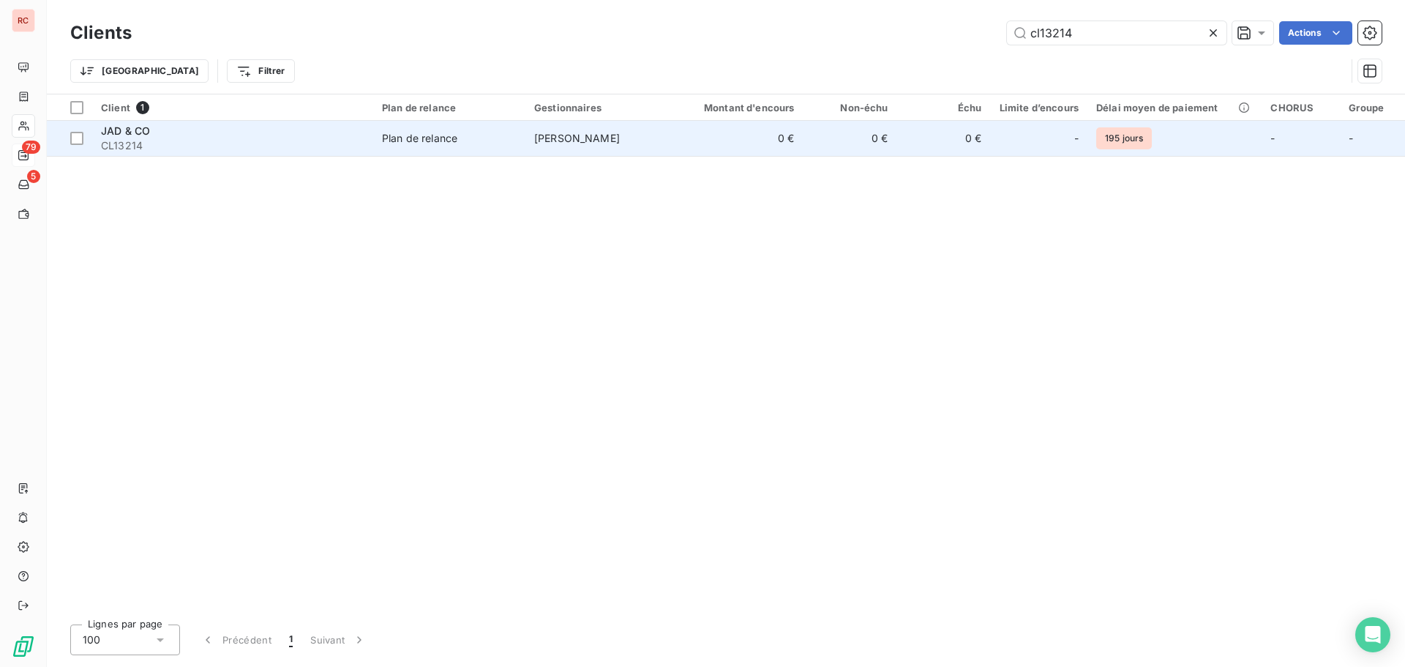
click at [771, 151] on td "0 €" at bounding box center [741, 138] width 126 height 35
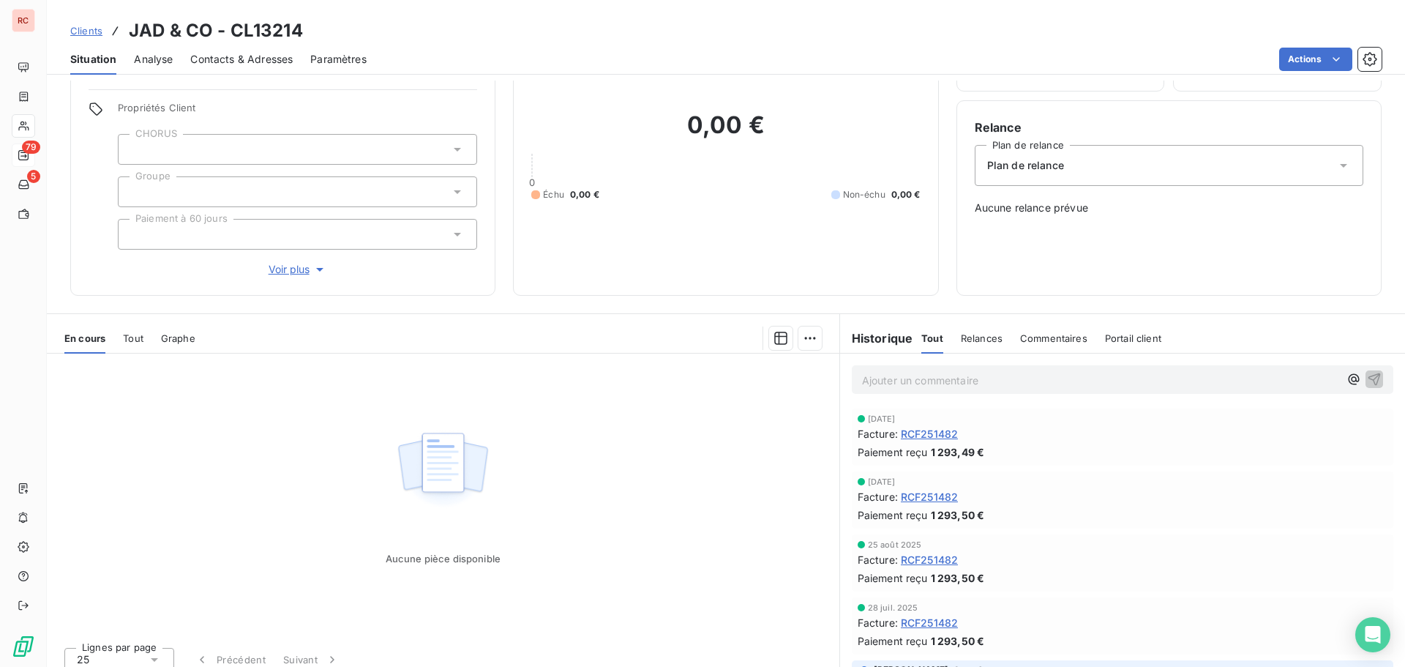
scroll to position [92, 0]
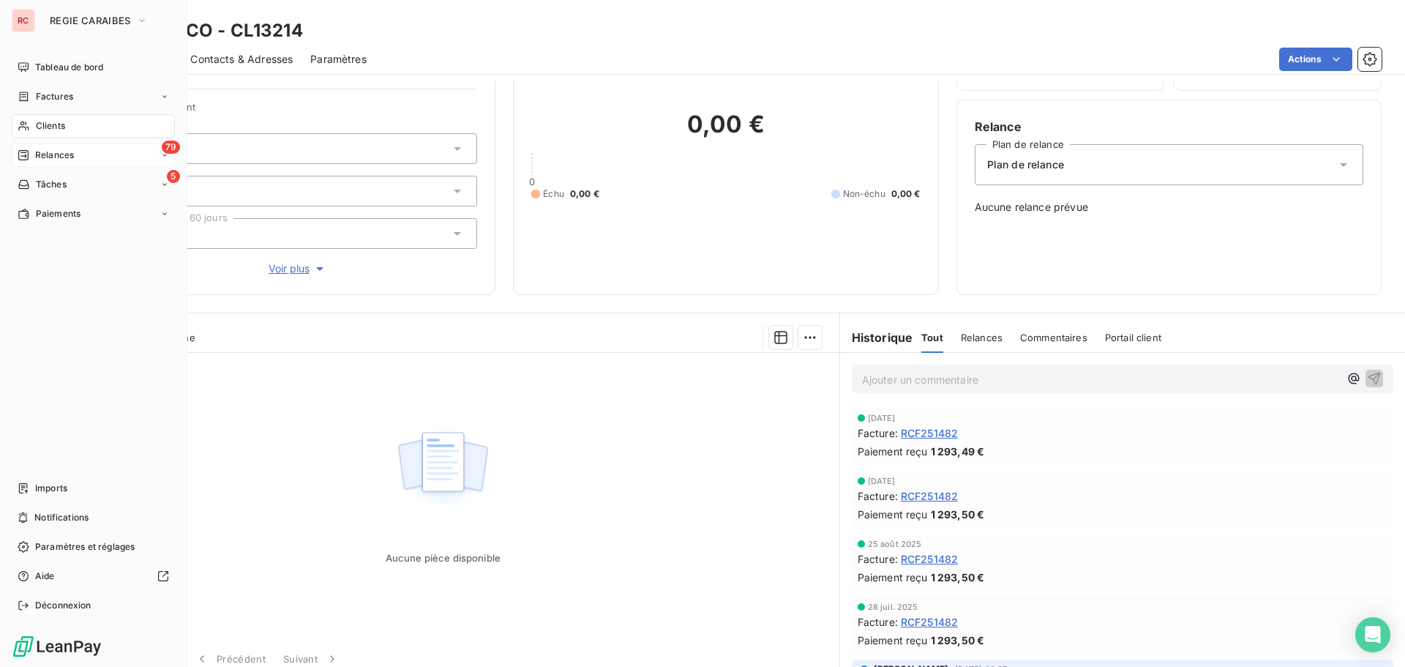
click at [53, 126] on span "Clients" at bounding box center [50, 125] width 29 height 13
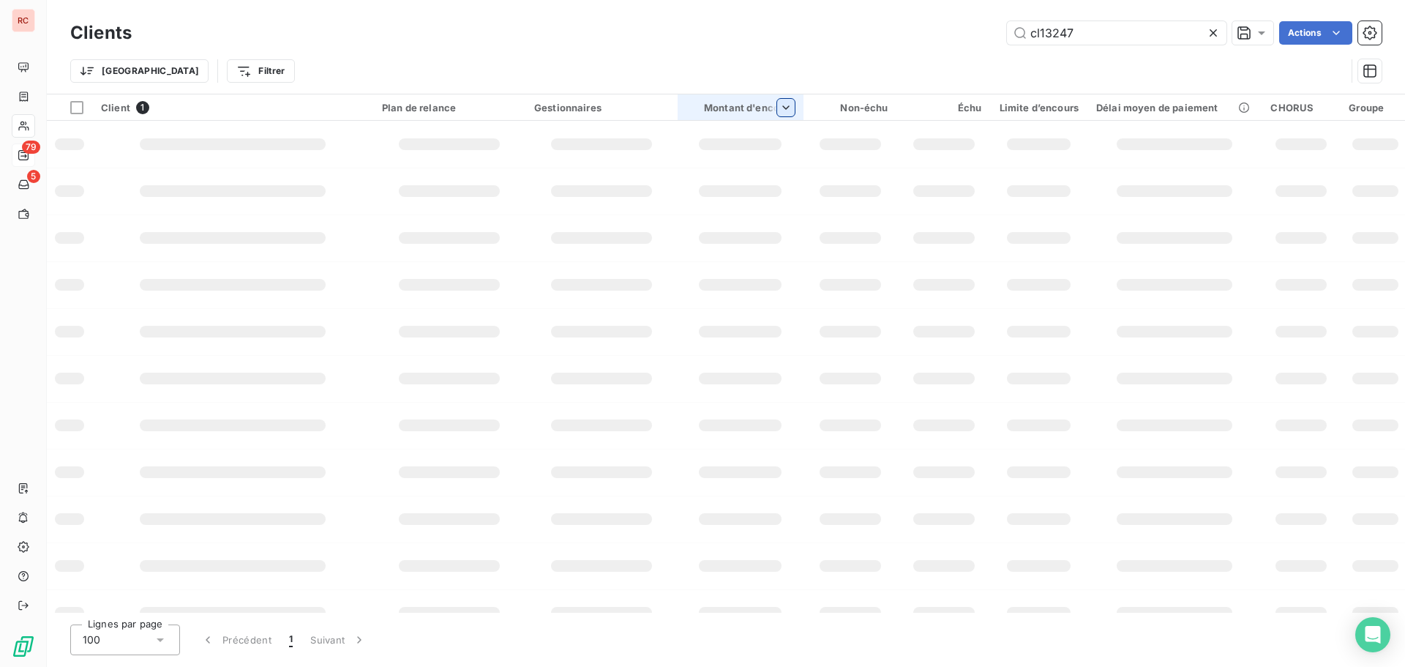
type input "cl13247"
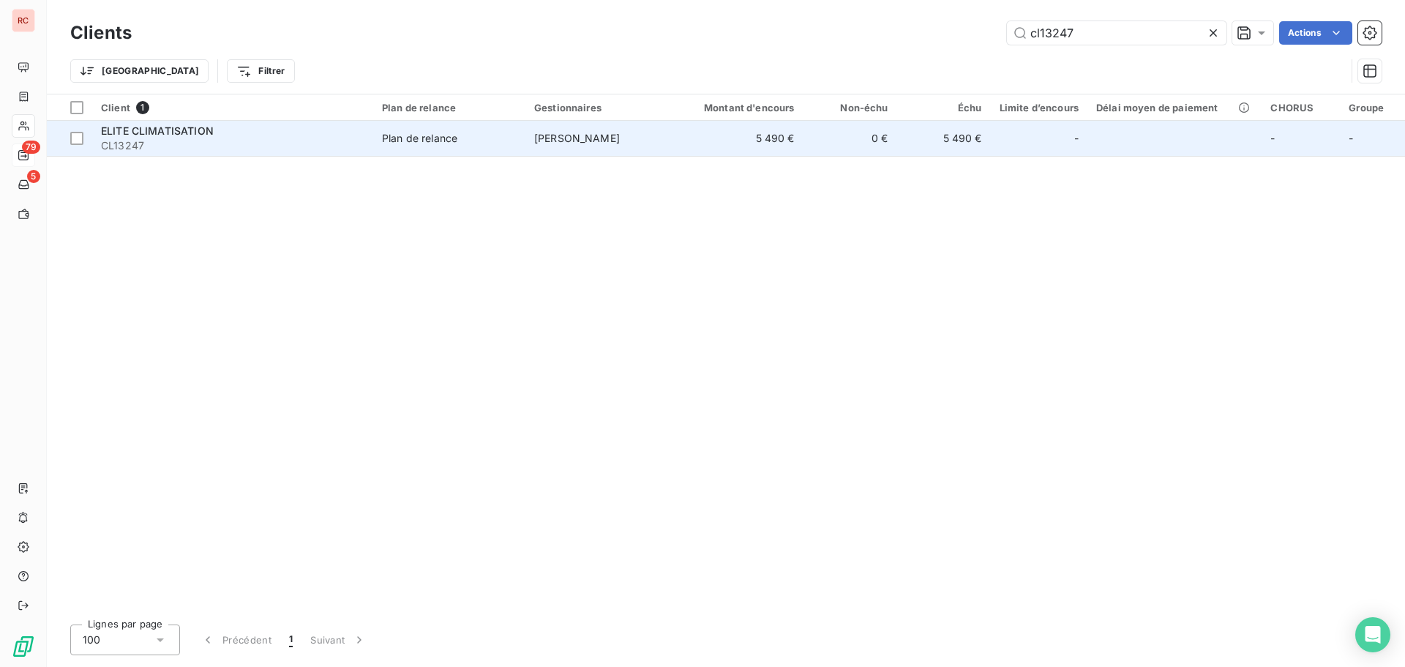
click at [780, 144] on td "5 490 €" at bounding box center [741, 138] width 126 height 35
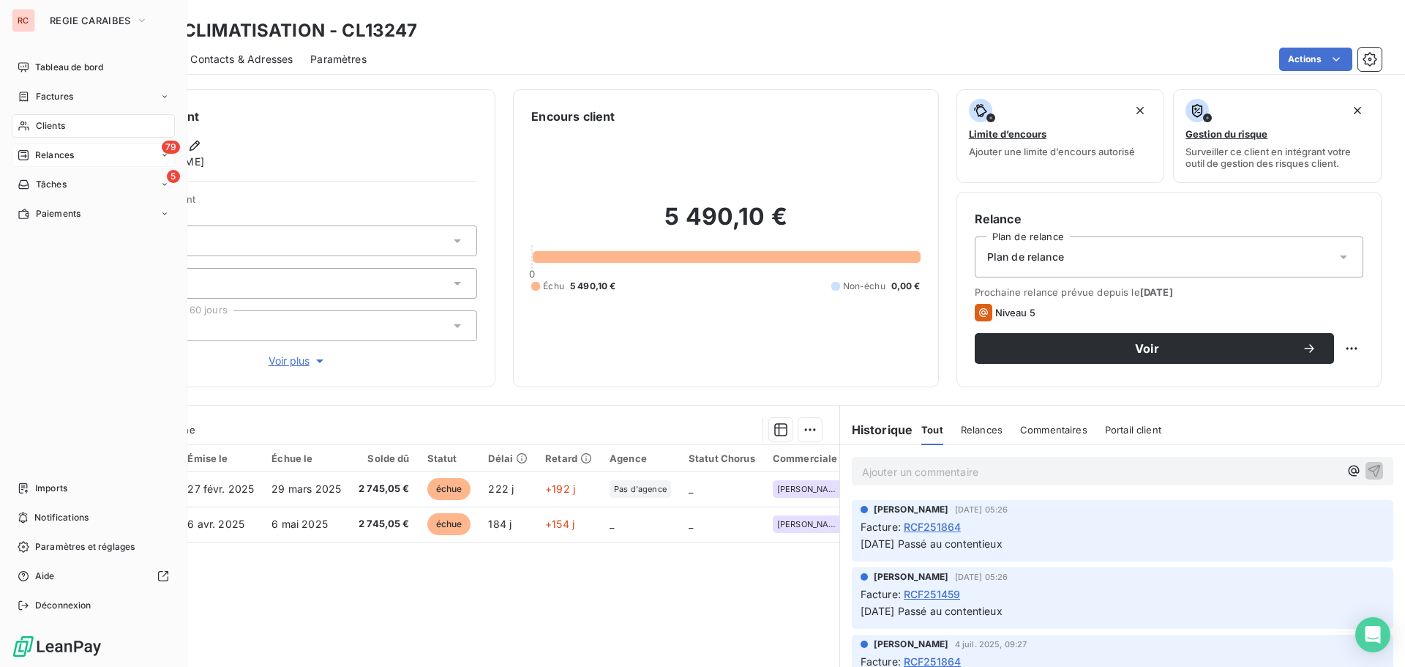
click at [44, 126] on span "Clients" at bounding box center [50, 125] width 29 height 13
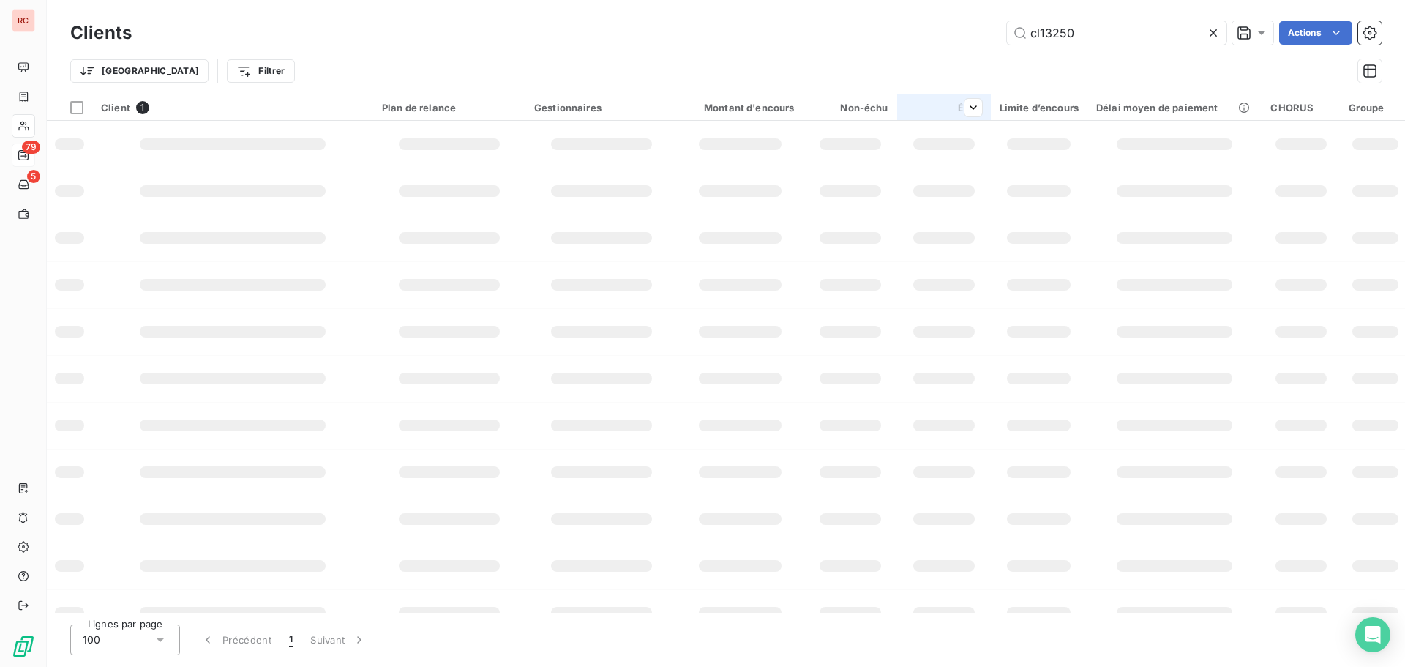
type input "cl13250"
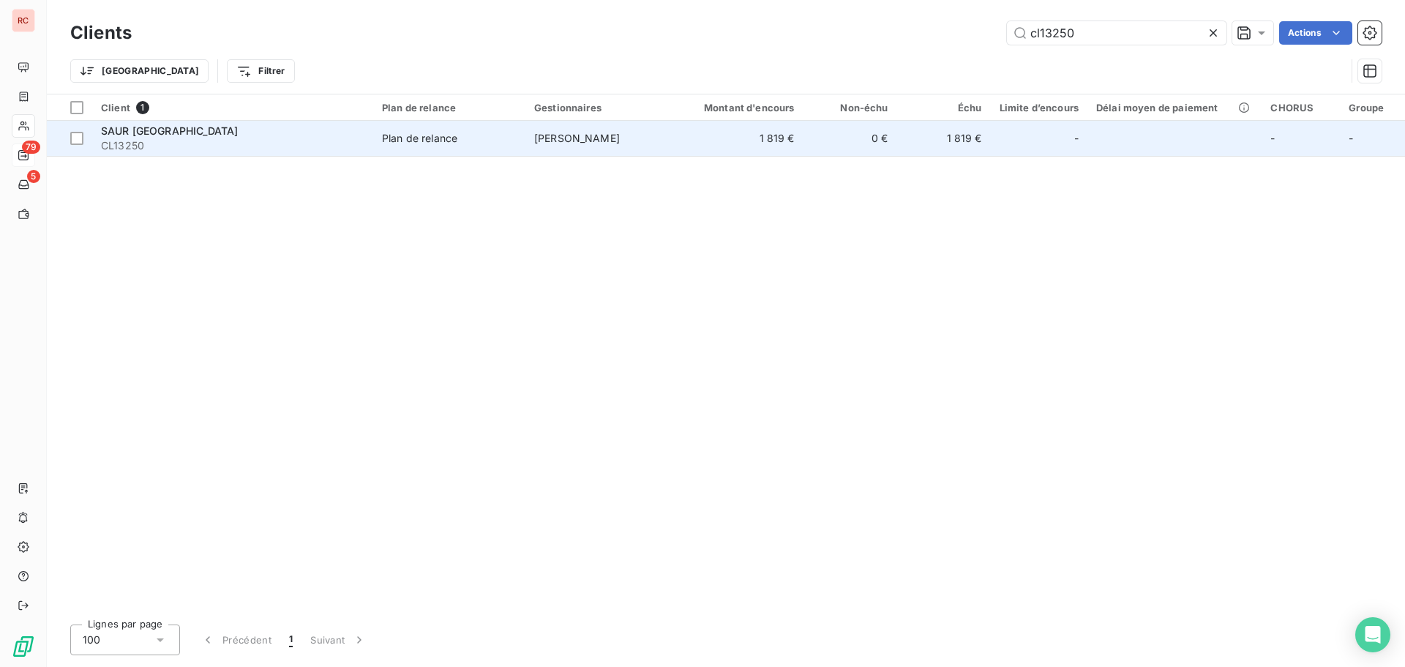
click at [773, 137] on td "1 819 €" at bounding box center [741, 138] width 126 height 35
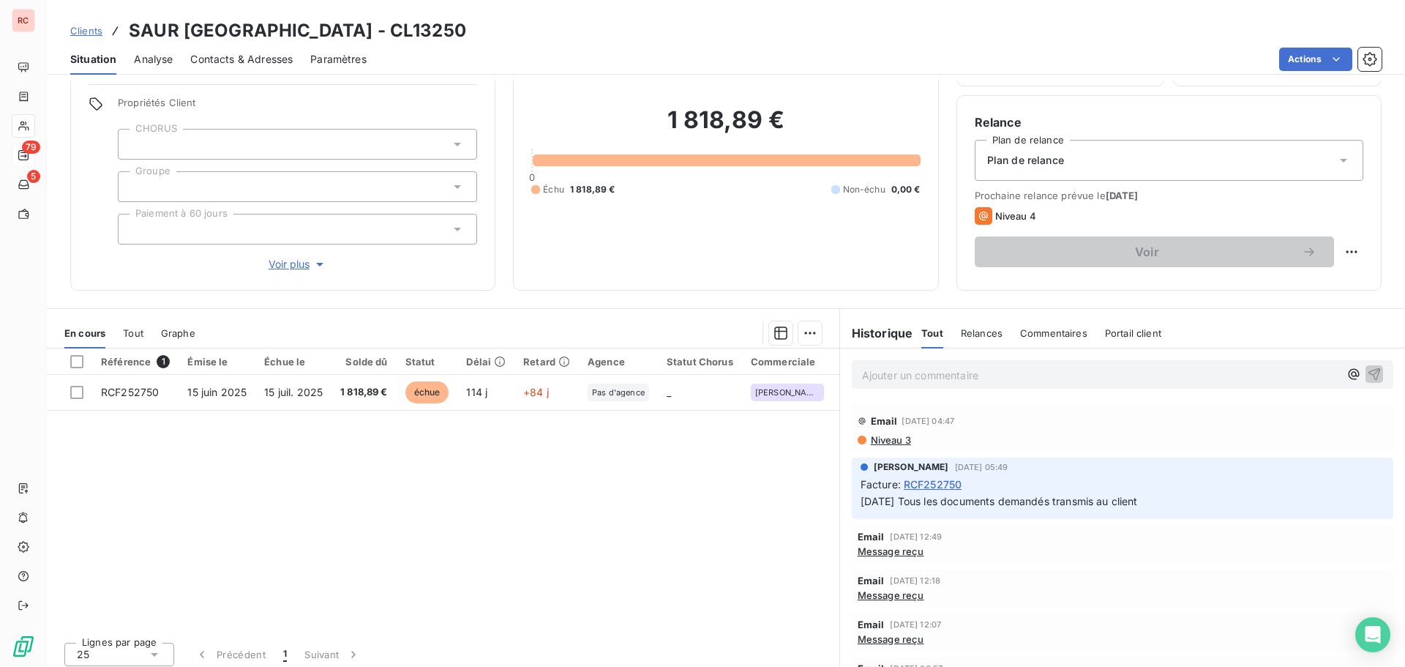
scroll to position [104, 0]
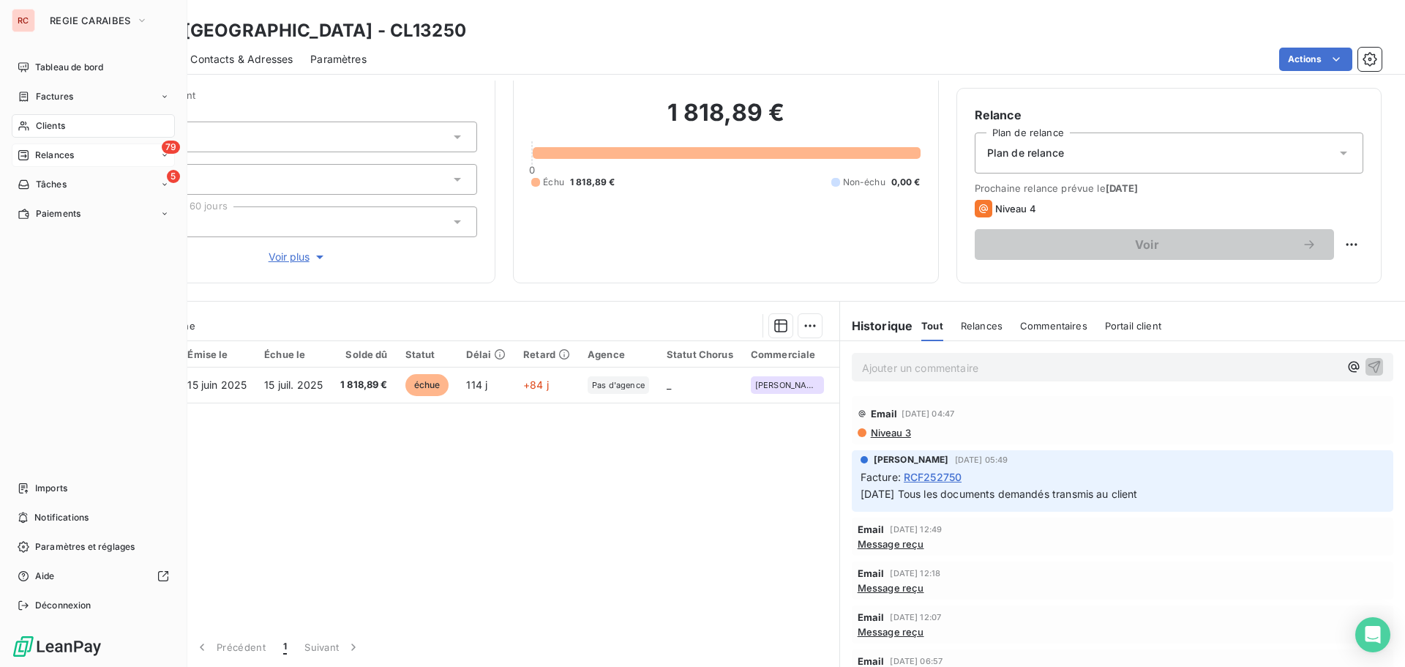
click at [51, 124] on span "Clients" at bounding box center [50, 125] width 29 height 13
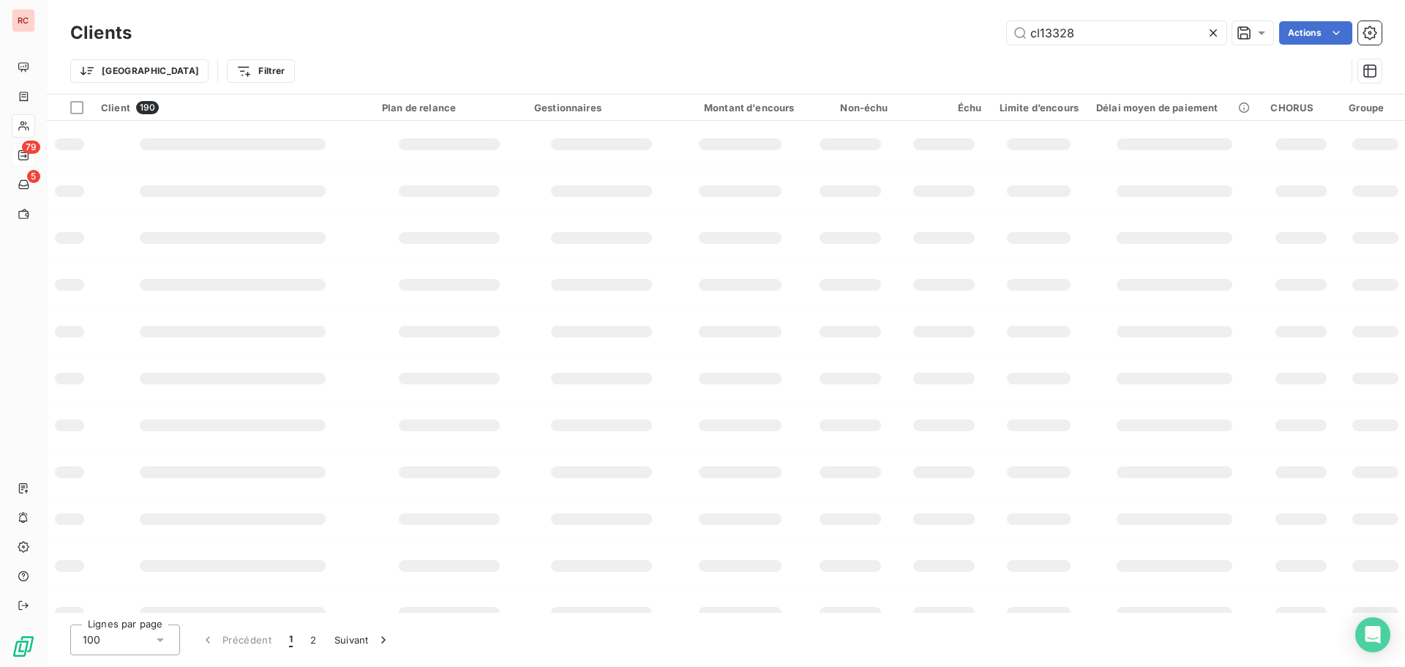
type input "cl13328"
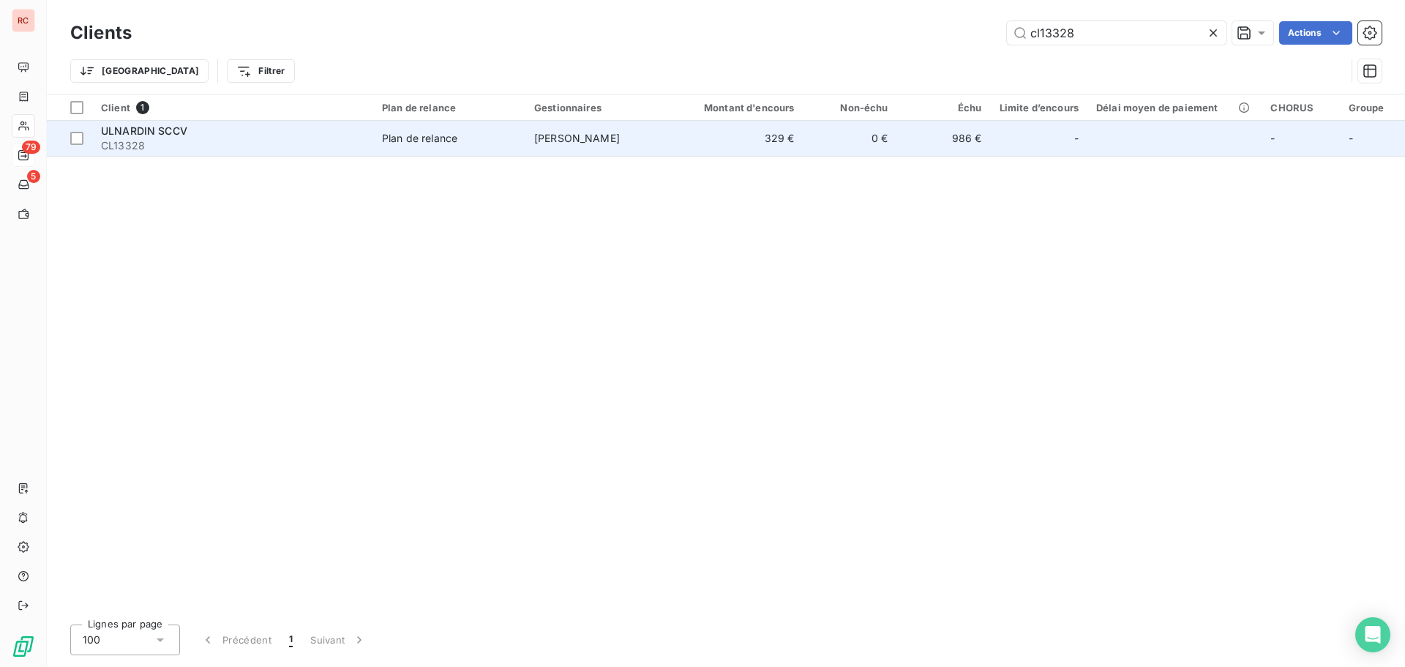
click at [647, 132] on td "[PERSON_NAME]" at bounding box center [601, 138] width 152 height 35
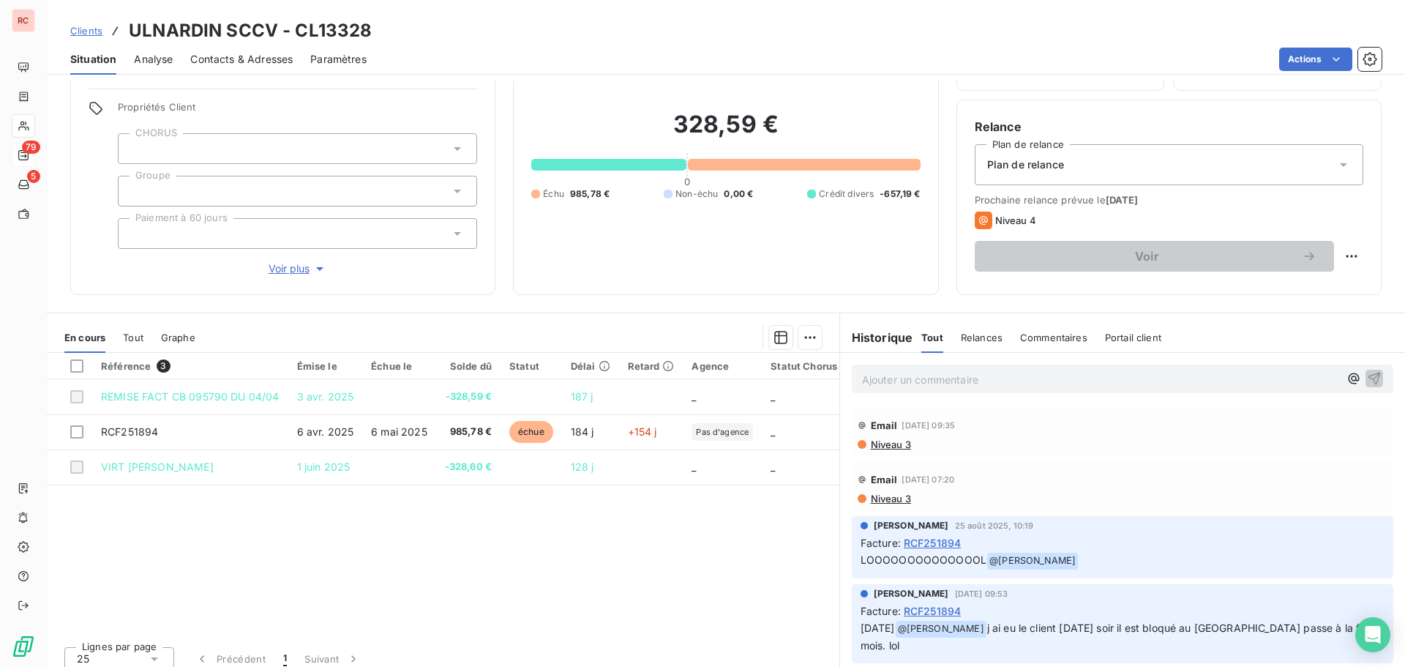
scroll to position [104, 0]
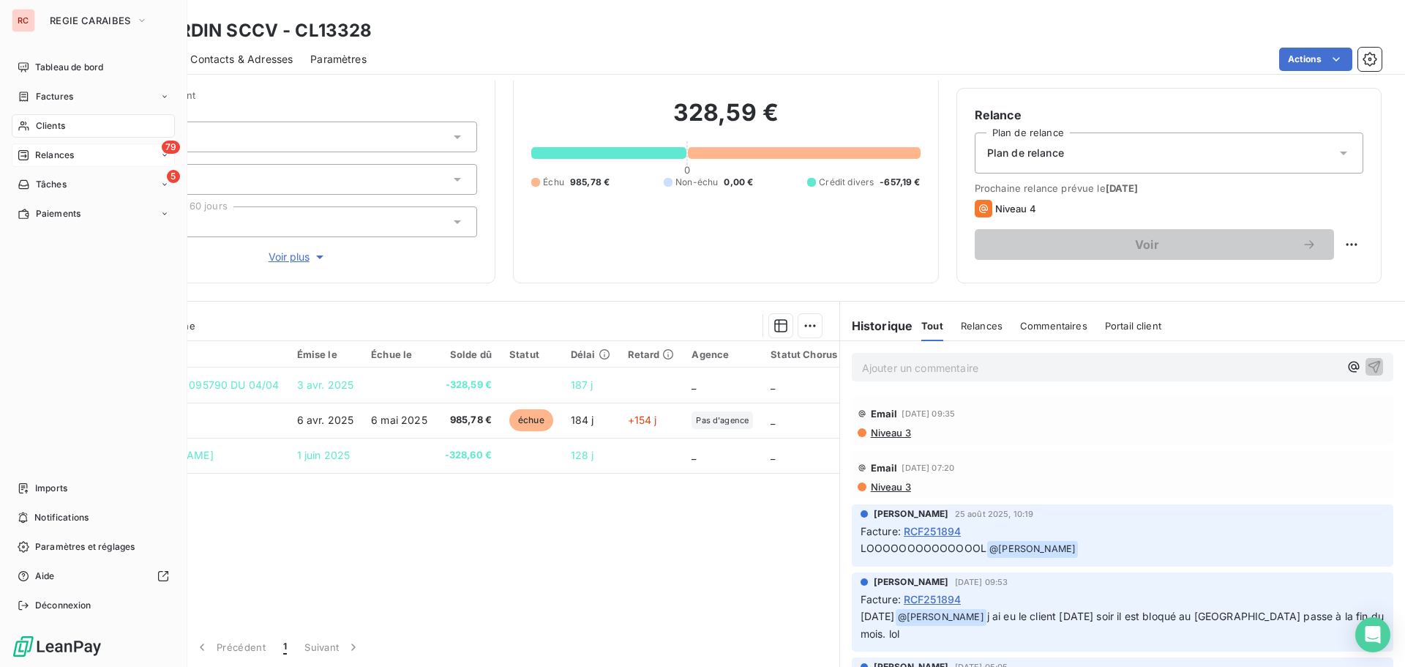
click at [61, 128] on span "Clients" at bounding box center [50, 125] width 29 height 13
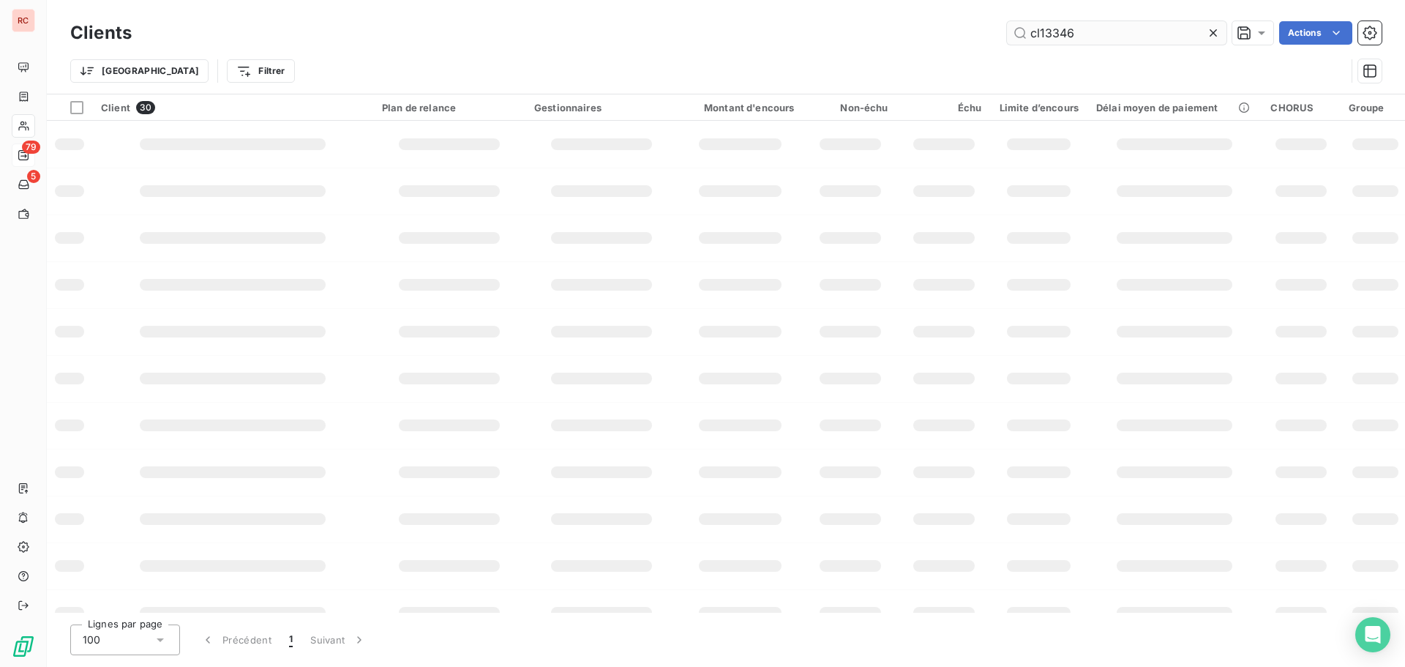
type input "cl13346"
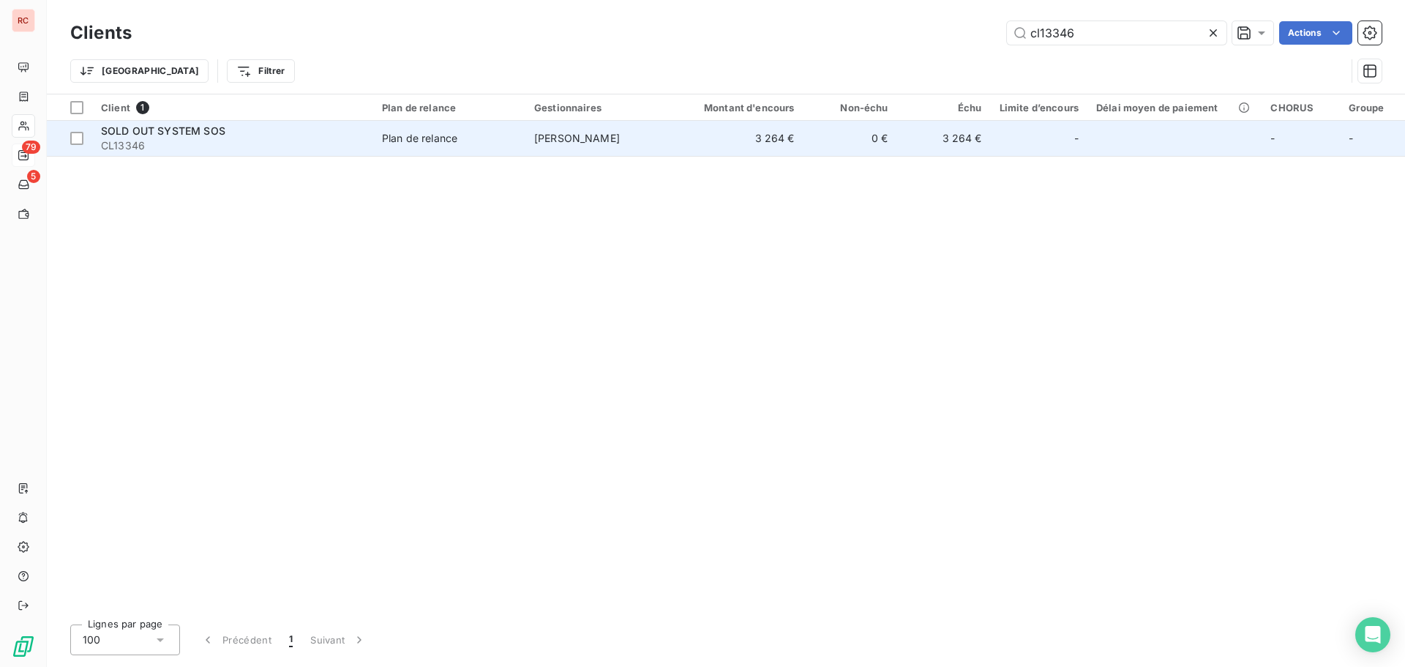
click at [759, 143] on td "3 264 €" at bounding box center [741, 138] width 126 height 35
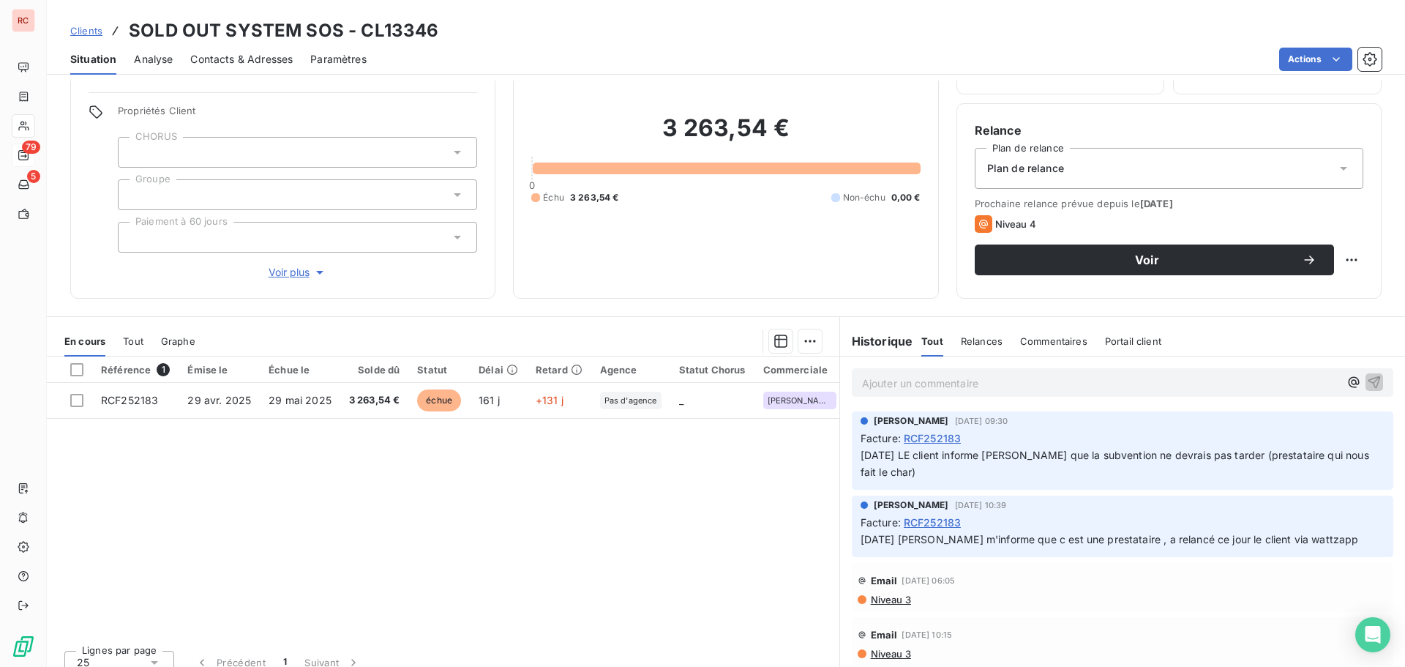
scroll to position [91, 0]
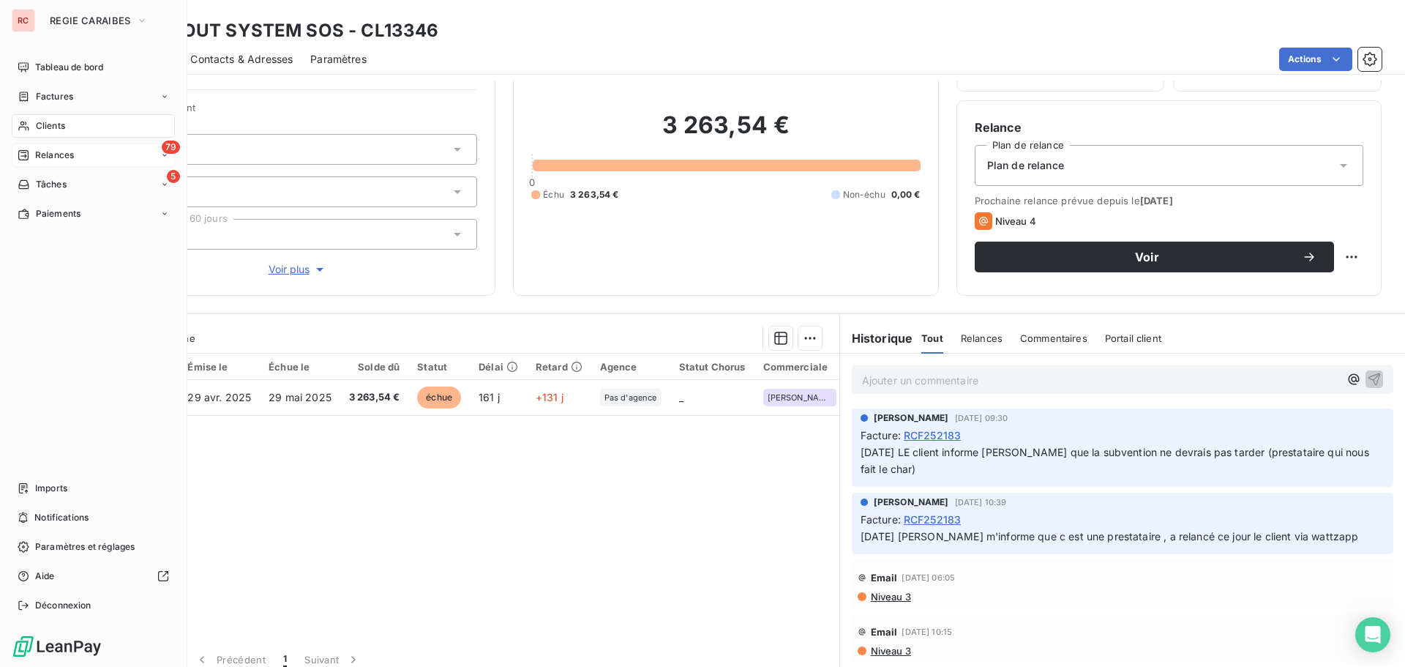
click at [60, 131] on span "Clients" at bounding box center [50, 125] width 29 height 13
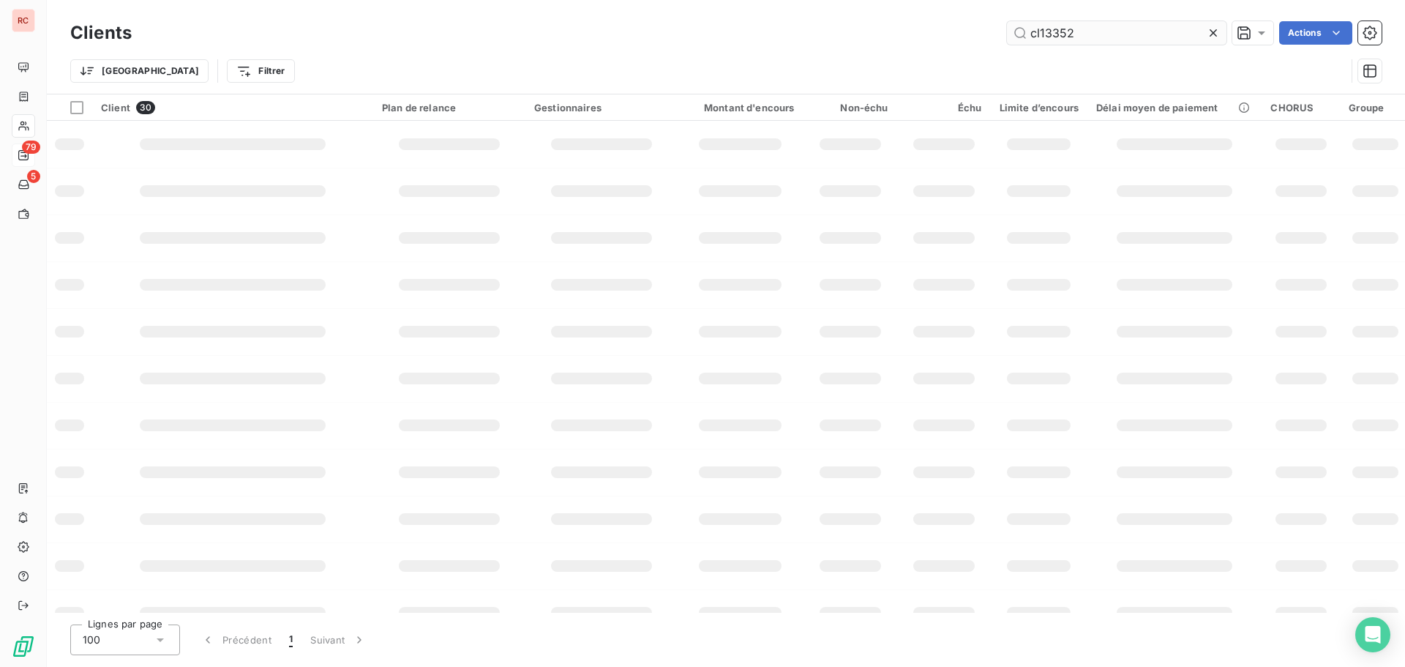
type input "cl13352"
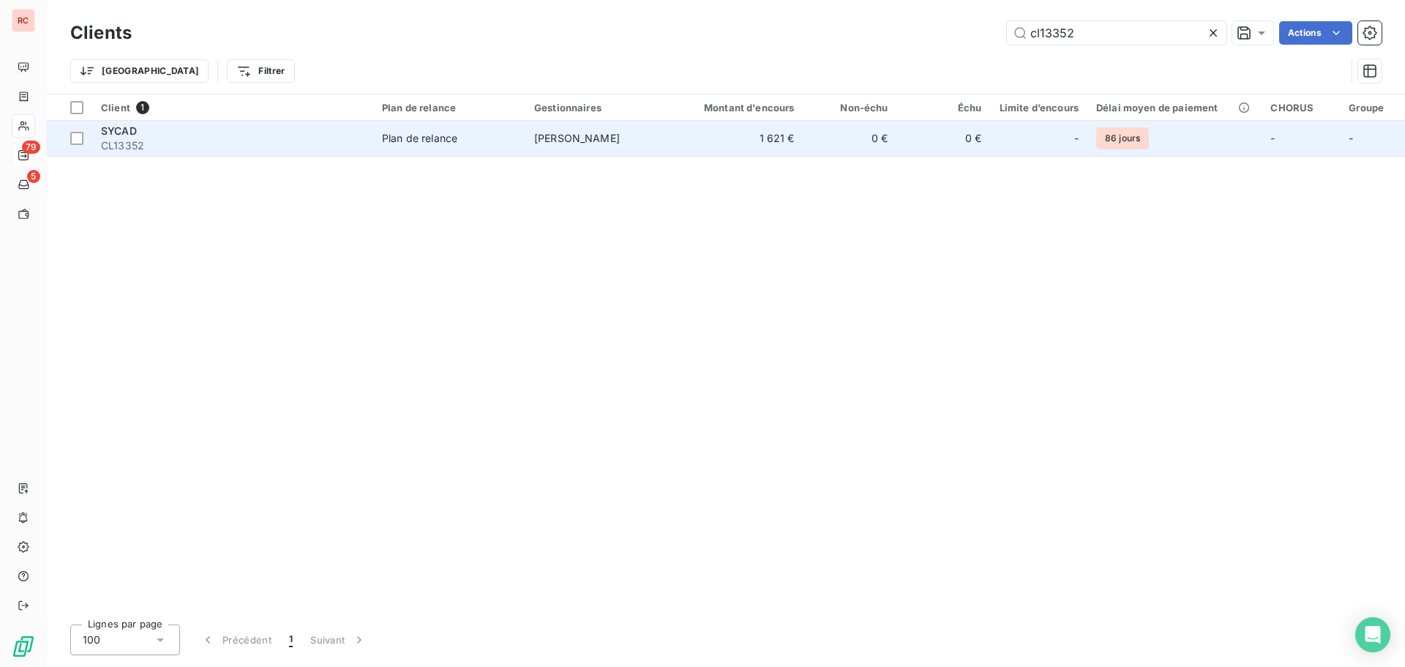
click at [787, 136] on td "1 621 €" at bounding box center [741, 138] width 126 height 35
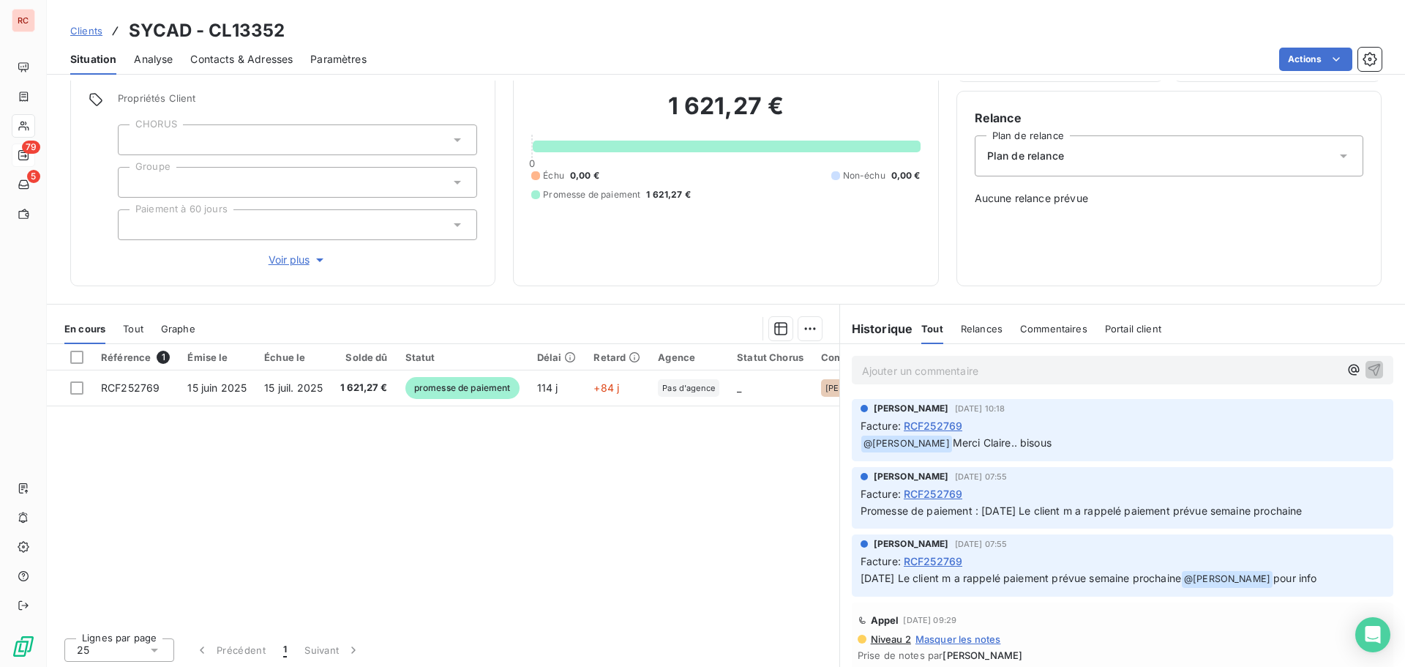
scroll to position [104, 0]
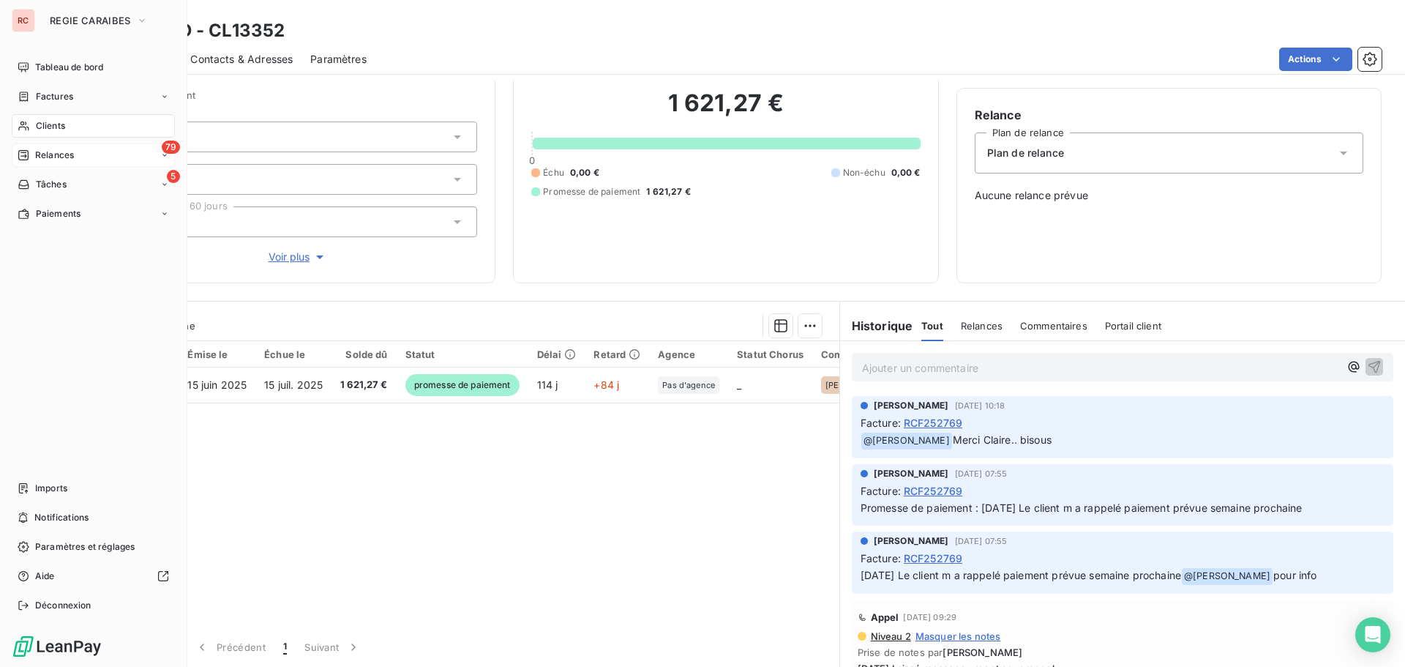
click at [68, 128] on div "Clients" at bounding box center [93, 125] width 163 height 23
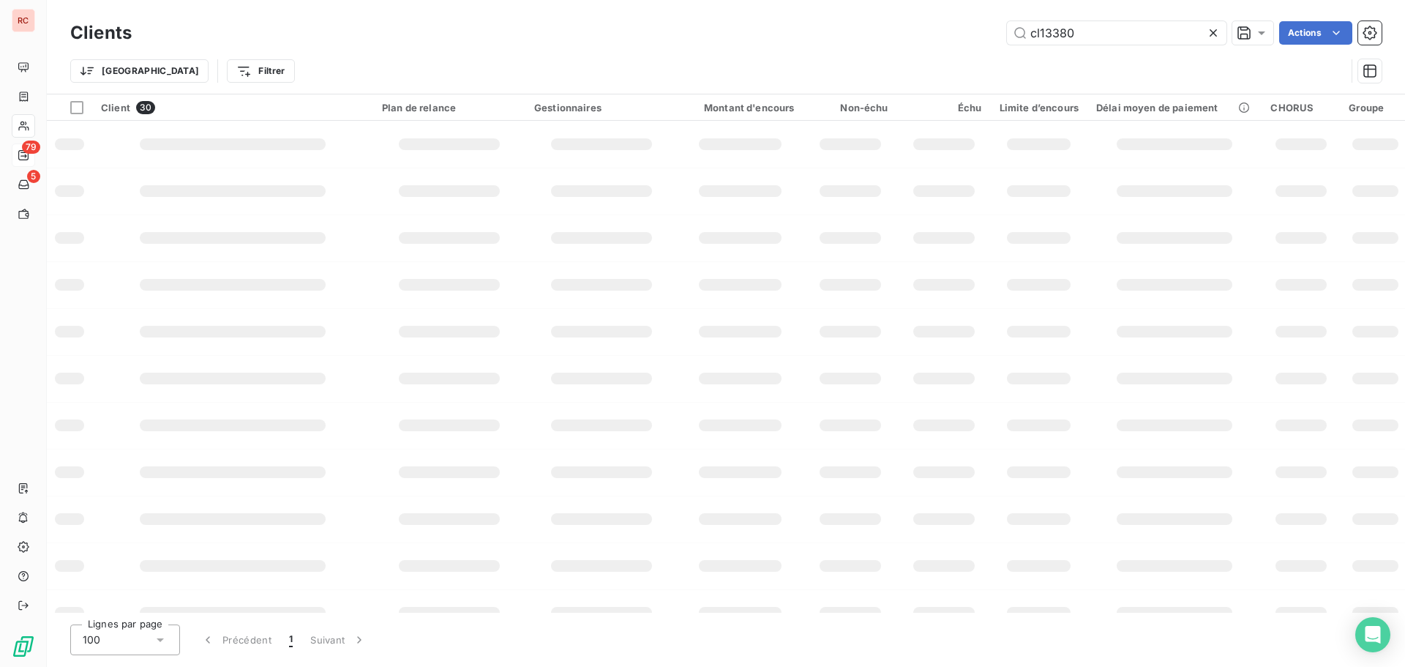
type input "cl13380"
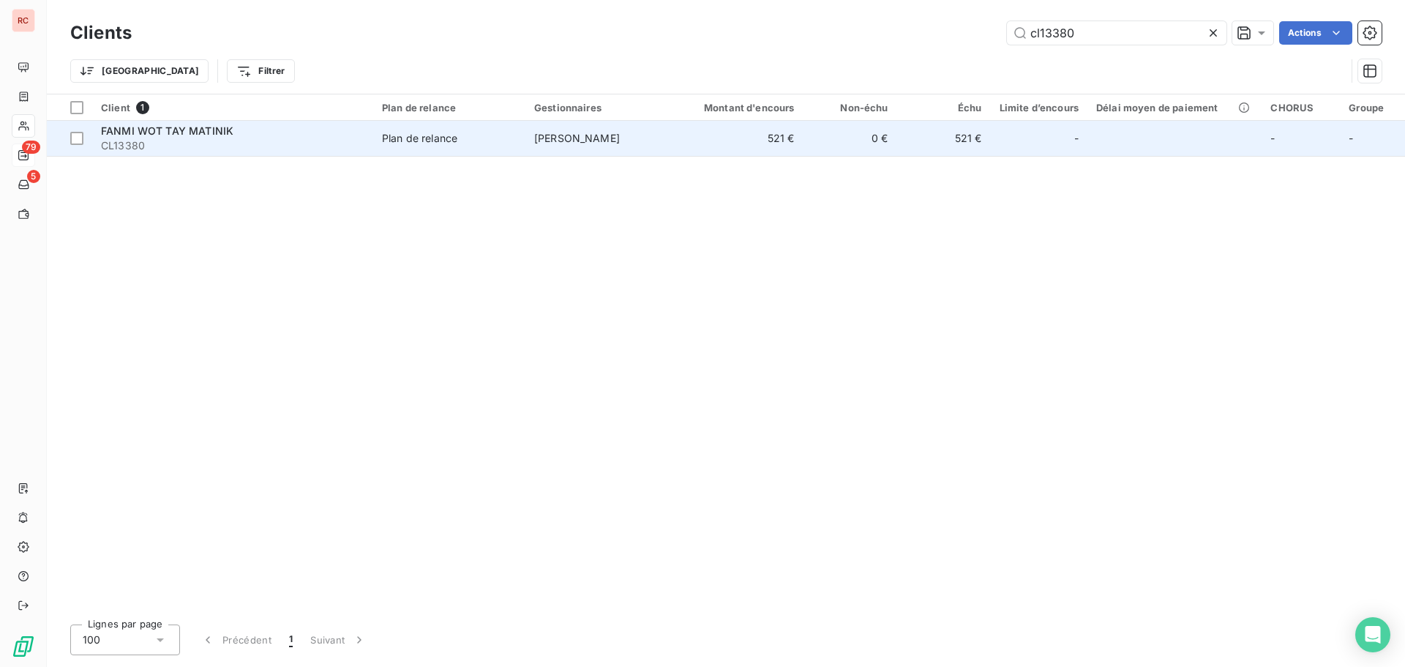
click at [770, 147] on td "521 €" at bounding box center [741, 138] width 126 height 35
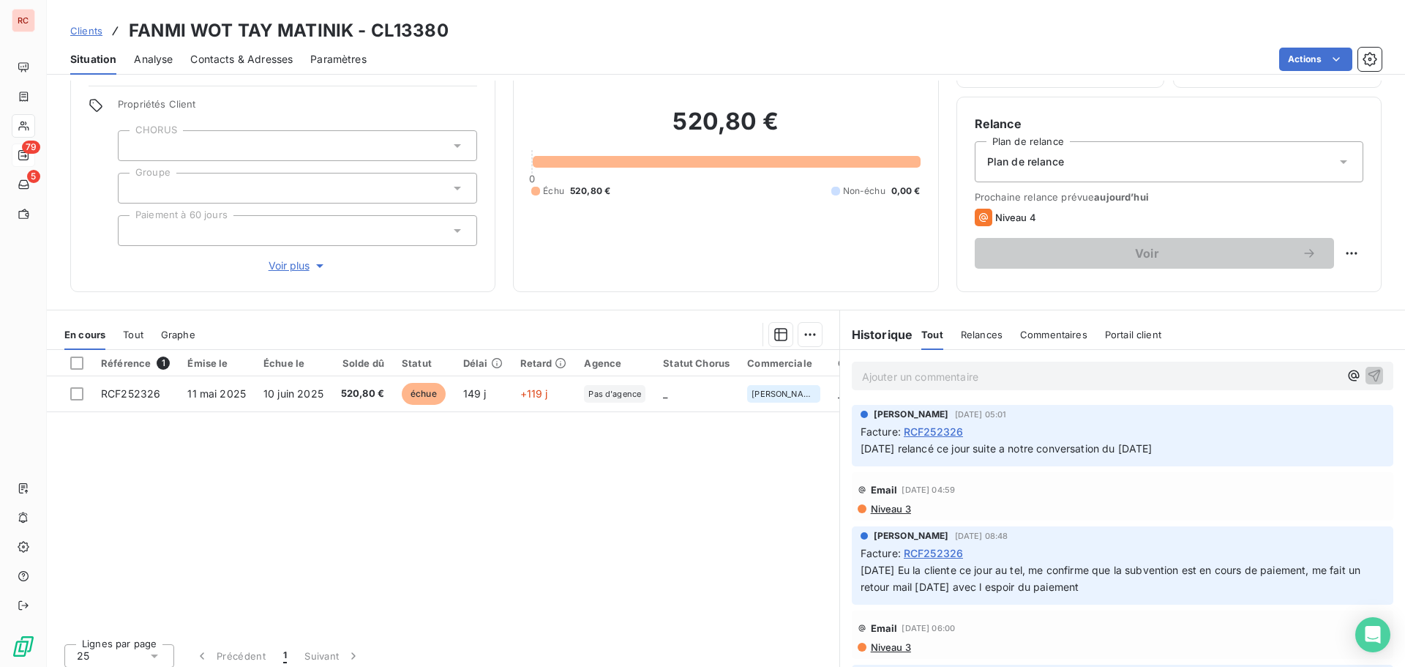
scroll to position [104, 0]
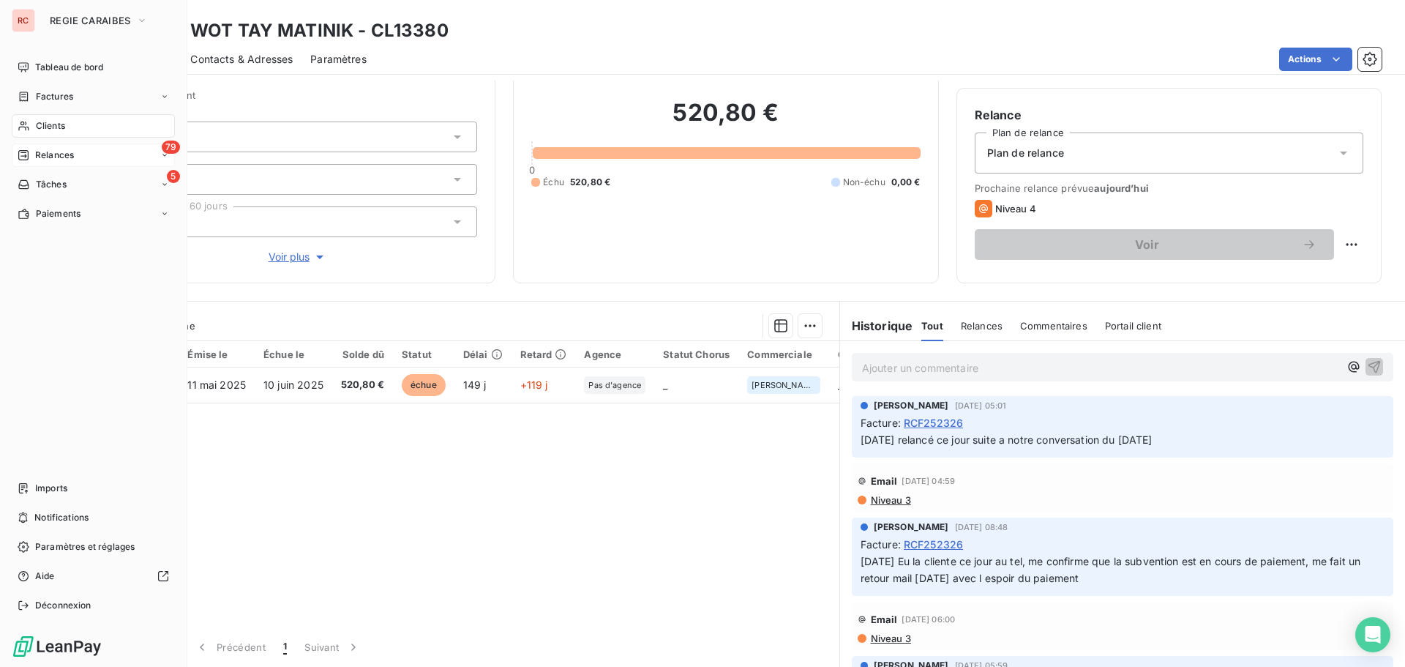
click at [57, 127] on span "Clients" at bounding box center [50, 125] width 29 height 13
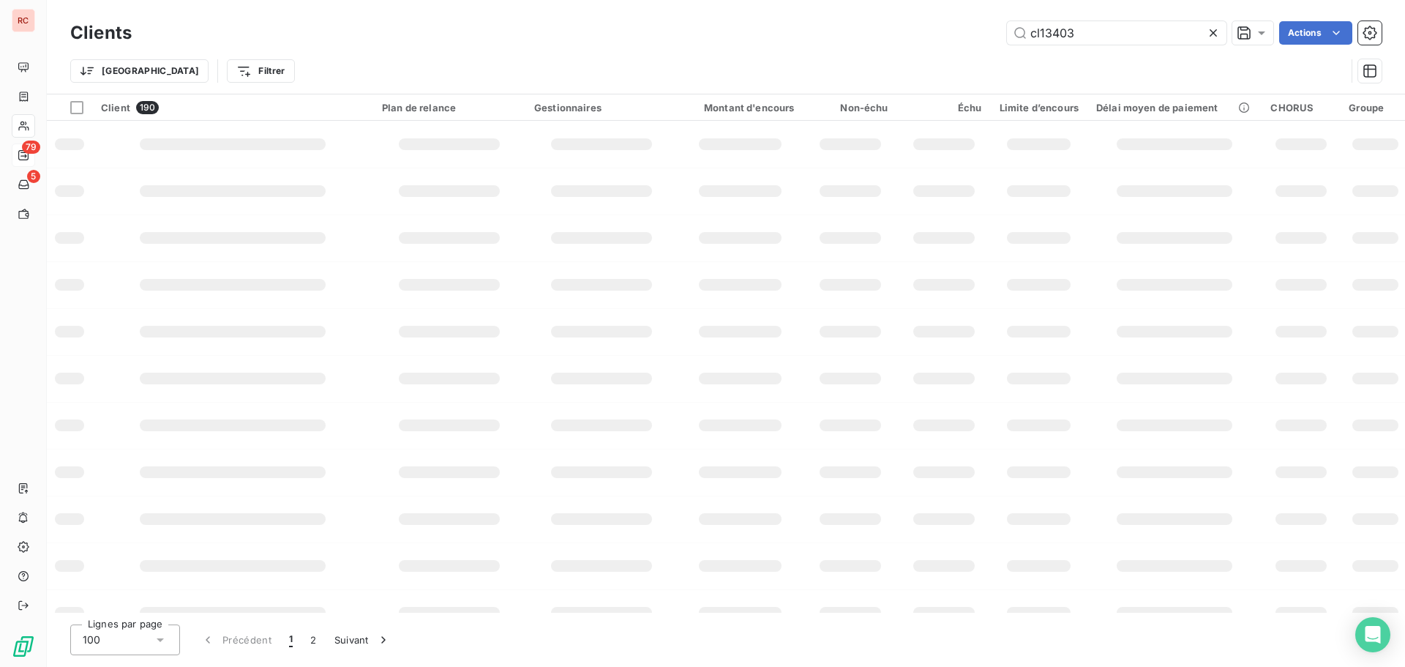
type input "cl13403"
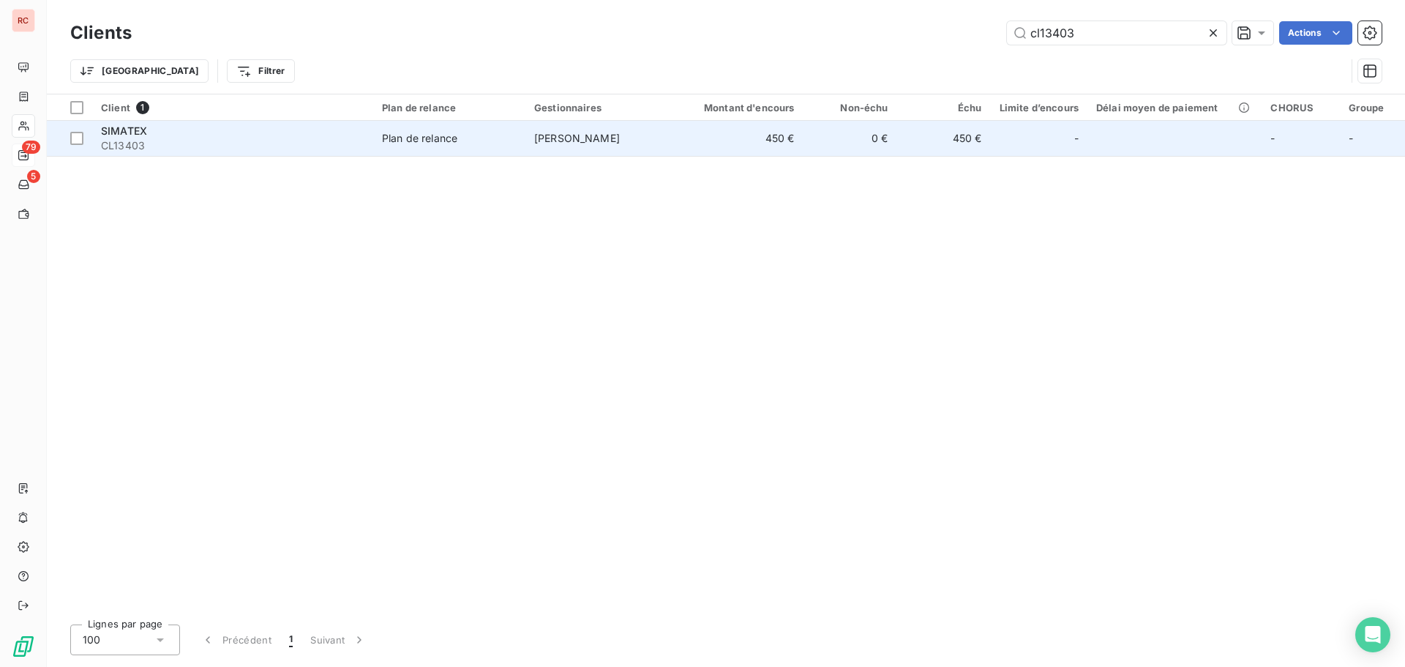
click at [645, 128] on td "[PERSON_NAME]" at bounding box center [601, 138] width 152 height 35
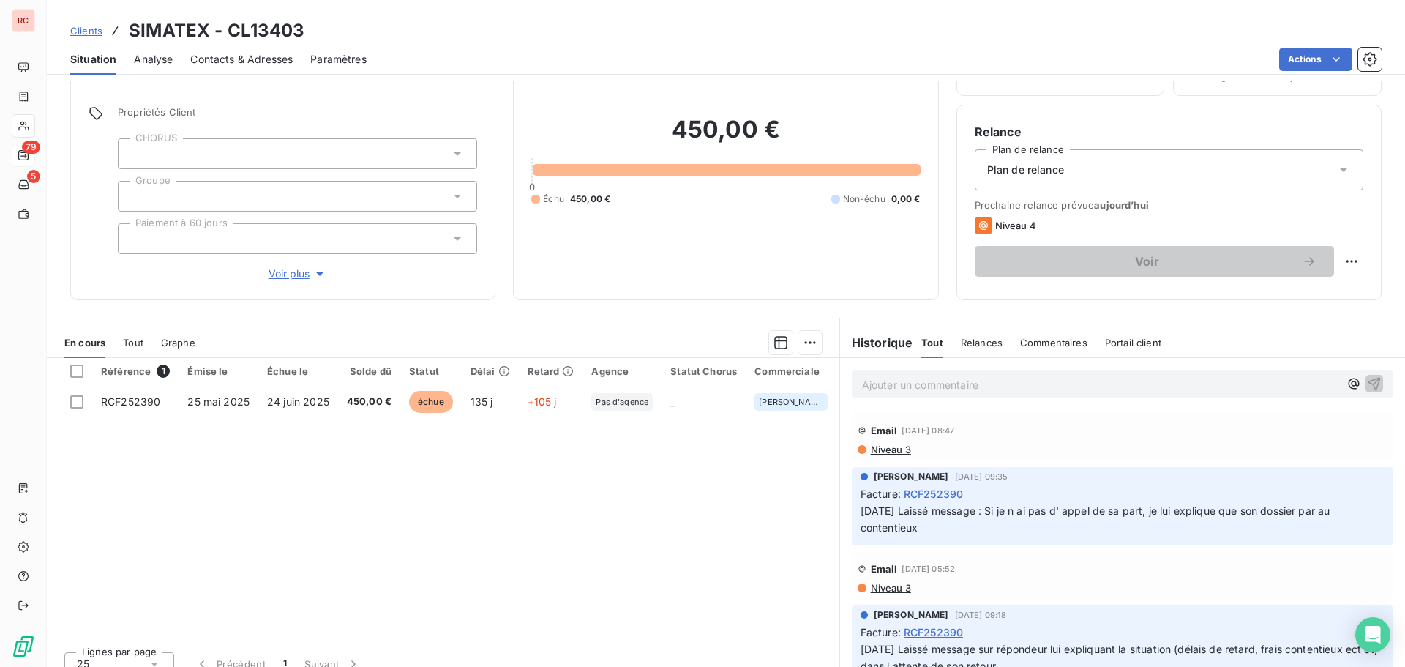
scroll to position [91, 0]
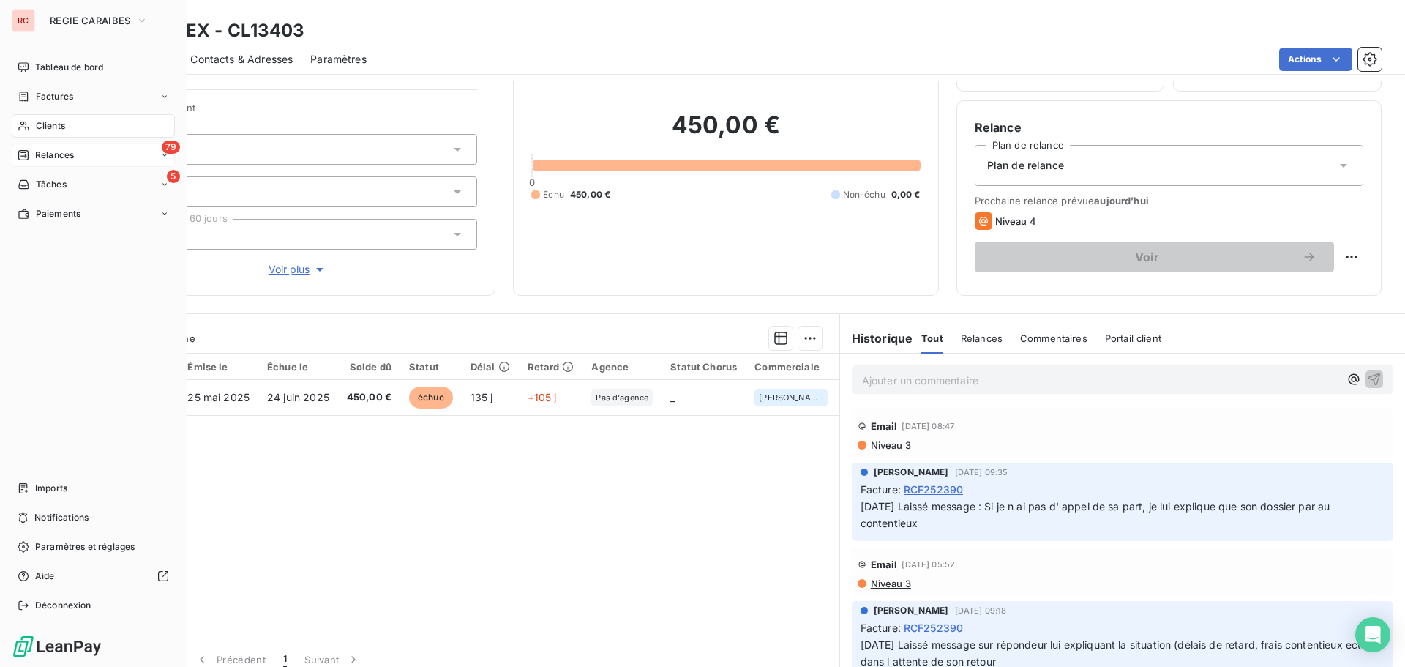
click at [83, 127] on div "Clients" at bounding box center [93, 125] width 163 height 23
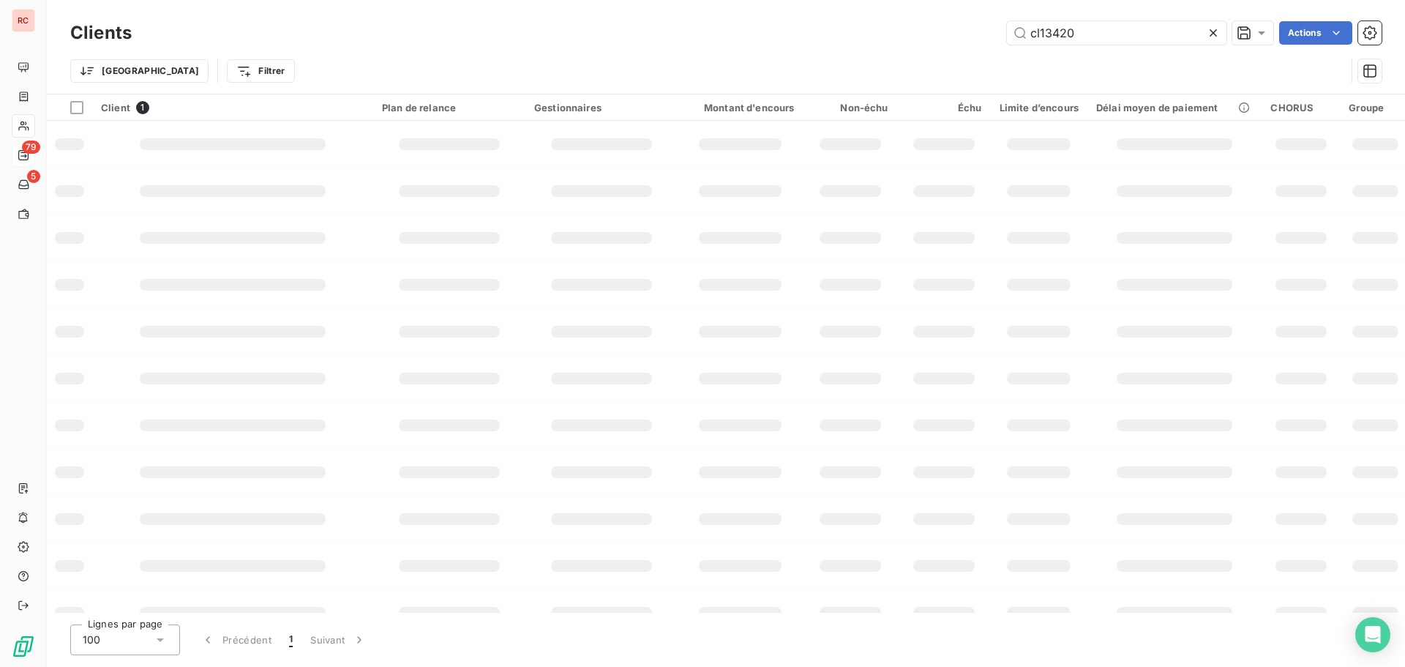
type input "cl13420"
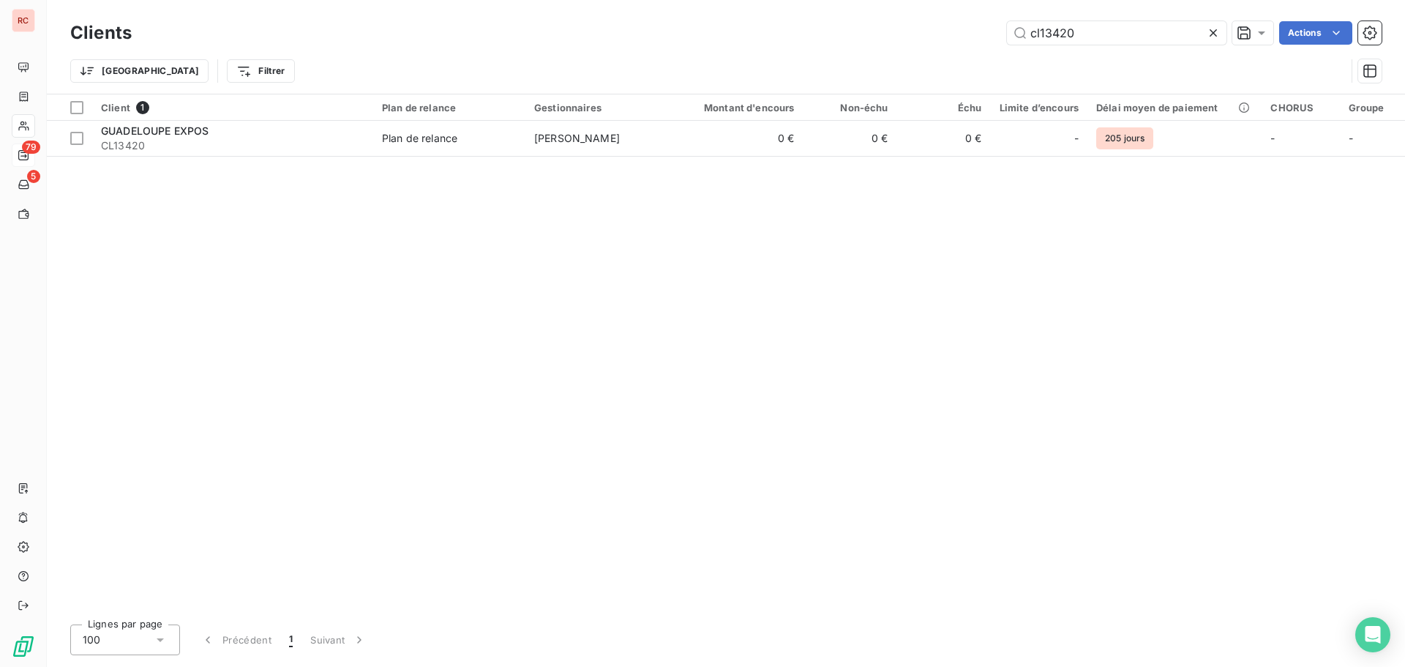
click at [605, 143] on span "[PERSON_NAME]" at bounding box center [577, 138] width 86 height 12
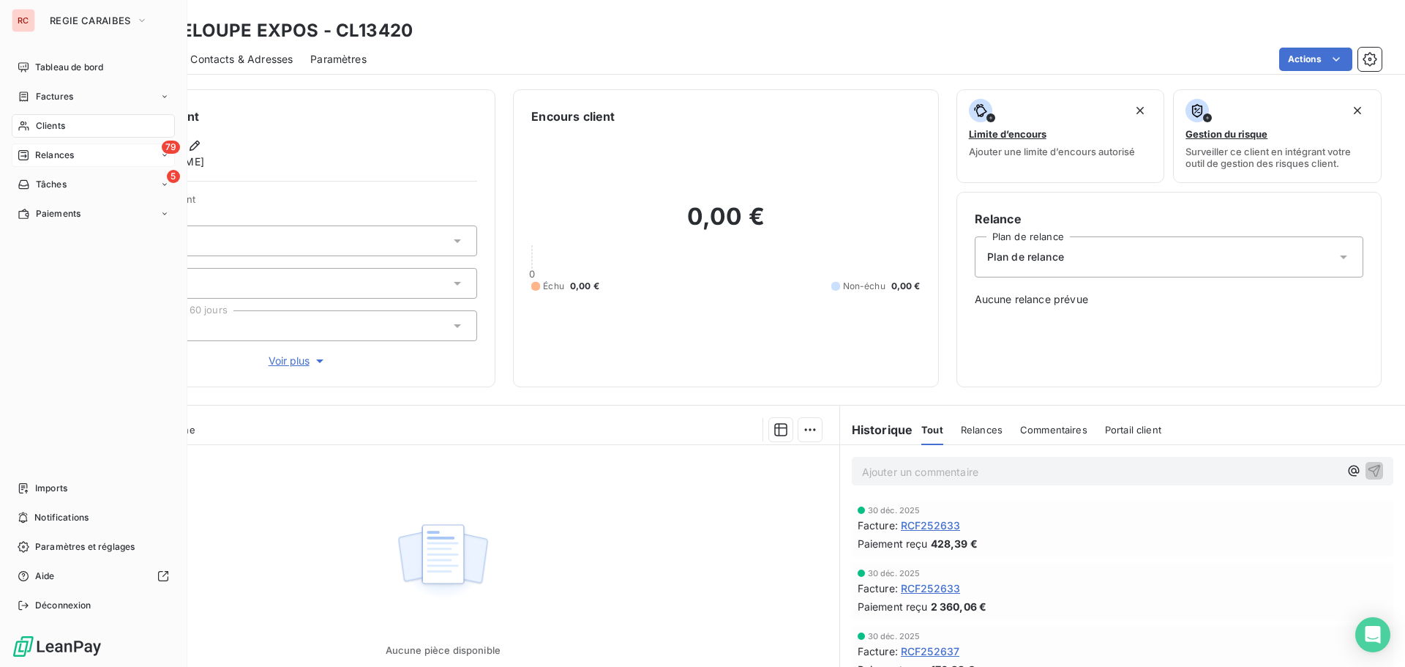
click at [37, 124] on span "Clients" at bounding box center [50, 125] width 29 height 13
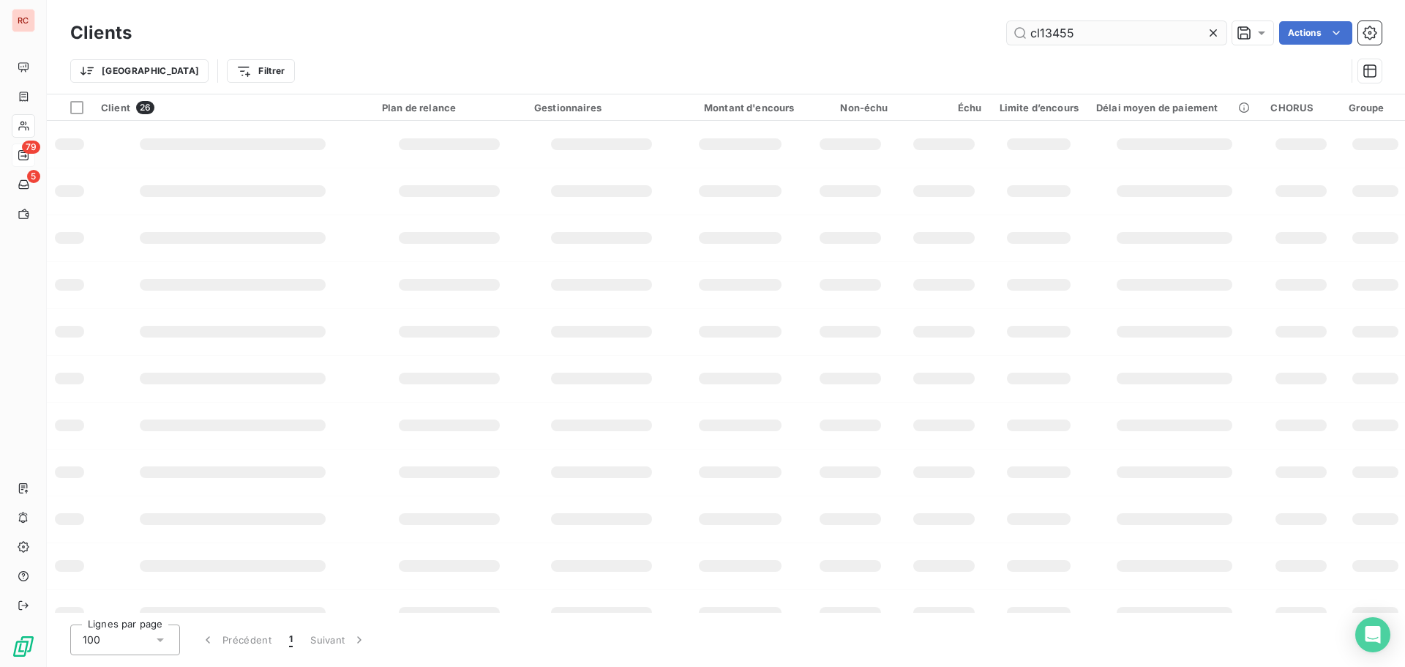
click at [1107, 33] on input "cl13455" at bounding box center [1117, 32] width 220 height 23
type input "c"
type input "CL13455"
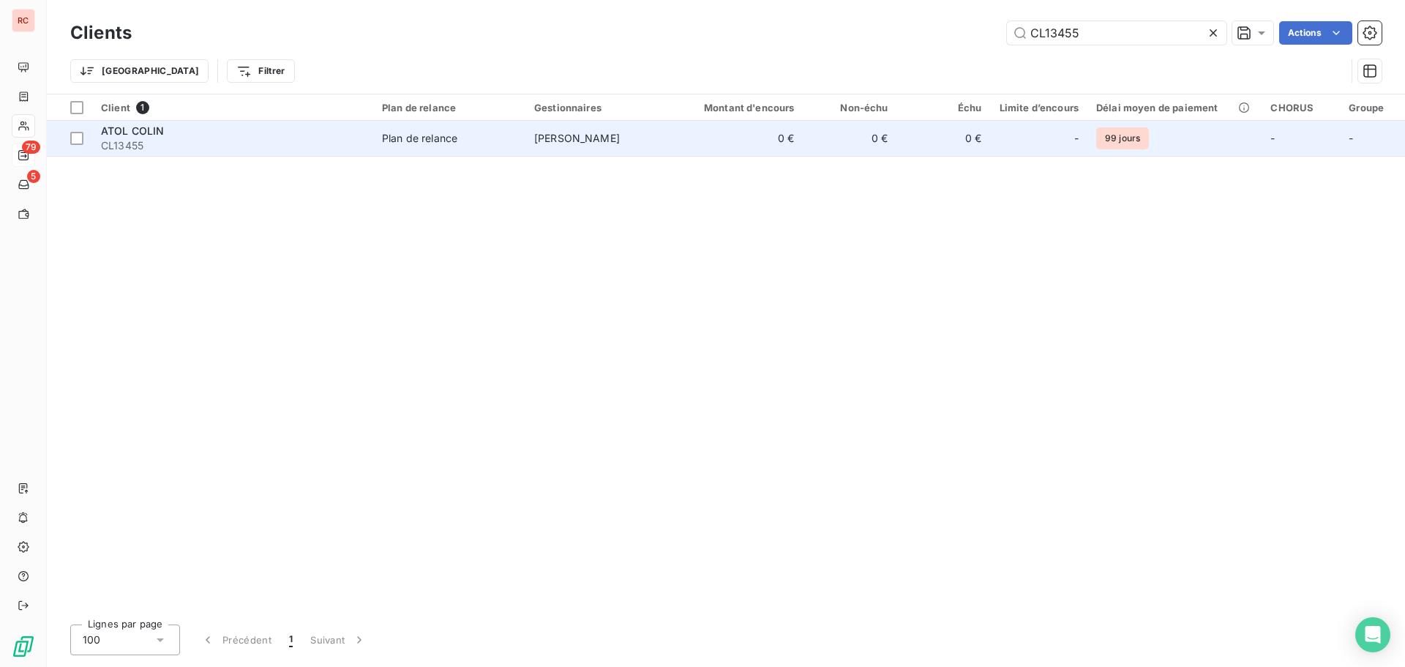
click at [649, 154] on td "[PERSON_NAME]" at bounding box center [601, 138] width 152 height 35
